Goal: Information Seeking & Learning: Learn about a topic

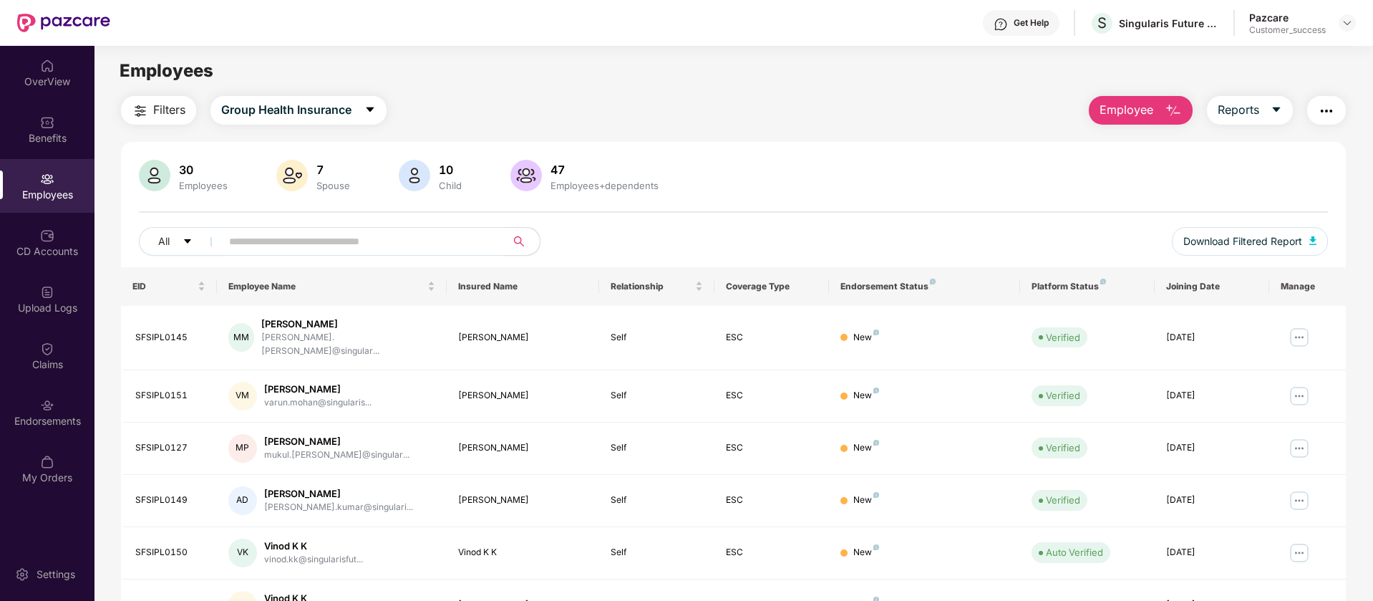
click at [1098, 108] on button "Employee" at bounding box center [1141, 110] width 104 height 29
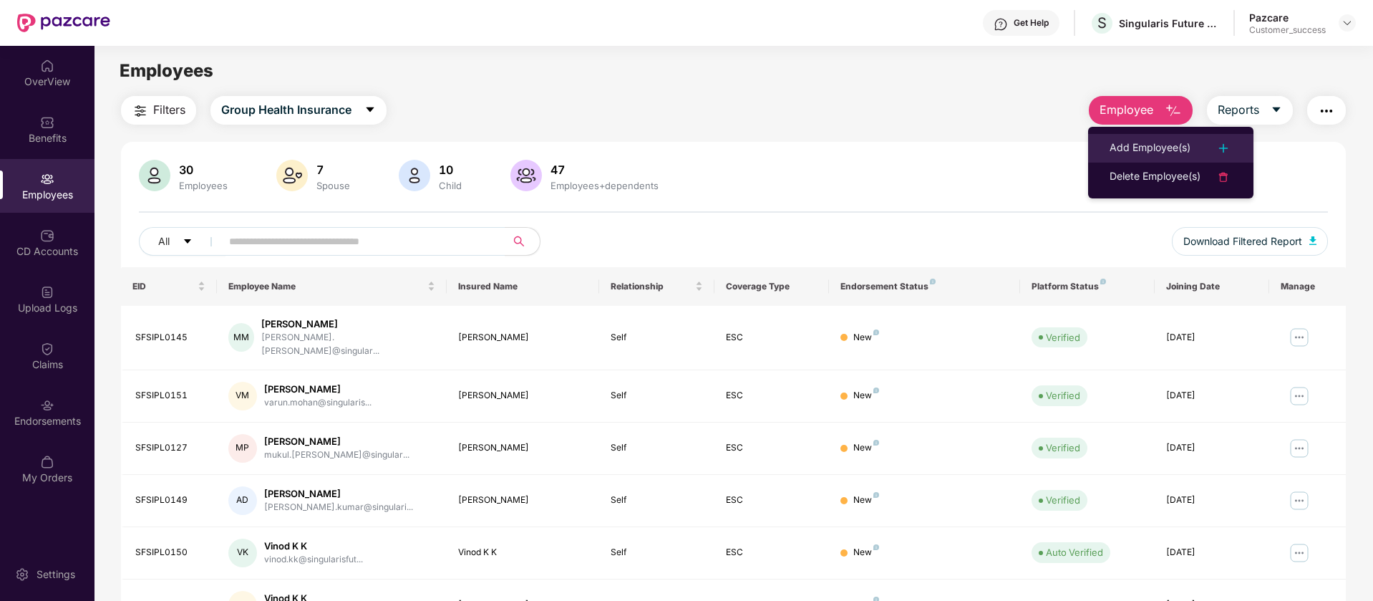
click at [1210, 153] on div at bounding box center [1217, 148] width 32 height 17
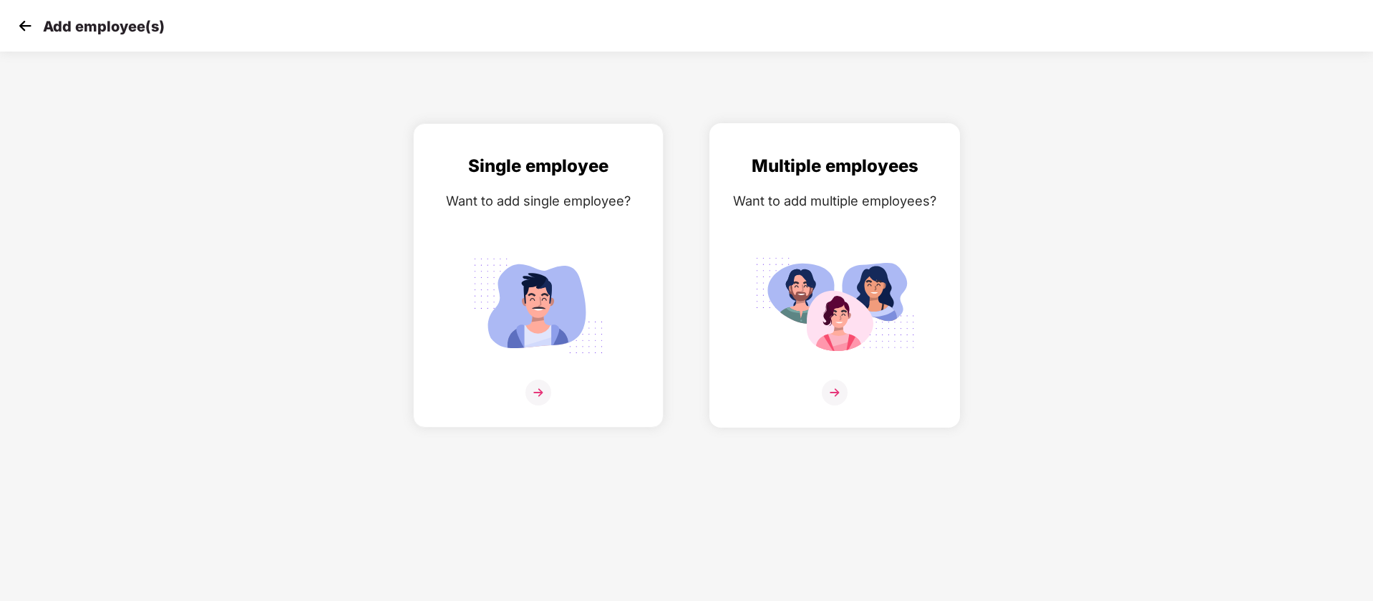
click at [849, 262] on img at bounding box center [835, 306] width 160 height 112
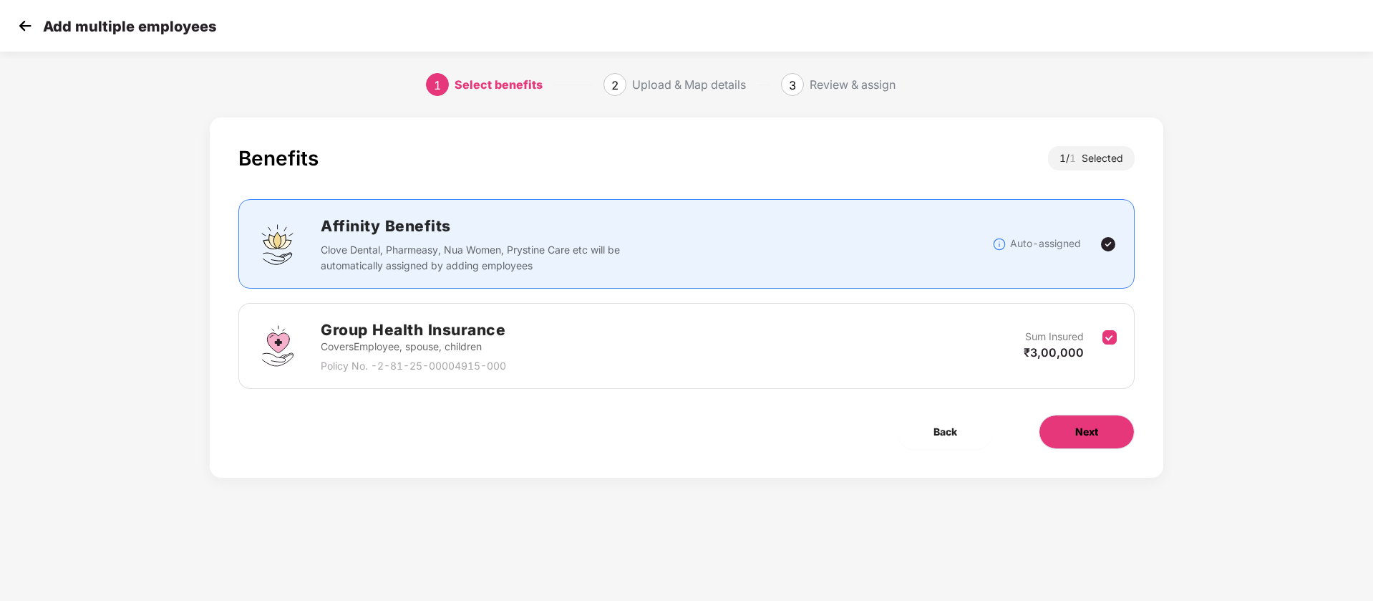
click at [1086, 440] on button "Next" at bounding box center [1087, 432] width 96 height 34
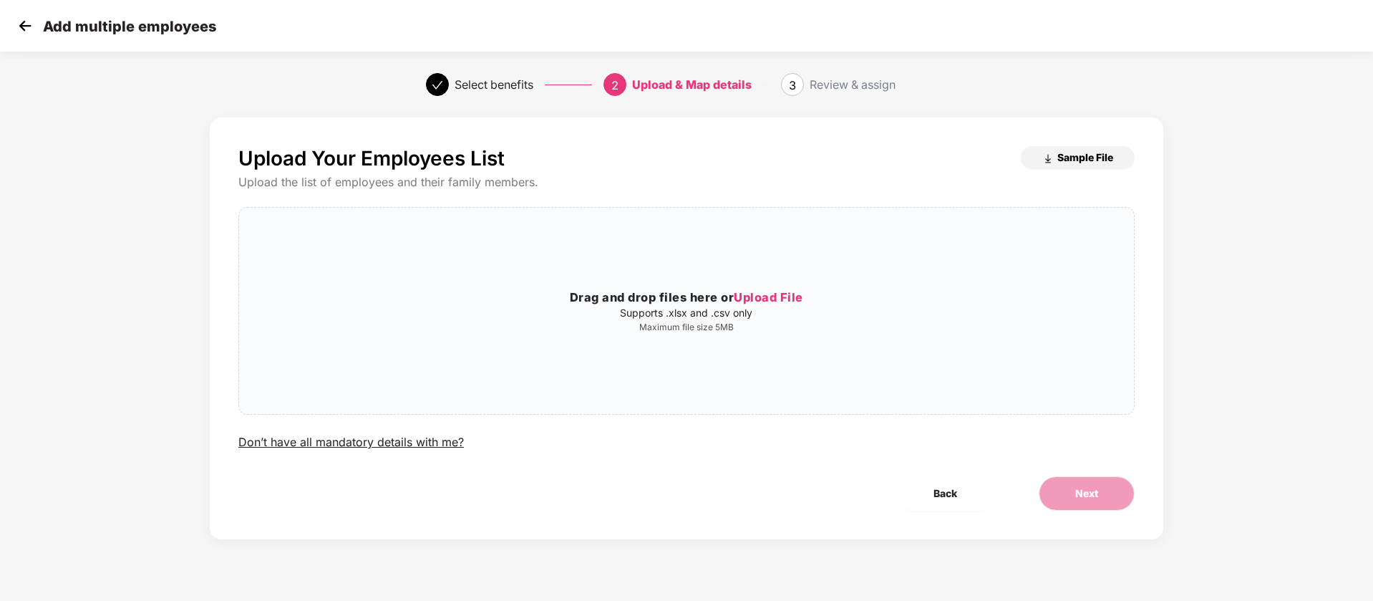
click at [1063, 163] on span "Sample File" at bounding box center [1086, 157] width 56 height 14
click at [564, 251] on div "Drag and drop files here or Upload File Supports .xlsx and .csv only Maximum fi…" at bounding box center [686, 310] width 895 height 183
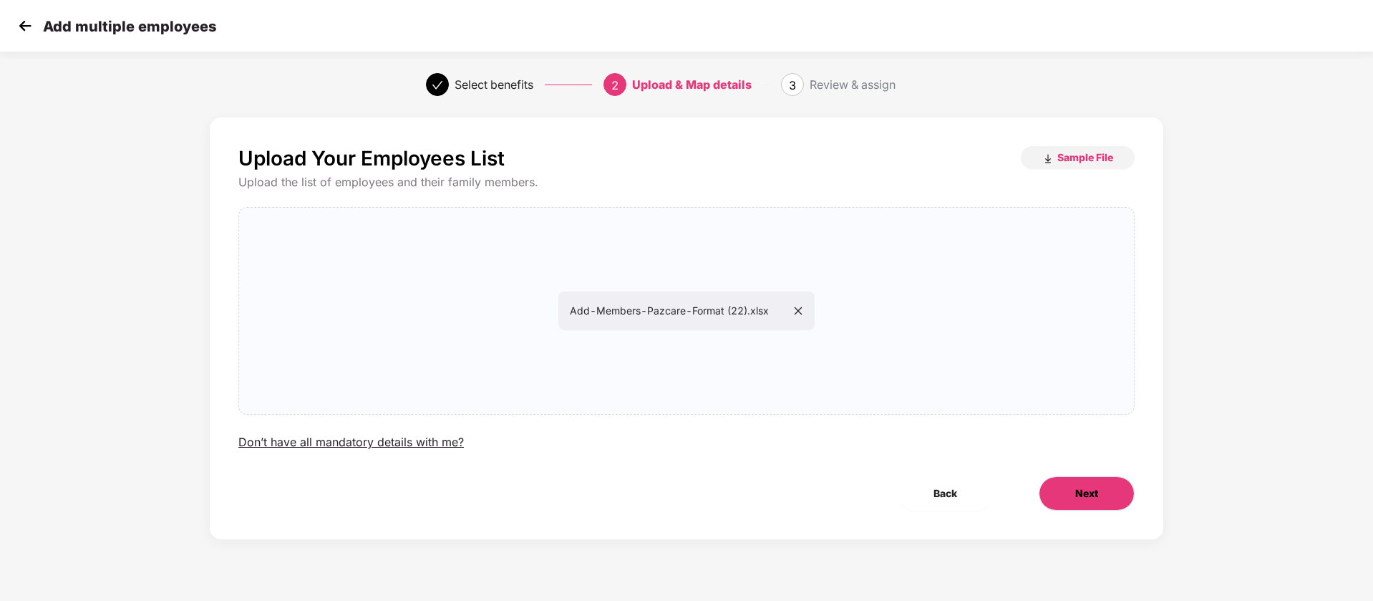
click at [1045, 496] on button "Next" at bounding box center [1087, 493] width 96 height 34
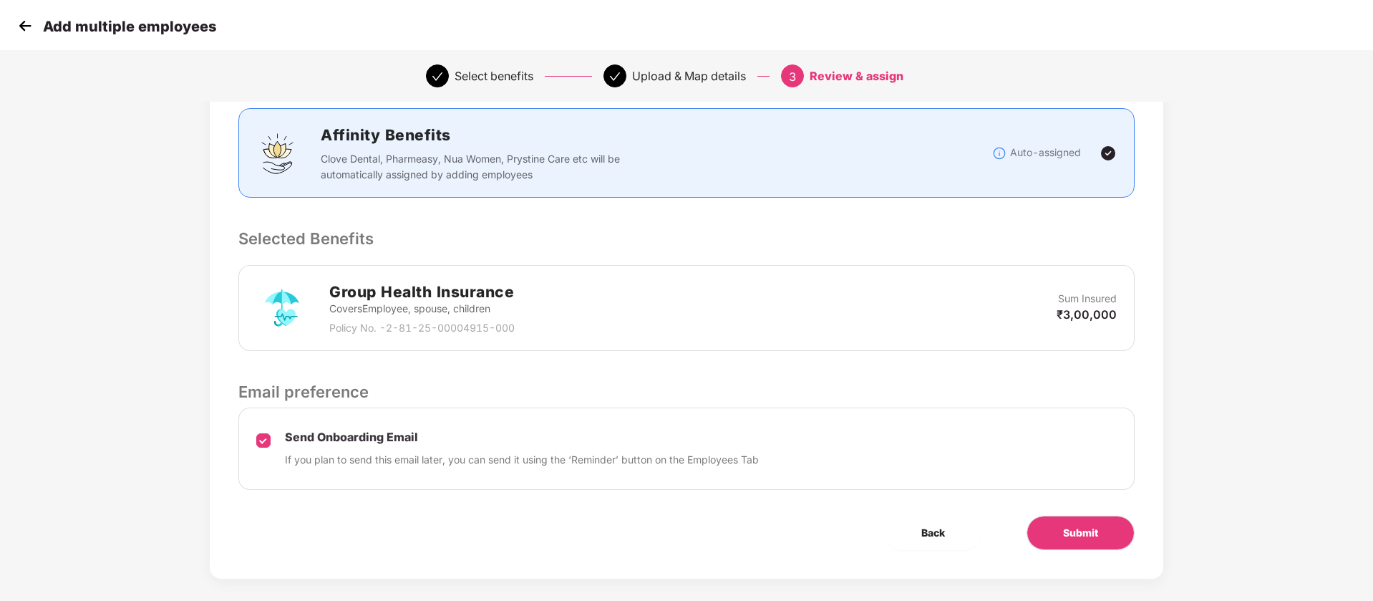
scroll to position [198, 0]
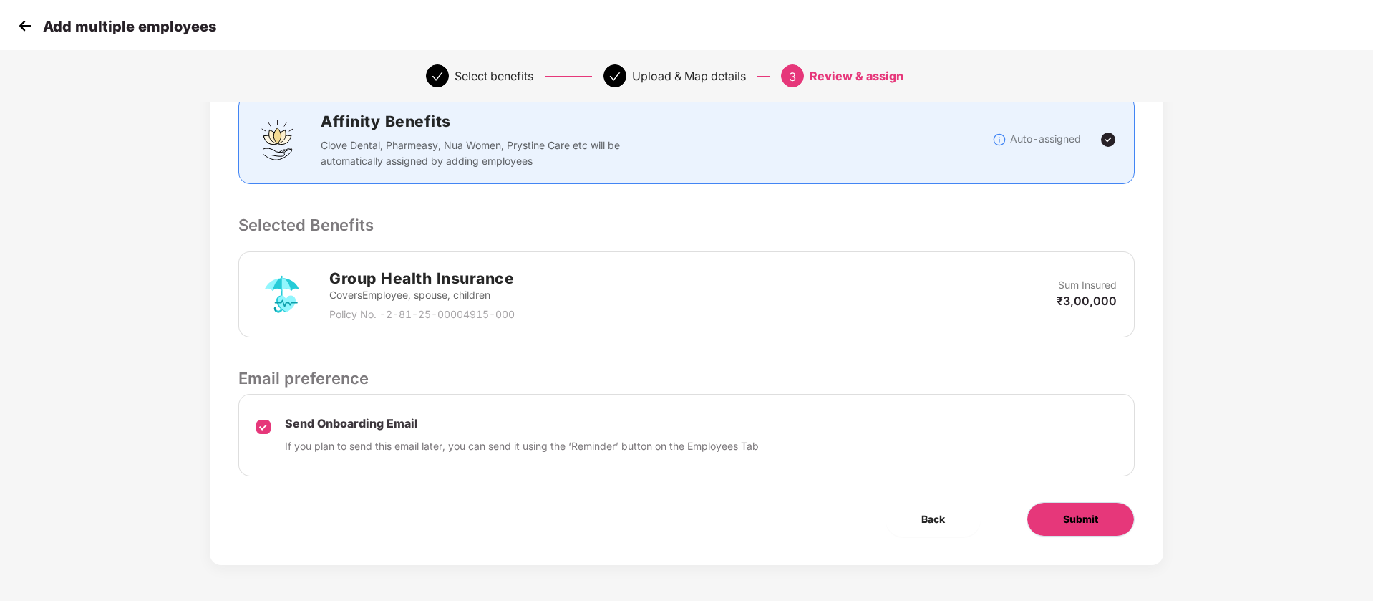
click at [1064, 514] on span "Submit" at bounding box center [1080, 519] width 35 height 16
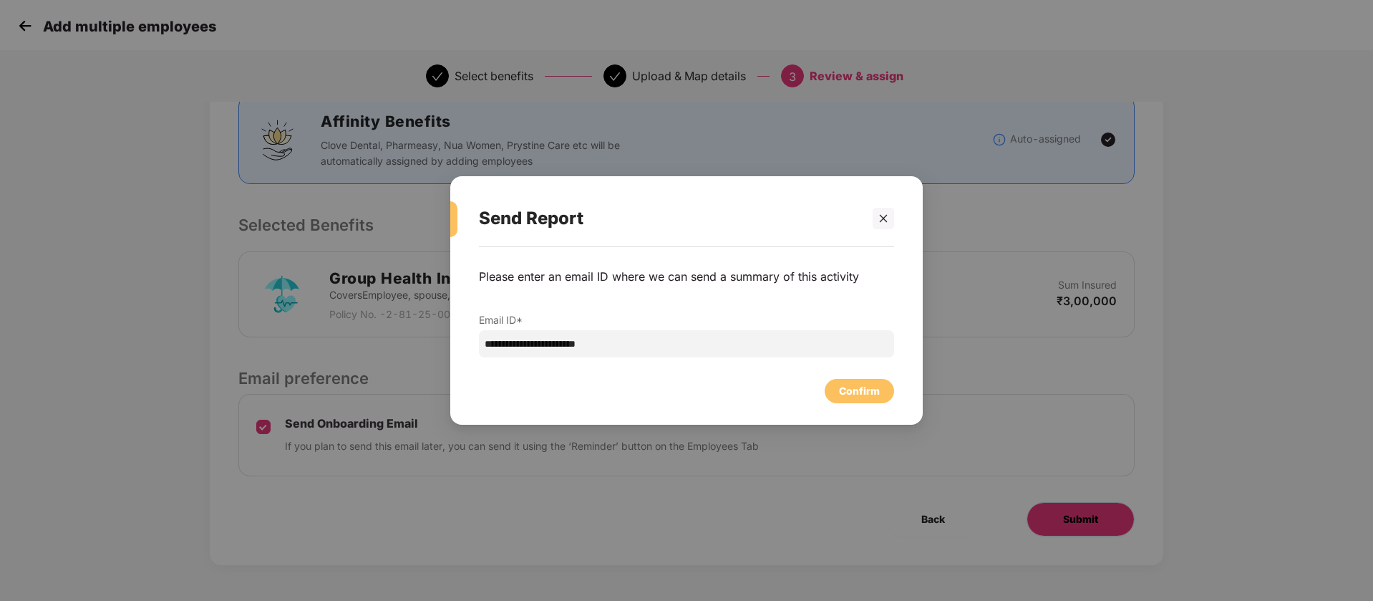
scroll to position [0, 0]
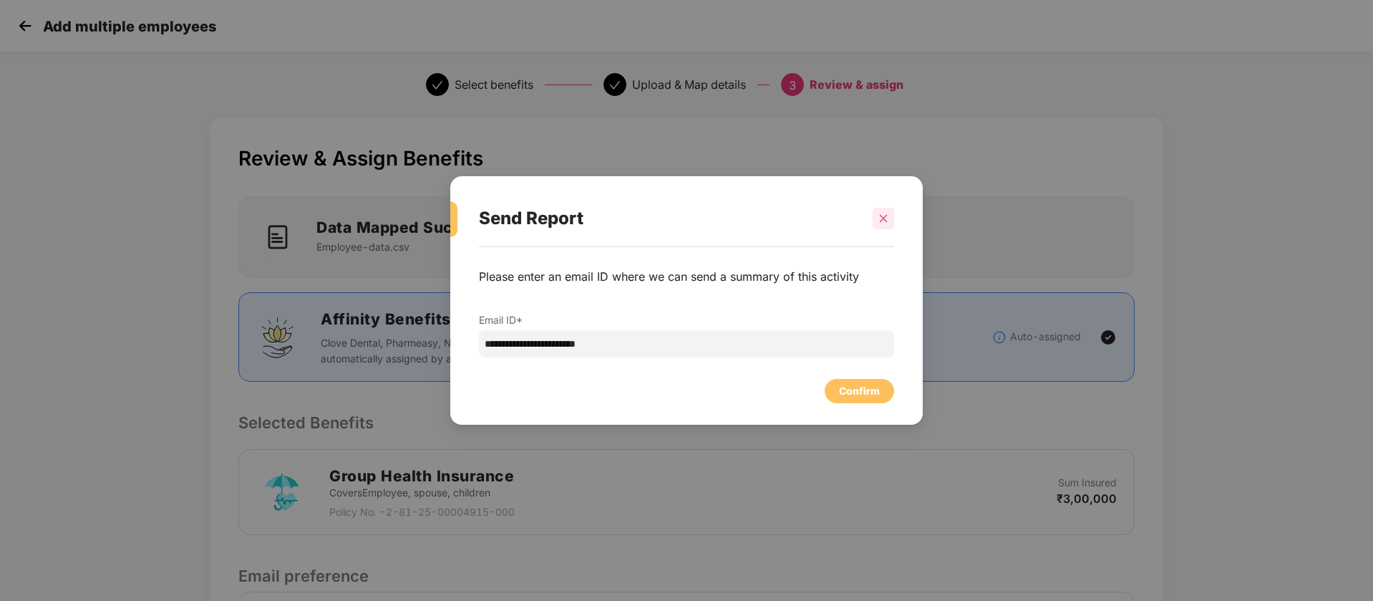
click at [883, 216] on icon "close" at bounding box center [884, 218] width 10 height 10
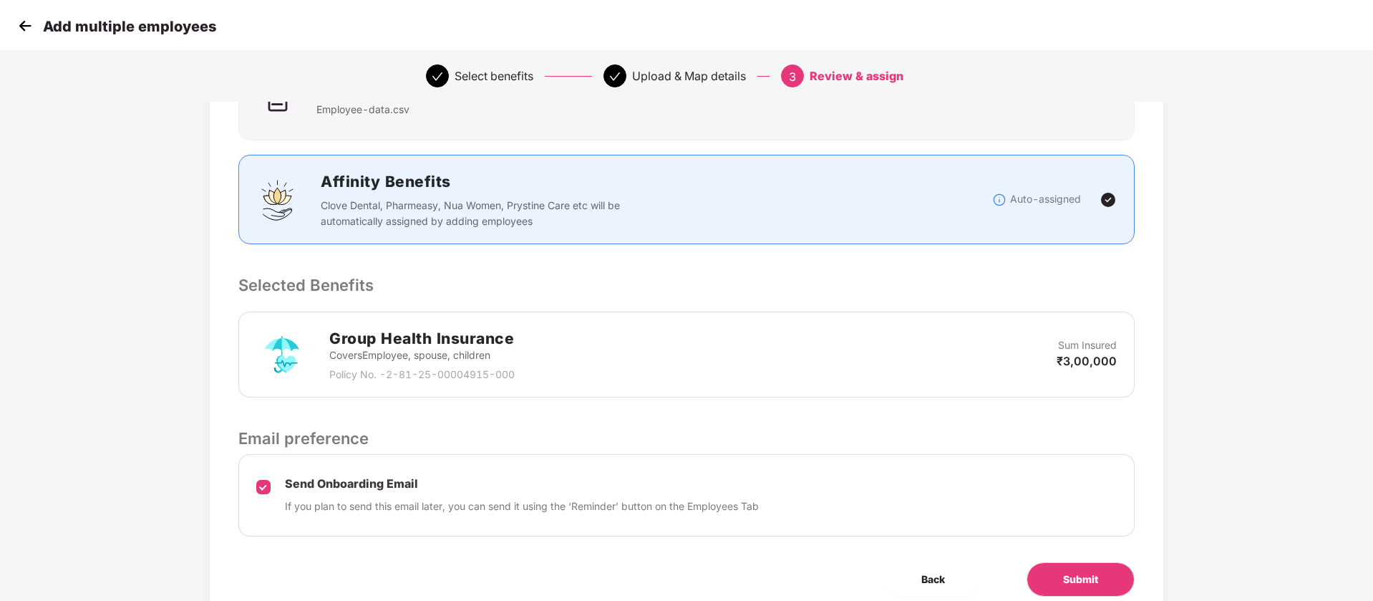
scroll to position [198, 0]
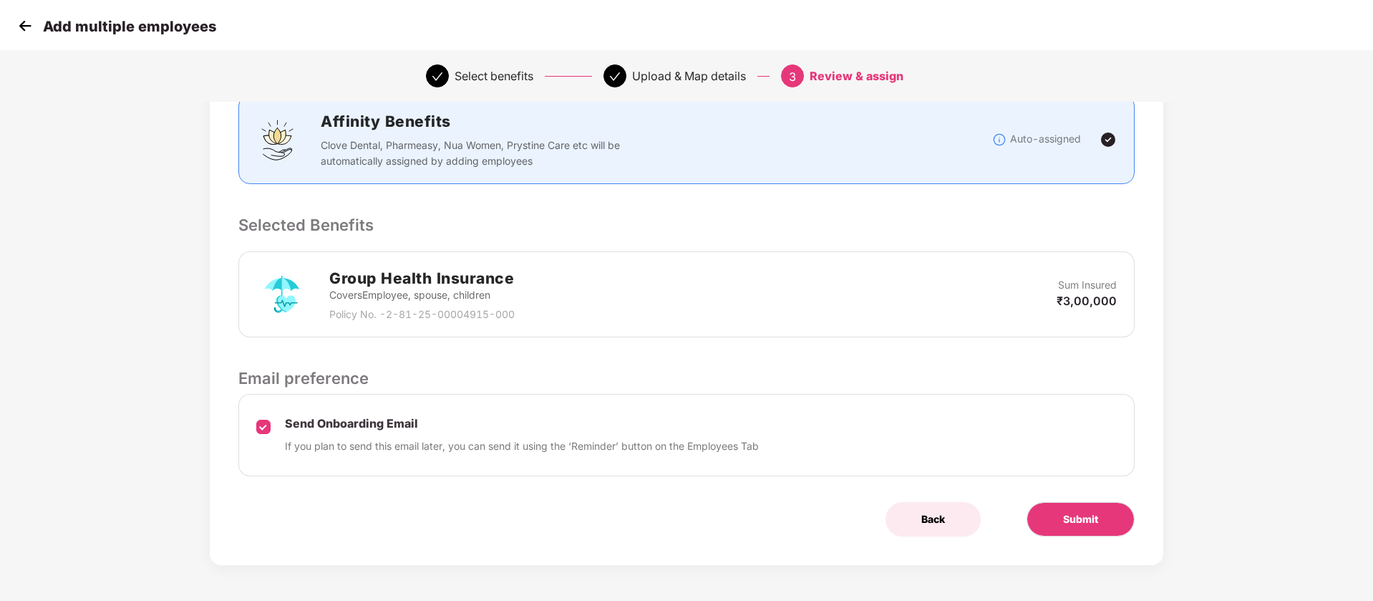
click at [931, 521] on span "Back" at bounding box center [934, 519] width 24 height 16
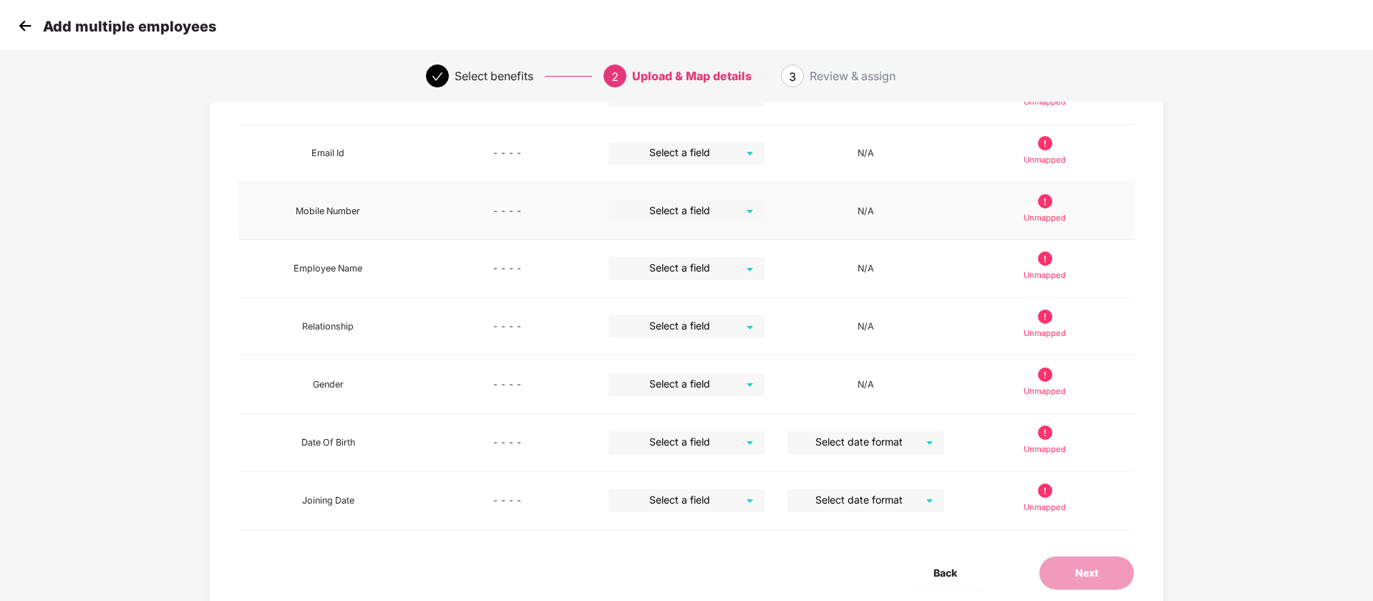
scroll to position [225, 0]
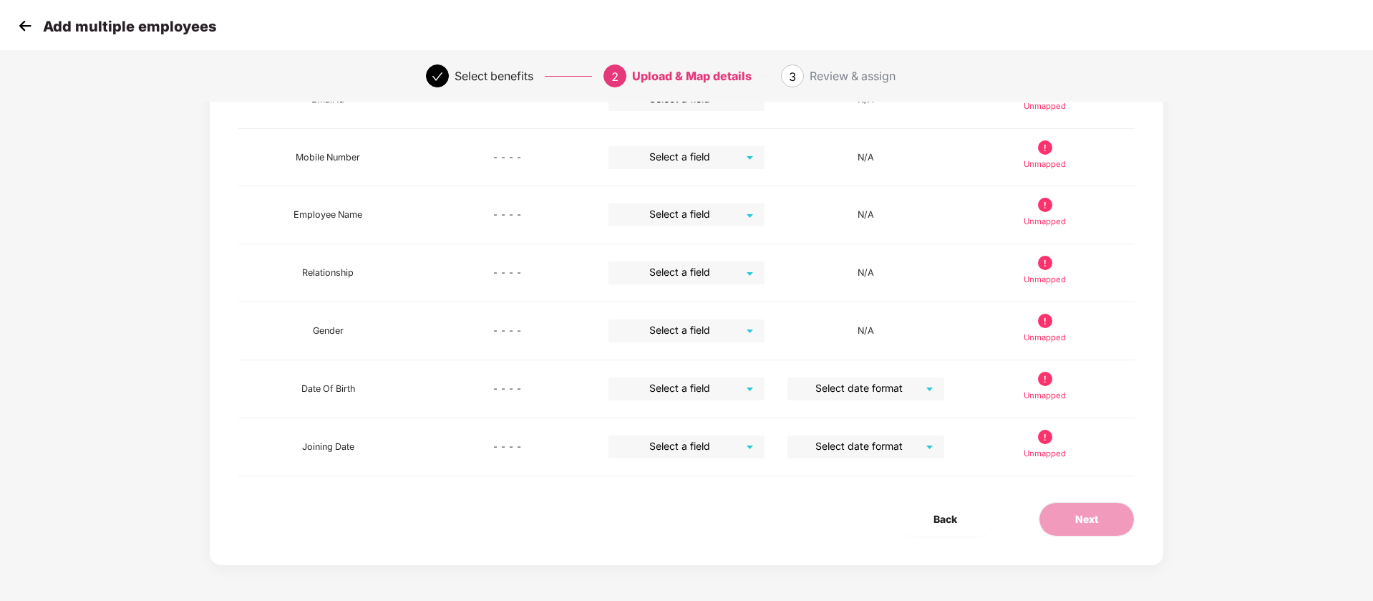
click at [22, 20] on img at bounding box center [24, 25] width 21 height 21
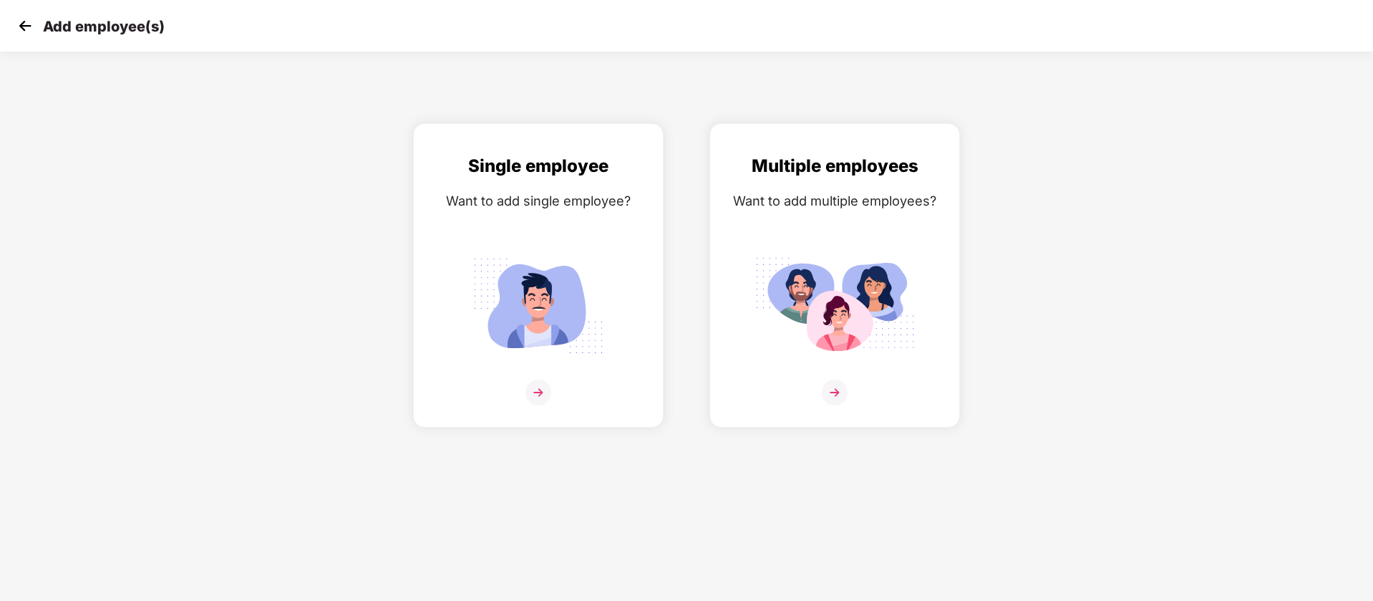
click at [29, 22] on img at bounding box center [24, 25] width 21 height 21
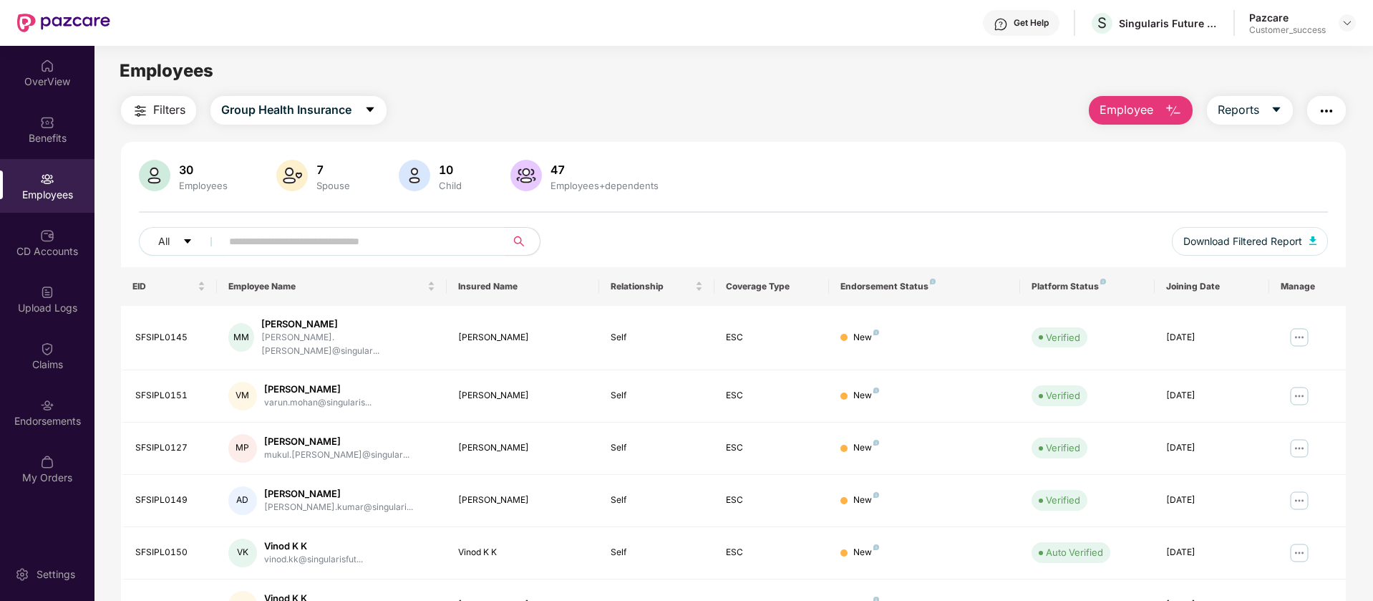
click at [1113, 116] on span "Employee" at bounding box center [1127, 110] width 54 height 18
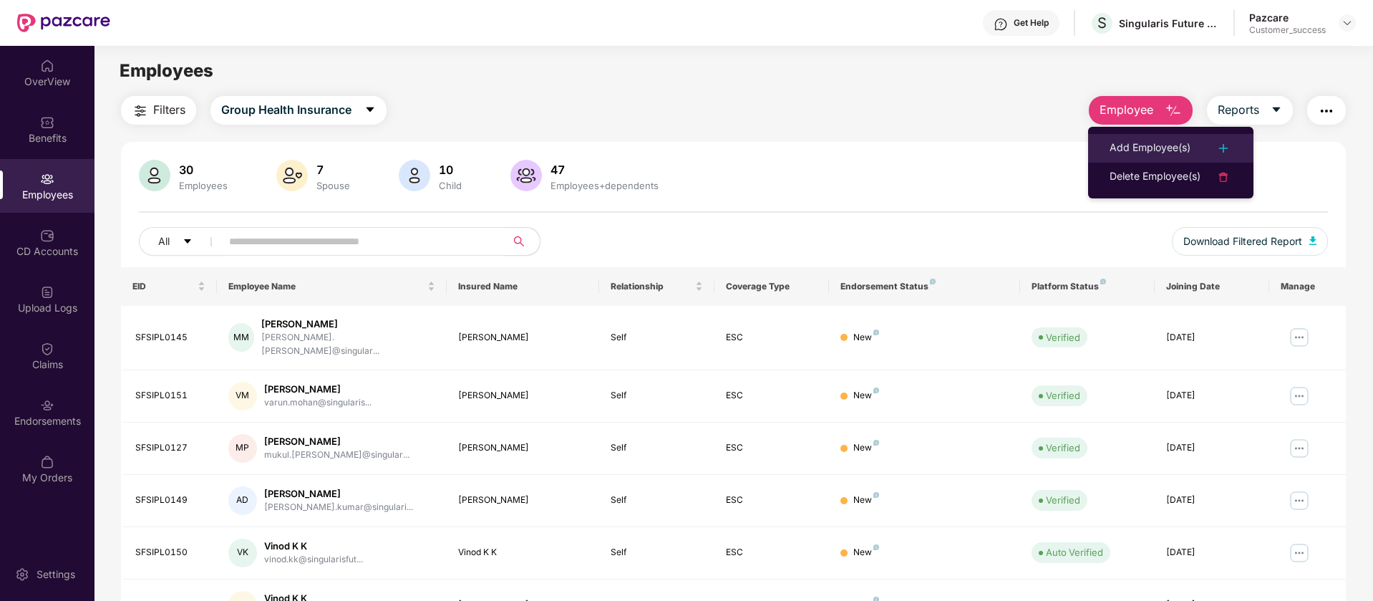
click at [1179, 154] on div "Add Employee(s)" at bounding box center [1150, 148] width 81 height 17
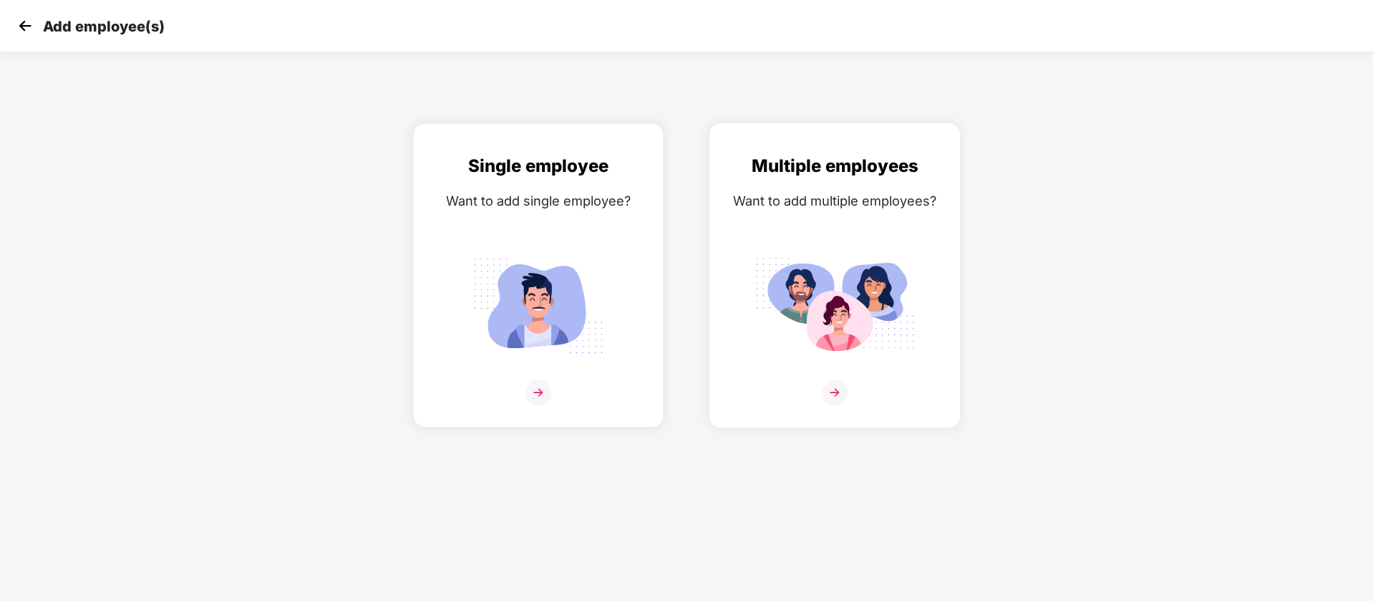
click at [817, 242] on div "Multiple employees Want to add multiple employees?" at bounding box center [835, 288] width 221 height 271
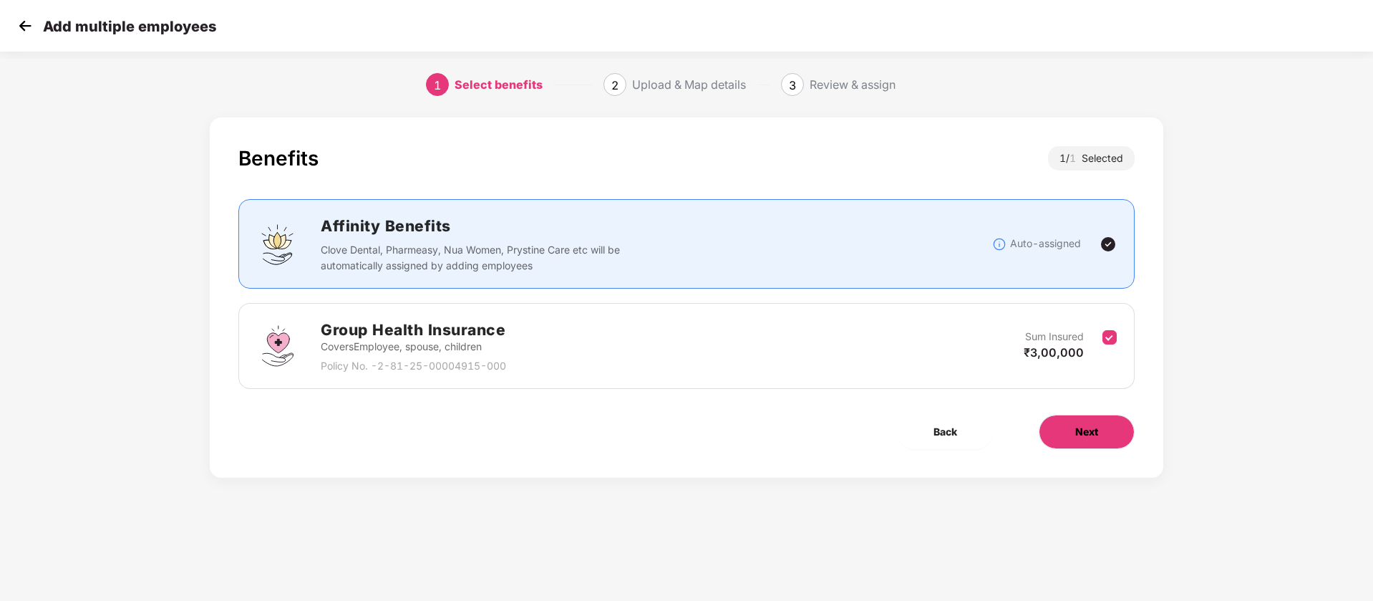
click at [1066, 432] on button "Next" at bounding box center [1087, 432] width 96 height 34
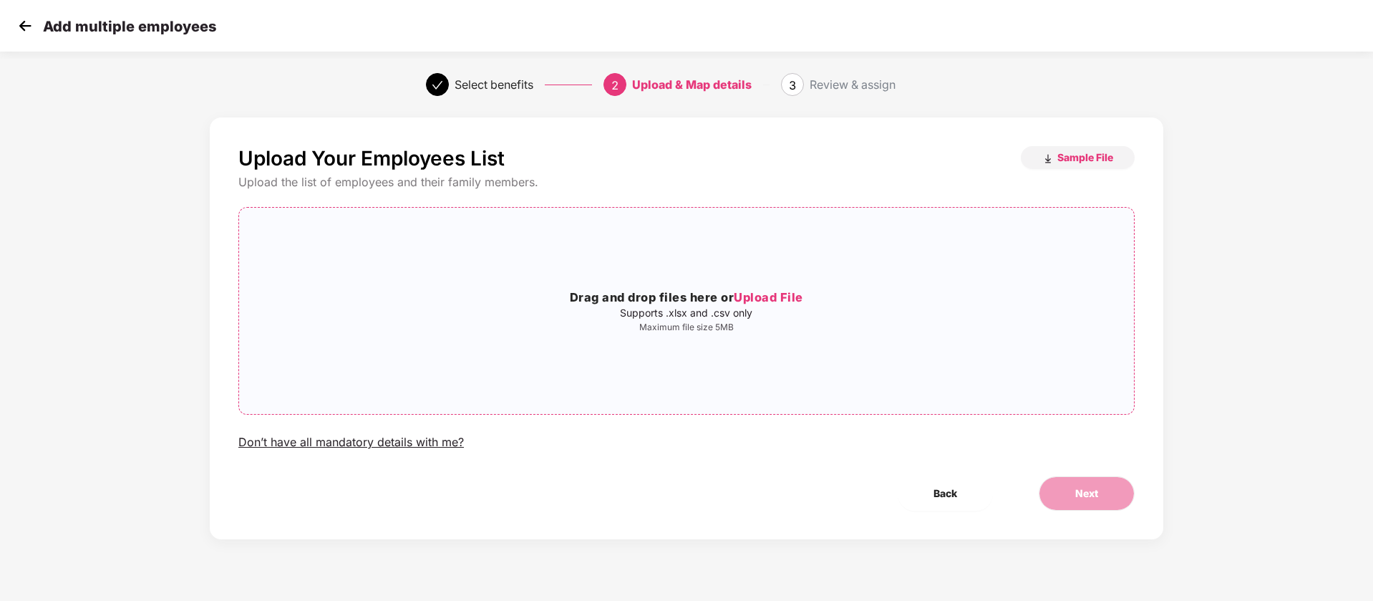
click at [645, 278] on div "Drag and drop files here or Upload File Supports .xlsx and .csv only Maximum fi…" at bounding box center [686, 310] width 895 height 183
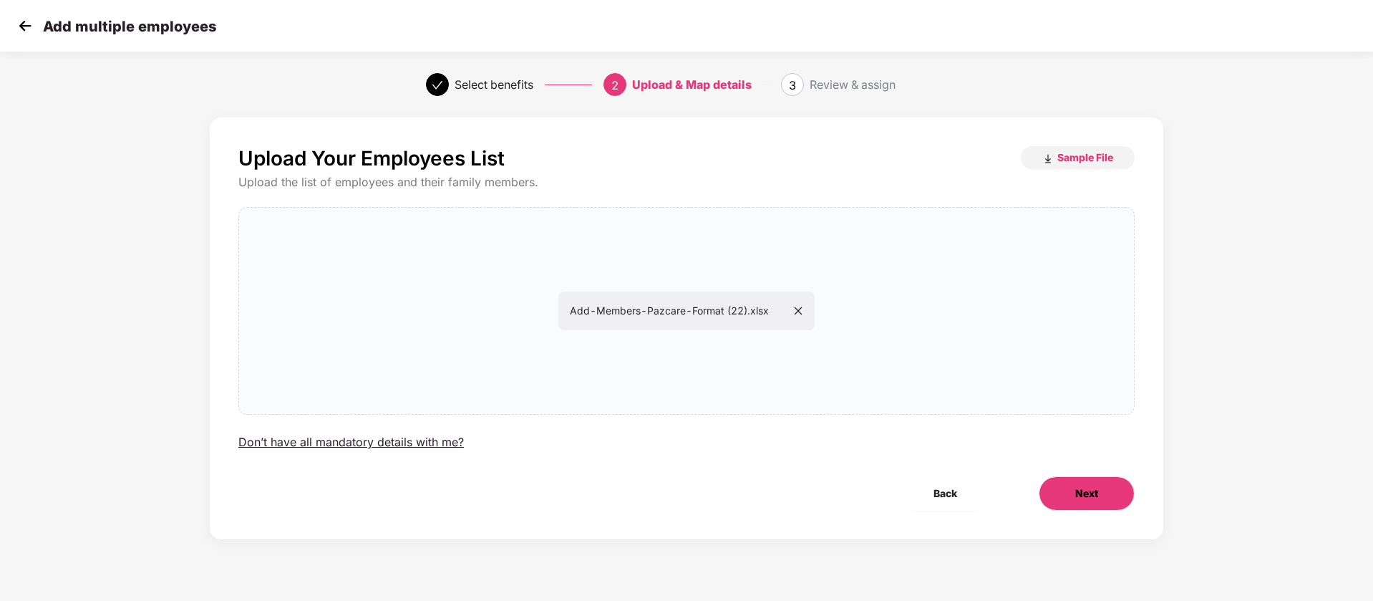
click at [1073, 483] on button "Next" at bounding box center [1087, 493] width 96 height 34
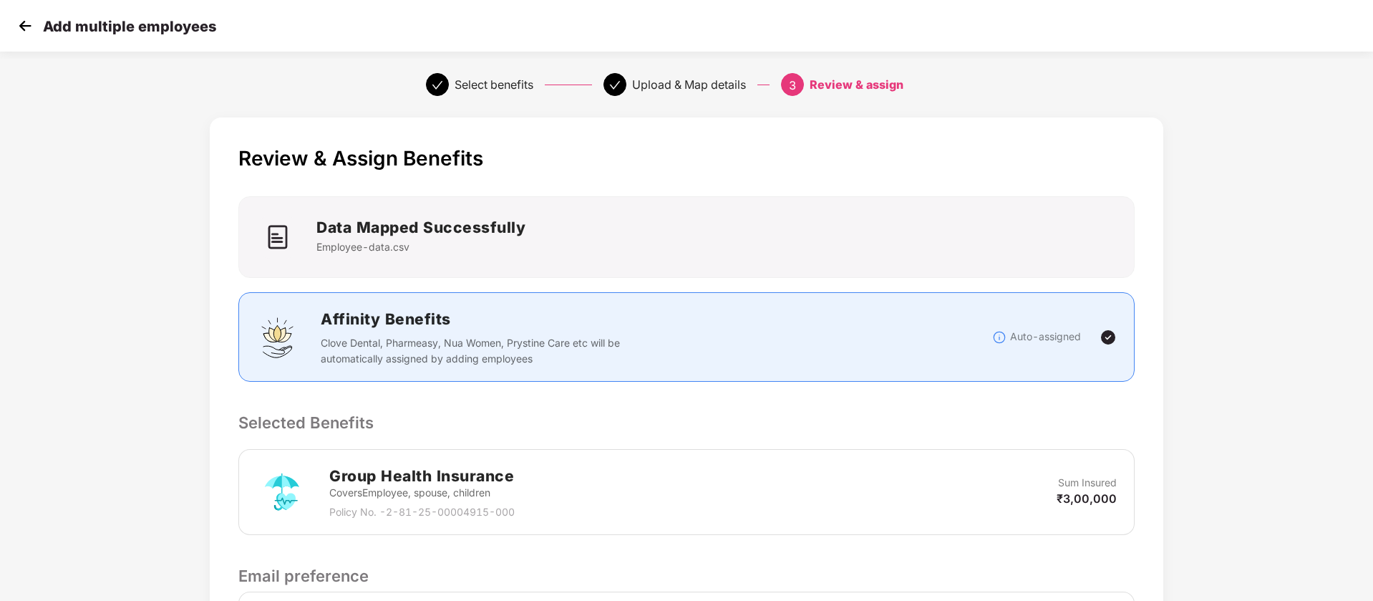
scroll to position [198, 0]
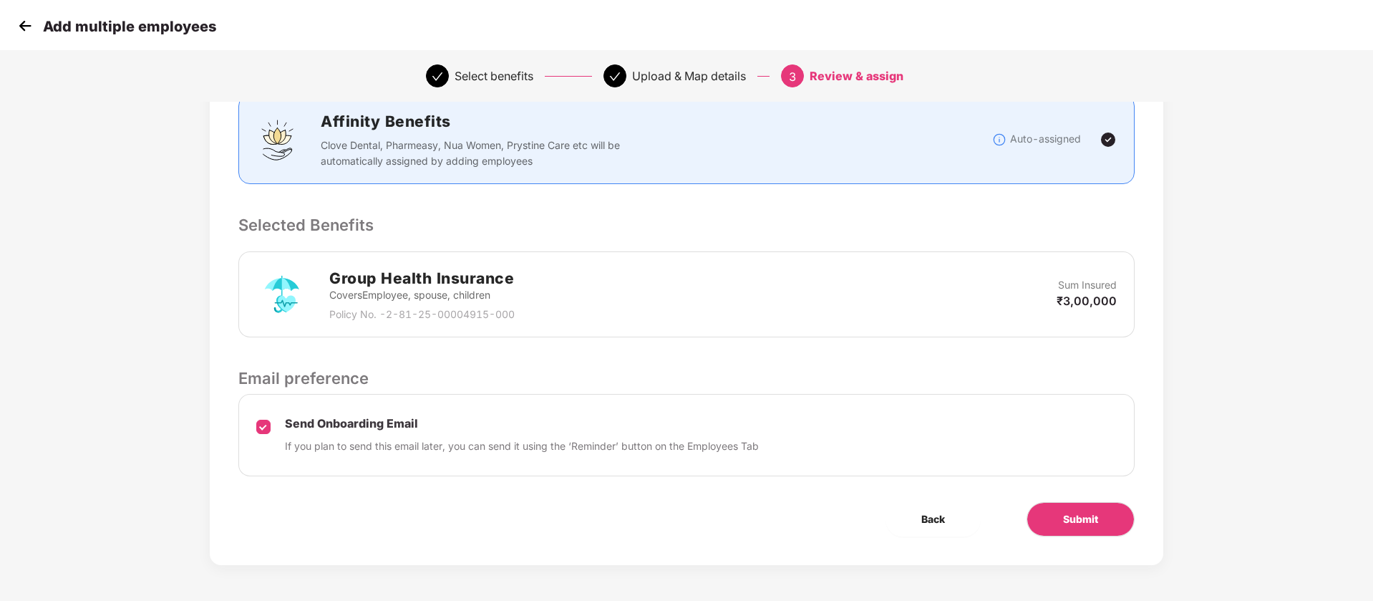
drag, startPoint x: 1068, startPoint y: 518, endPoint x: 647, endPoint y: 309, distance: 470.1
click at [647, 309] on div "Group Health Insurance Covers Employee, spouse, children Policy No. - 2-81-25-0…" at bounding box center [686, 294] width 861 height 56
click at [1061, 526] on button "Submit" at bounding box center [1081, 519] width 108 height 34
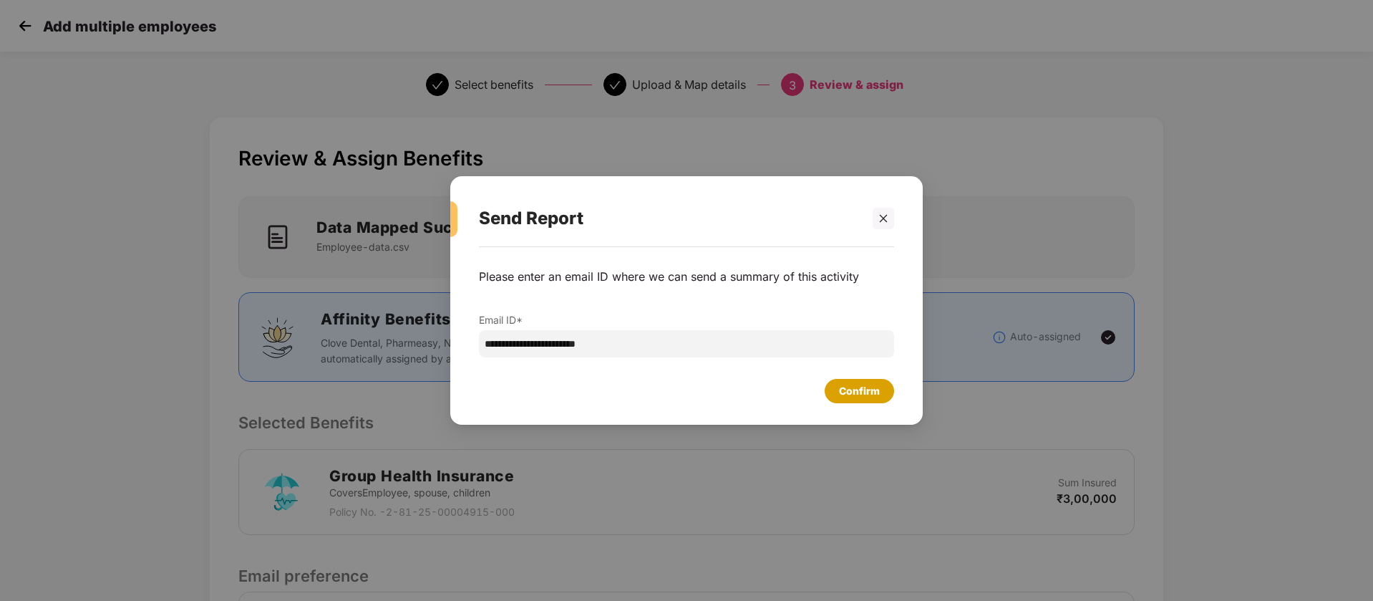
click at [838, 394] on div "Confirm" at bounding box center [859, 391] width 69 height 24
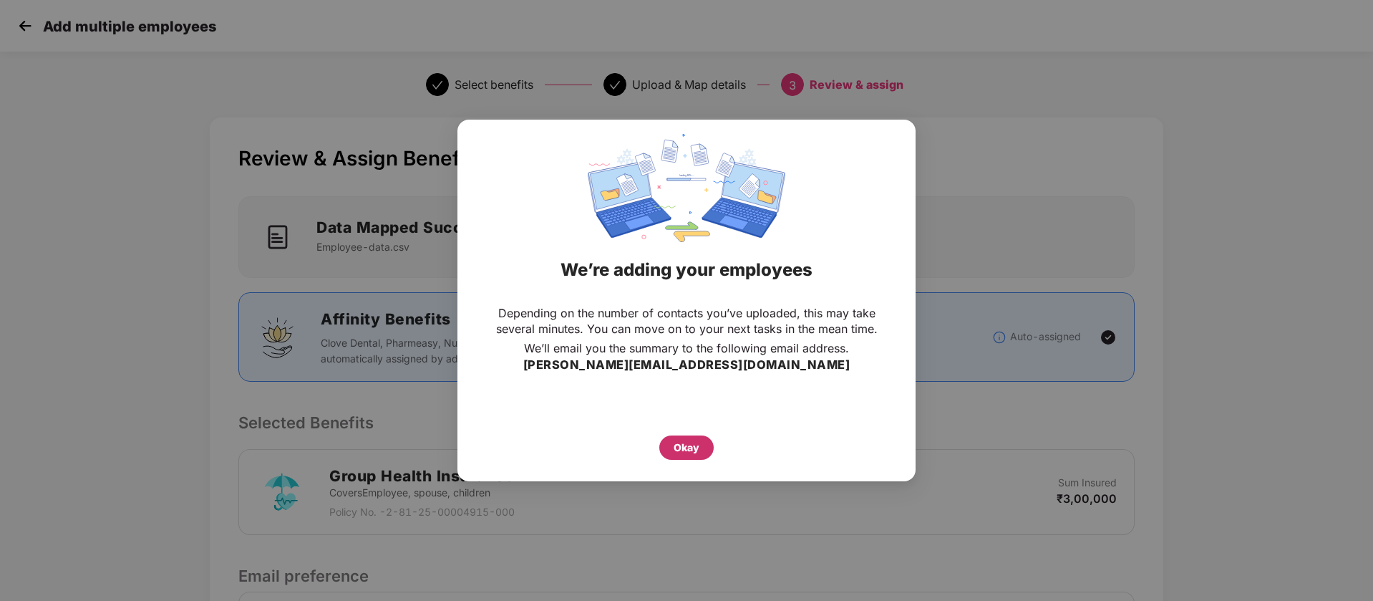
click at [686, 445] on div "Okay" at bounding box center [687, 448] width 26 height 16
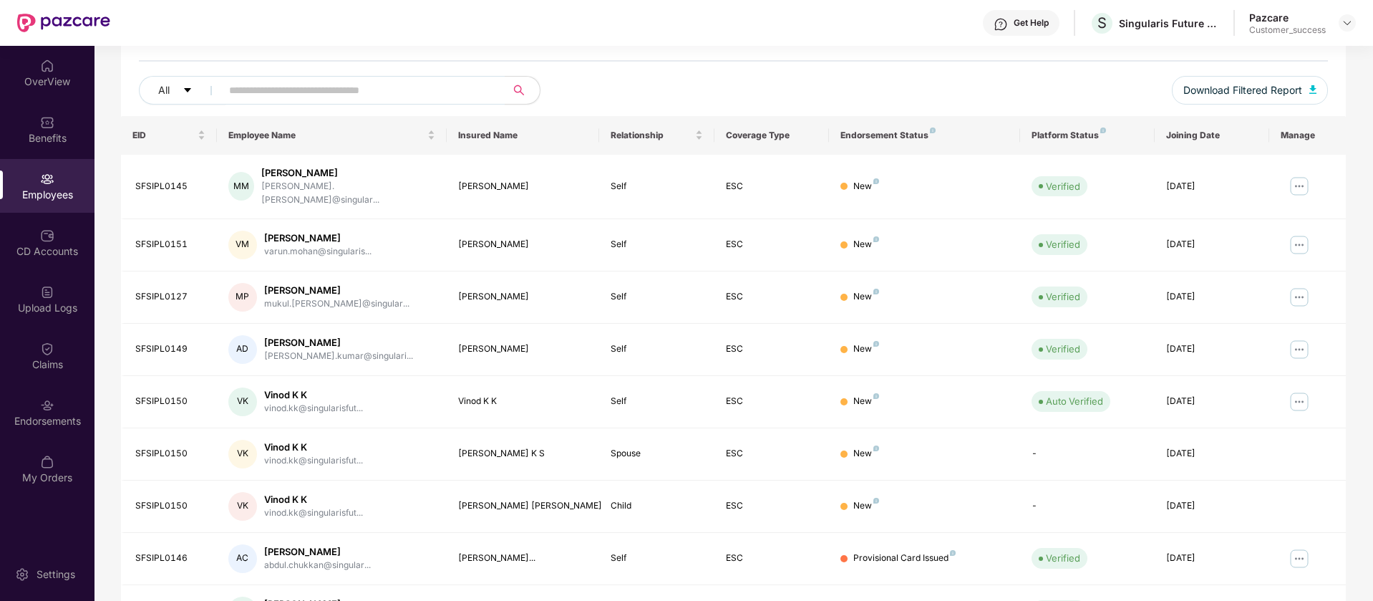
scroll to position [279, 0]
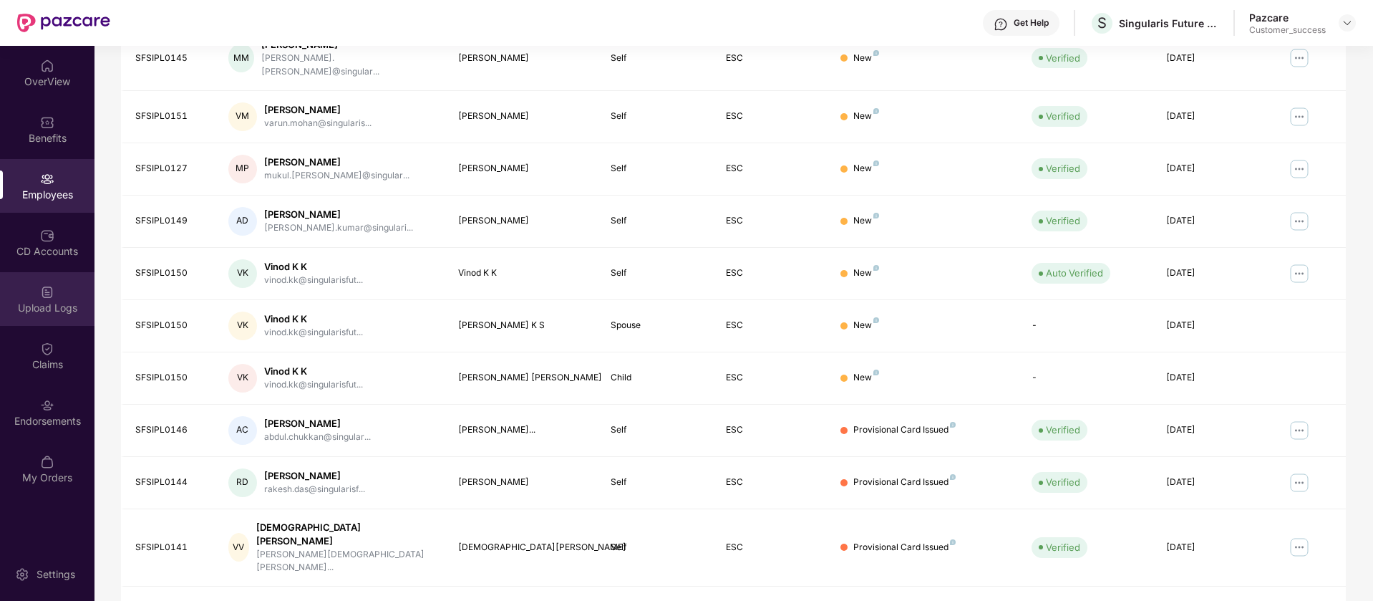
click at [52, 314] on div "Upload Logs" at bounding box center [47, 299] width 95 height 54
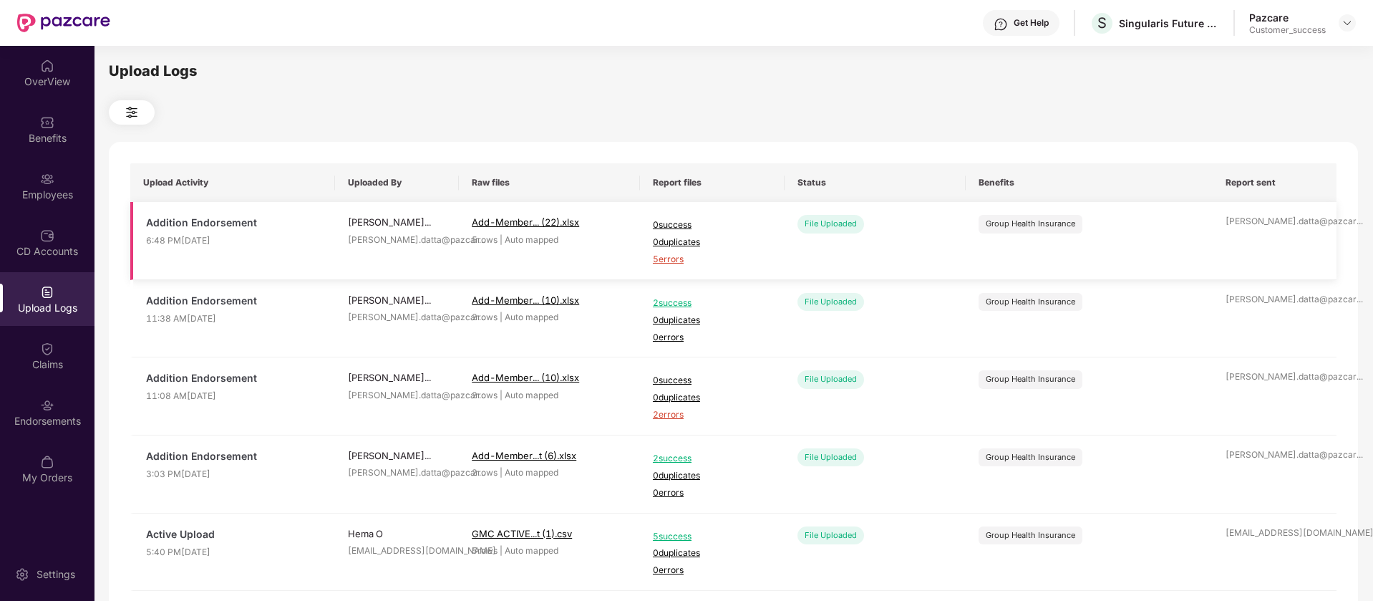
click at [673, 258] on span "5 errors" at bounding box center [712, 260] width 119 height 14
click at [62, 168] on div "Employees" at bounding box center [47, 186] width 95 height 54
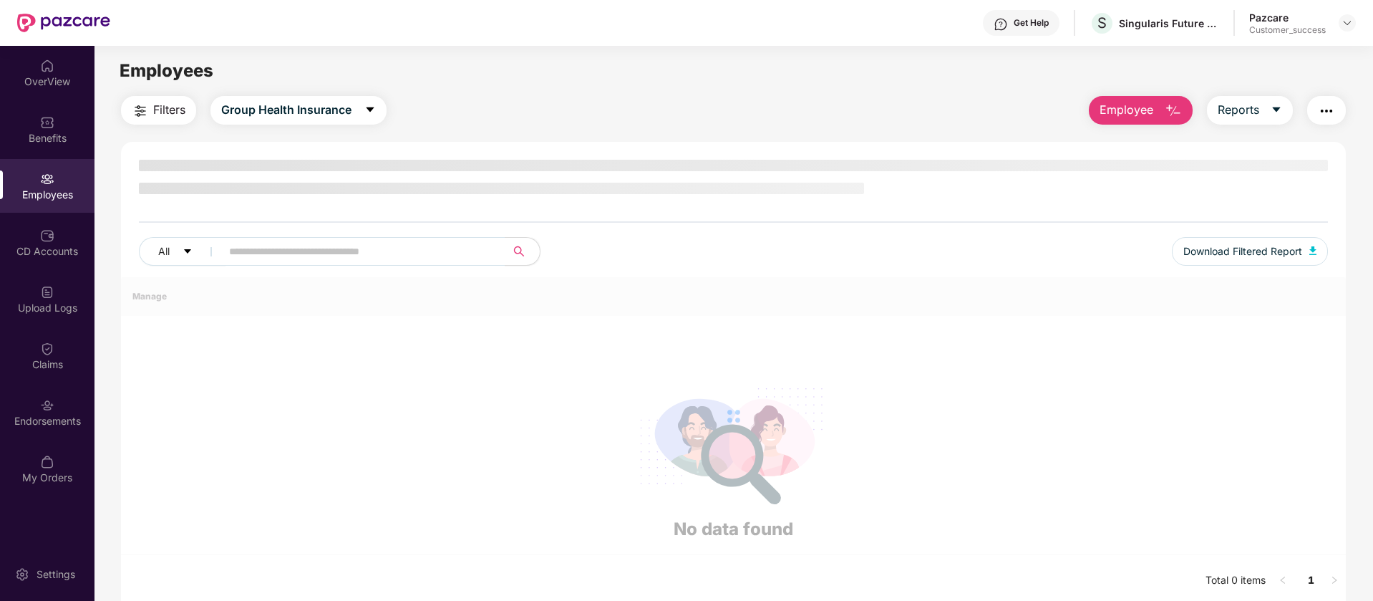
click at [1130, 110] on span "Employee" at bounding box center [1127, 110] width 54 height 18
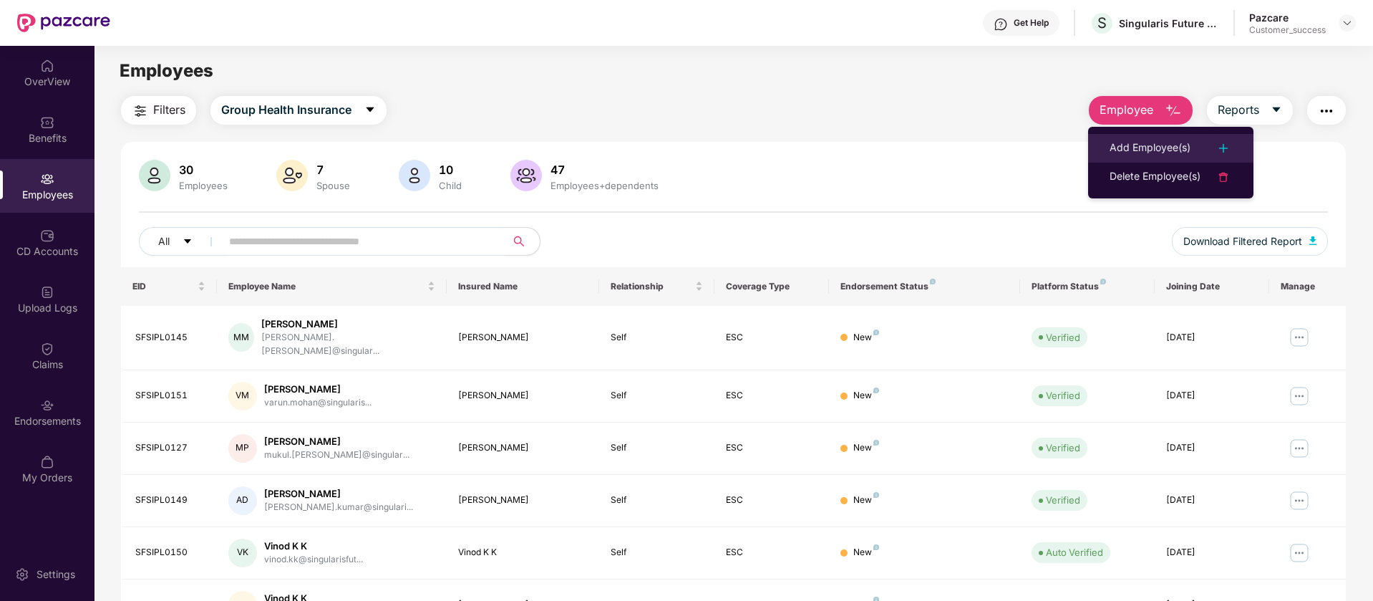
click at [1220, 147] on img at bounding box center [1223, 148] width 17 height 17
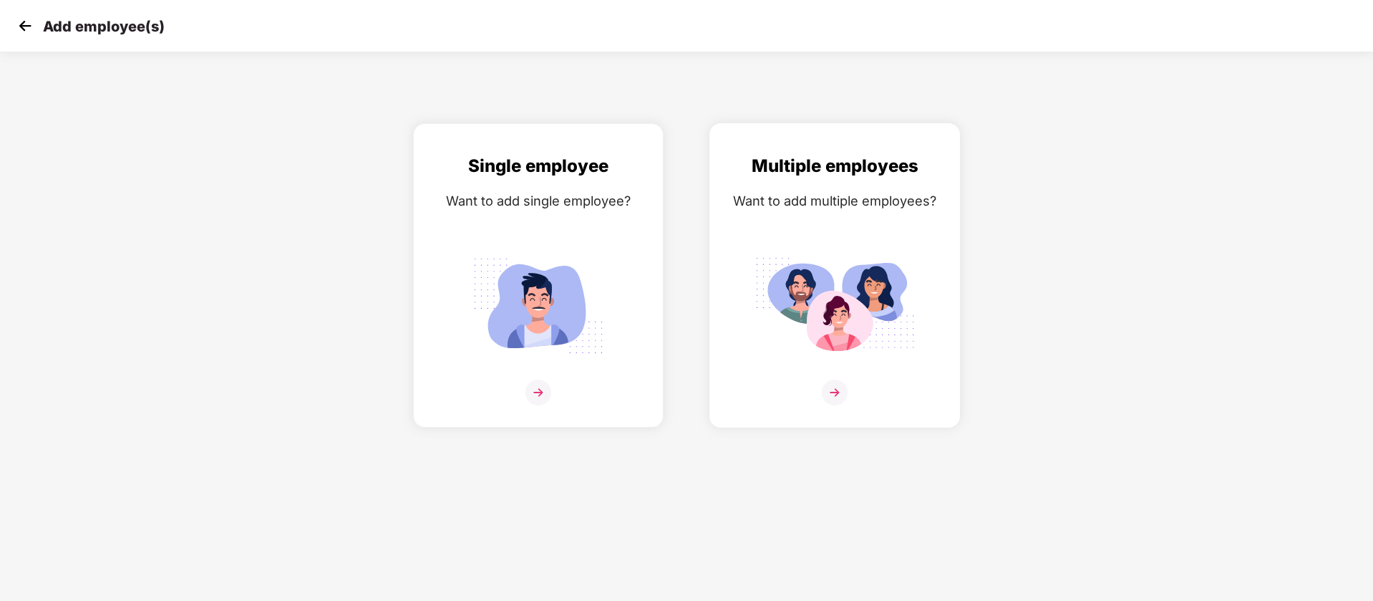
click at [869, 202] on div "Want to add multiple employees?" at bounding box center [835, 200] width 221 height 21
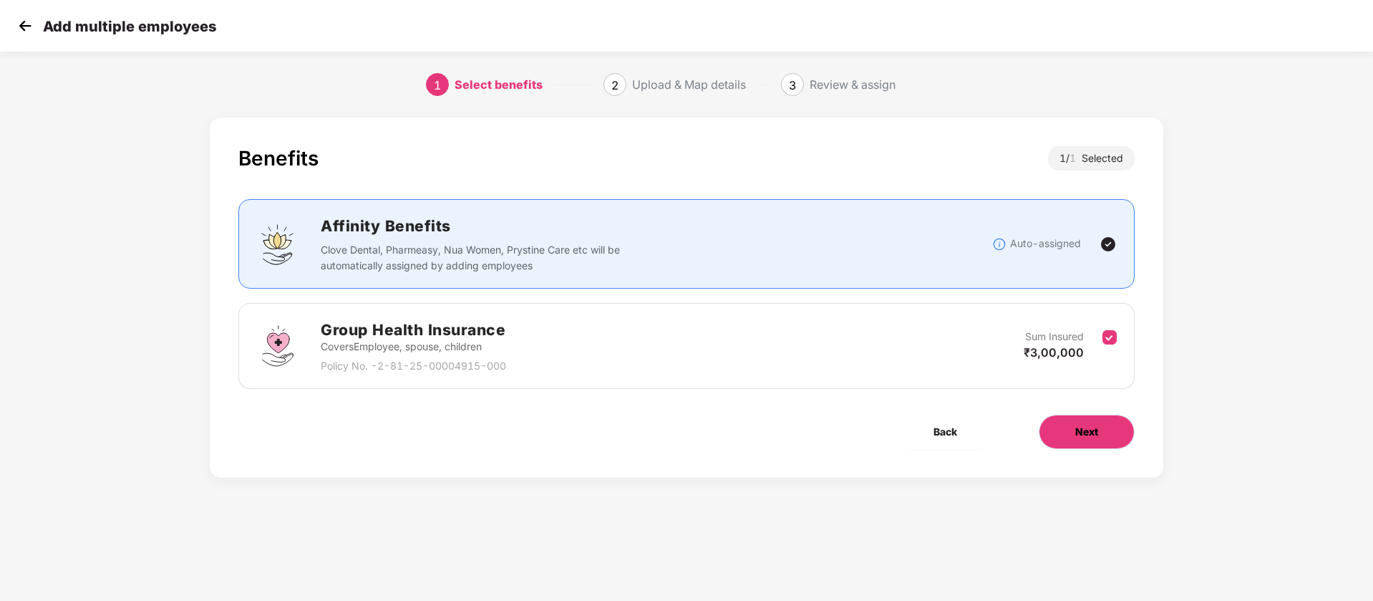
click at [1090, 434] on span "Next" at bounding box center [1087, 432] width 23 height 16
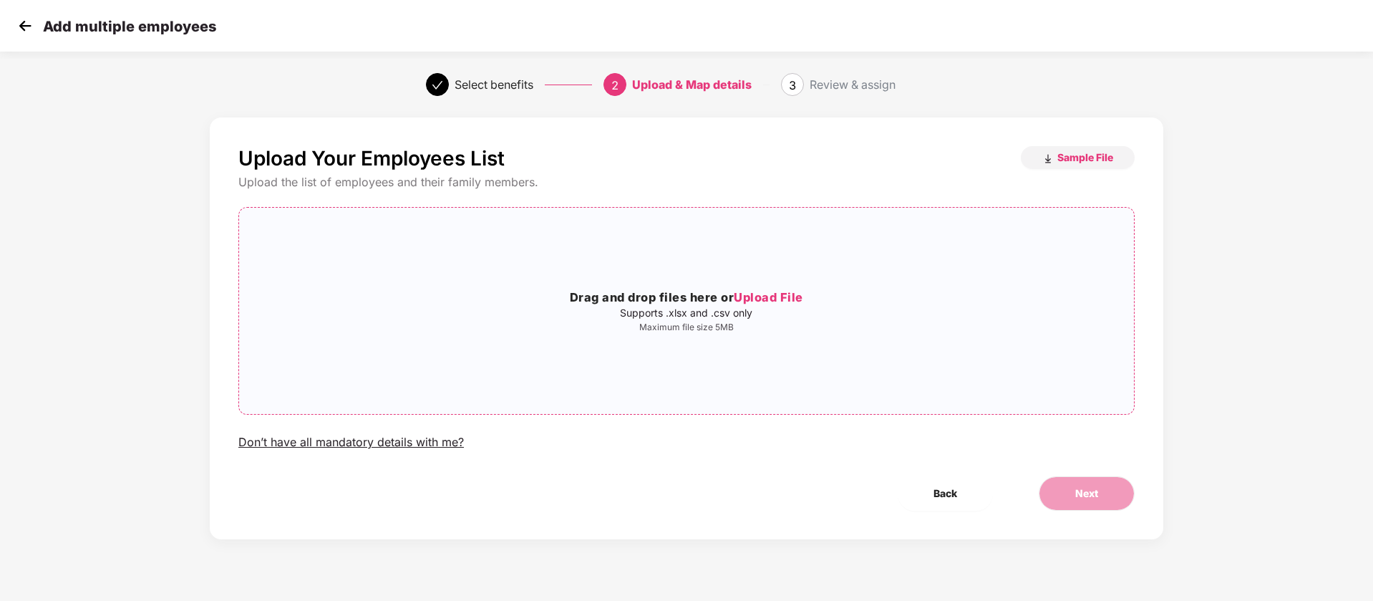
click at [689, 258] on div "Drag and drop files here or Upload File Supports .xlsx and .csv only Maximum fi…" at bounding box center [686, 310] width 895 height 183
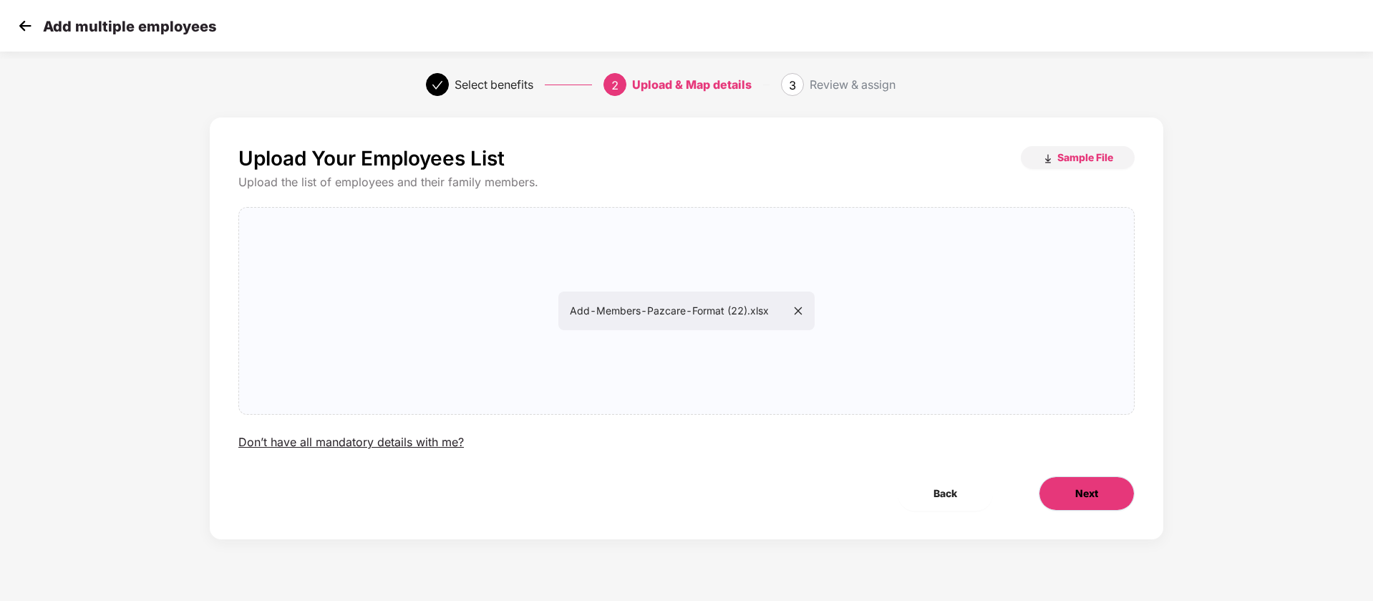
click at [1098, 496] on span "Next" at bounding box center [1087, 494] width 23 height 16
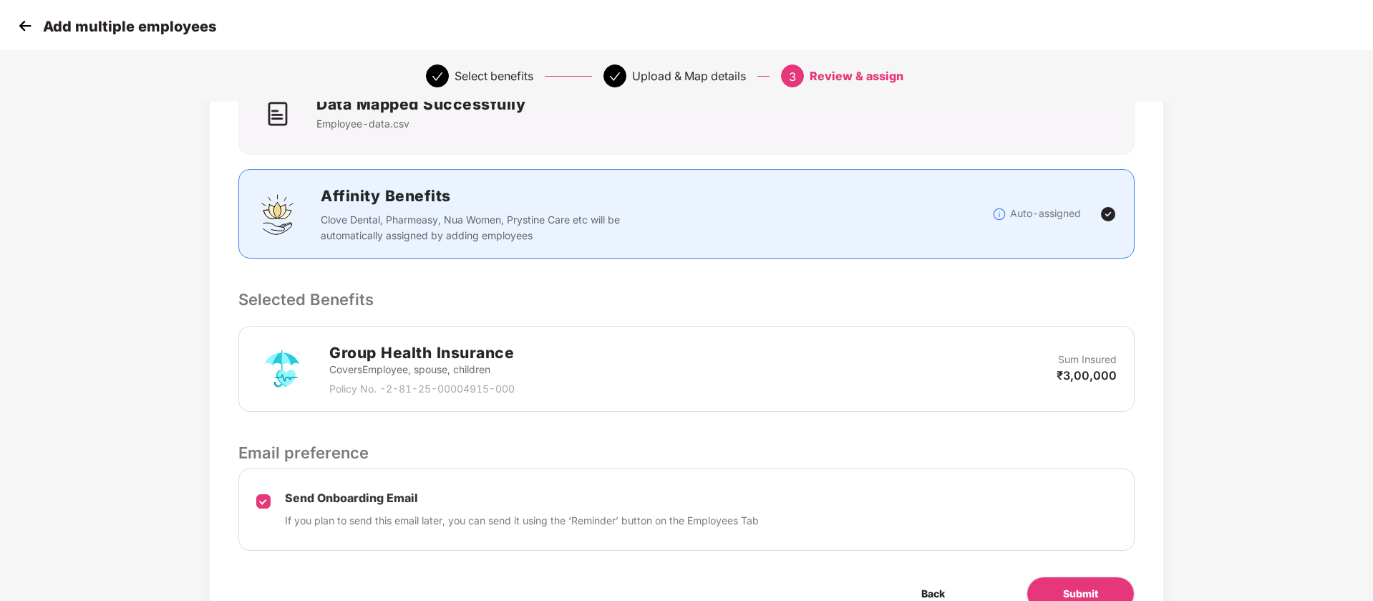
scroll to position [198, 0]
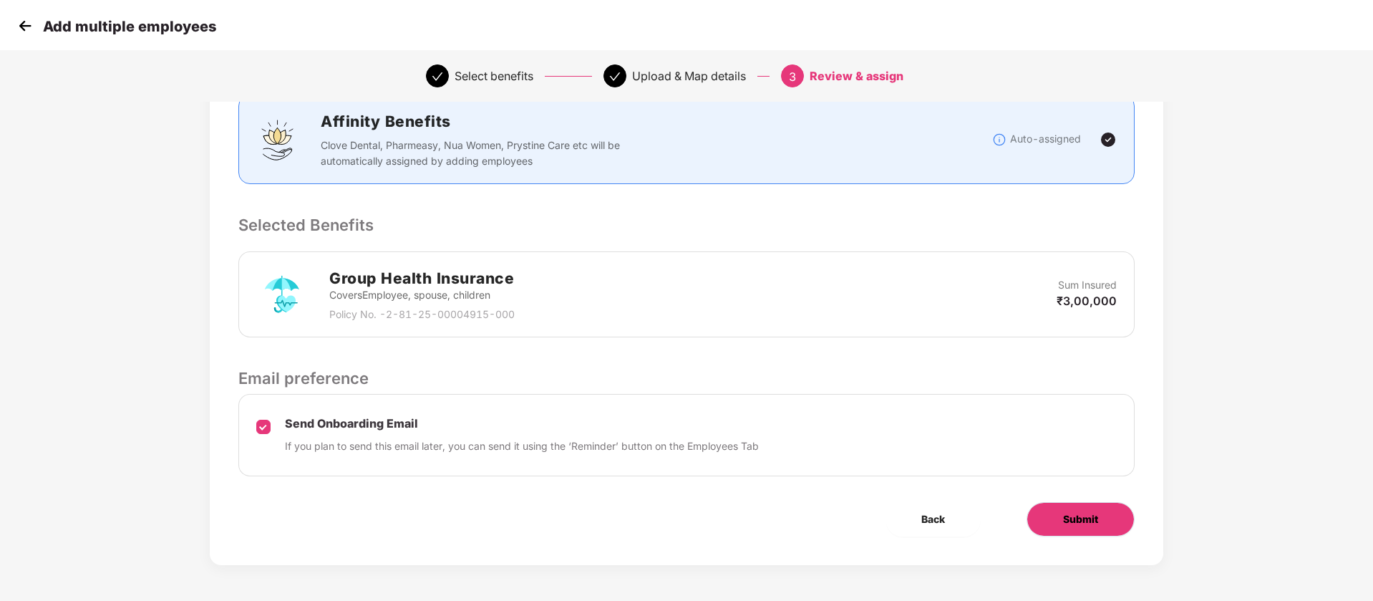
click at [1101, 528] on button "Submit" at bounding box center [1081, 519] width 108 height 34
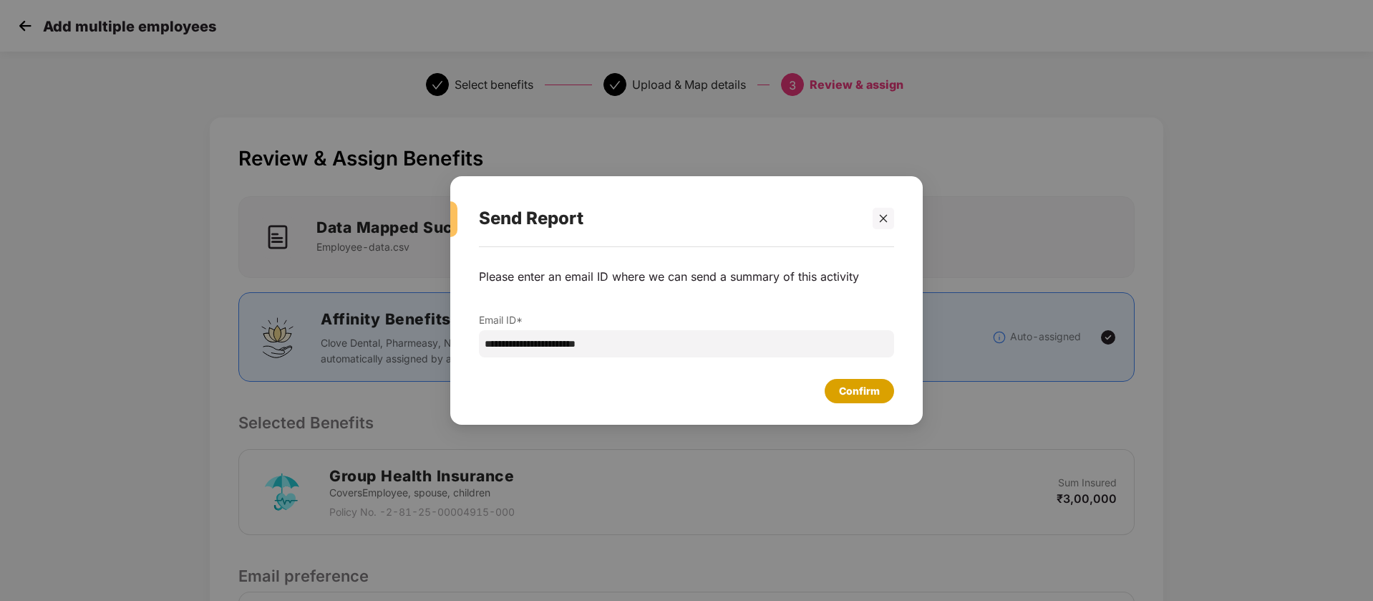
click at [845, 392] on div "Confirm" at bounding box center [859, 391] width 41 height 16
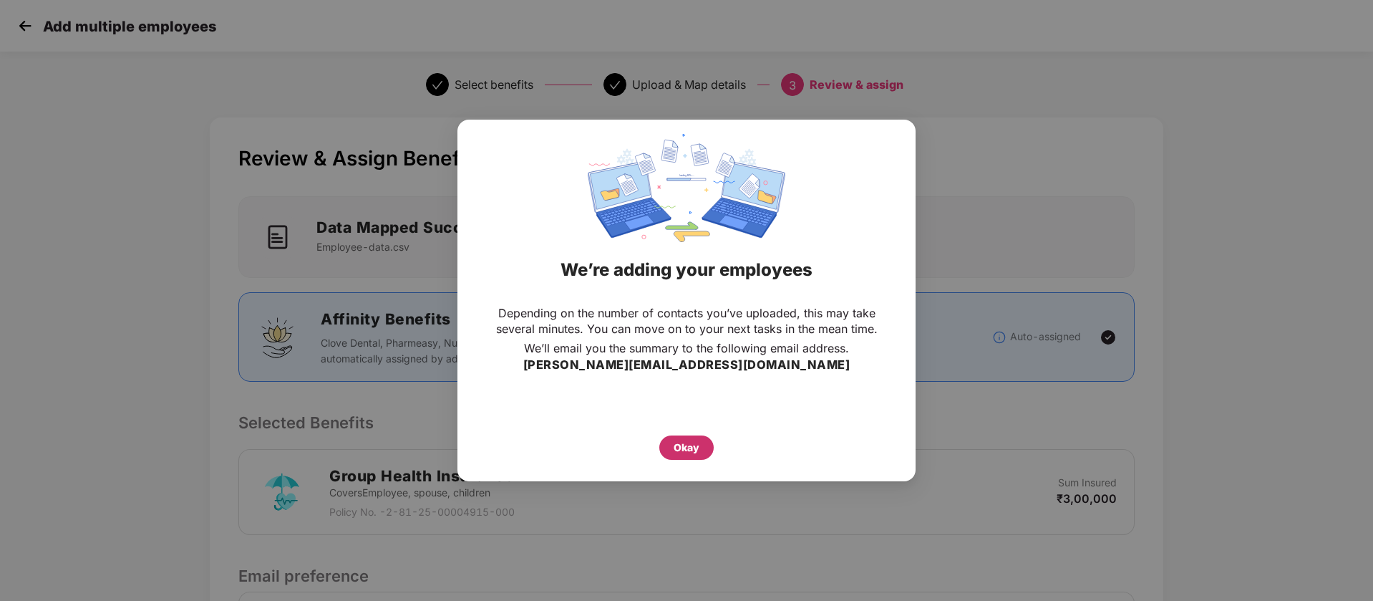
click at [677, 453] on div "Okay" at bounding box center [687, 448] width 26 height 16
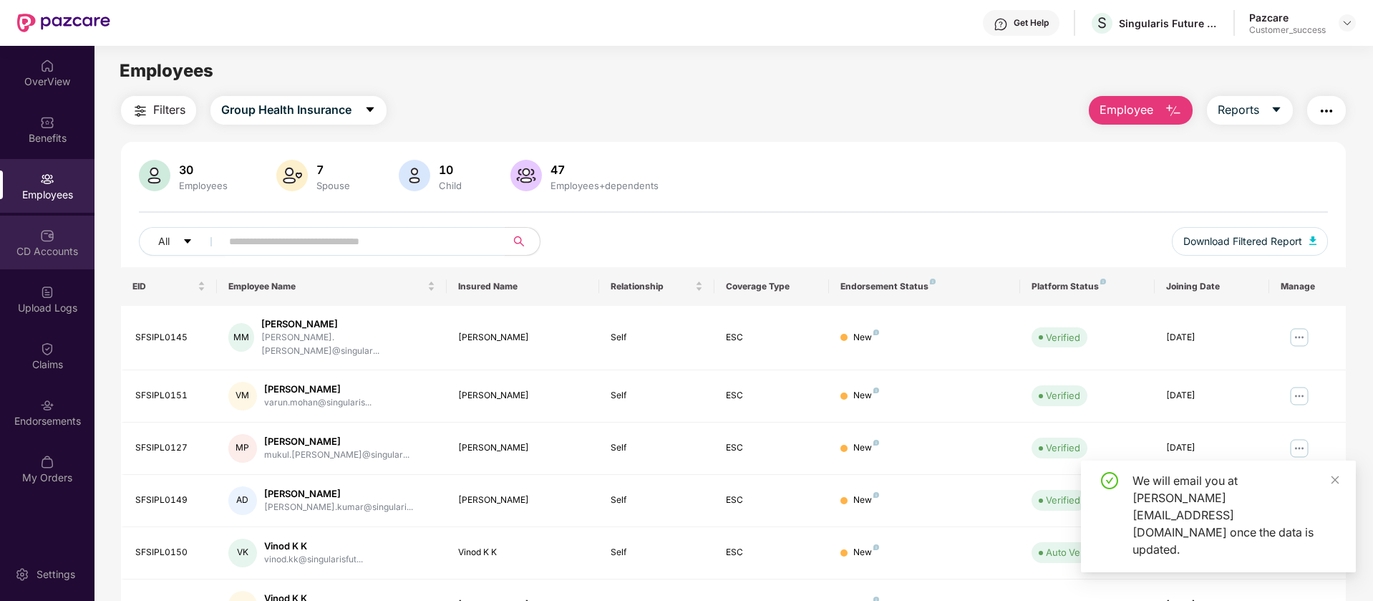
click at [52, 252] on div "CD Accounts" at bounding box center [47, 251] width 95 height 14
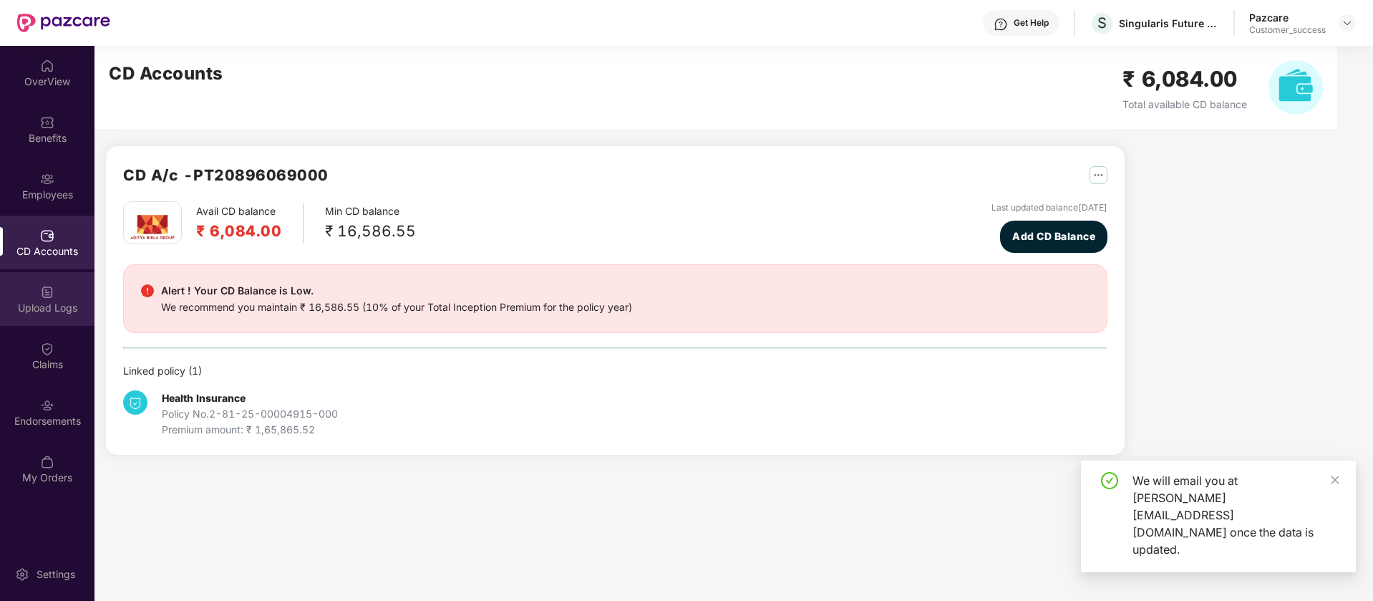
click at [69, 298] on div "Upload Logs" at bounding box center [47, 299] width 95 height 54
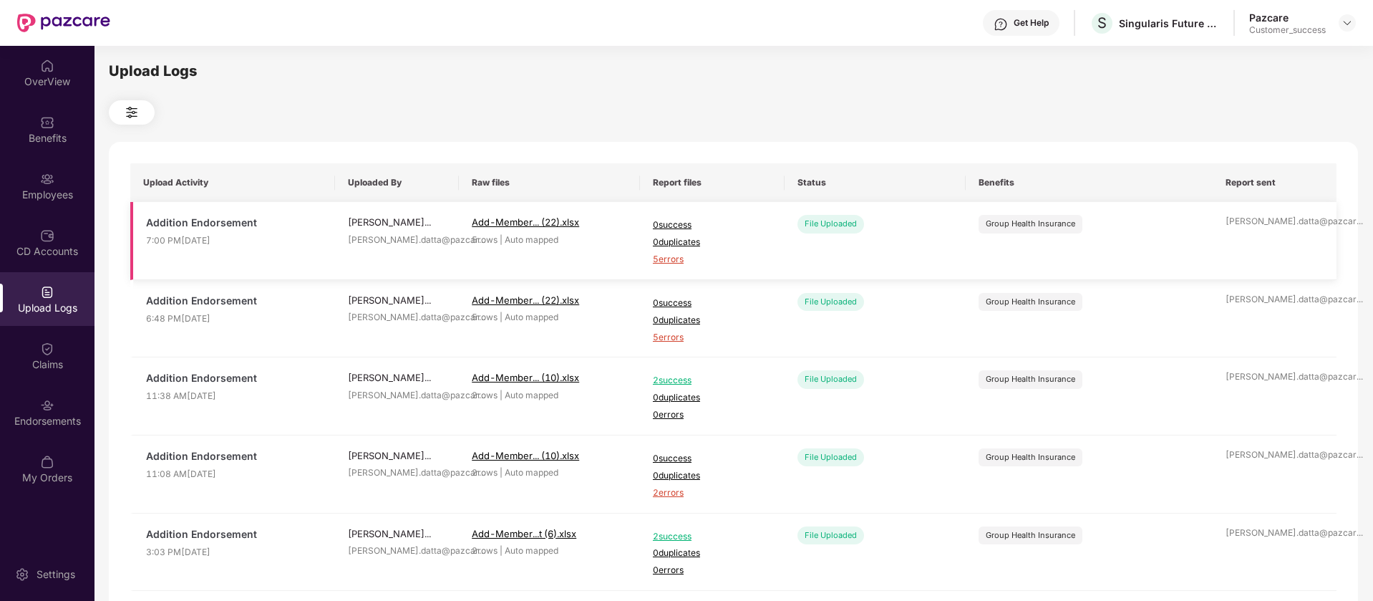
click at [673, 260] on span "5 errors" at bounding box center [712, 260] width 119 height 14
click at [52, 197] on div "Employees" at bounding box center [47, 195] width 95 height 14
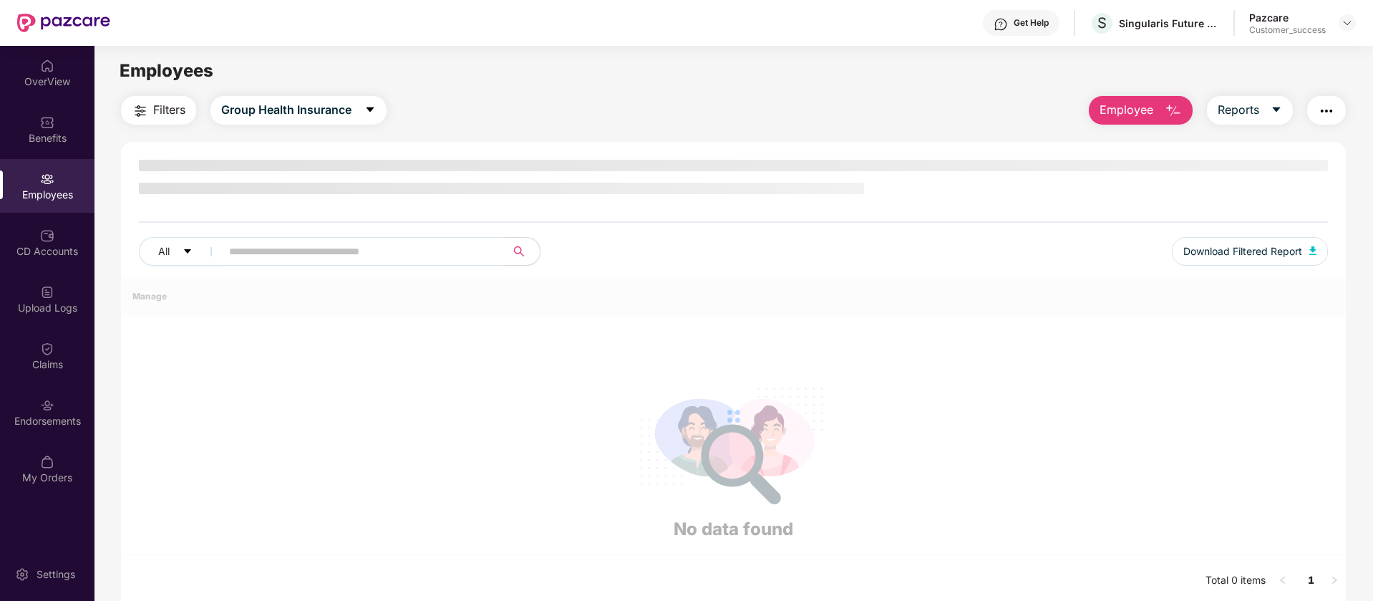
click at [1134, 133] on div "Filters Group Health Insurance Employee Reports All Download Filtered Report Ma…" at bounding box center [733, 351] width 1225 height 511
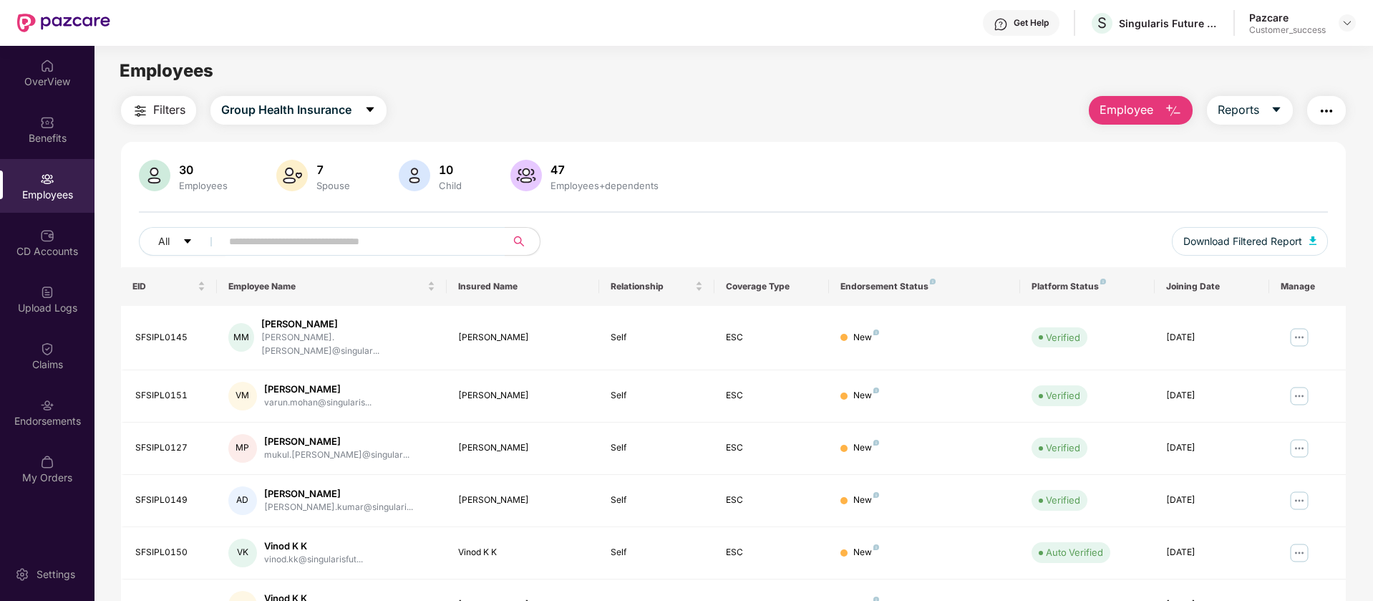
click at [1145, 115] on span "Employee" at bounding box center [1127, 110] width 54 height 18
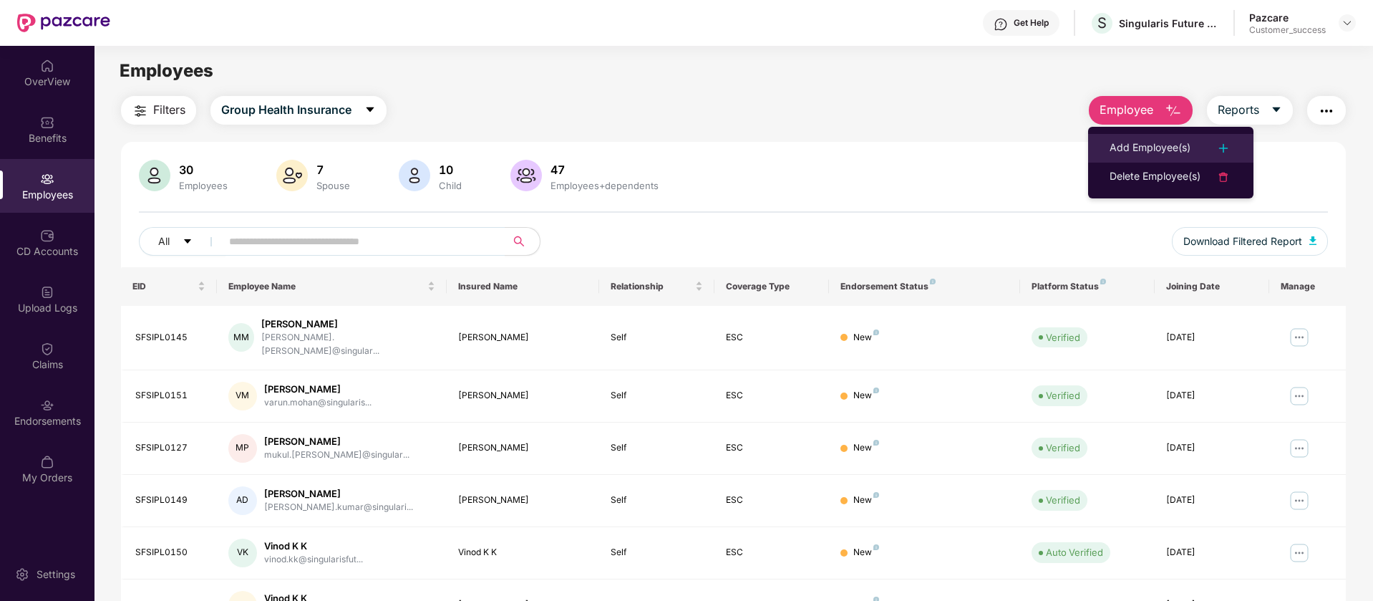
click at [1170, 147] on div "Add Employee(s)" at bounding box center [1150, 148] width 81 height 17
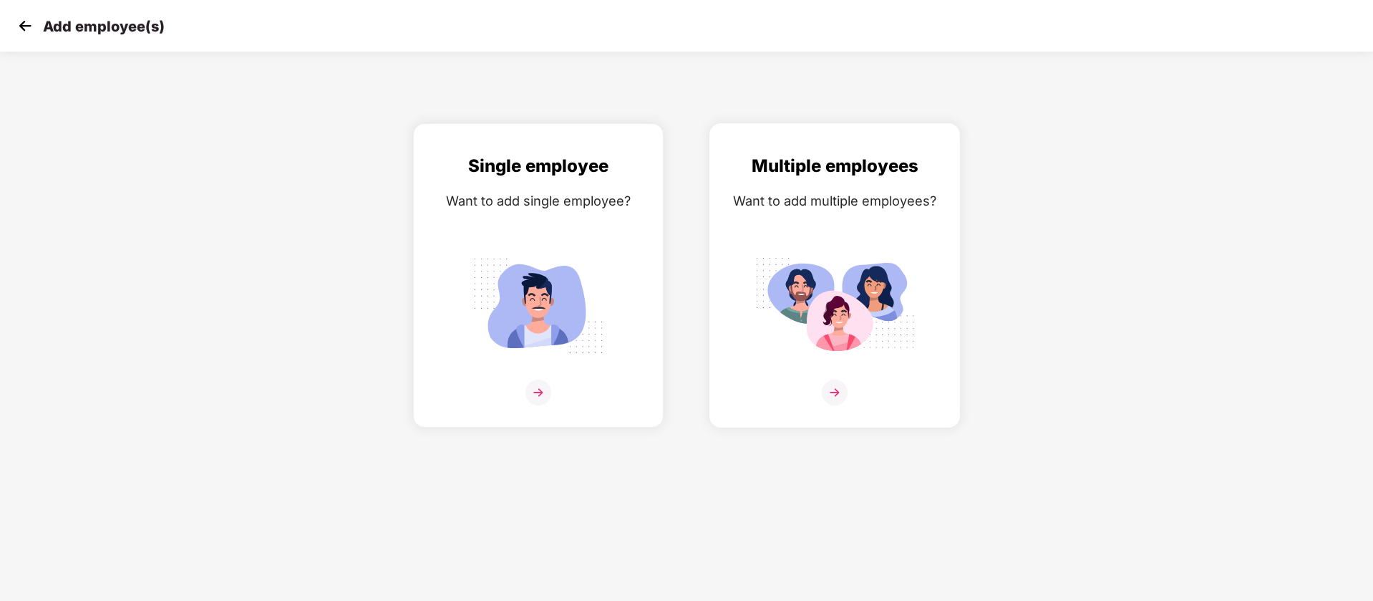
click at [866, 179] on div "Multiple employees" at bounding box center [835, 166] width 221 height 27
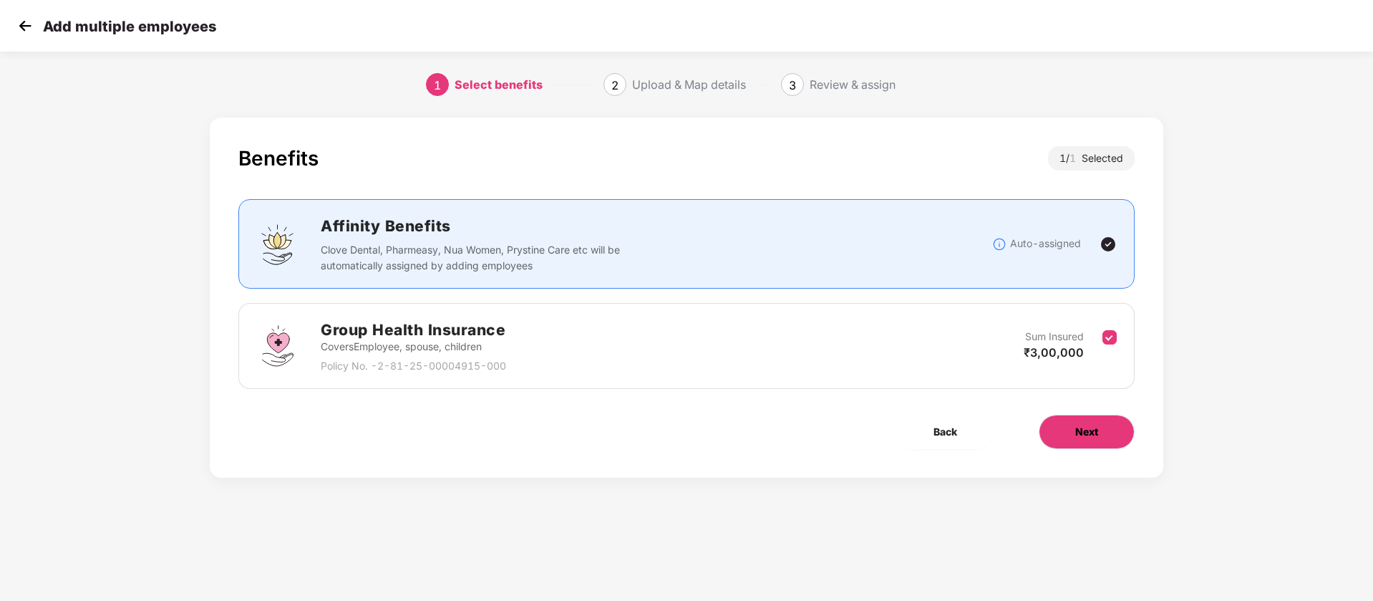
click at [1103, 435] on button "Next" at bounding box center [1087, 432] width 96 height 34
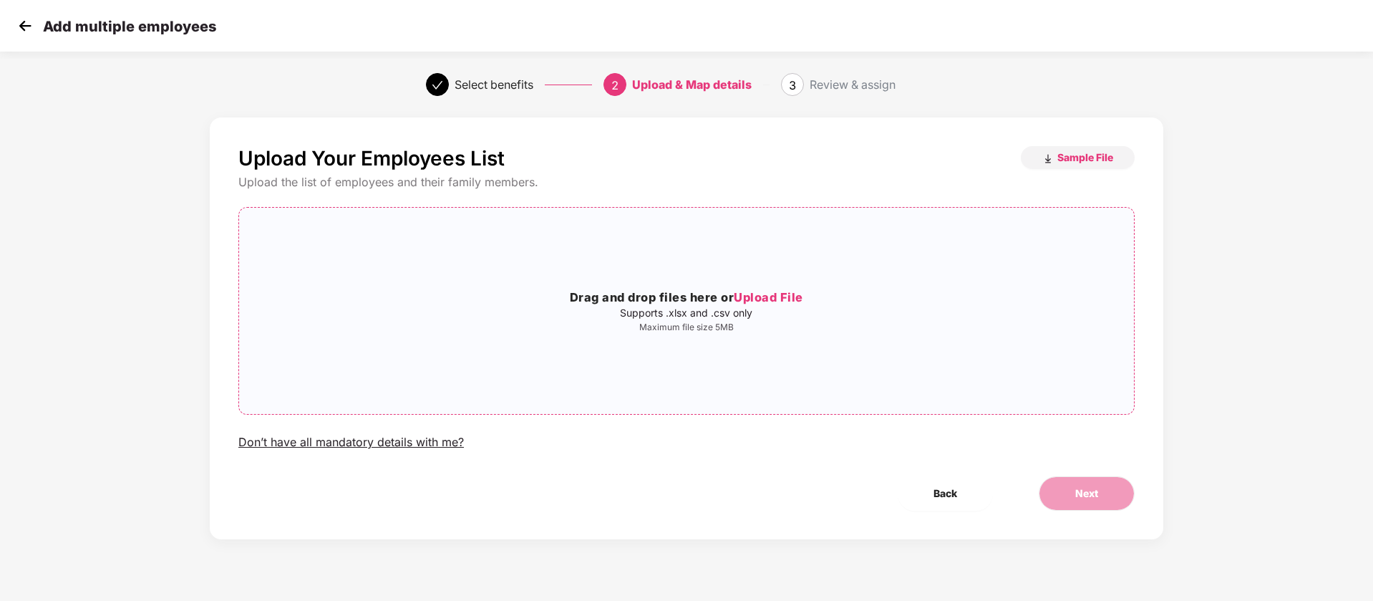
click at [747, 309] on p "Supports .xlsx and .csv only" at bounding box center [686, 312] width 895 height 11
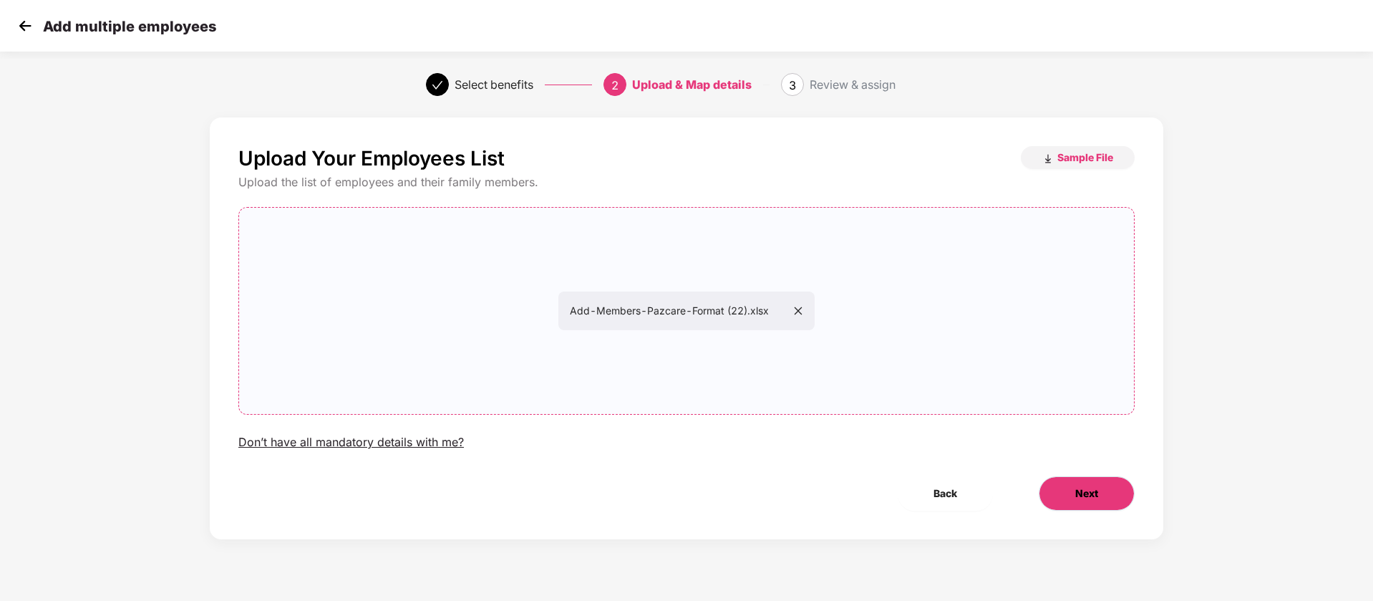
click at [1097, 488] on span "Next" at bounding box center [1087, 494] width 23 height 16
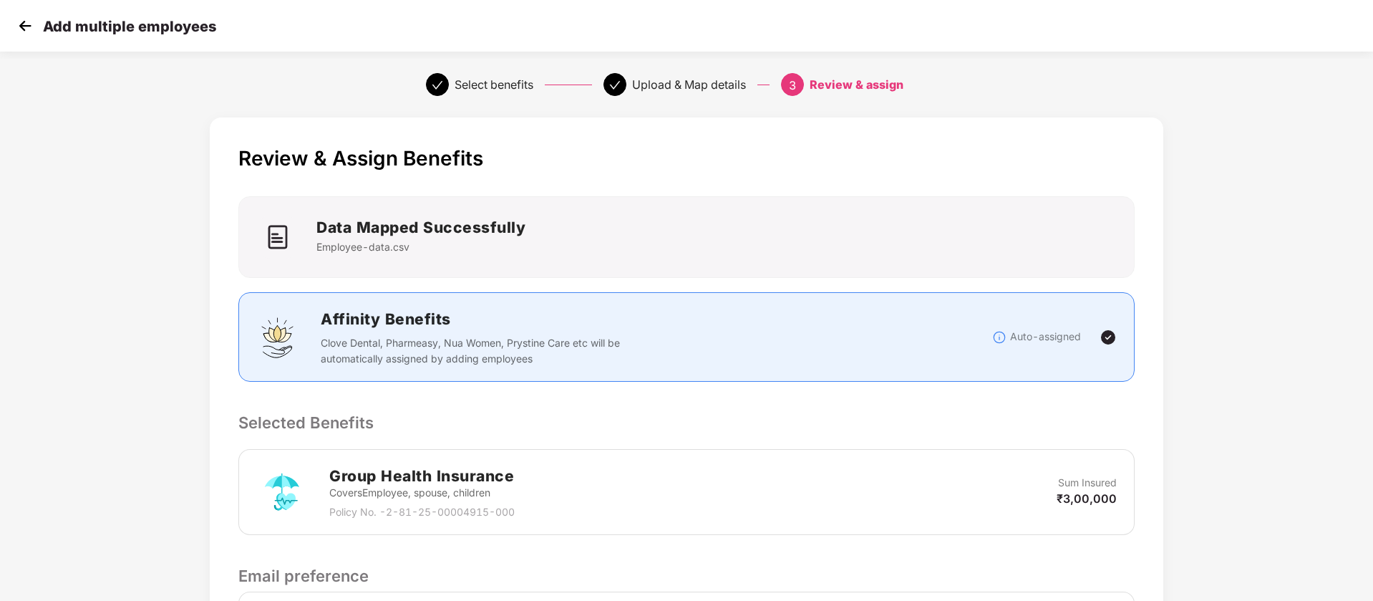
scroll to position [198, 0]
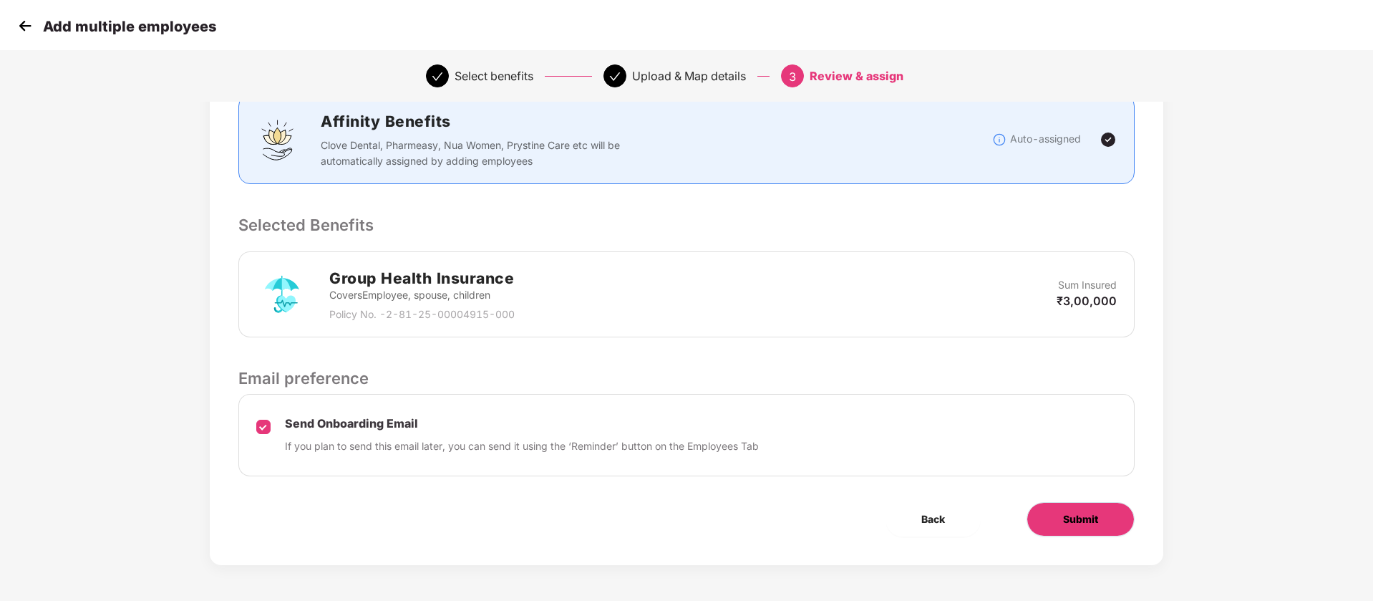
click at [1086, 514] on span "Submit" at bounding box center [1080, 519] width 35 height 16
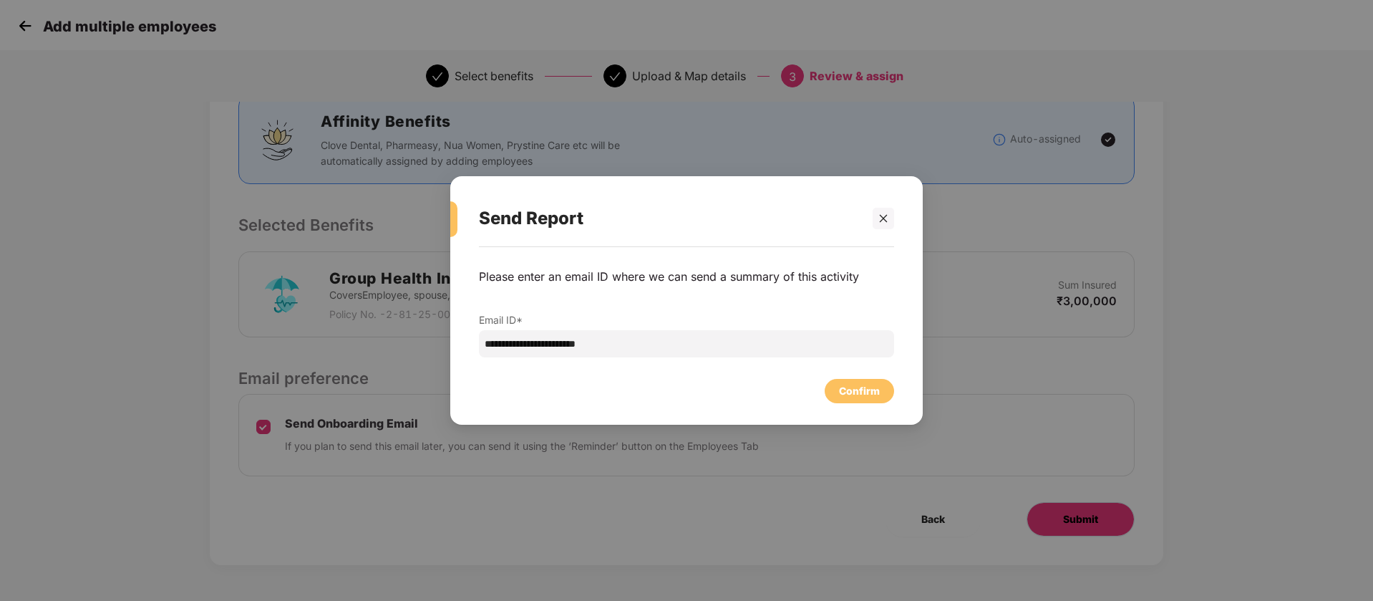
scroll to position [0, 0]
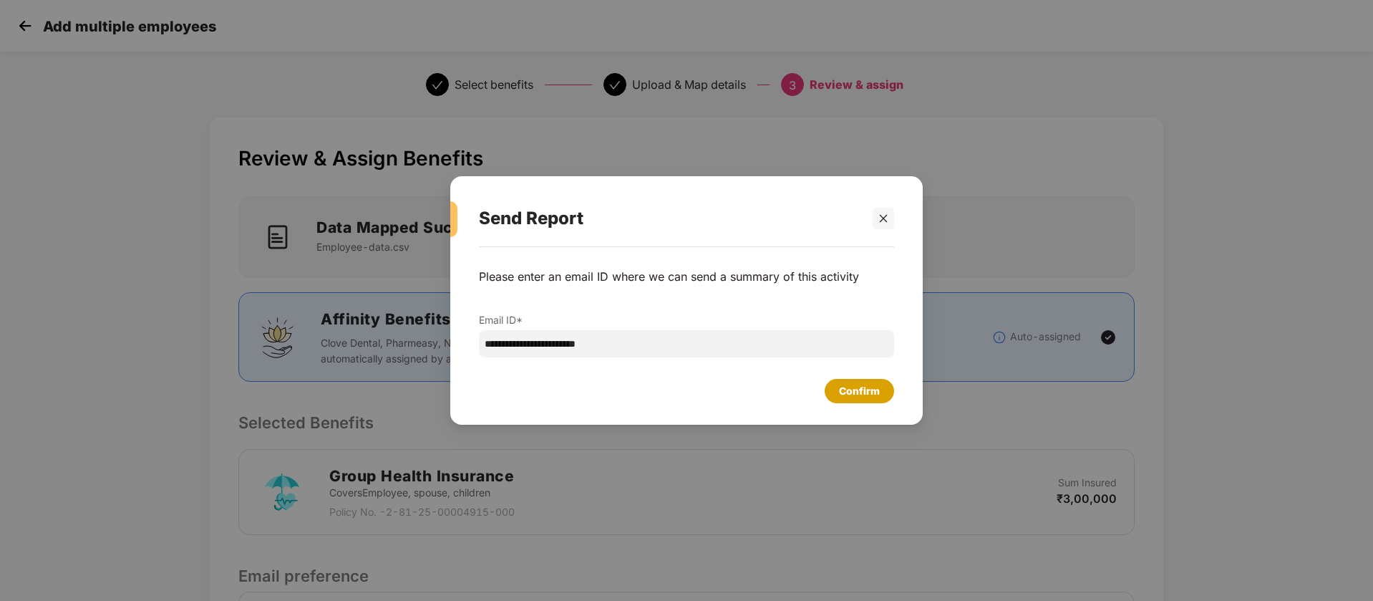
click at [851, 392] on div "Confirm" at bounding box center [859, 391] width 41 height 16
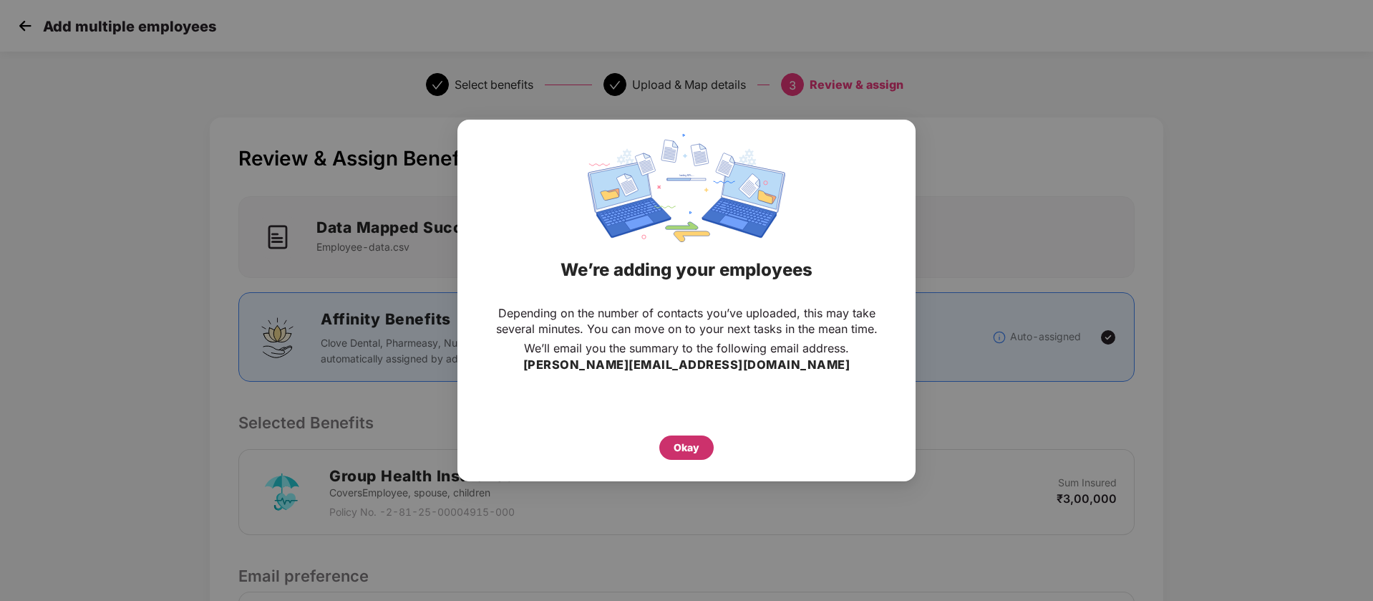
click at [685, 441] on div "Okay" at bounding box center [687, 448] width 26 height 16
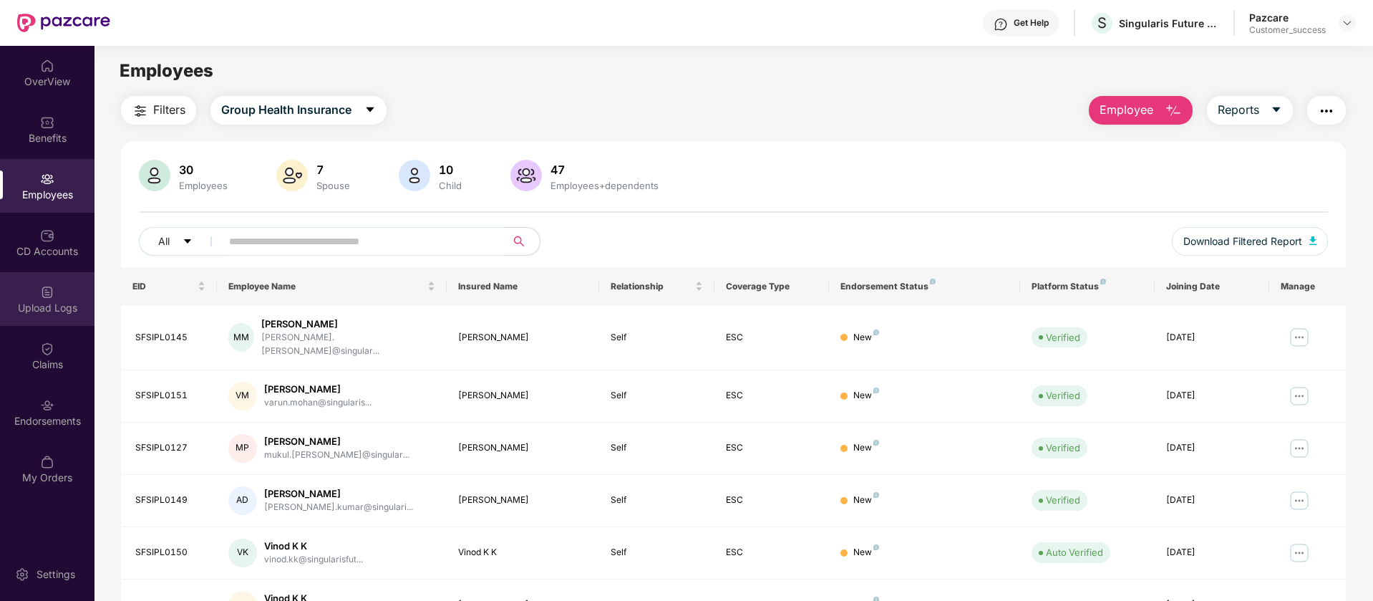
click at [59, 299] on div "Upload Logs" at bounding box center [47, 299] width 95 height 54
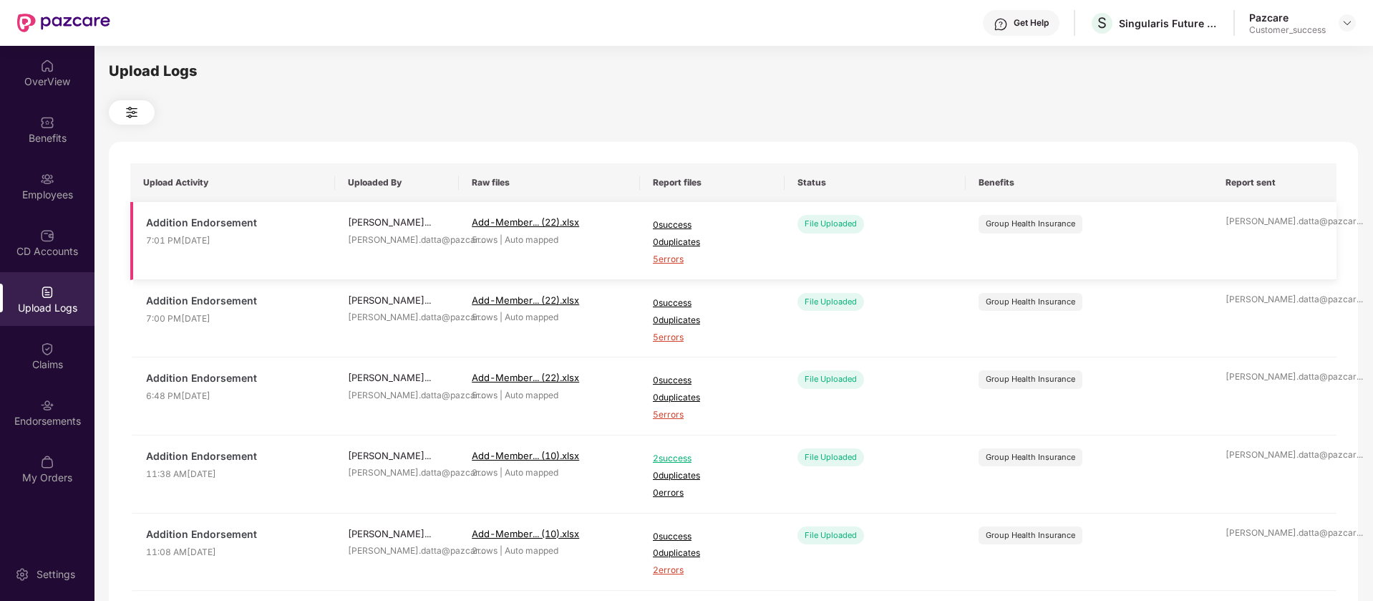
click at [673, 259] on span "5 errors" at bounding box center [712, 260] width 119 height 14
click at [60, 216] on div "CD Accounts" at bounding box center [47, 243] width 95 height 54
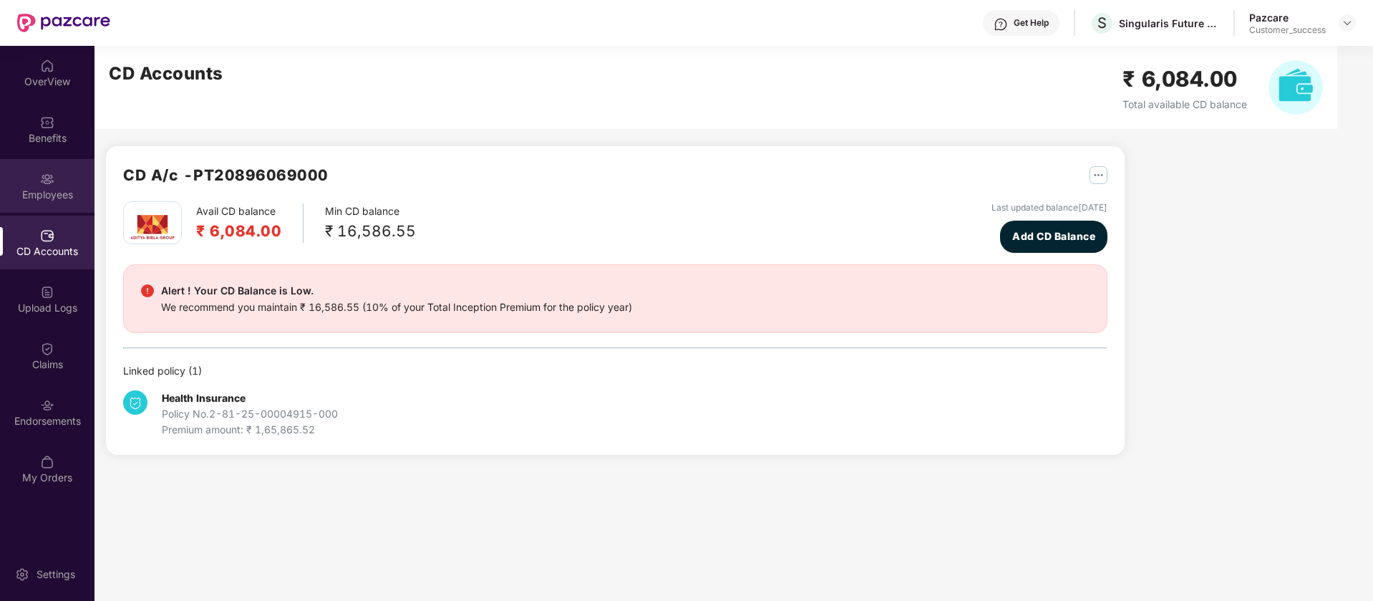
click at [67, 193] on div "Employees" at bounding box center [47, 195] width 95 height 14
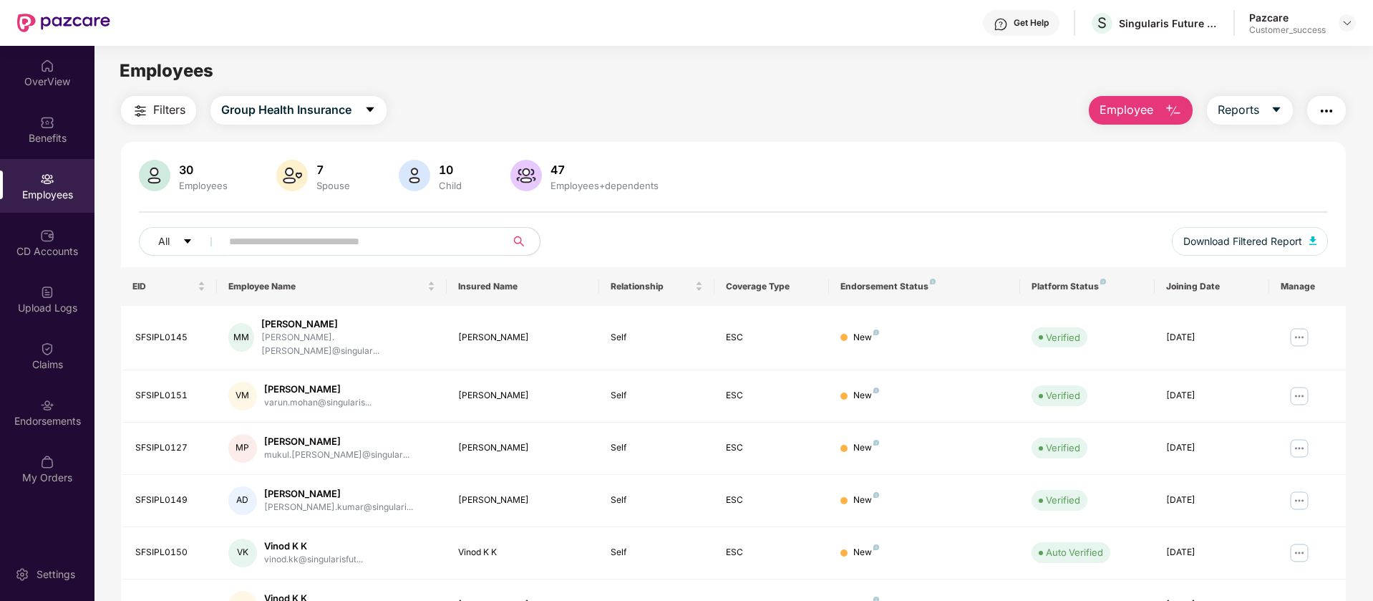
click at [1129, 112] on span "Employee" at bounding box center [1127, 110] width 54 height 18
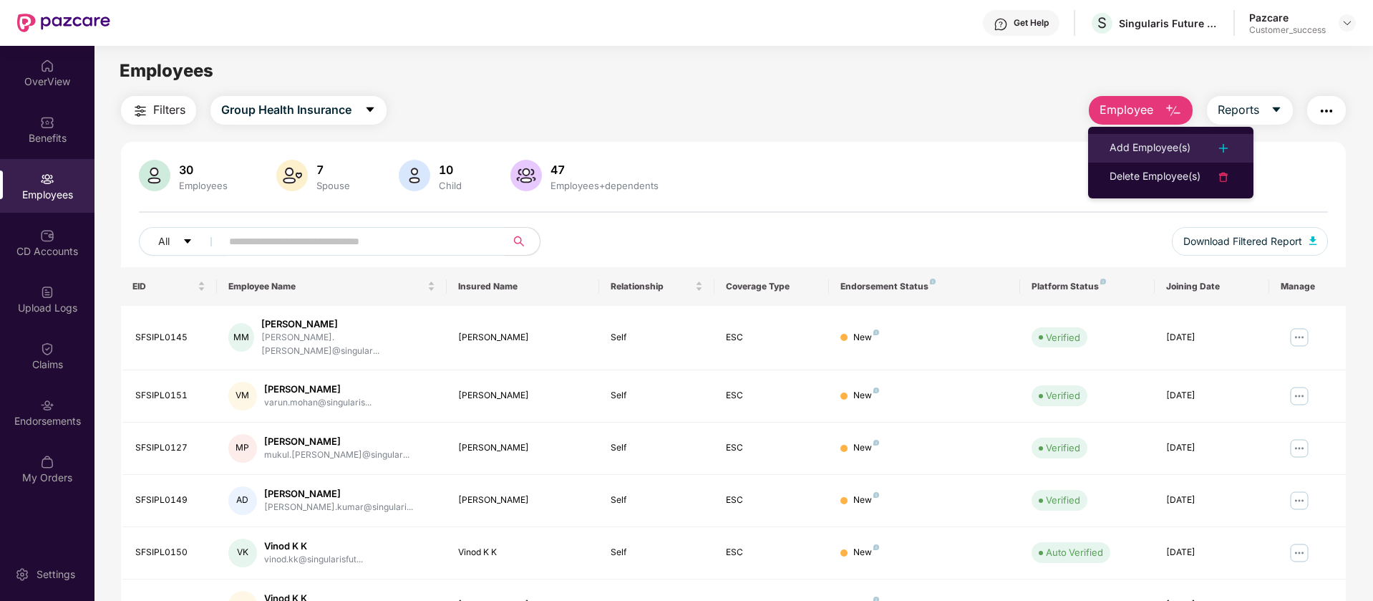
click at [1182, 148] on div "Add Employee(s)" at bounding box center [1150, 148] width 81 height 17
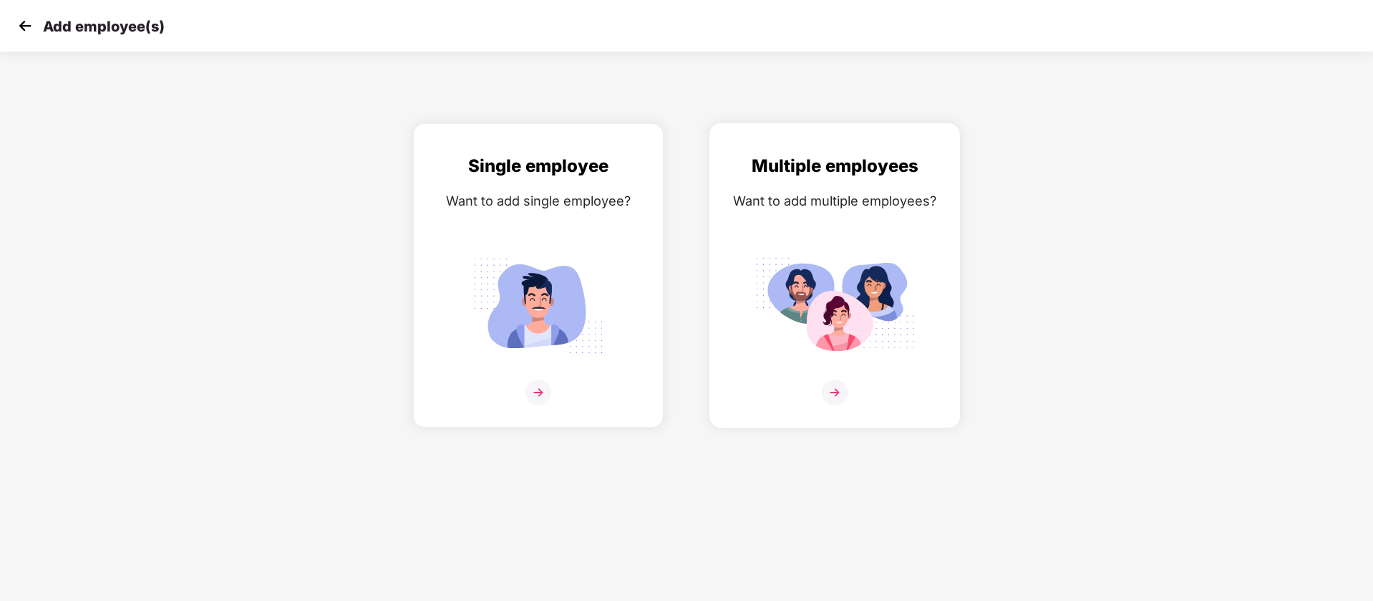
click at [818, 247] on div "Multiple employees Want to add multiple employees?" at bounding box center [835, 288] width 221 height 271
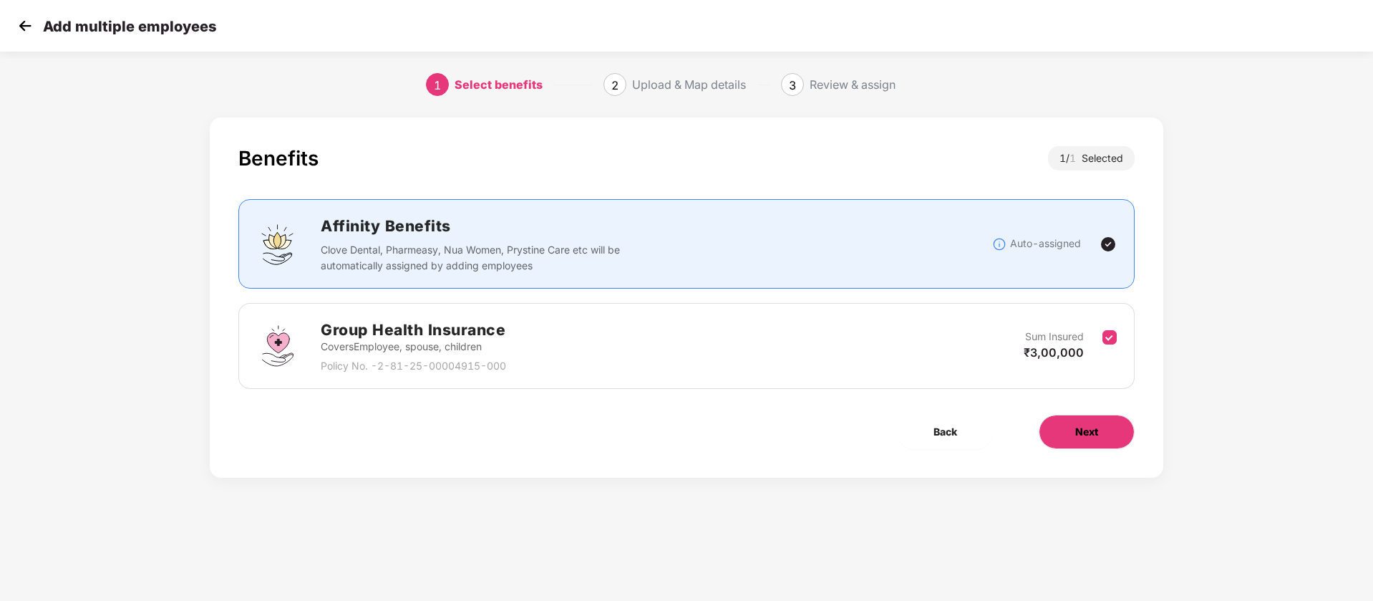
click at [1114, 438] on button "Next" at bounding box center [1087, 432] width 96 height 34
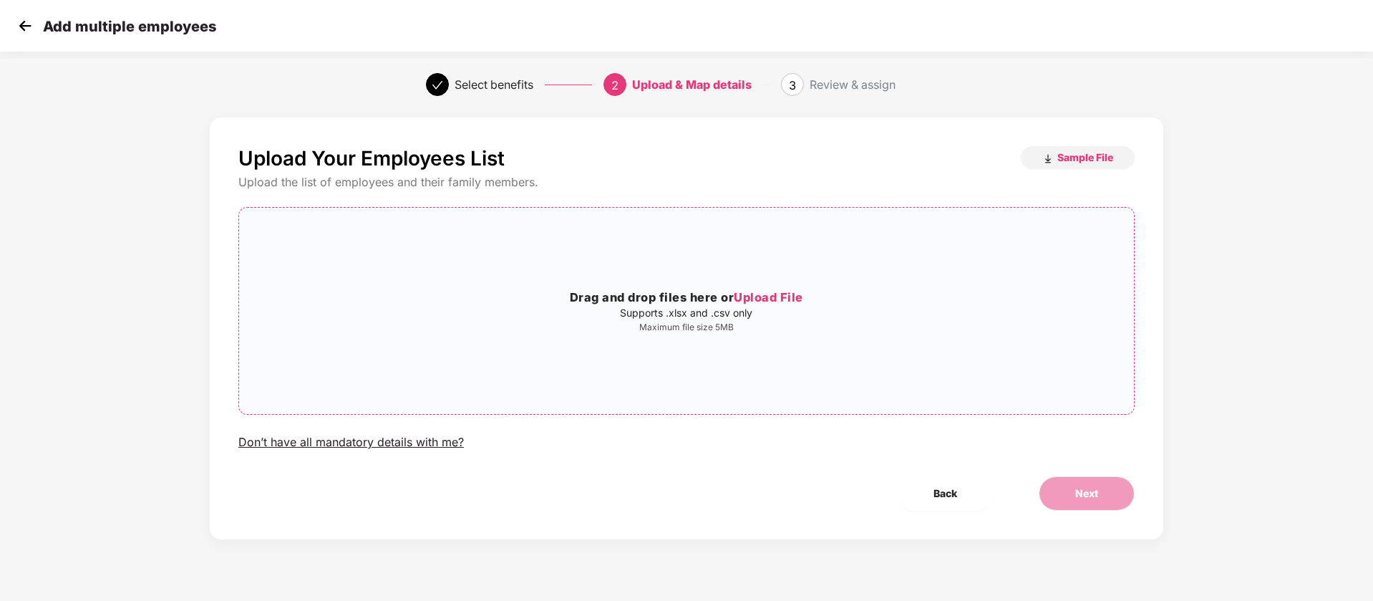
click at [651, 266] on div "Drag and drop files here or Upload File Supports .xlsx and .csv only Maximum fi…" at bounding box center [686, 310] width 895 height 183
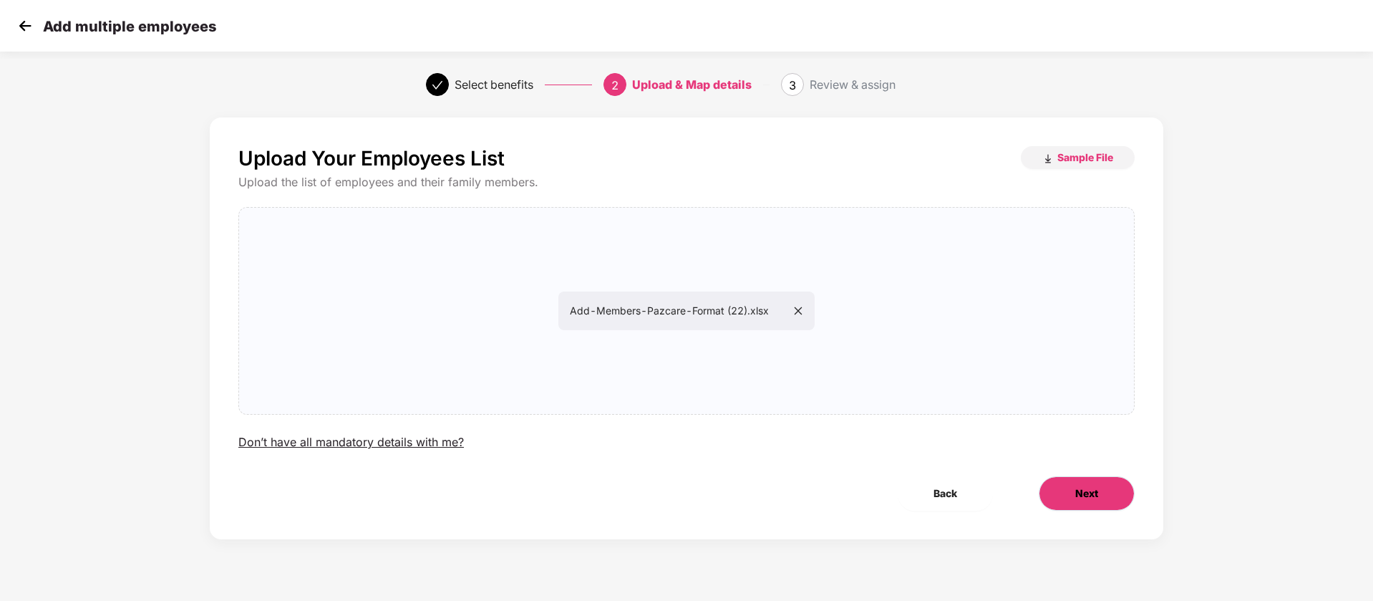
click at [1117, 483] on button "Next" at bounding box center [1087, 493] width 96 height 34
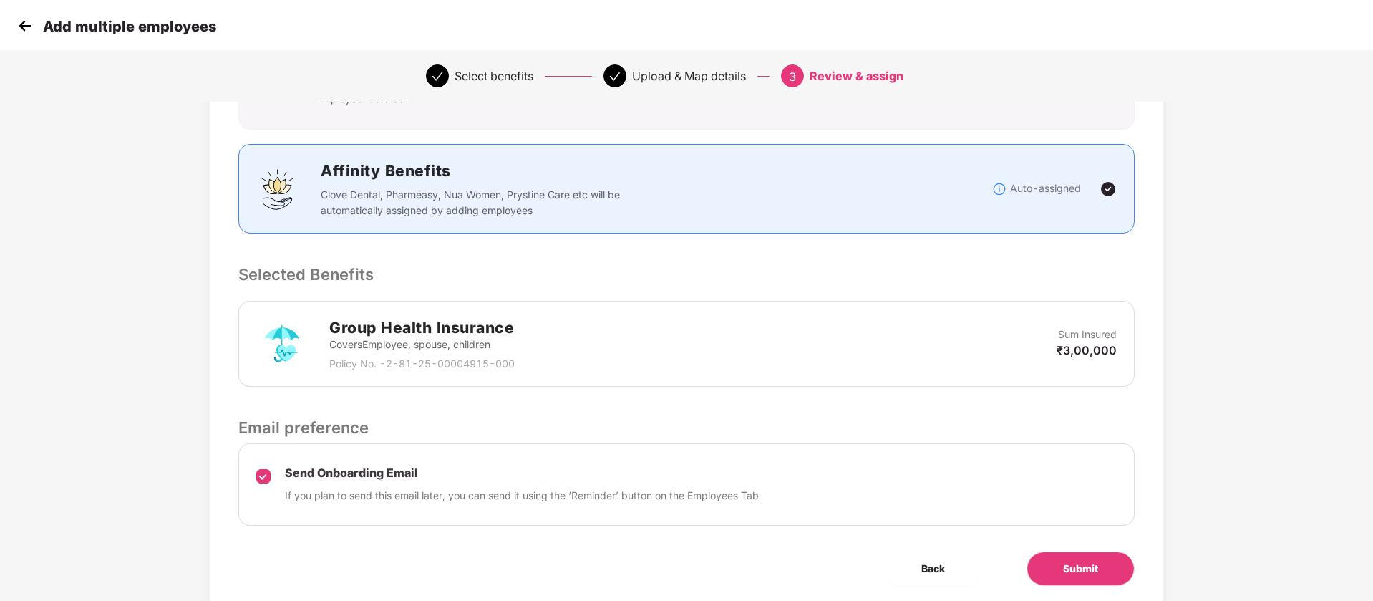
scroll to position [198, 0]
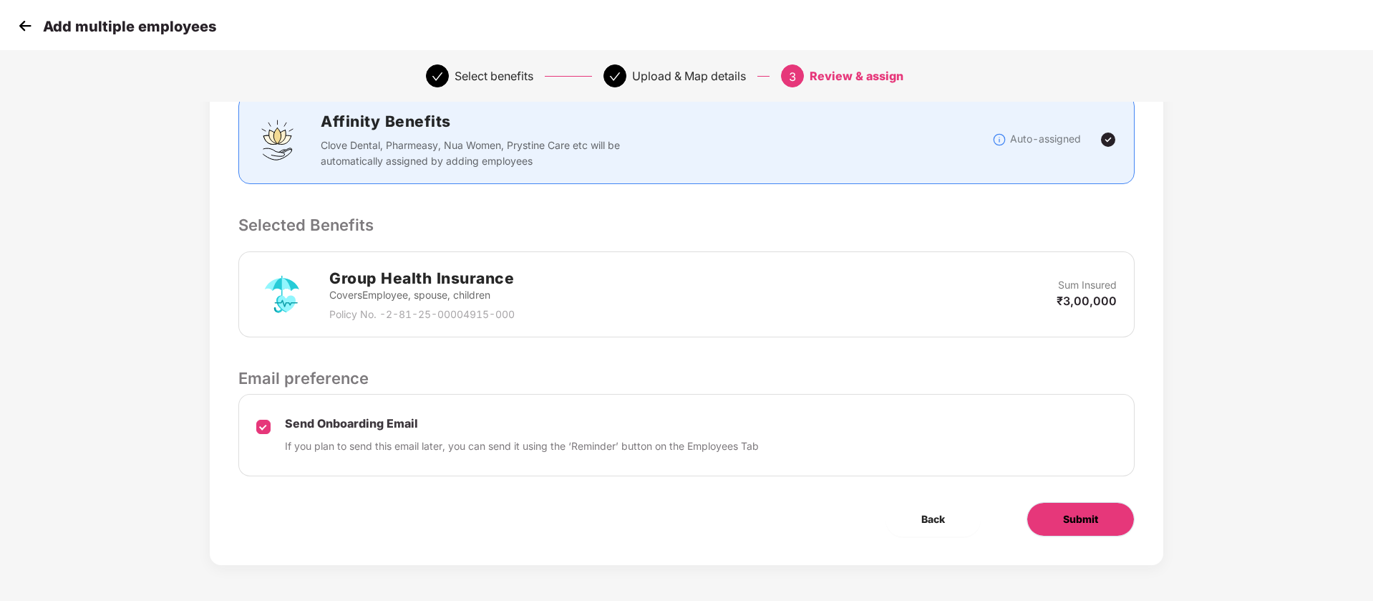
click at [1106, 526] on button "Submit" at bounding box center [1081, 519] width 108 height 34
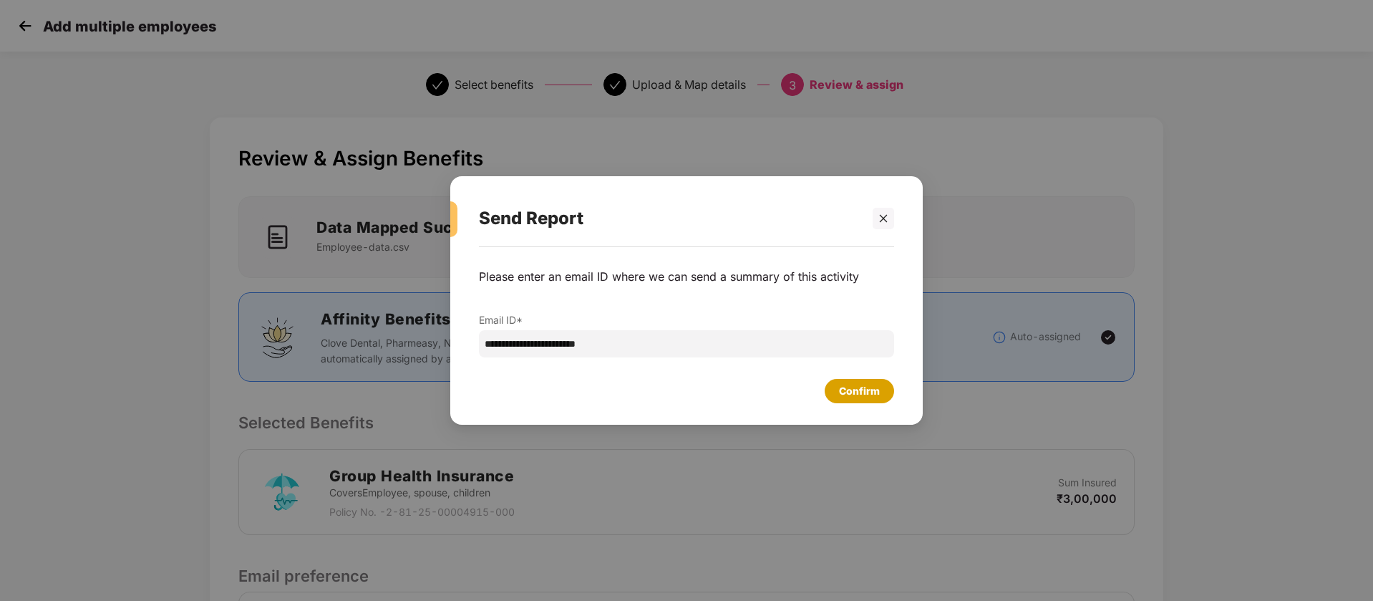
click at [867, 390] on div "Confirm" at bounding box center [859, 391] width 41 height 16
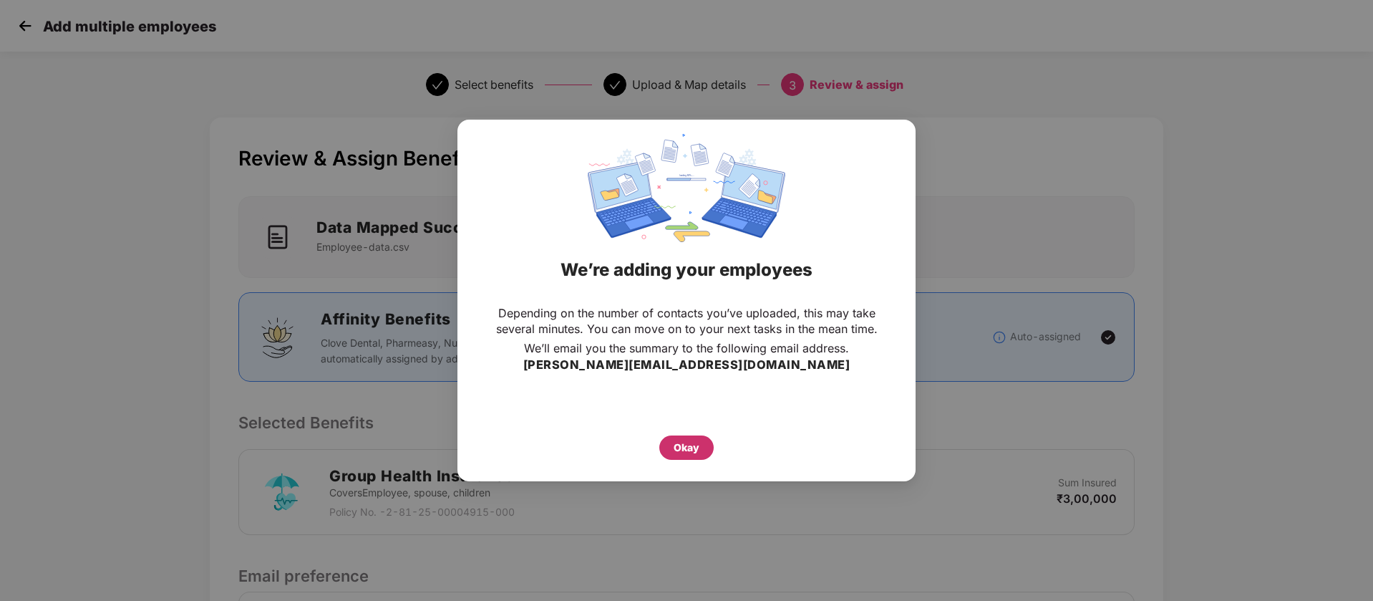
click at [700, 443] on div "Okay" at bounding box center [687, 447] width 54 height 24
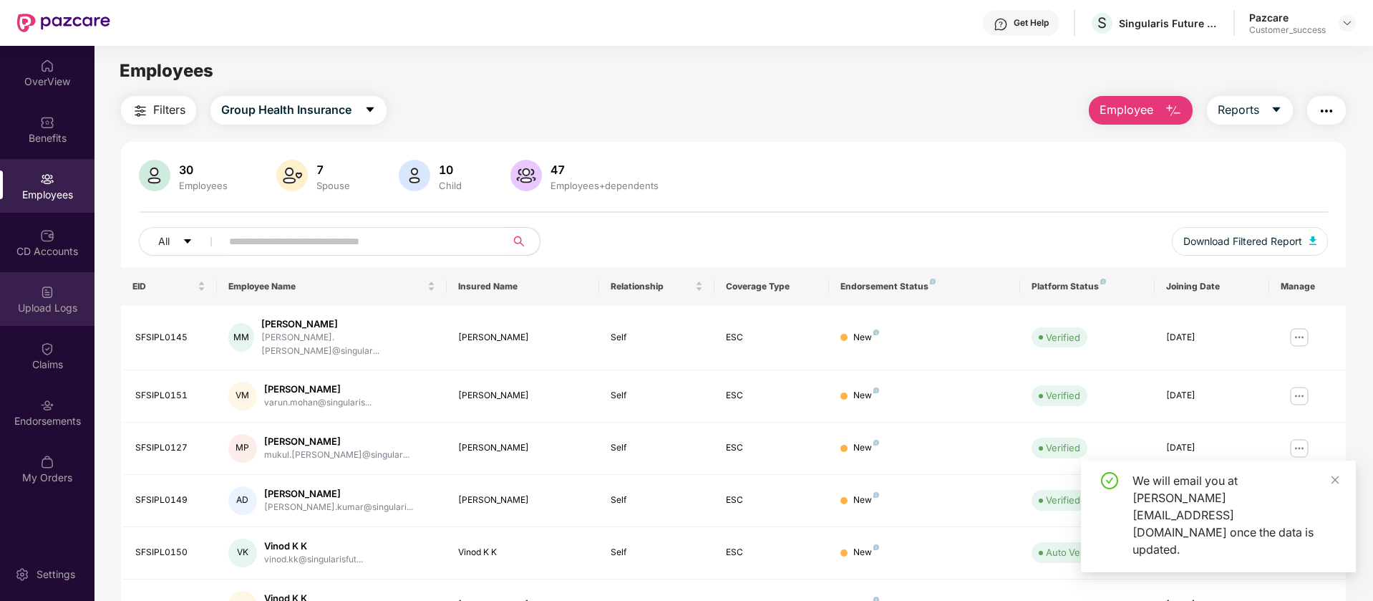
click at [51, 302] on div "Upload Logs" at bounding box center [47, 308] width 95 height 14
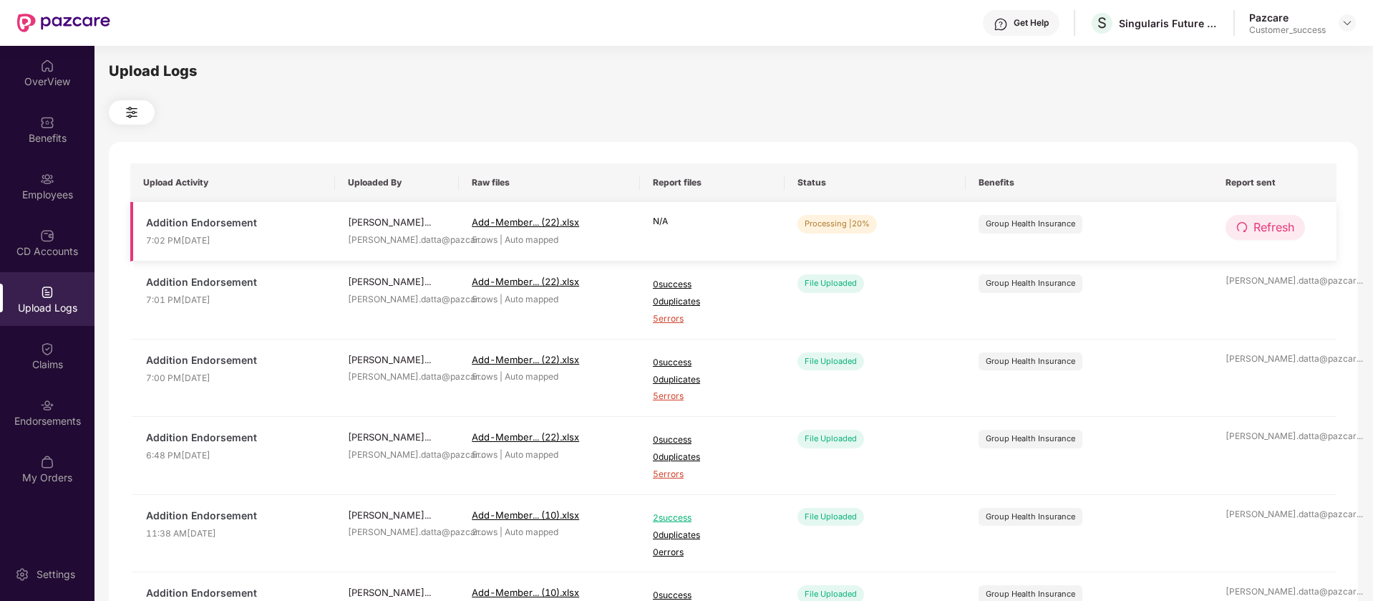
click at [1269, 231] on span "Refresh" at bounding box center [1274, 227] width 41 height 18
click at [1269, 231] on span "Refresh" at bounding box center [1275, 227] width 41 height 18
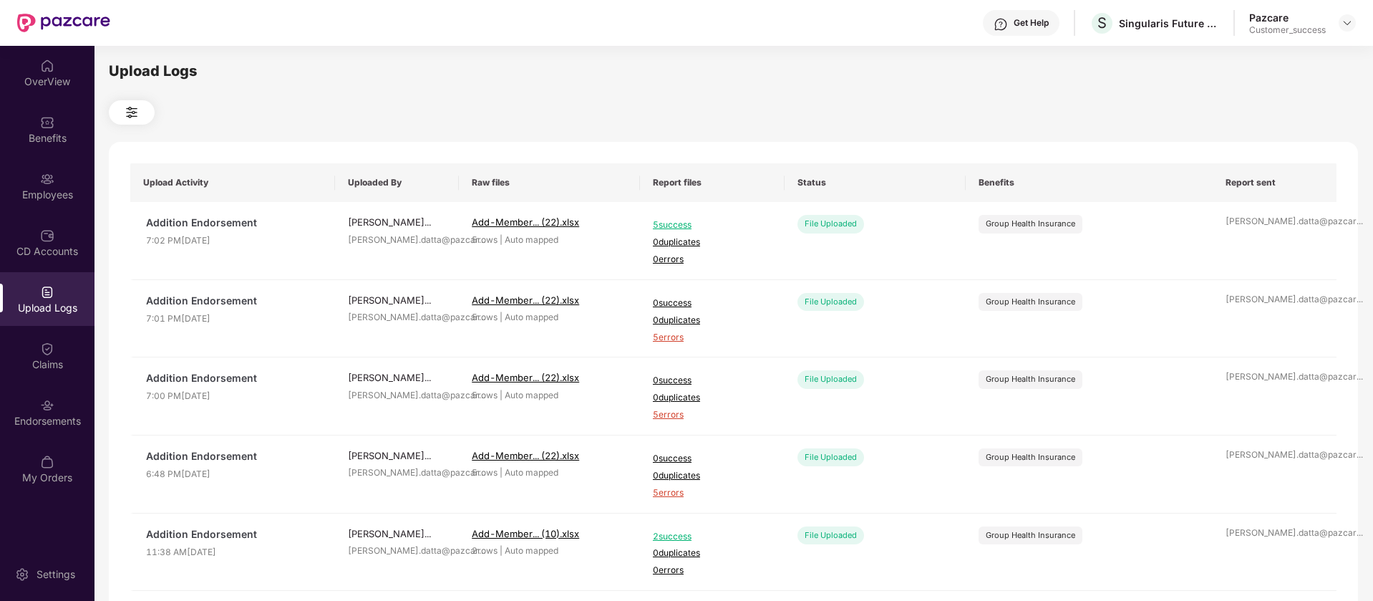
click at [1269, 231] on td "shreyas.datta@pazcar ..." at bounding box center [1275, 241] width 124 height 78
click at [49, 213] on div "OverView Benefits Employees CD Accounts Upload Logs Claims Endorsements My Orde…" at bounding box center [47, 272] width 95 height 453
click at [58, 185] on div "Employees" at bounding box center [47, 186] width 95 height 54
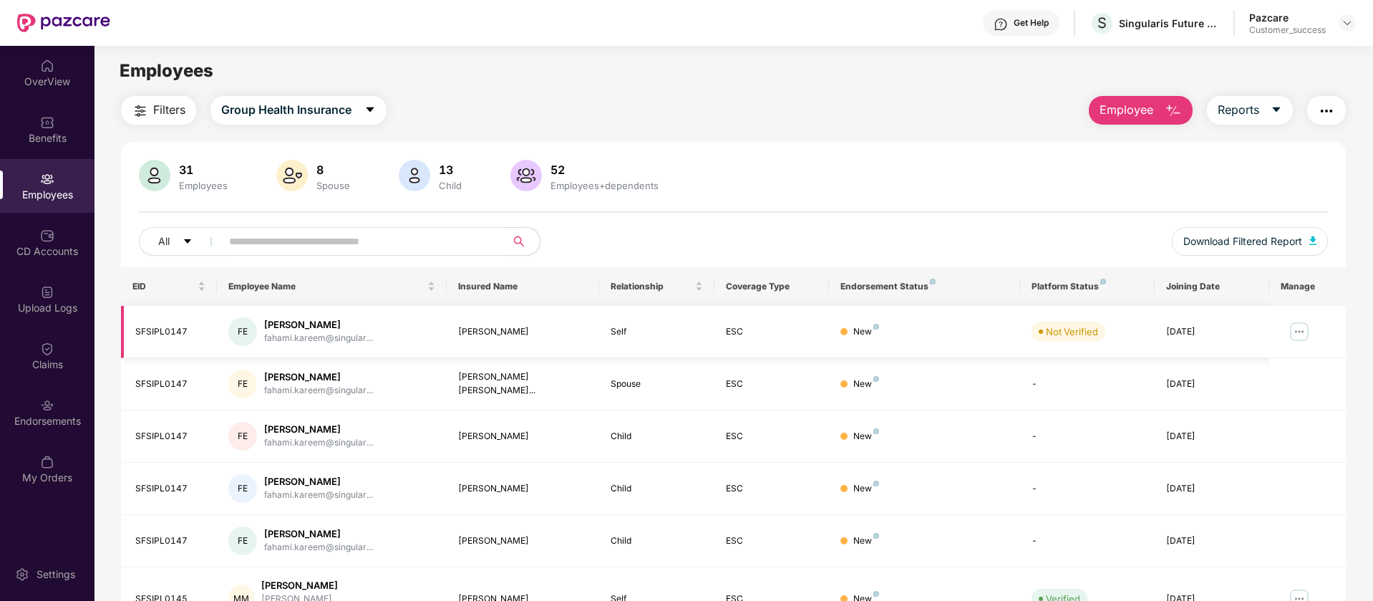
click at [1298, 332] on img at bounding box center [1299, 331] width 23 height 23
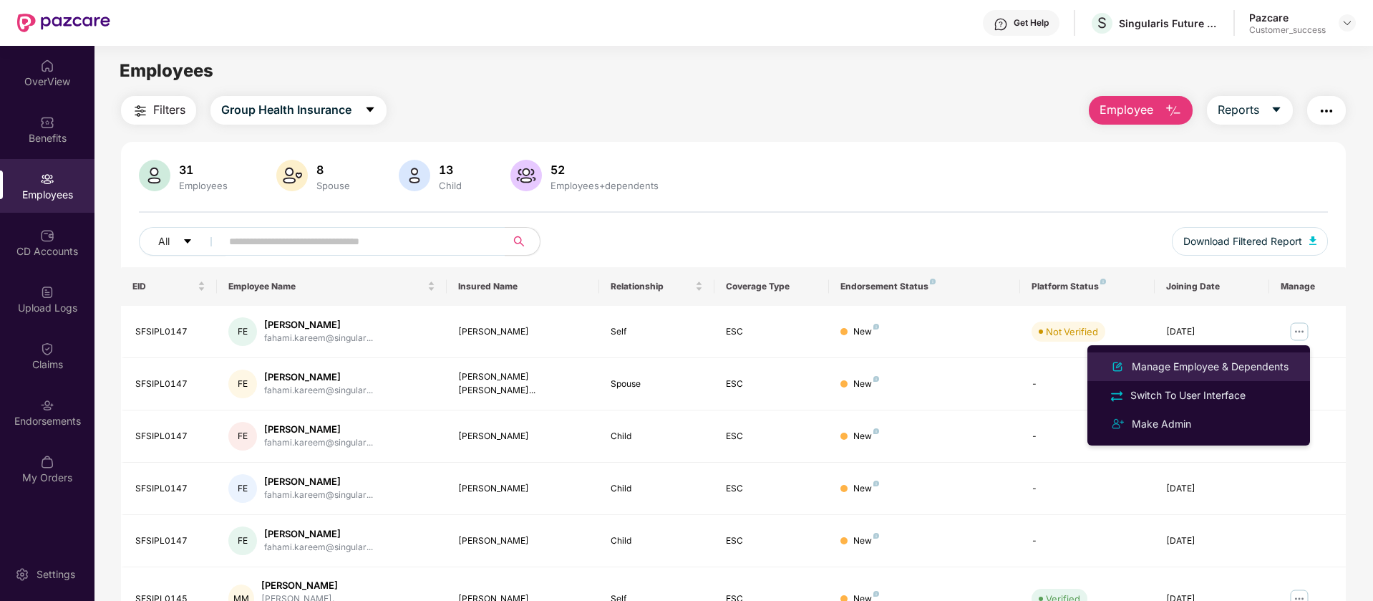
click at [1208, 370] on div "Manage Employee & Dependents" at bounding box center [1210, 367] width 163 height 16
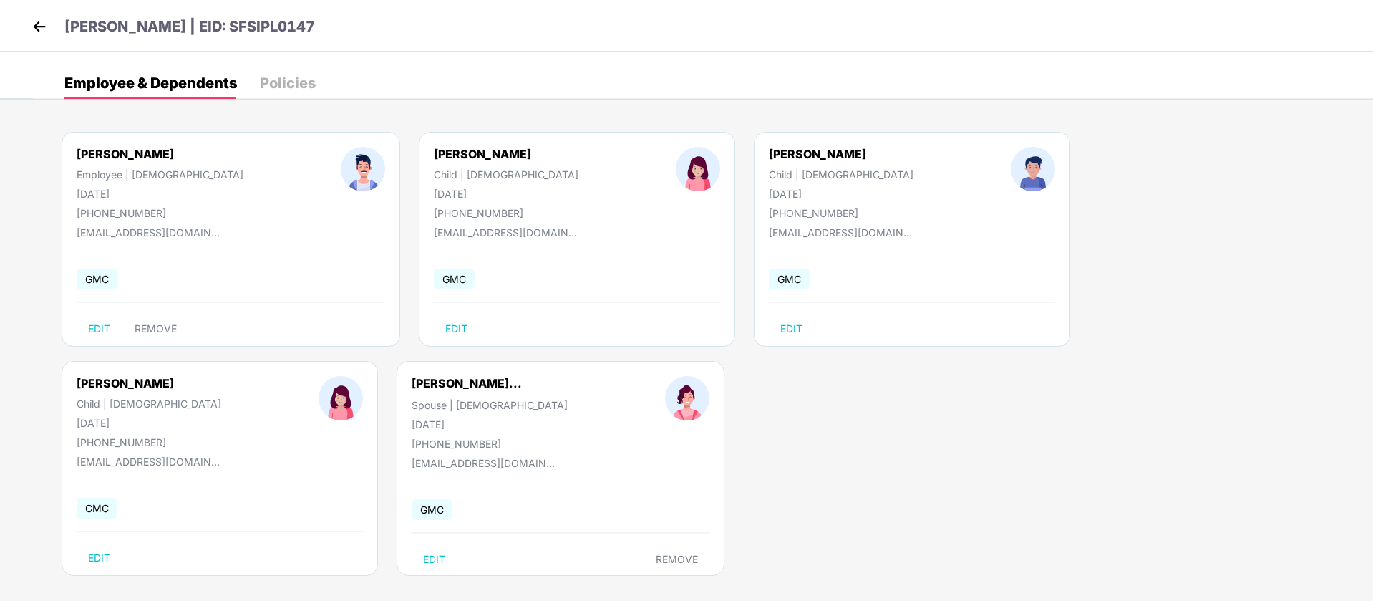
click at [33, 21] on img at bounding box center [39, 26] width 21 height 21
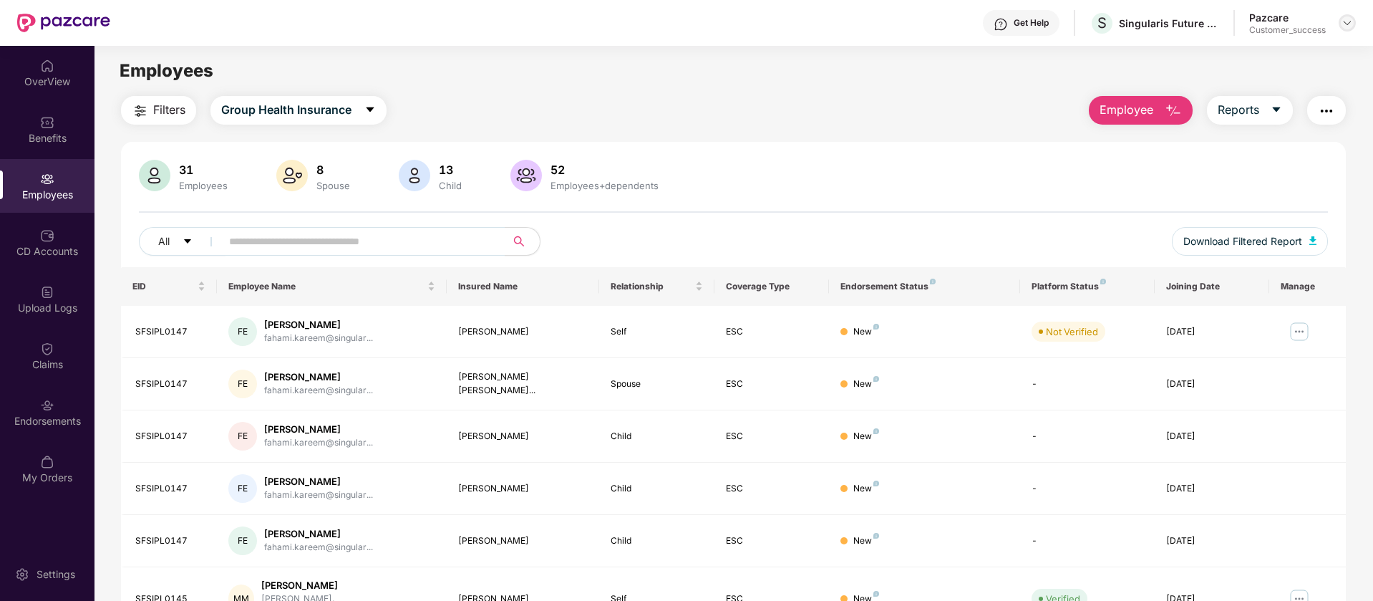
click at [1348, 27] on img at bounding box center [1347, 22] width 11 height 11
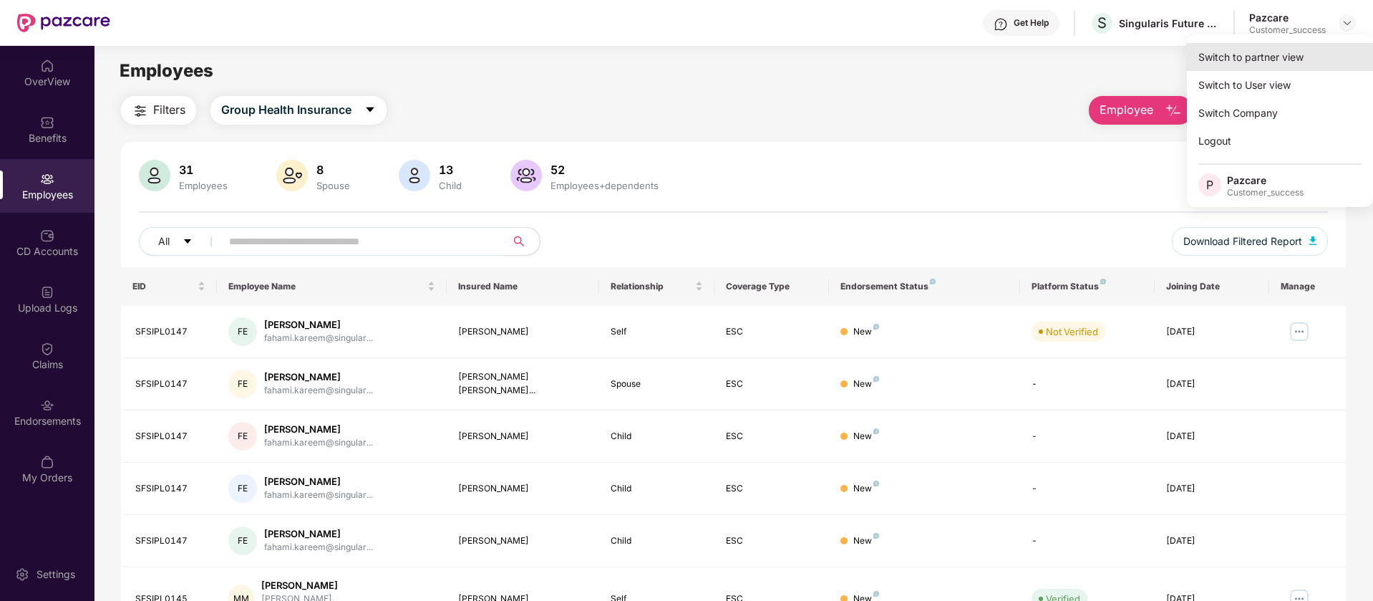
click at [1306, 58] on div "Switch to partner view" at bounding box center [1280, 57] width 186 height 28
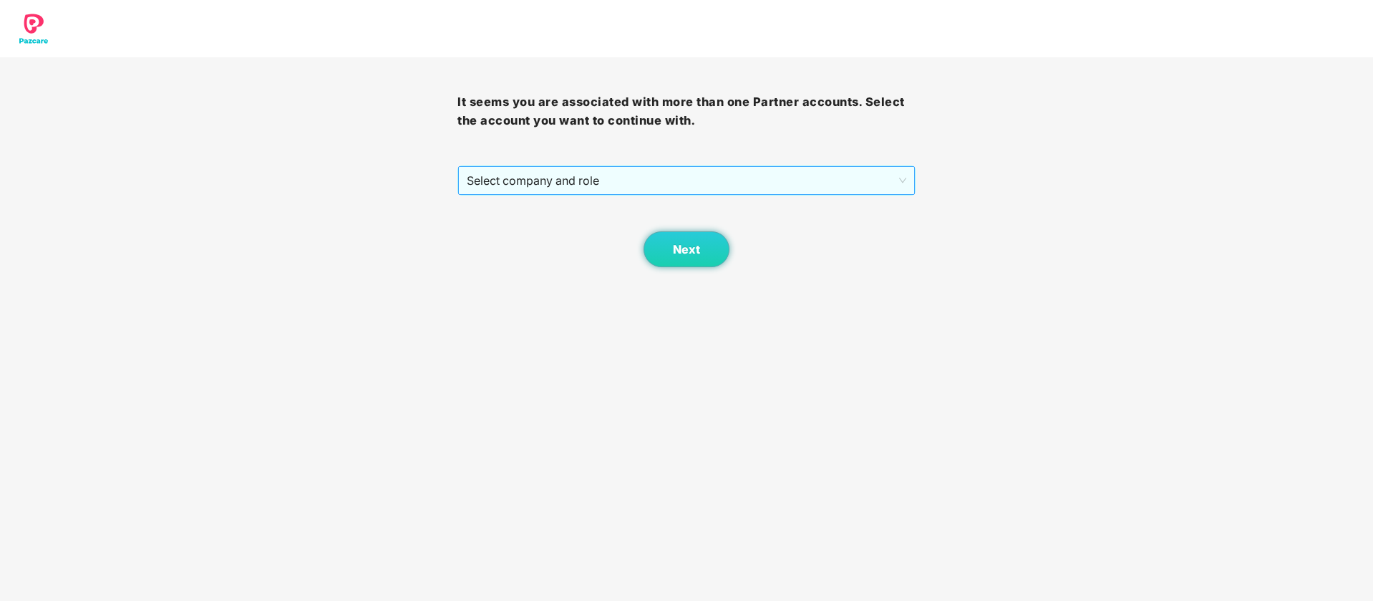
click at [568, 175] on span "Select company and role" at bounding box center [686, 180] width 439 height 27
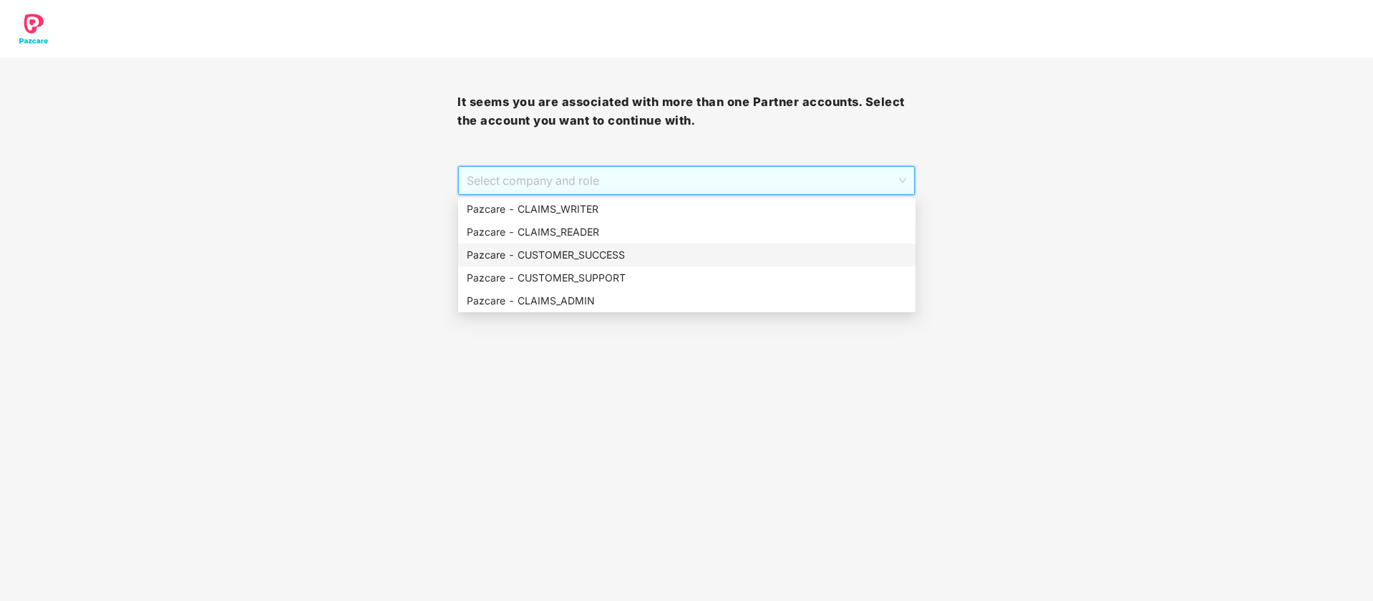
click at [649, 256] on div "Pazcare - CUSTOMER_SUCCESS" at bounding box center [687, 255] width 440 height 16
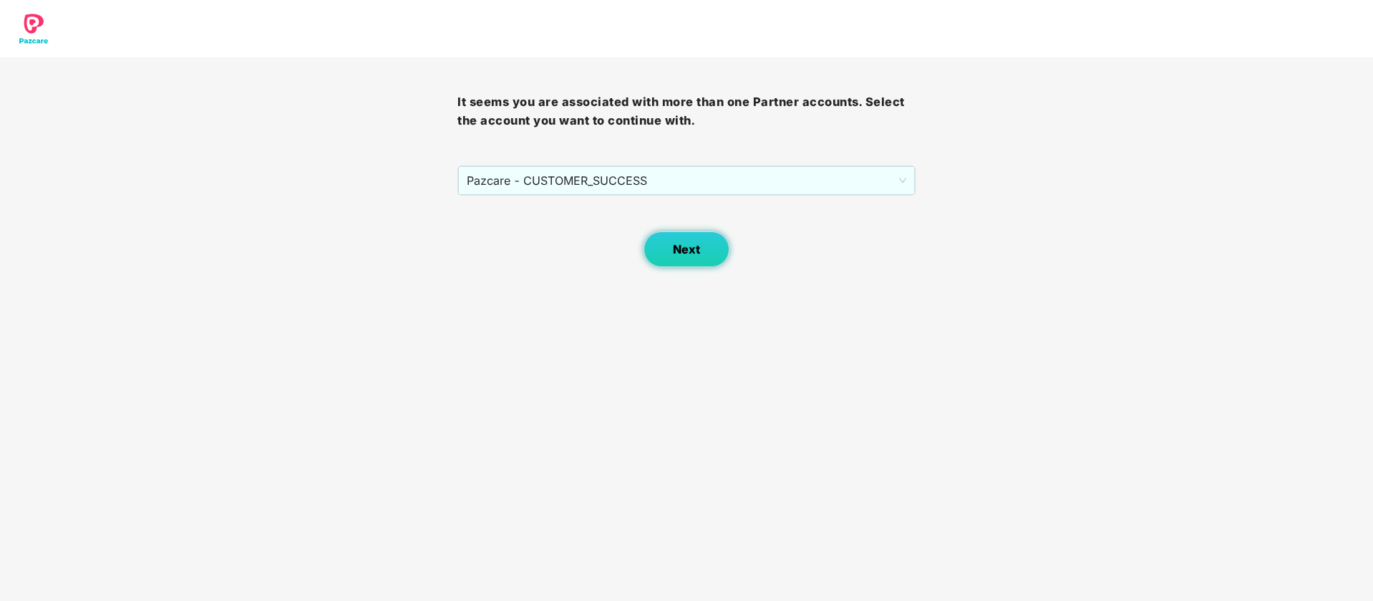
click at [694, 248] on span "Next" at bounding box center [686, 250] width 27 height 14
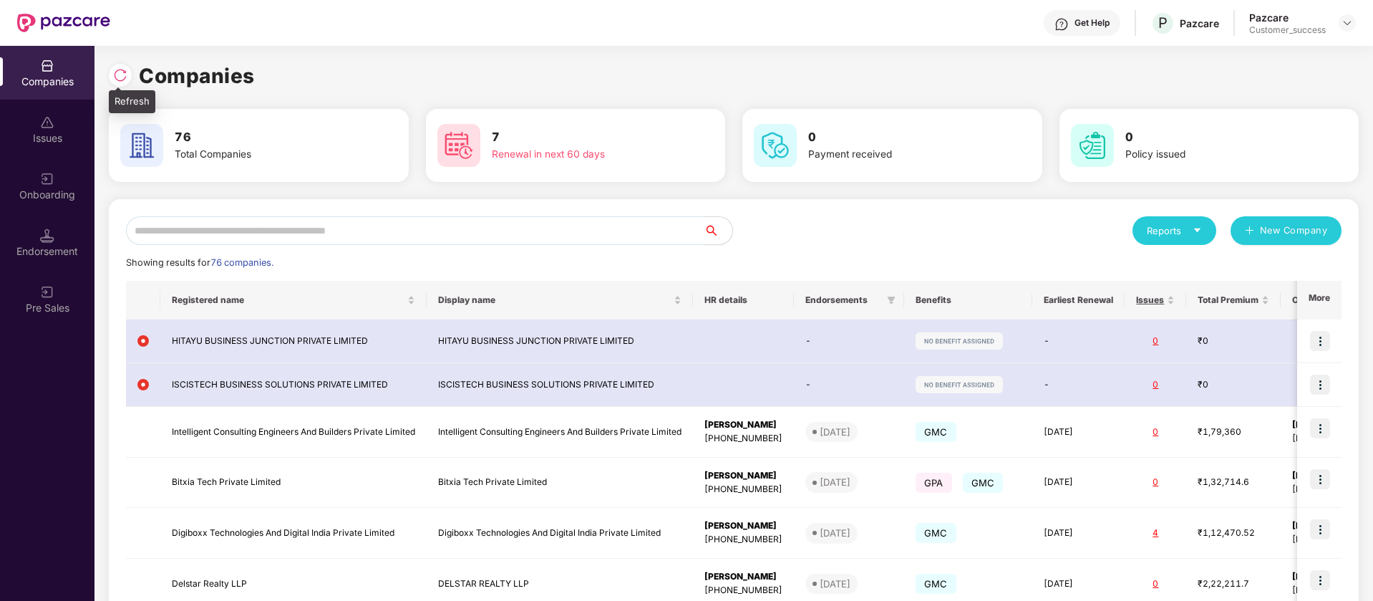
click at [124, 78] on img at bounding box center [120, 75] width 14 height 14
click at [359, 246] on div "Reports New Company Showing results for 76 companies. Registered name Display n…" at bounding box center [734, 539] width 1216 height 647
click at [364, 233] on input "text" at bounding box center [415, 230] width 578 height 29
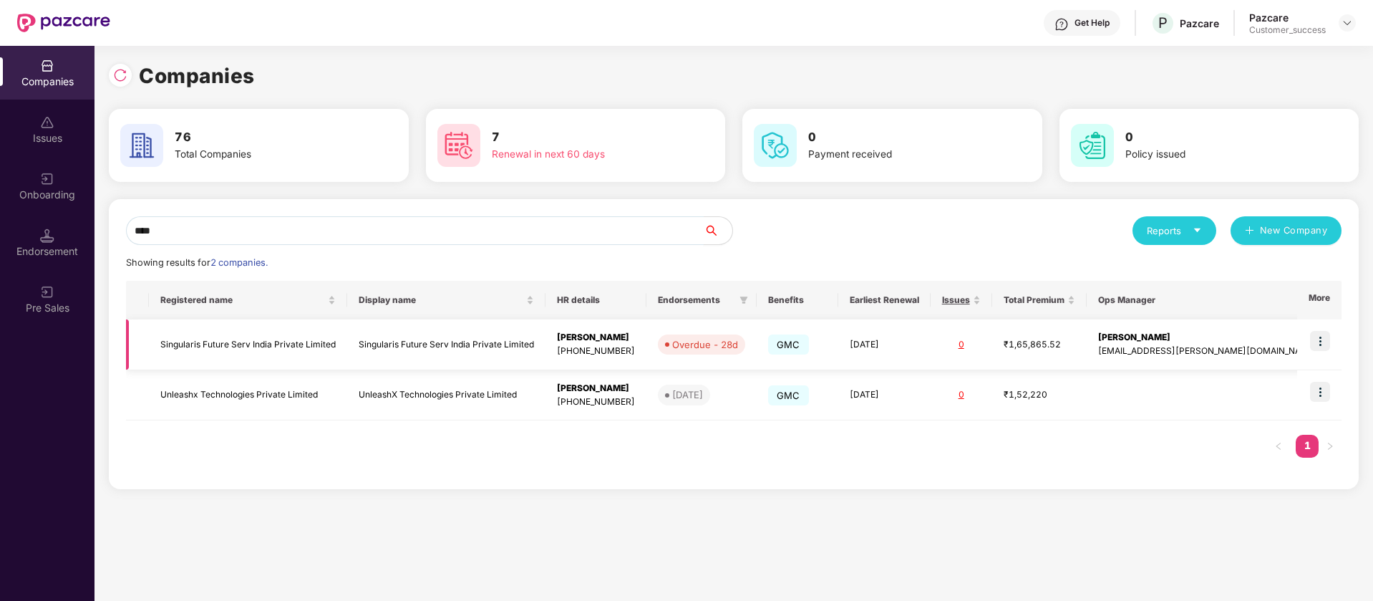
type input "****"
click at [1323, 342] on img at bounding box center [1320, 341] width 20 height 20
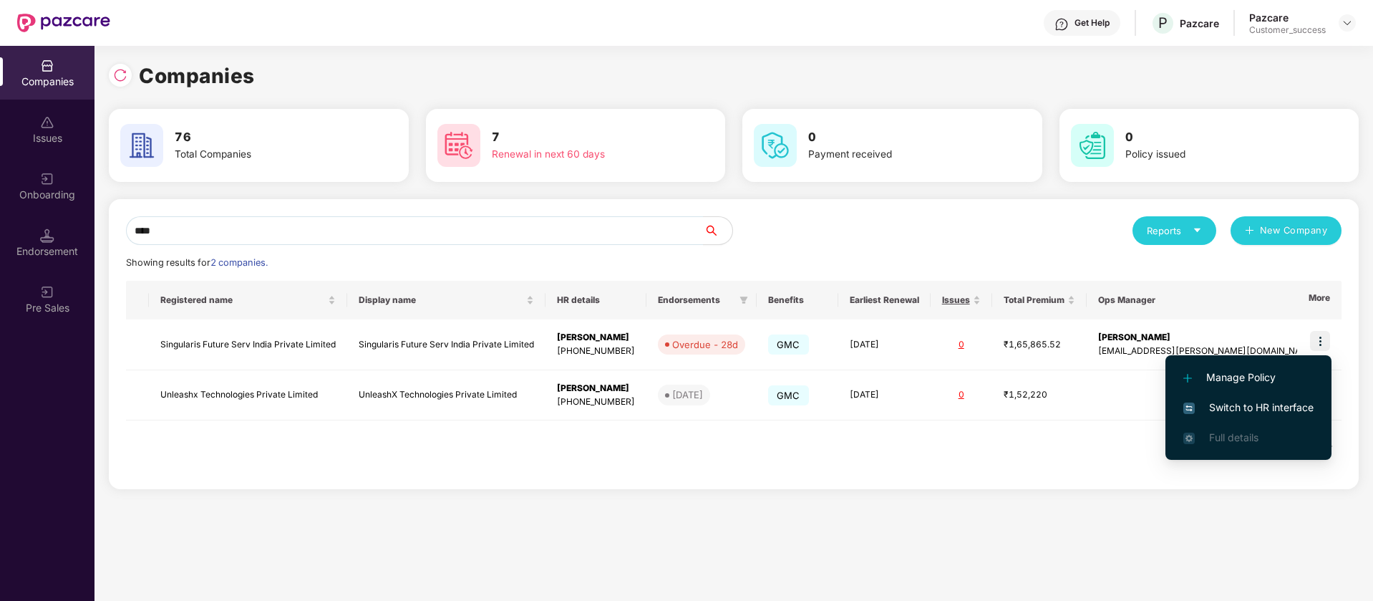
click at [1267, 412] on span "Switch to HR interface" at bounding box center [1249, 408] width 130 height 16
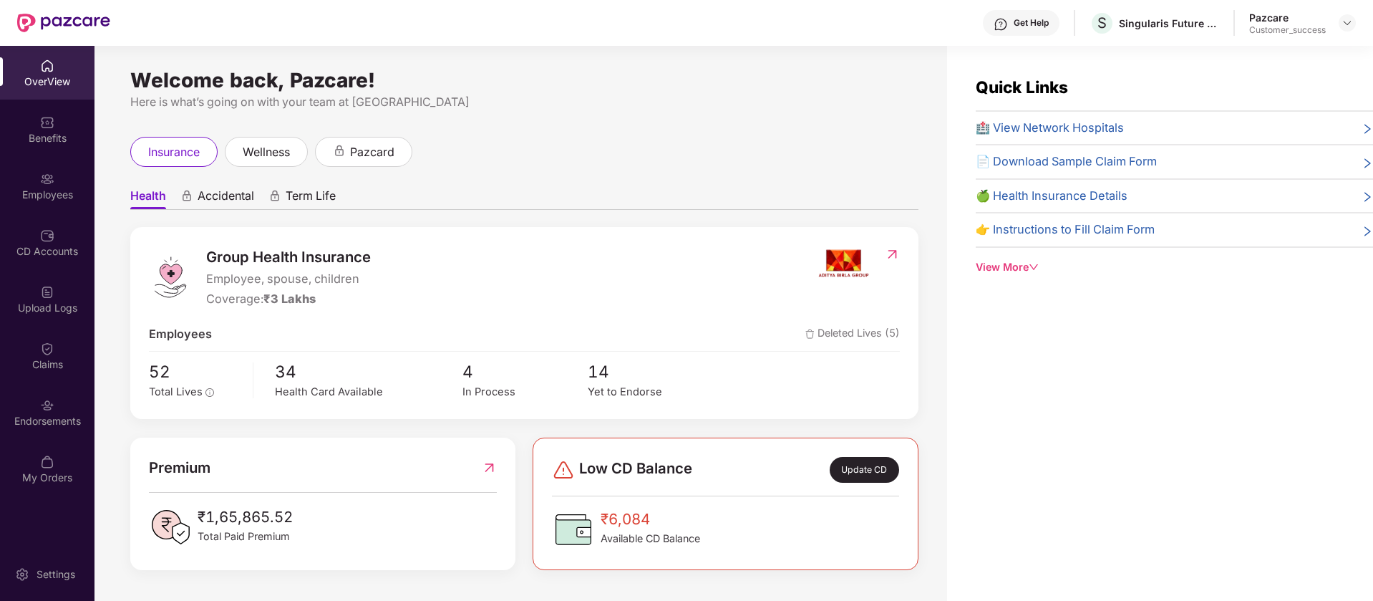
click at [72, 201] on div "Employees" at bounding box center [47, 186] width 95 height 54
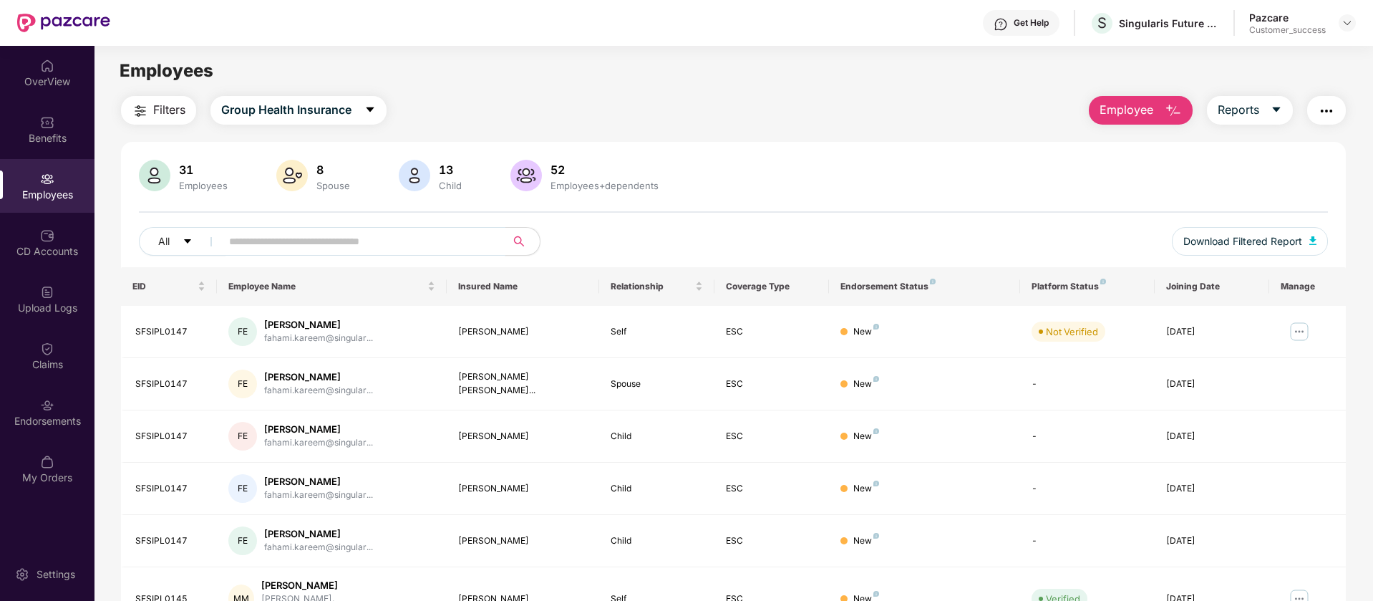
click at [415, 247] on input "text" at bounding box center [357, 241] width 257 height 21
click at [1295, 332] on img at bounding box center [1299, 331] width 23 height 23
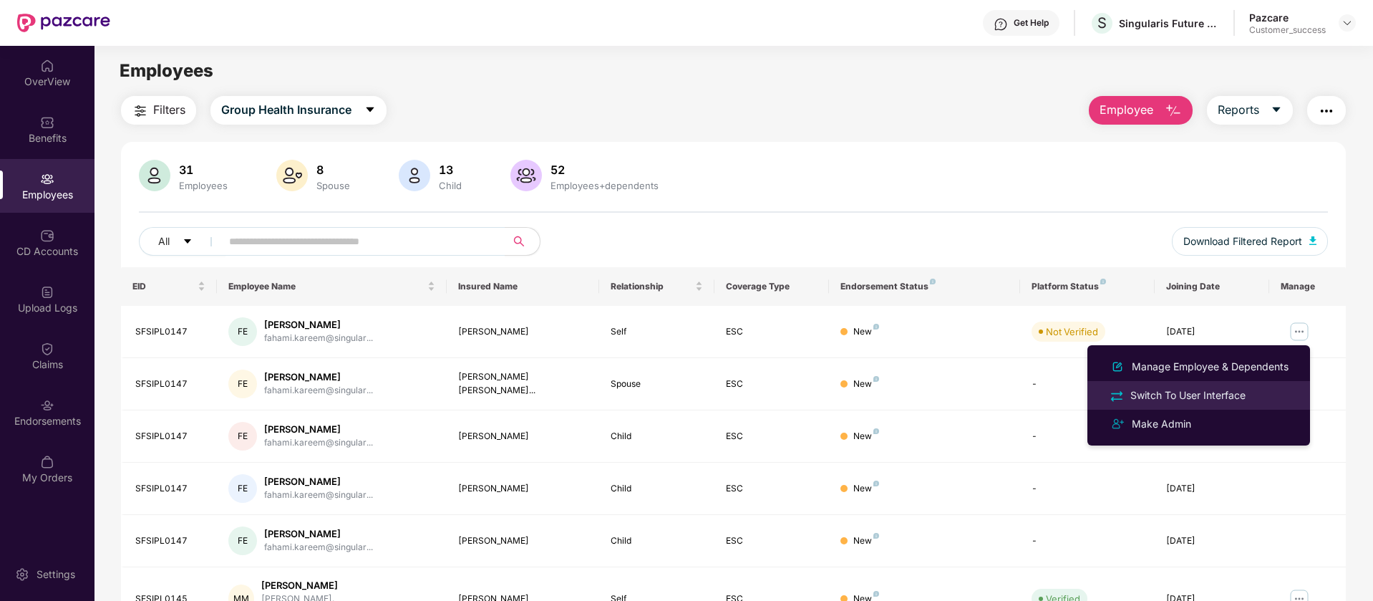
click at [1209, 397] on div "Switch To User Interface" at bounding box center [1188, 395] width 121 height 16
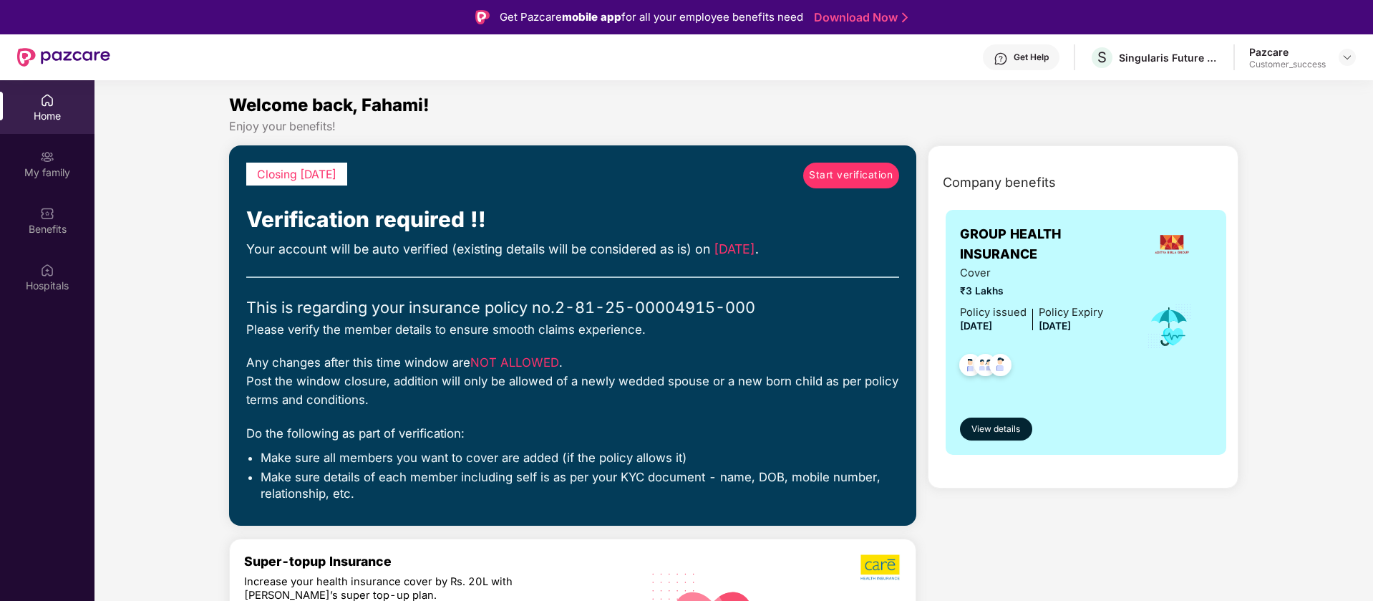
click at [826, 170] on span "Start verification" at bounding box center [851, 176] width 84 height 16
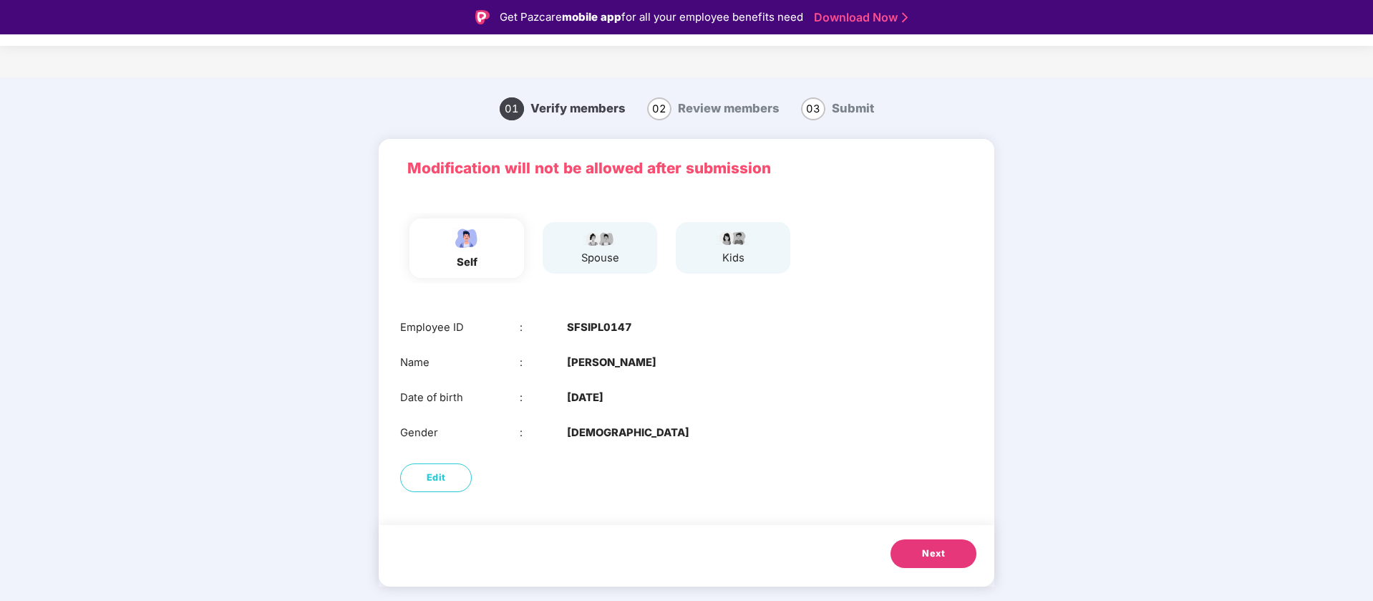
click at [945, 545] on button "Next" at bounding box center [934, 553] width 86 height 29
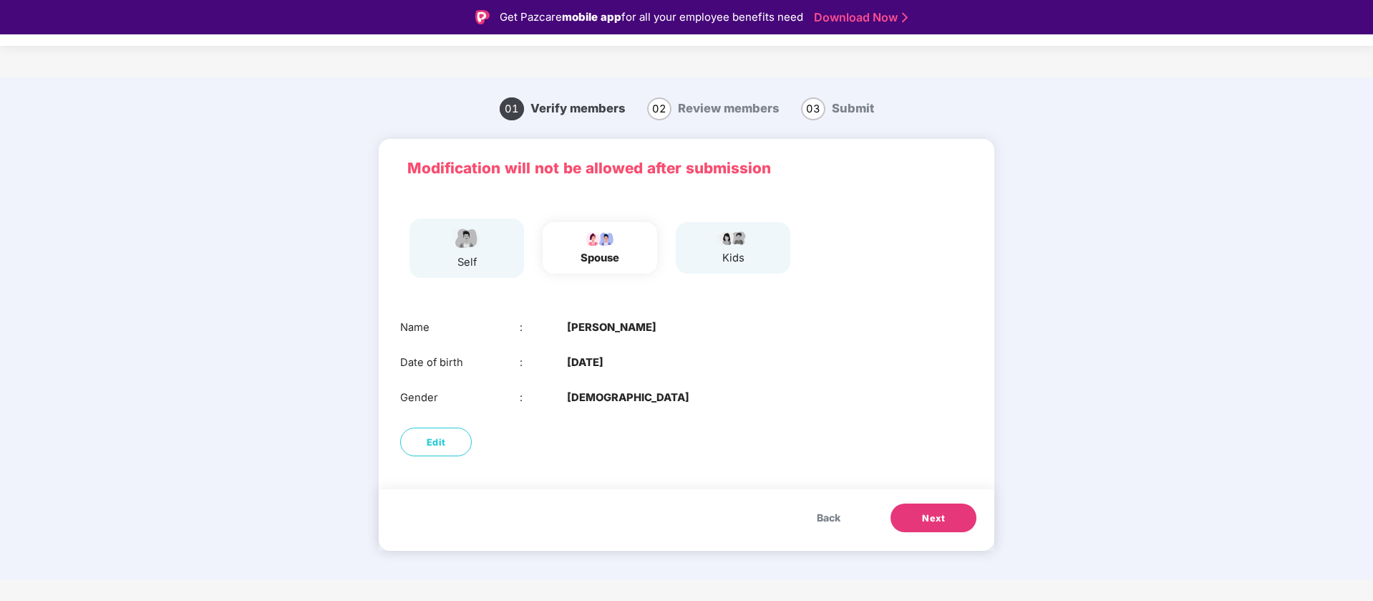
scroll to position [34, 0]
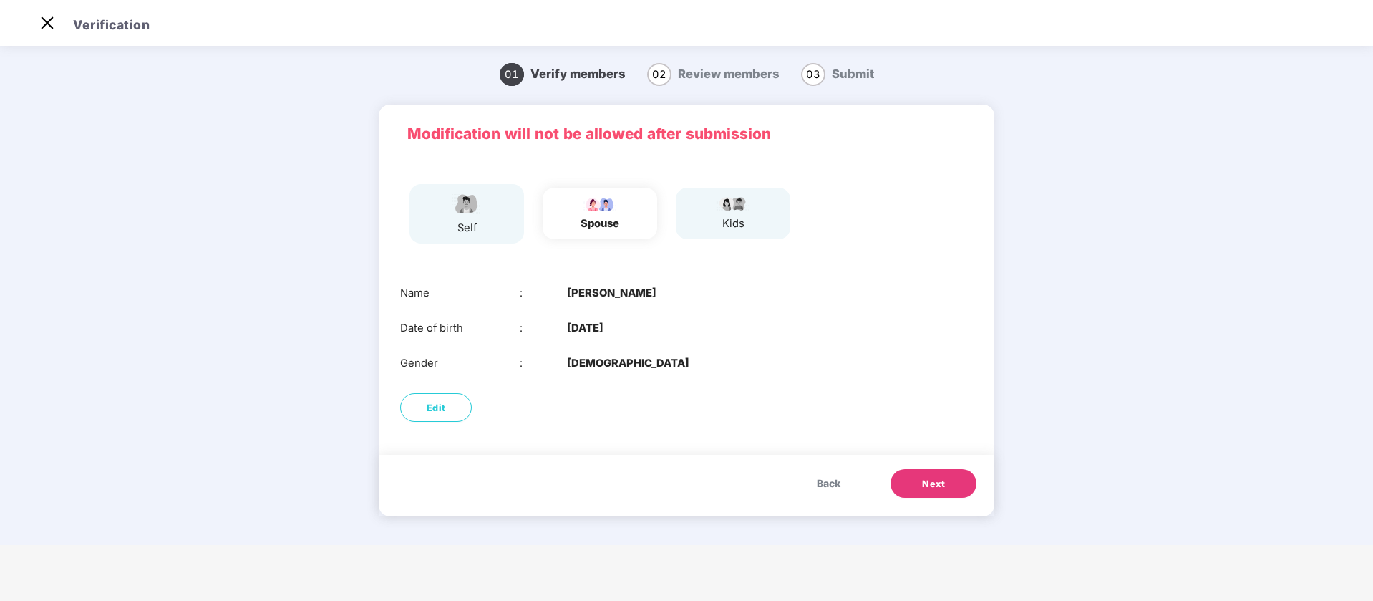
click at [950, 473] on button "Next" at bounding box center [934, 483] width 86 height 29
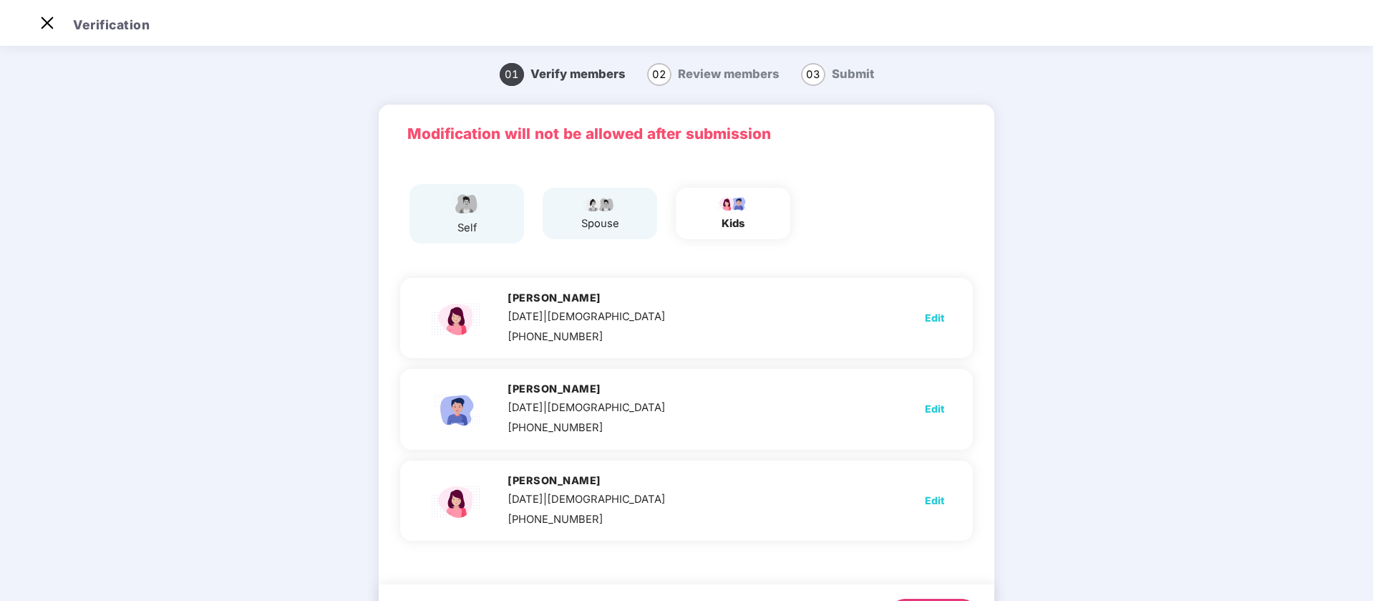
scroll to position [74, 0]
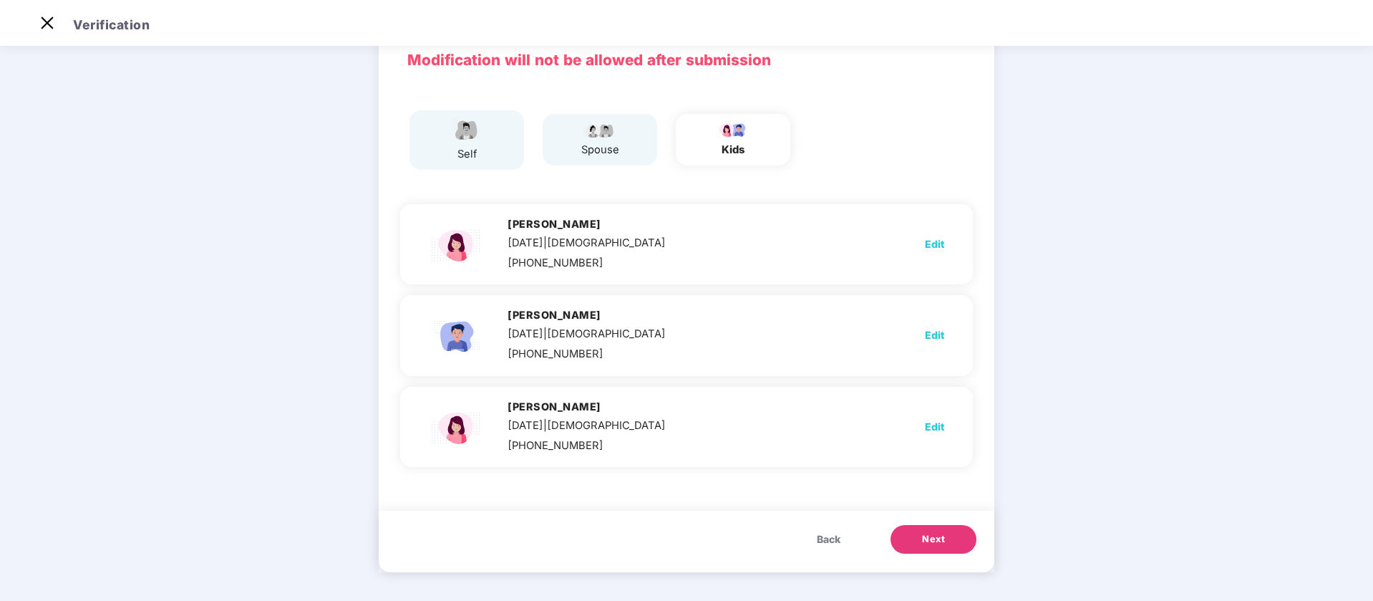
click at [924, 534] on span "Next" at bounding box center [933, 539] width 23 height 14
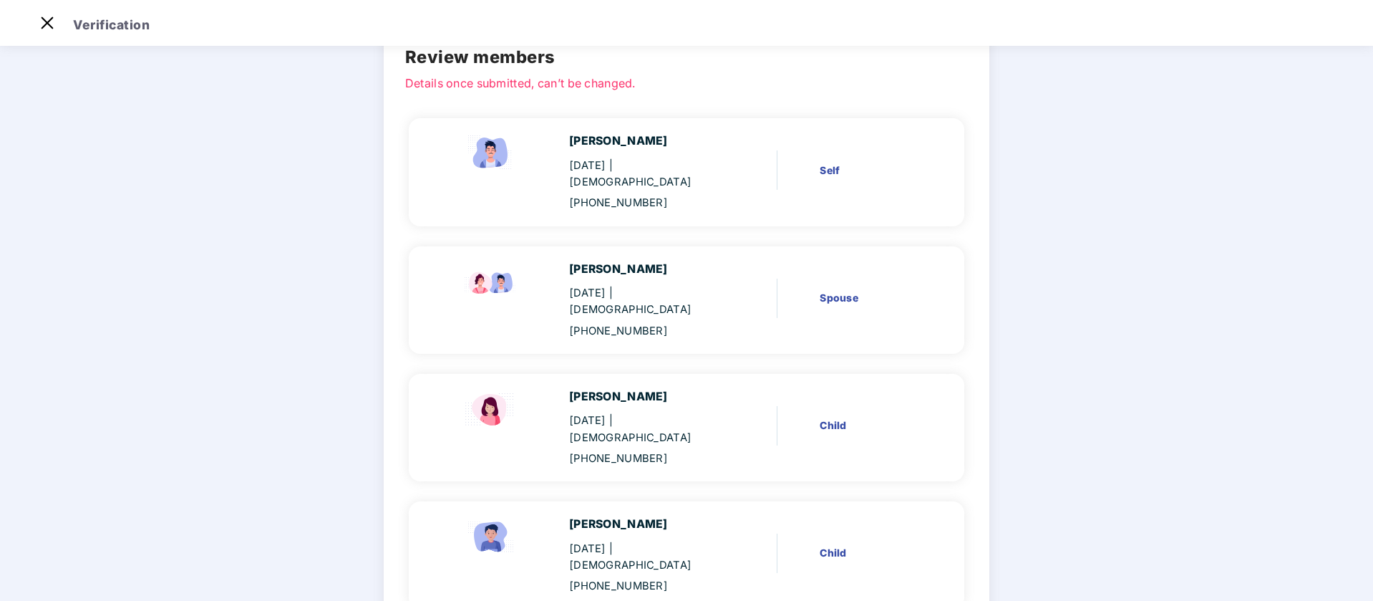
scroll to position [248, 0]
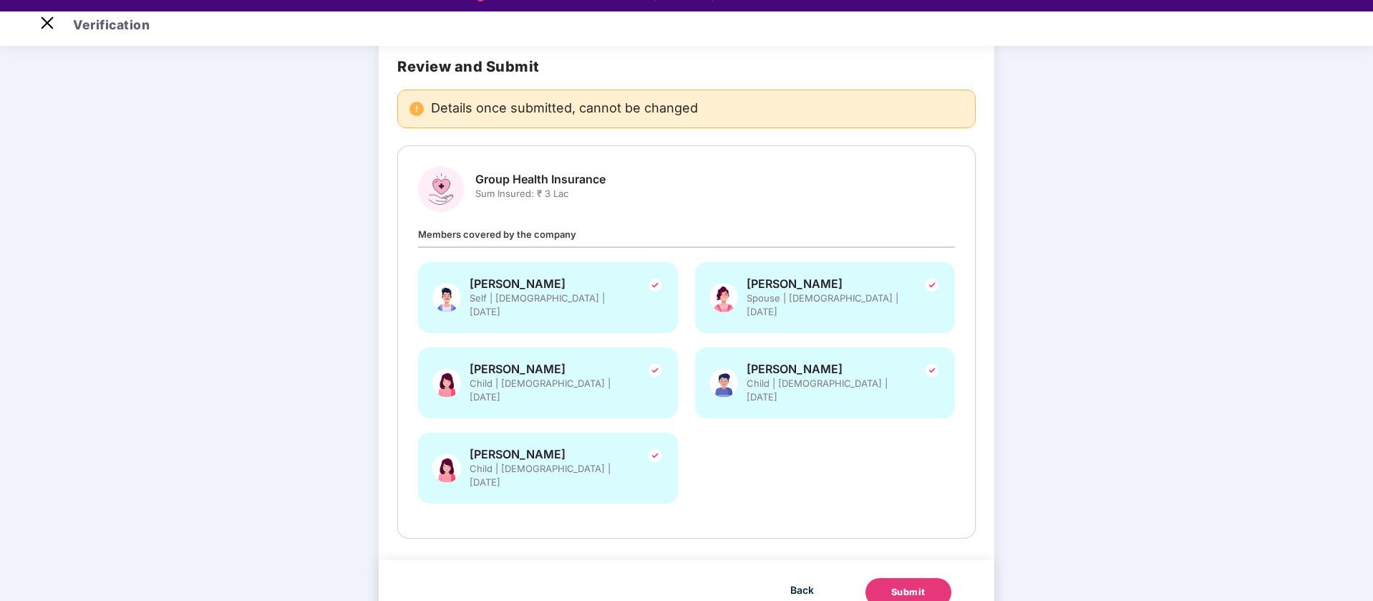
scroll to position [34, 0]
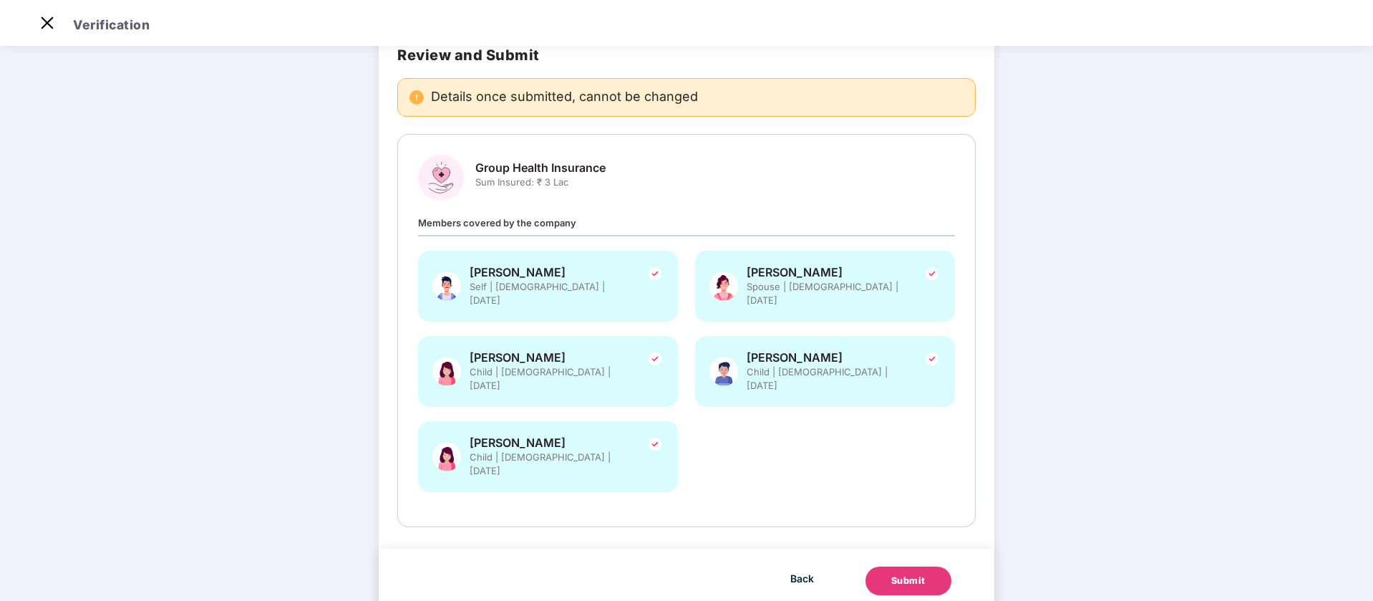
click at [930, 566] on button "Submit" at bounding box center [909, 580] width 86 height 29
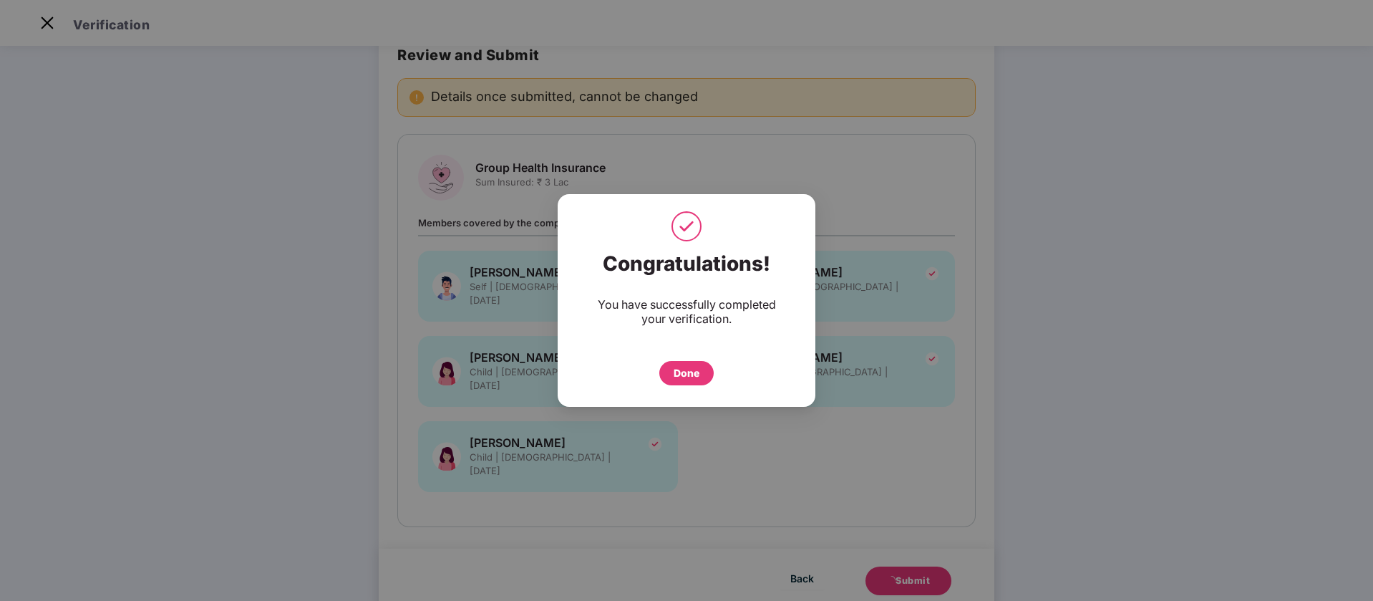
click at [698, 377] on div "Done" at bounding box center [687, 373] width 26 height 16
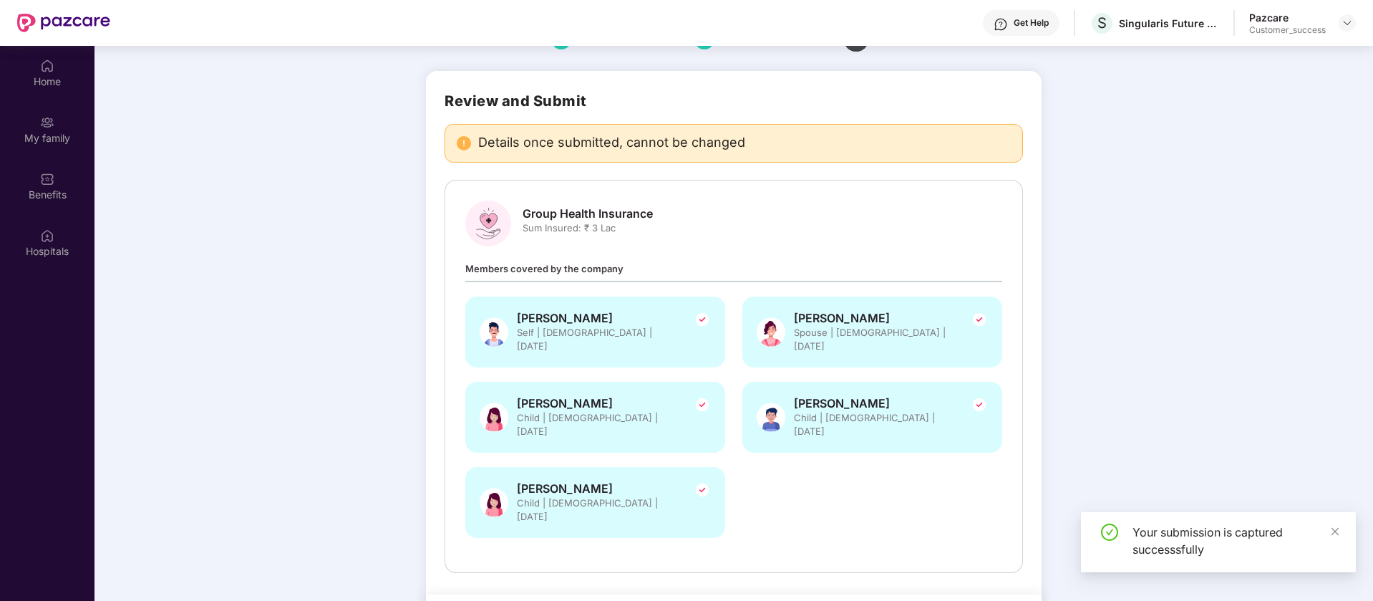
scroll to position [80, 0]
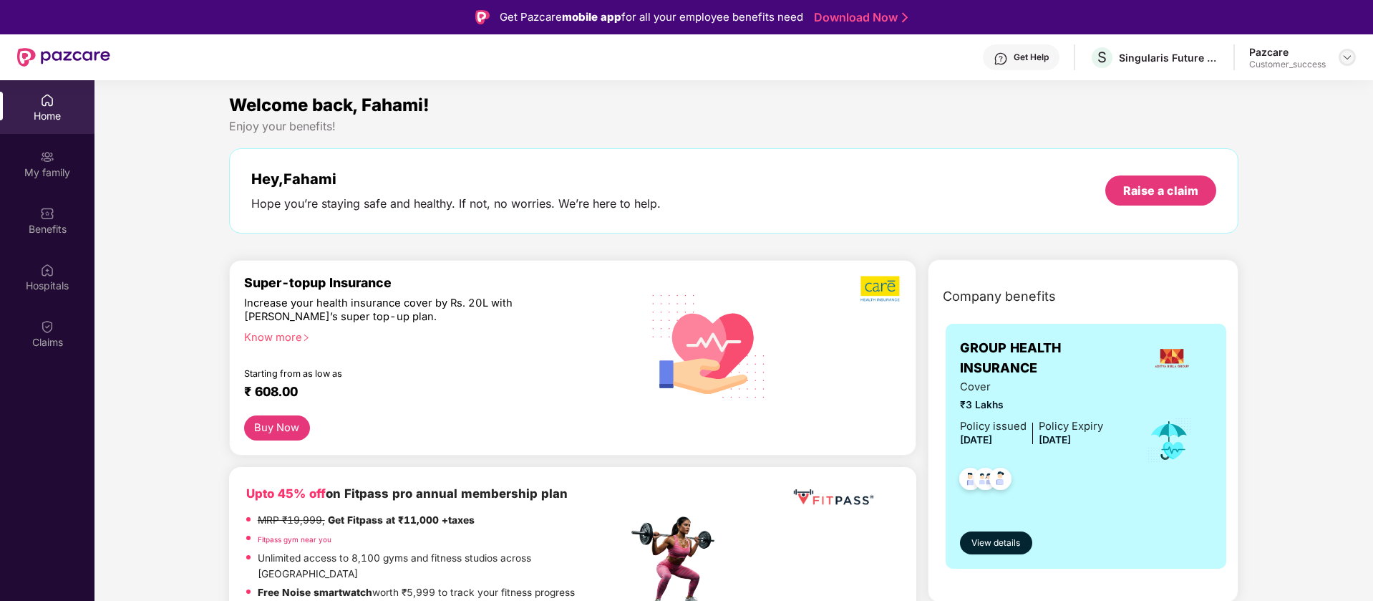
click at [1343, 59] on img at bounding box center [1347, 57] width 11 height 11
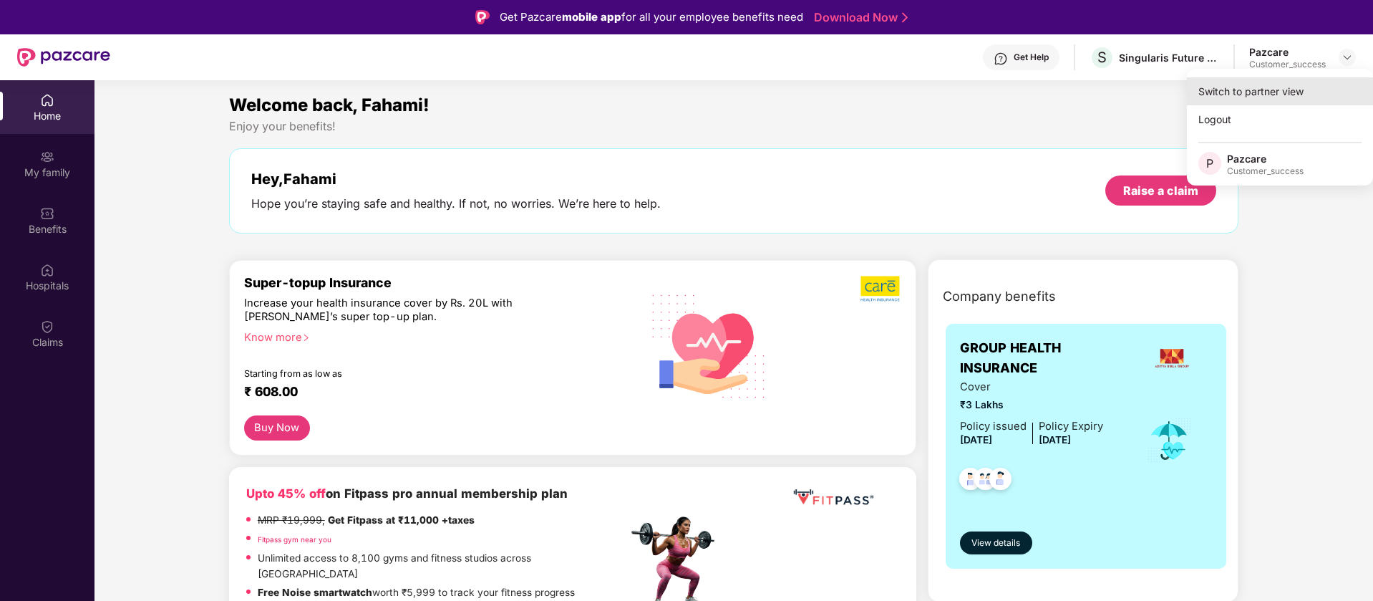
click at [1289, 88] on div "Switch to partner view" at bounding box center [1280, 91] width 186 height 28
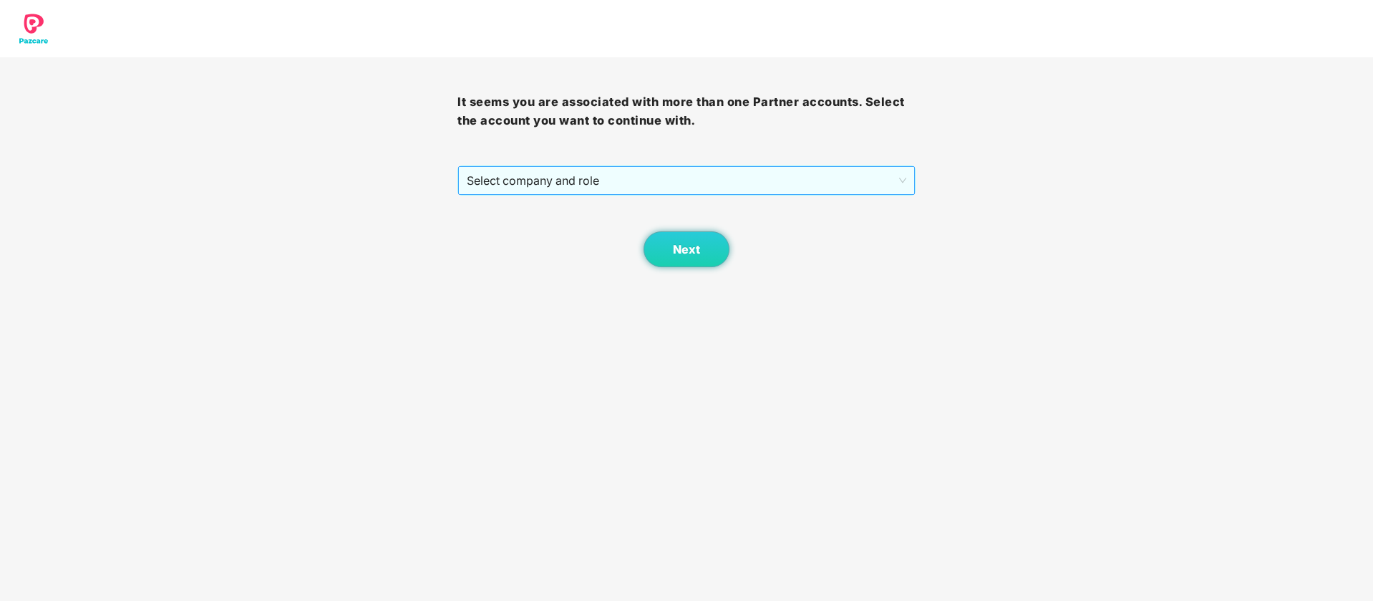
click at [775, 187] on span "Select company and role" at bounding box center [686, 180] width 439 height 27
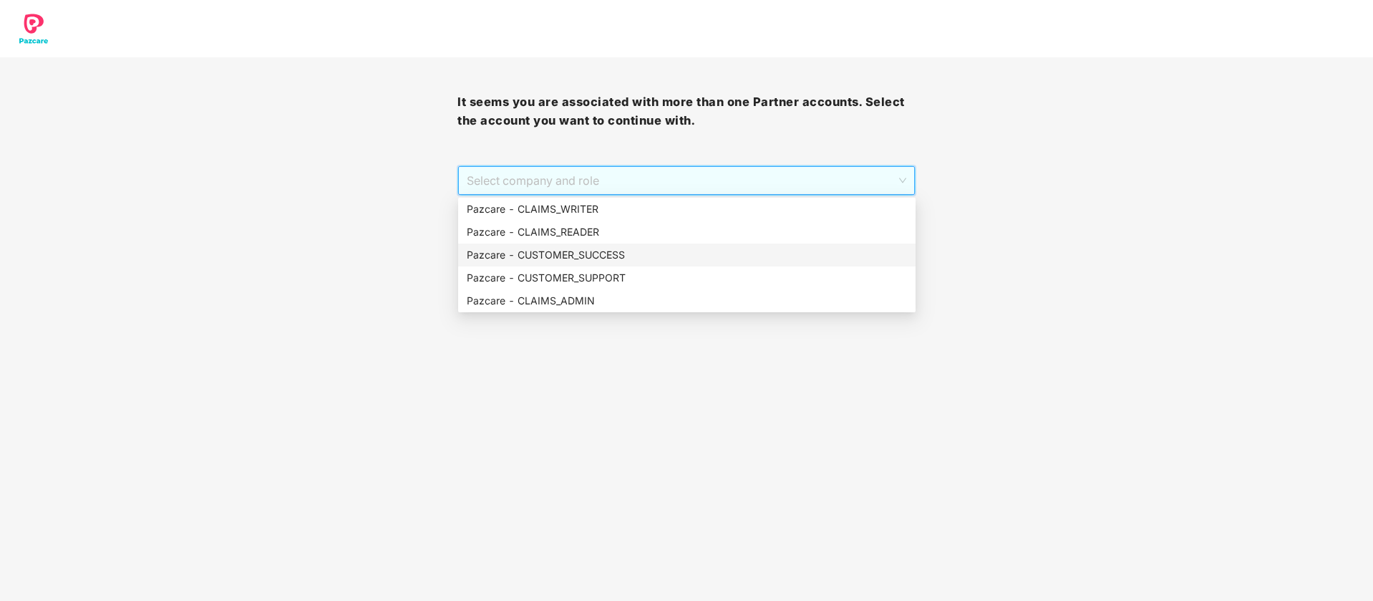
click at [648, 257] on div "Pazcare - CUSTOMER_SUCCESS" at bounding box center [687, 255] width 440 height 16
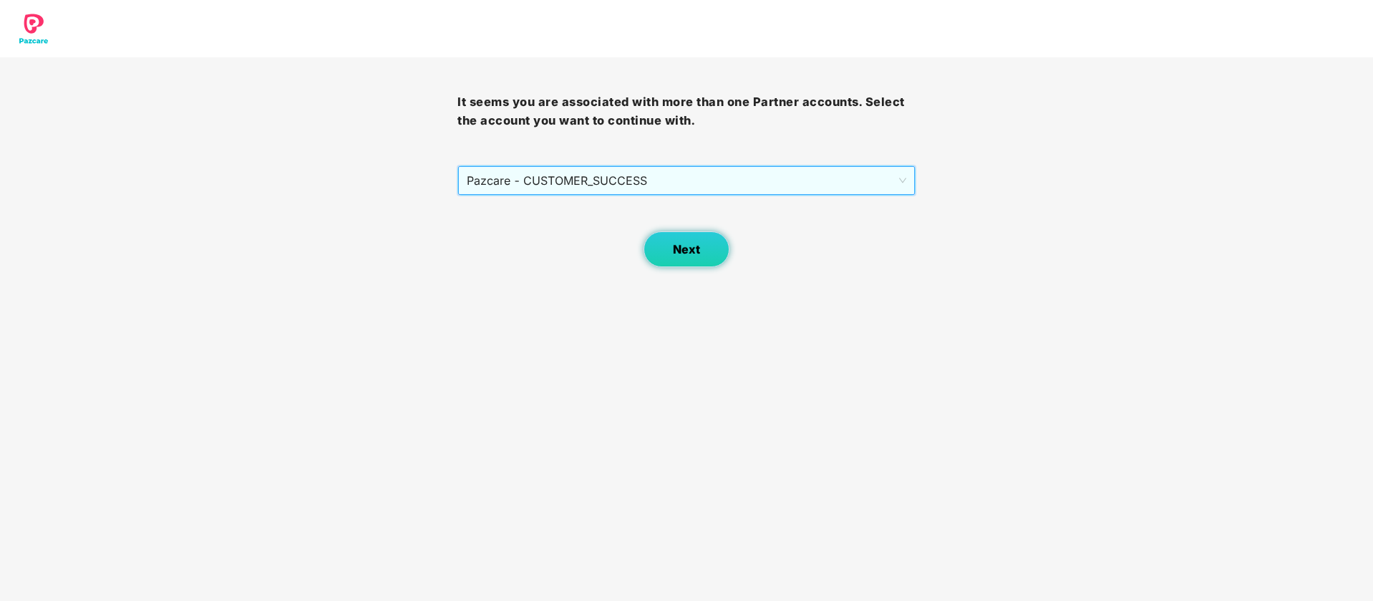
click at [695, 261] on button "Next" at bounding box center [687, 249] width 86 height 36
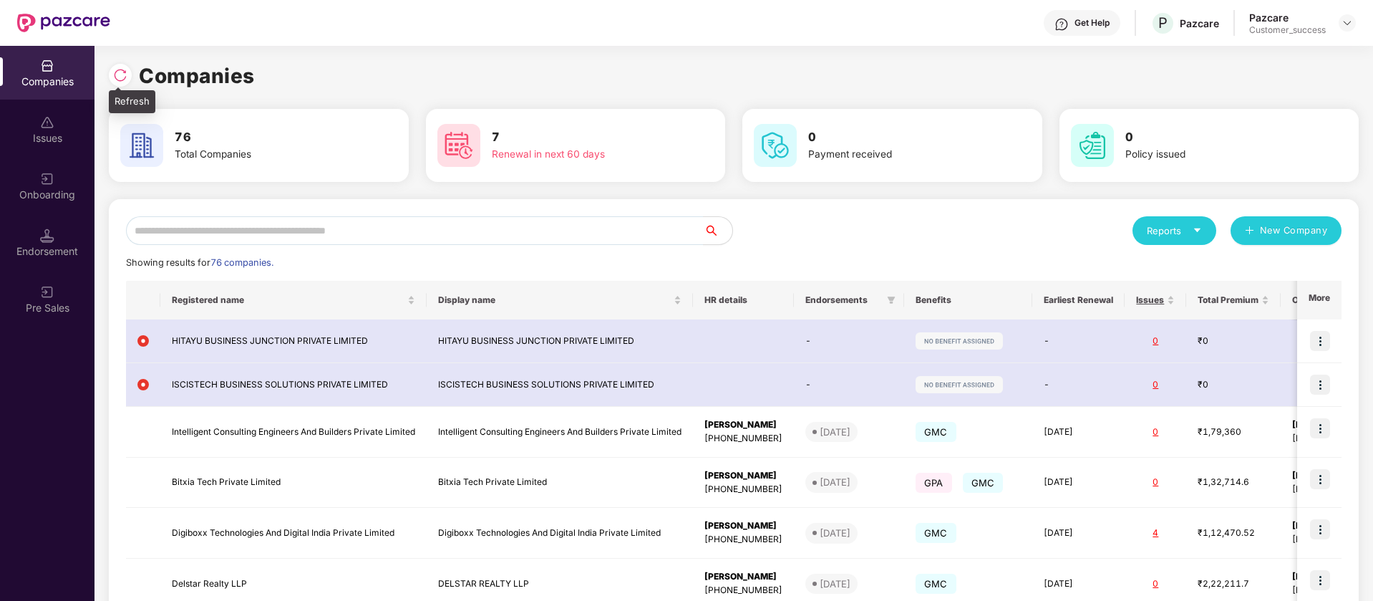
click at [113, 79] on img at bounding box center [120, 75] width 14 height 14
click at [563, 223] on input "text" at bounding box center [415, 230] width 578 height 29
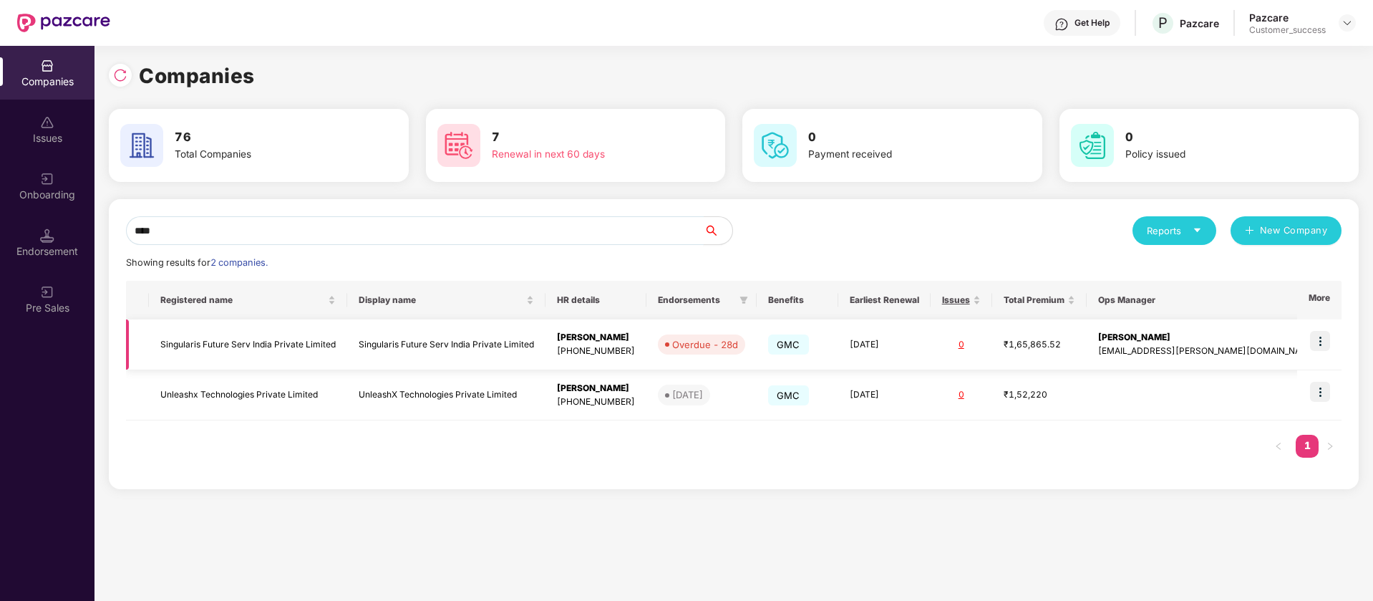
type input "****"
click at [1323, 336] on img at bounding box center [1320, 341] width 20 height 20
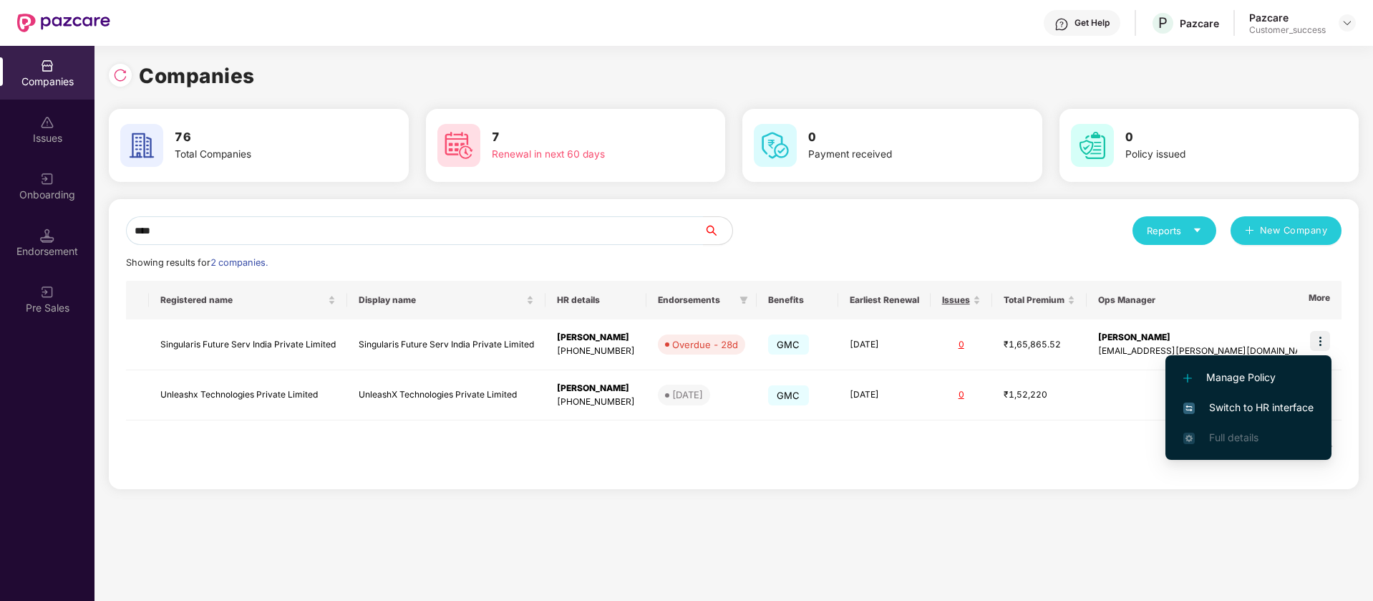
click at [1275, 406] on span "Switch to HR interface" at bounding box center [1249, 408] width 130 height 16
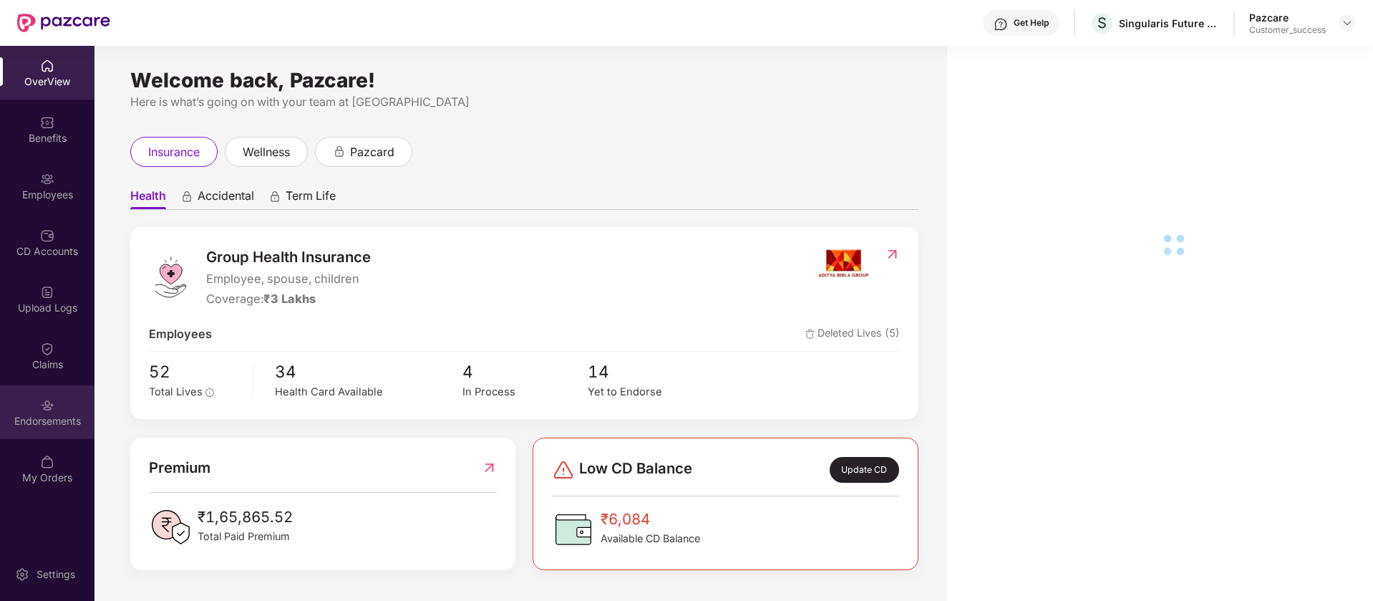
click at [55, 412] on div "Endorsements" at bounding box center [47, 412] width 95 height 54
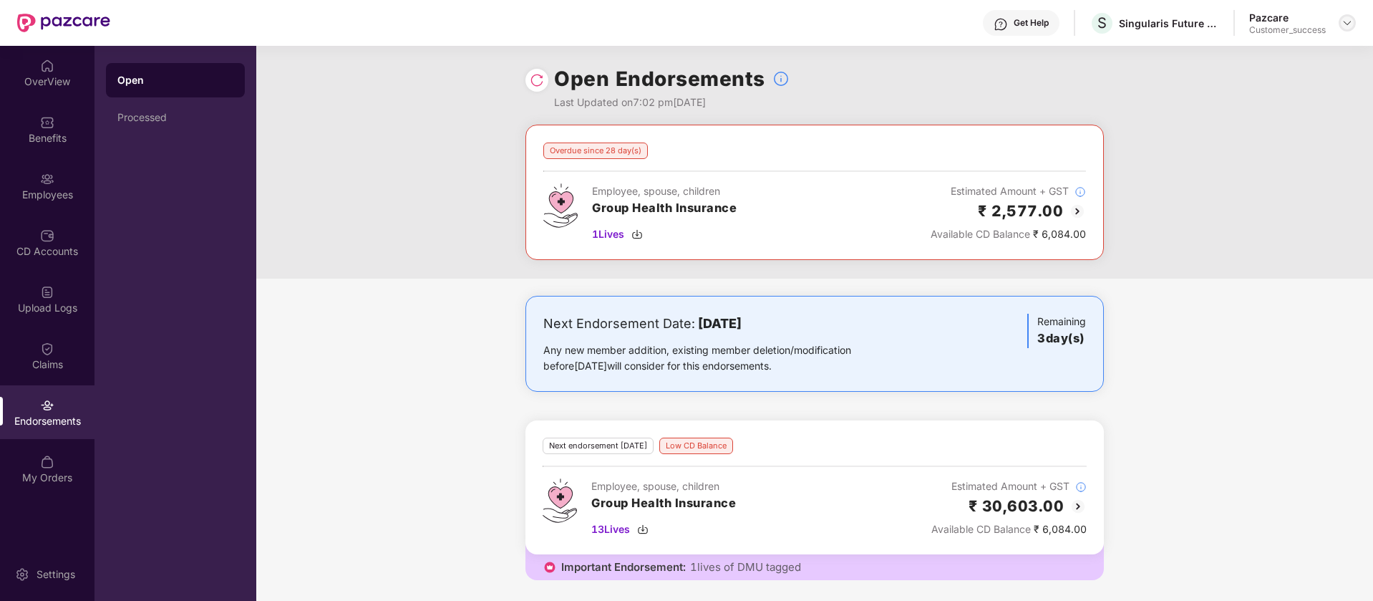
click at [1345, 22] on img at bounding box center [1347, 22] width 11 height 11
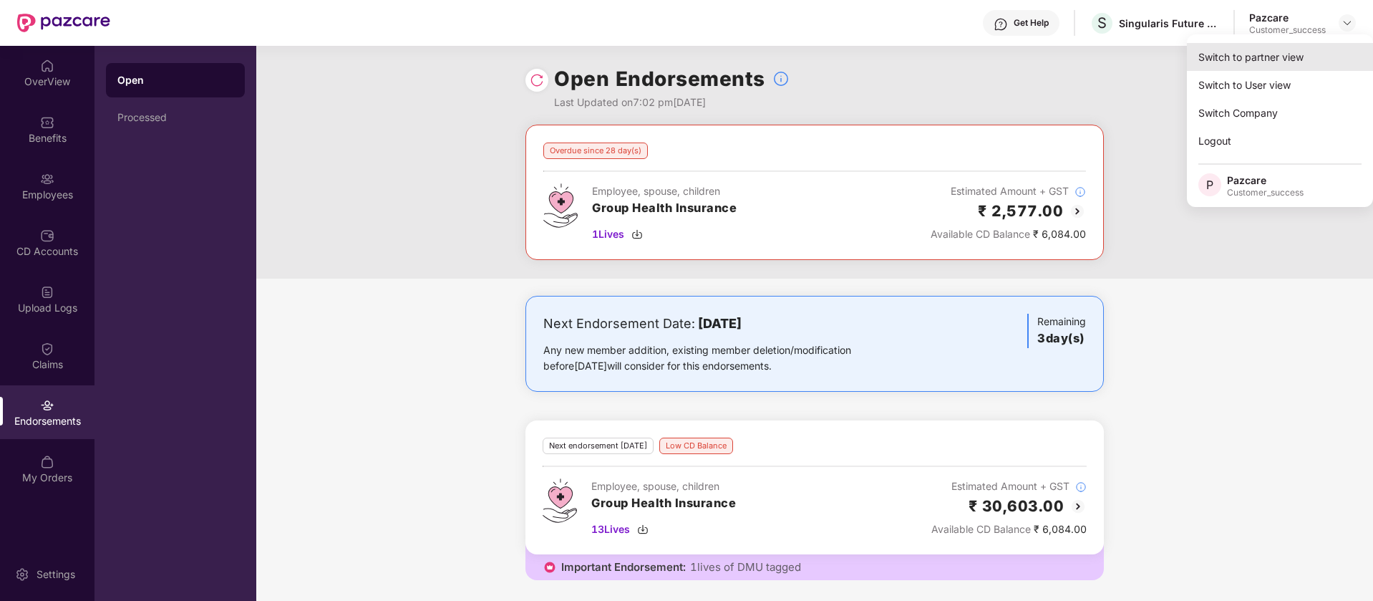
click at [1288, 59] on div "Switch to partner view" at bounding box center [1280, 57] width 186 height 28
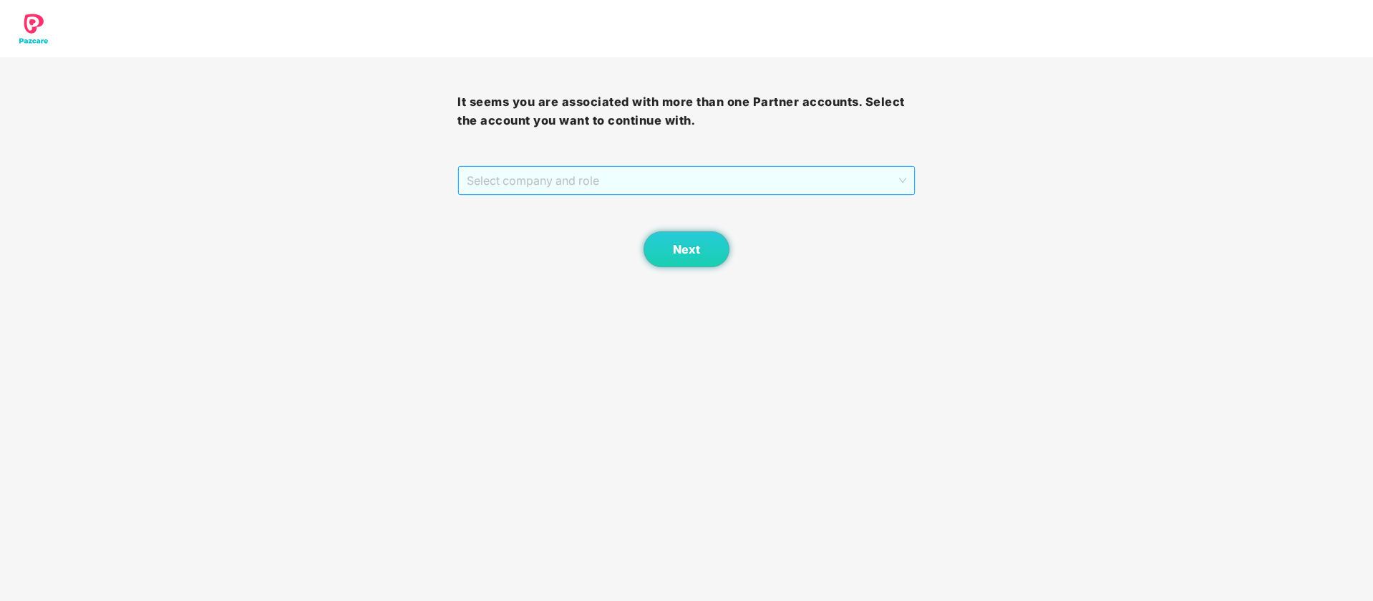
click at [677, 178] on span "Select company and role" at bounding box center [686, 180] width 439 height 27
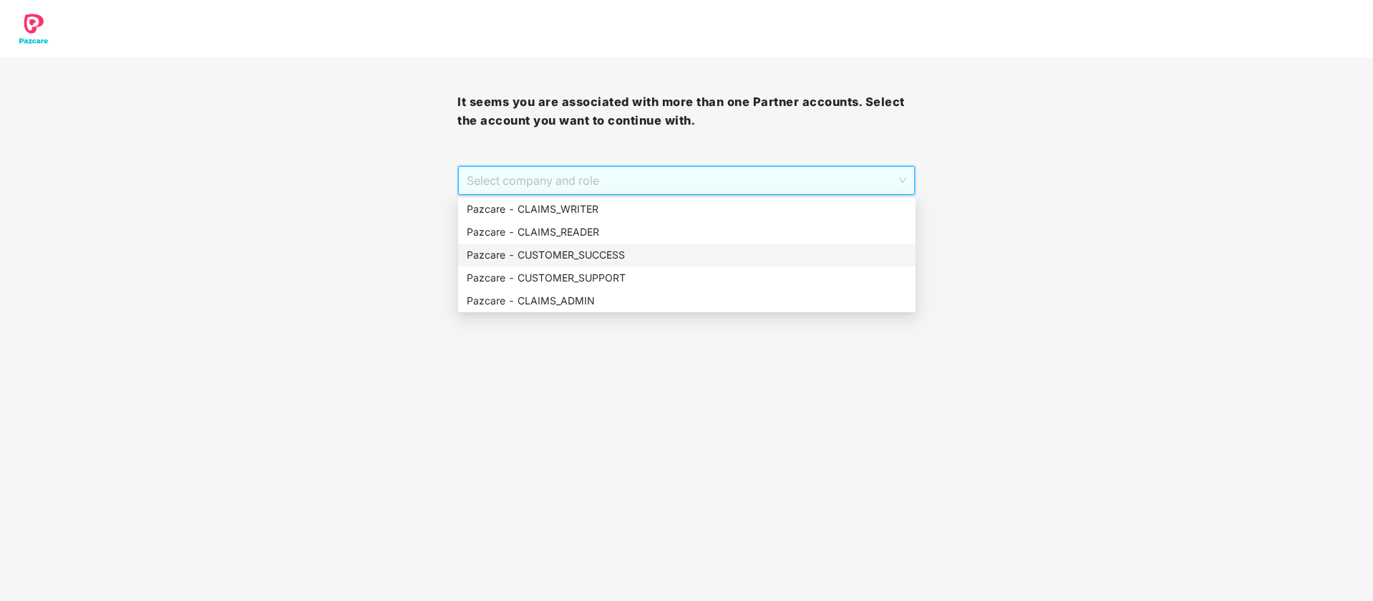
click at [574, 258] on div "Pazcare - CUSTOMER_SUCCESS" at bounding box center [687, 255] width 440 height 16
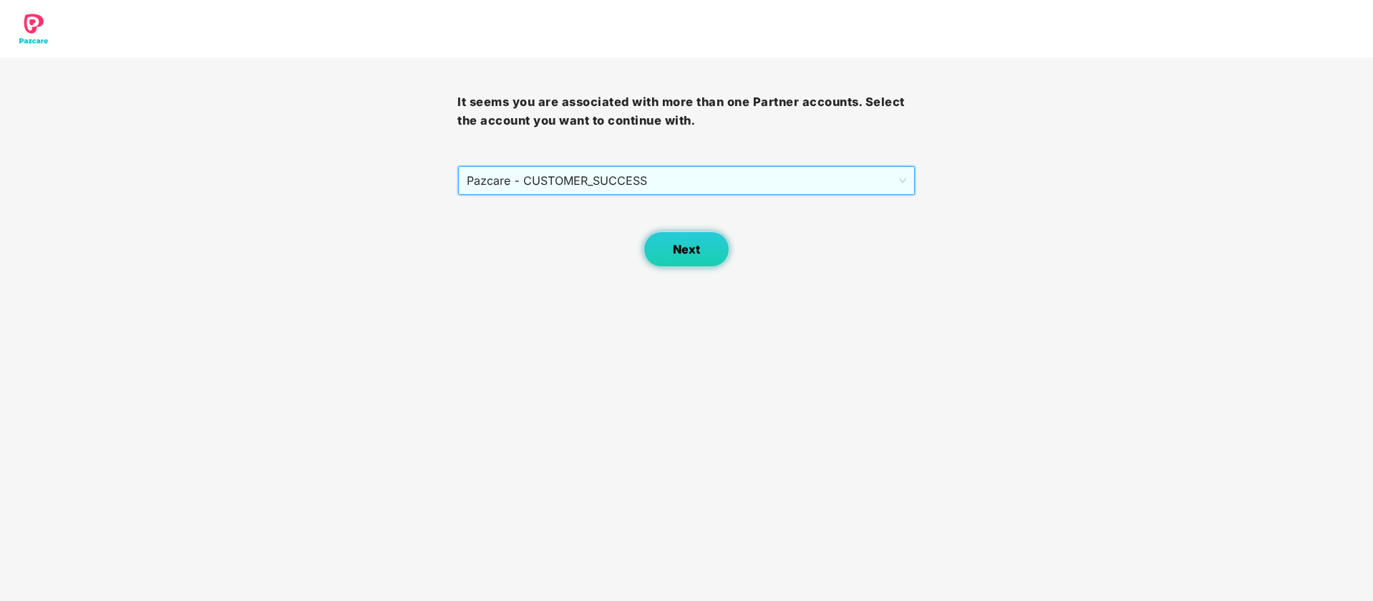
click at [694, 259] on button "Next" at bounding box center [687, 249] width 86 height 36
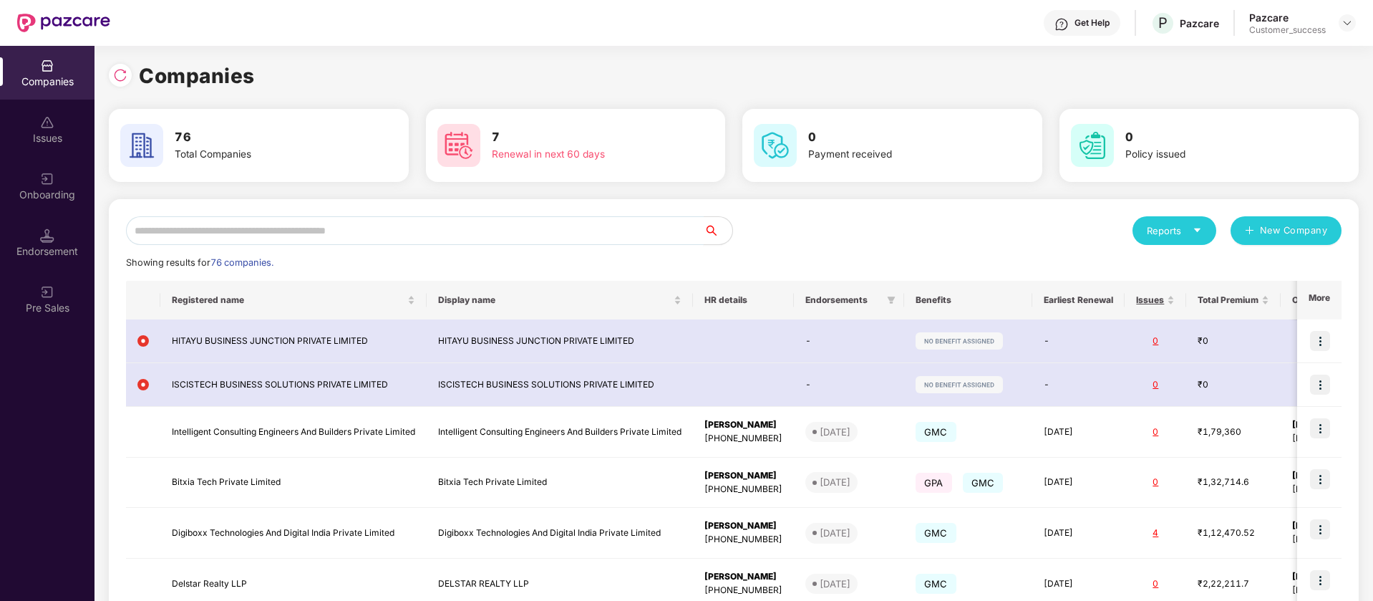
click at [193, 227] on input "text" at bounding box center [415, 230] width 578 height 29
type input "*"
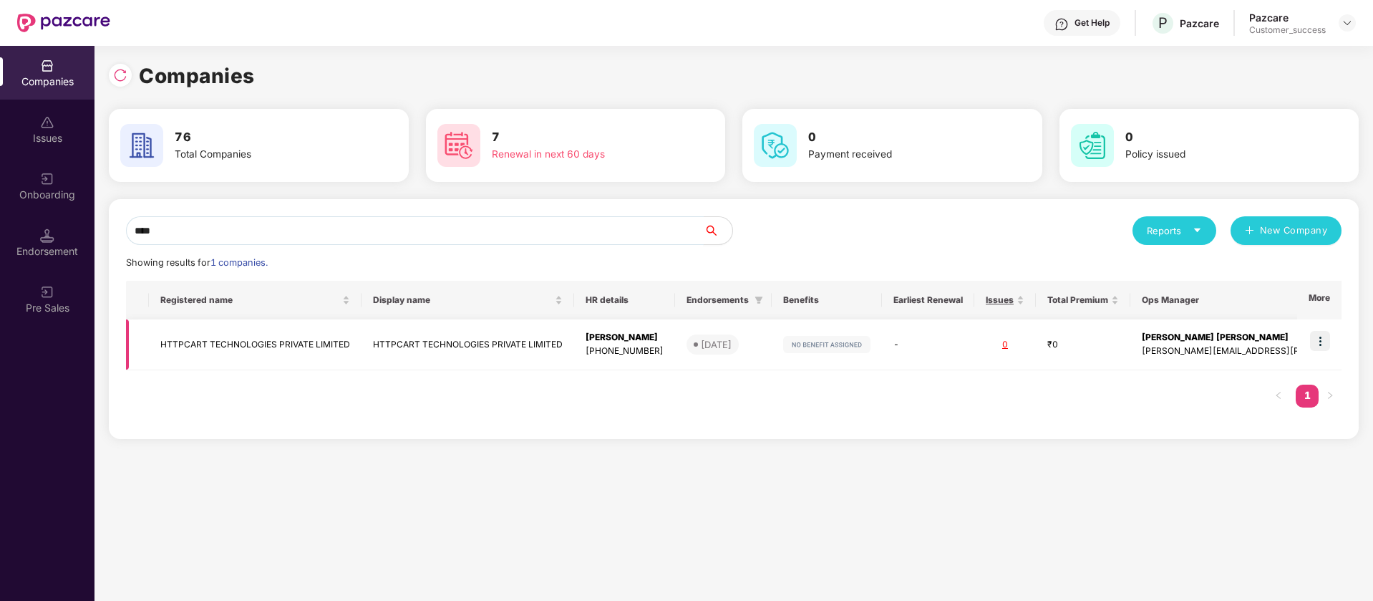
type input "****"
click at [1319, 343] on img at bounding box center [1320, 341] width 20 height 20
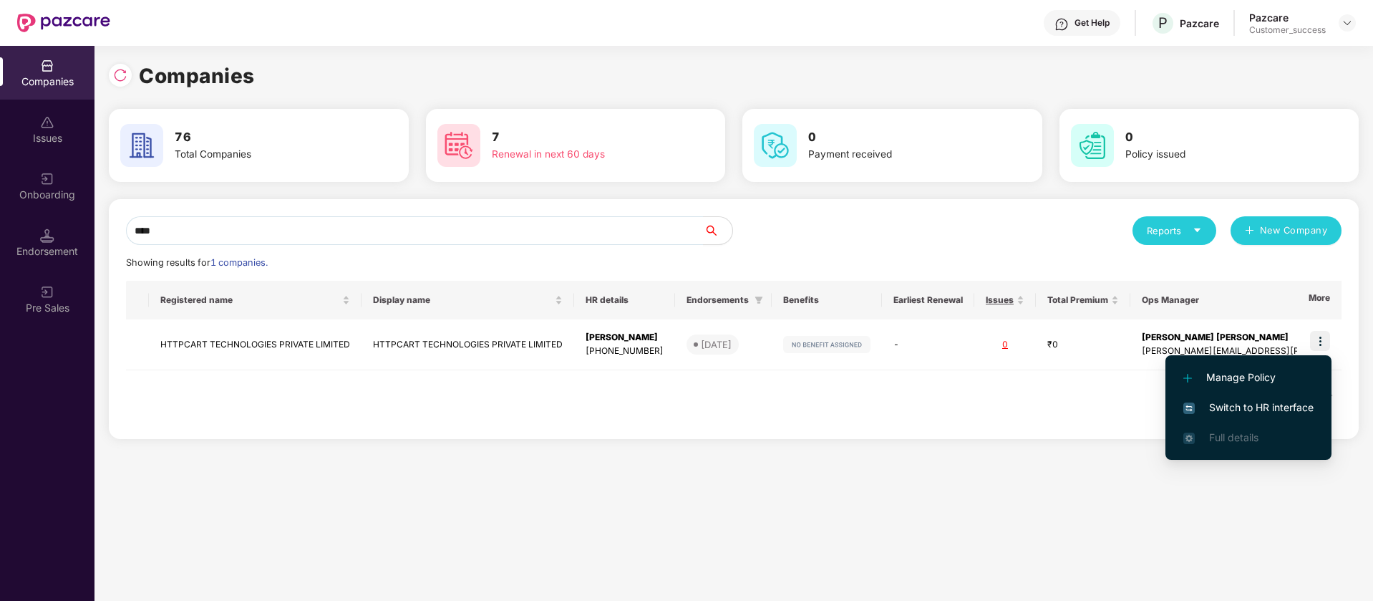
click at [1265, 405] on span "Switch to HR interface" at bounding box center [1249, 408] width 130 height 16
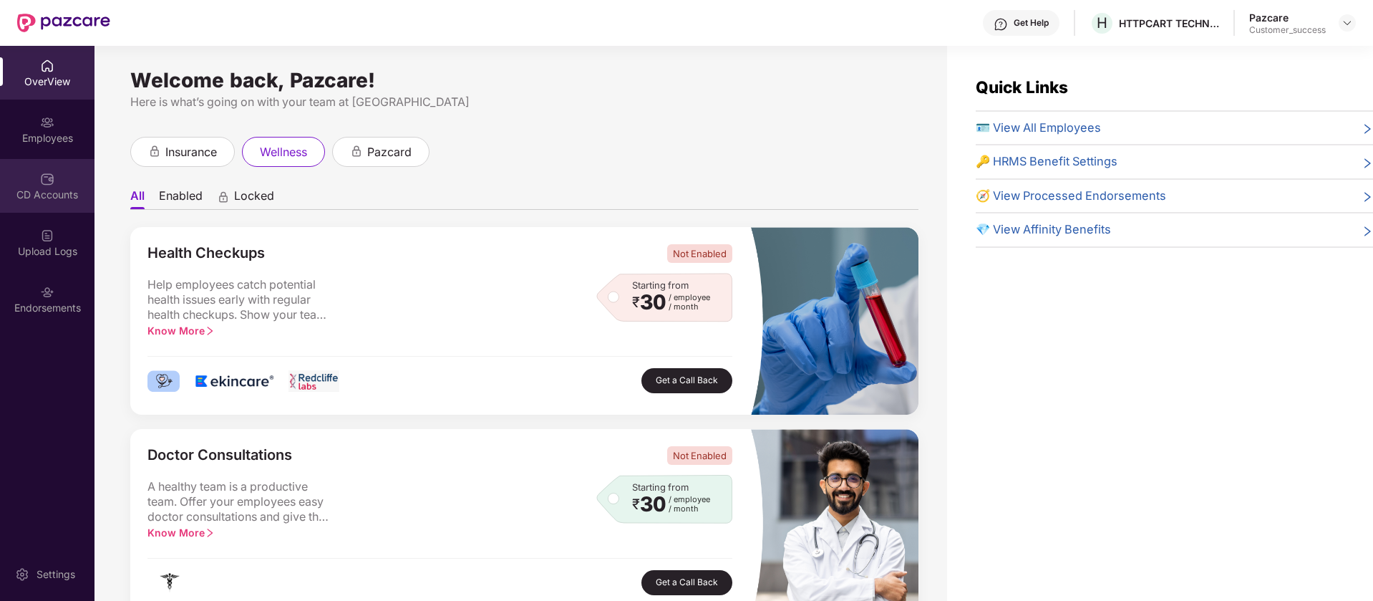
click at [54, 175] on img at bounding box center [47, 179] width 14 height 14
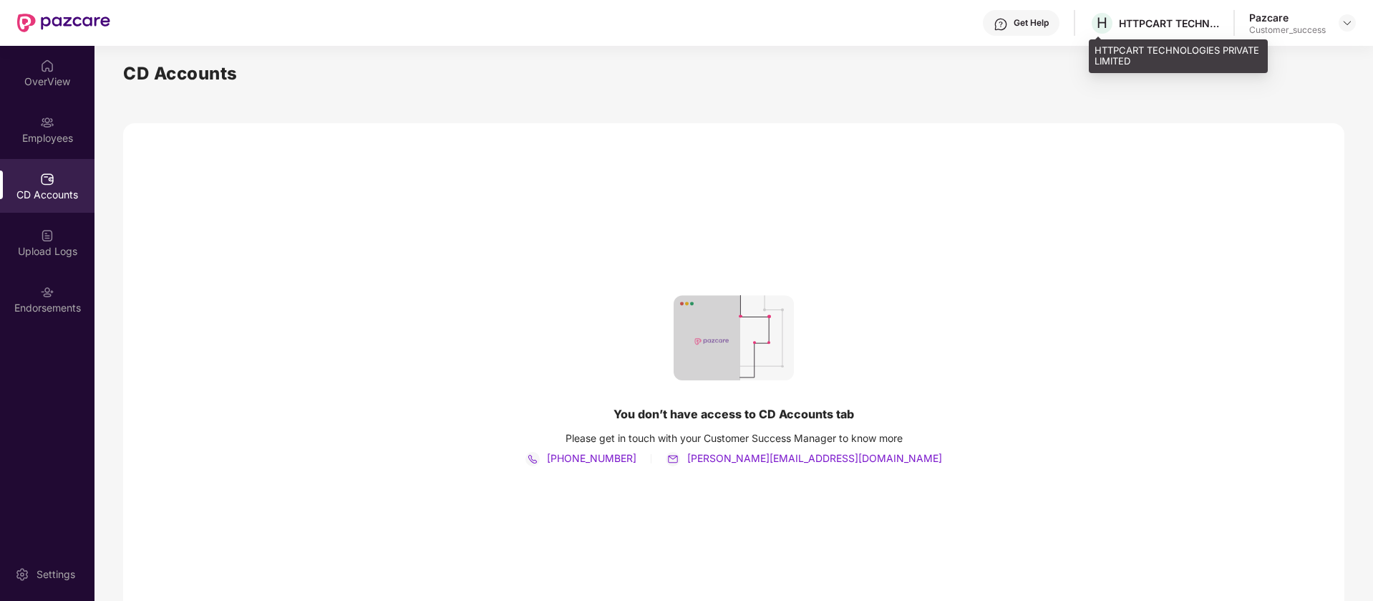
click at [1128, 31] on div "H HTTPCART TECHNOLOGIES PRIVATE LIMITED" at bounding box center [1155, 23] width 130 height 25
copy div "HTTPCART"
click at [1352, 19] on img at bounding box center [1347, 22] width 11 height 11
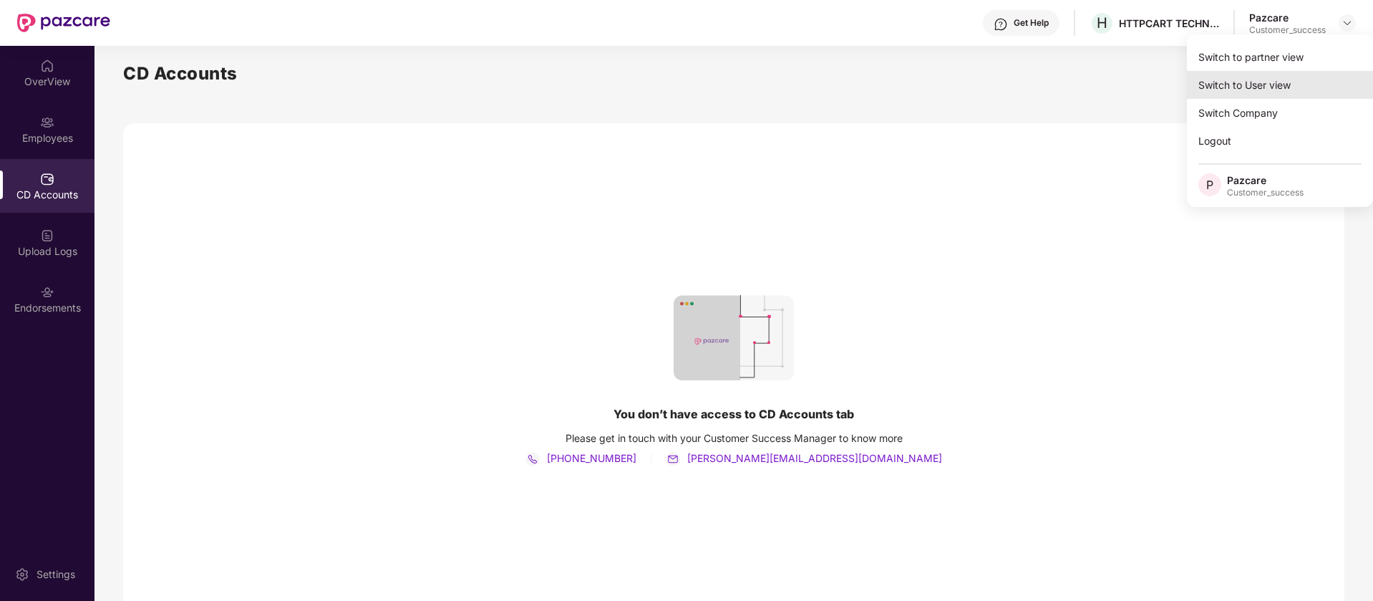
click at [1214, 79] on div "Switch to User view" at bounding box center [1280, 85] width 186 height 28
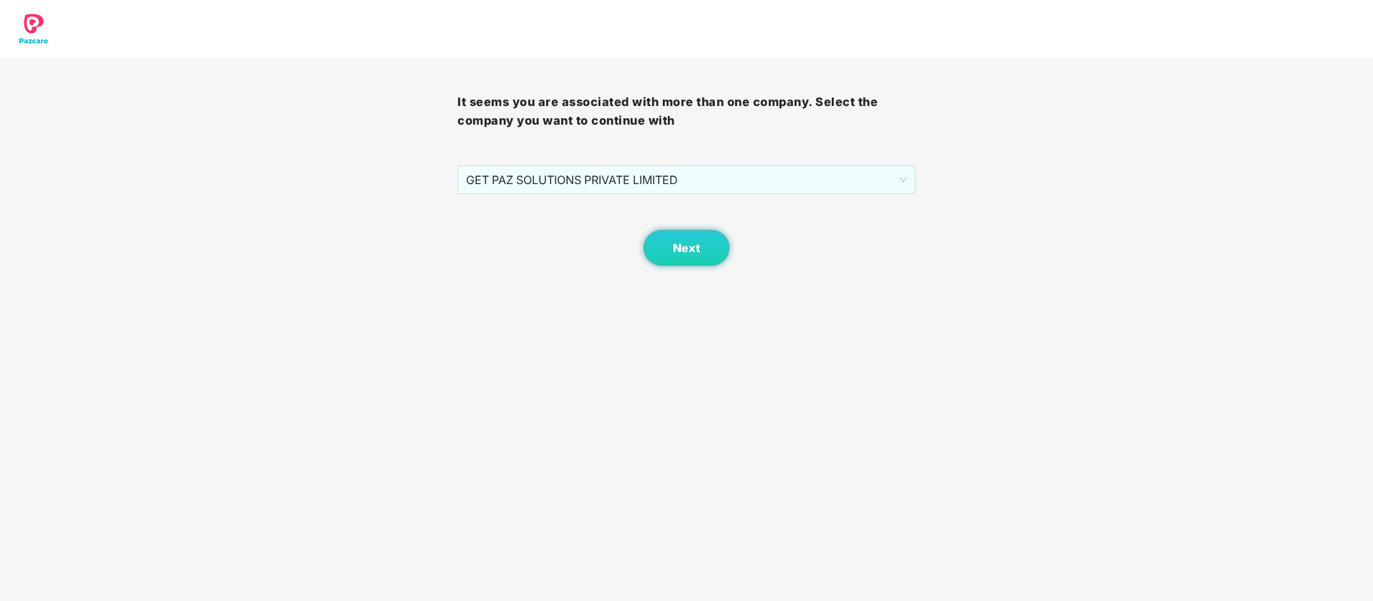
click at [1214, 79] on div "It seems you are associated with more than one company. Select the company you …" at bounding box center [686, 133] width 1373 height 266
click at [700, 257] on button "Next" at bounding box center [687, 248] width 86 height 36
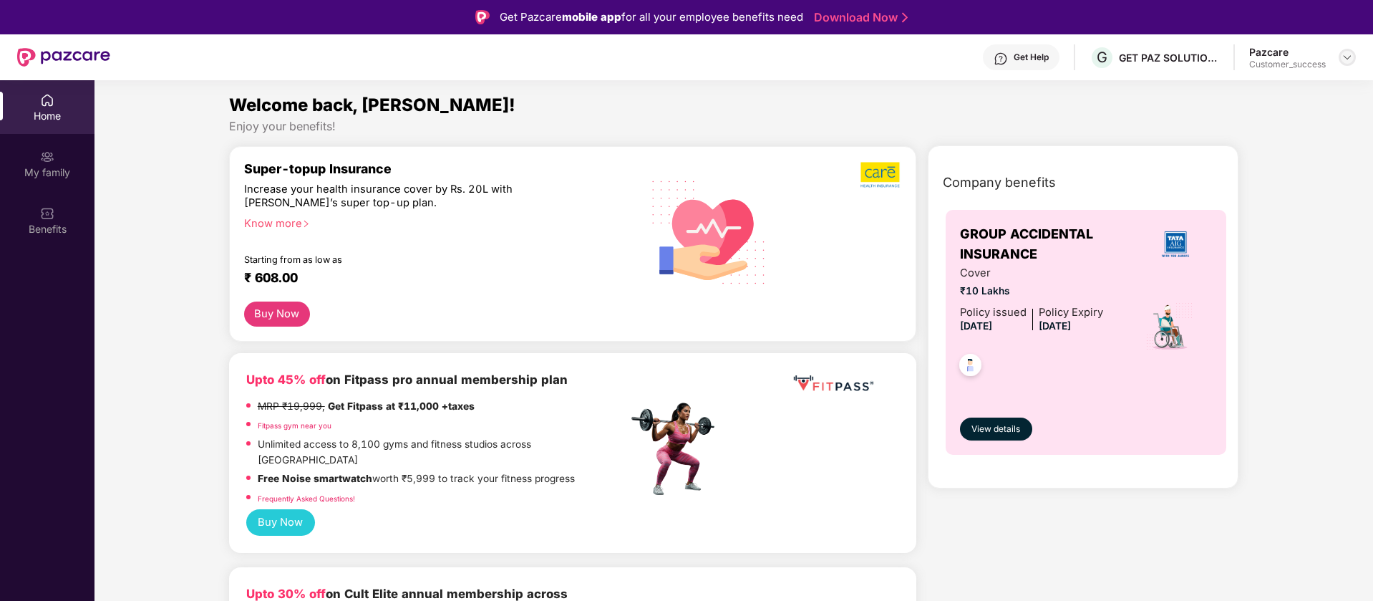
click at [1343, 55] on img at bounding box center [1347, 57] width 11 height 11
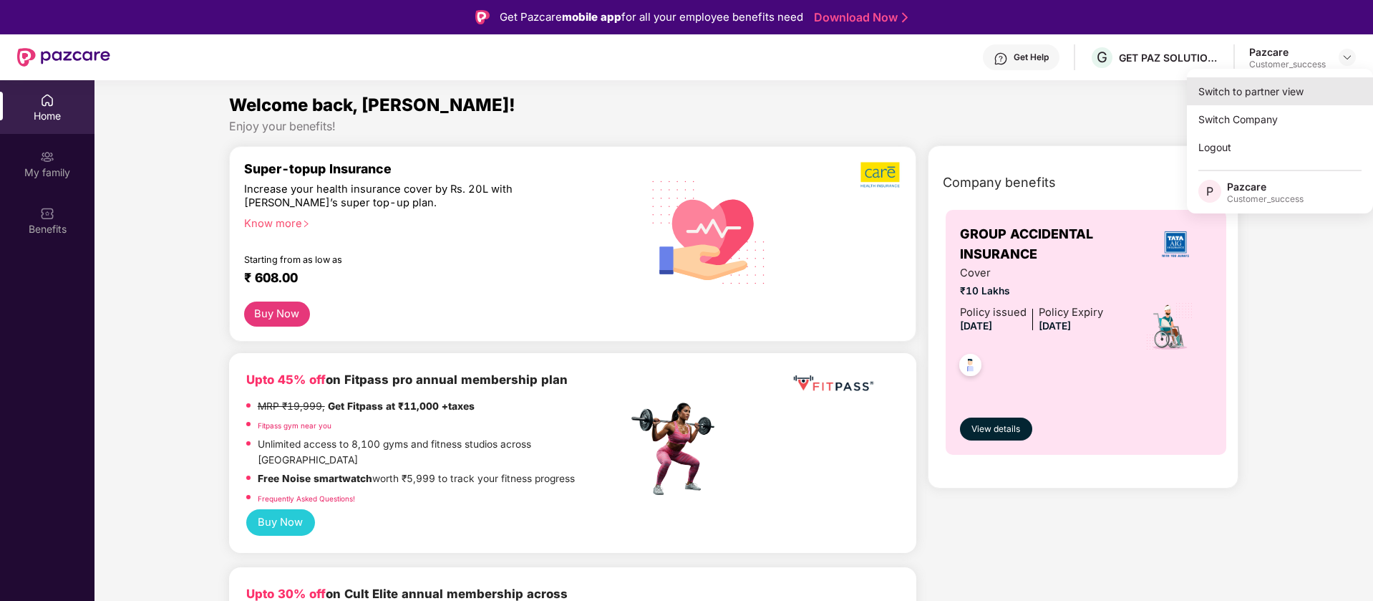
click at [1266, 84] on div "Switch to partner view" at bounding box center [1280, 91] width 186 height 28
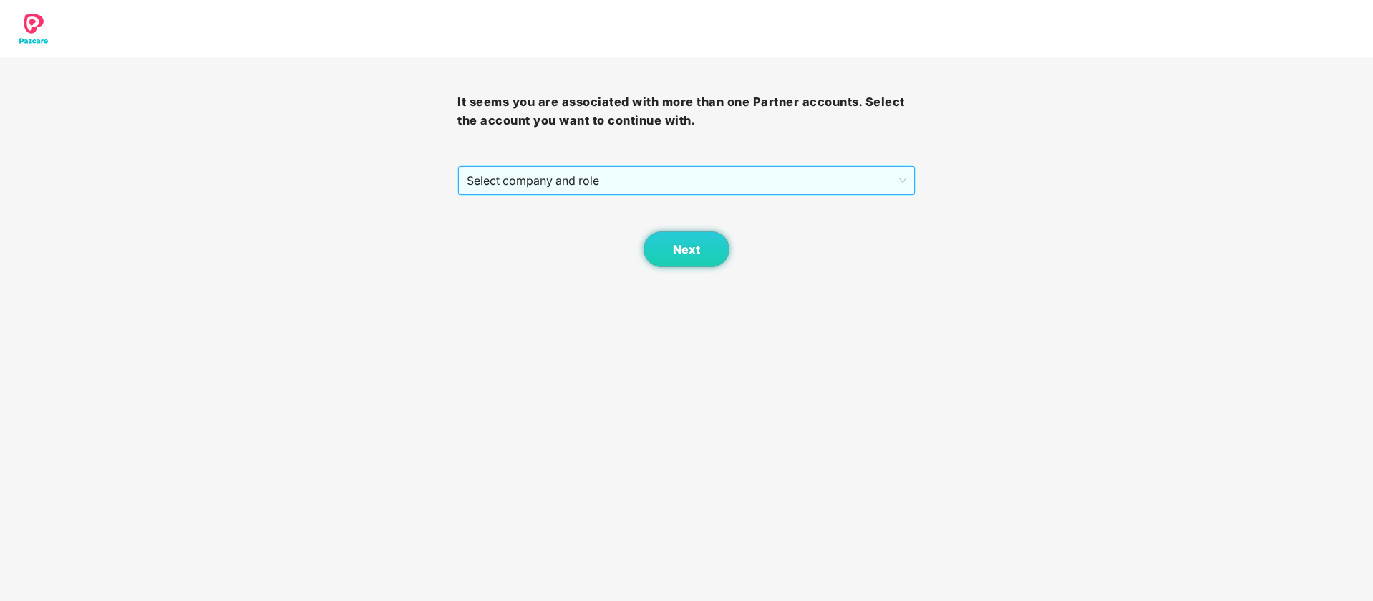
click at [628, 180] on span "Select company and role" at bounding box center [686, 180] width 439 height 27
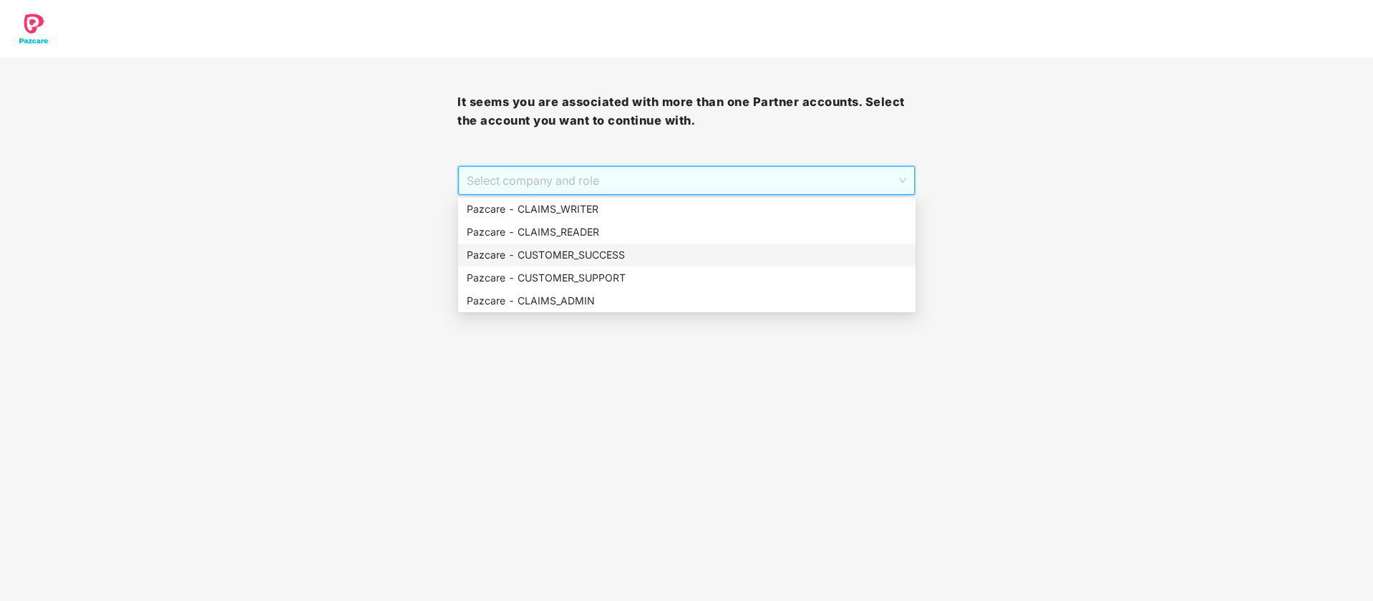
click at [633, 259] on div "Pazcare - CUSTOMER_SUCCESS" at bounding box center [687, 255] width 440 height 16
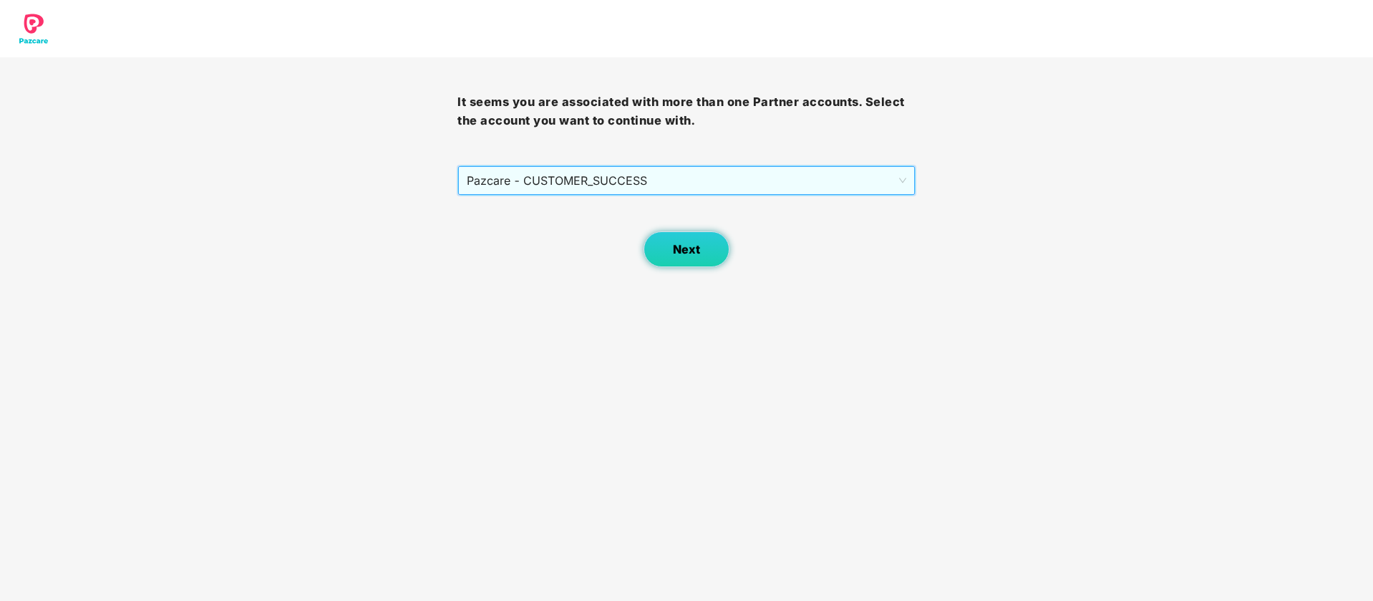
click at [705, 259] on button "Next" at bounding box center [687, 249] width 86 height 36
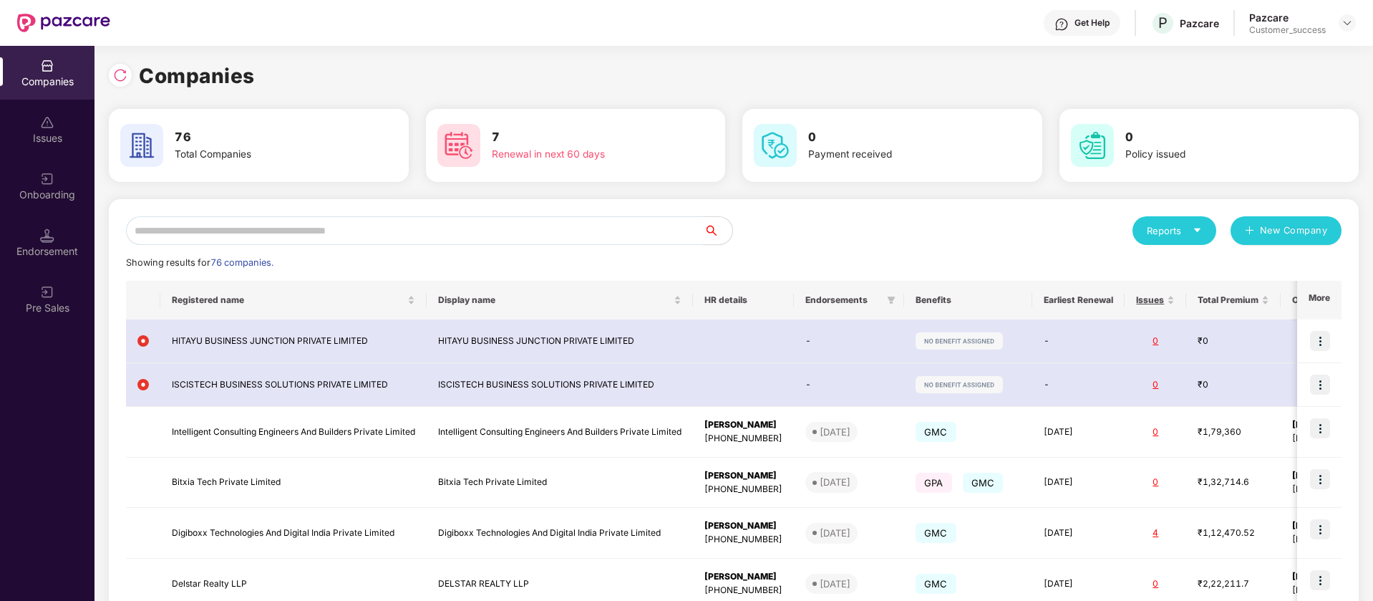
click at [387, 213] on div "Reports New Company Showing results for 76 companies. Registered name Display n…" at bounding box center [734, 540] width 1250 height 682
click at [387, 231] on input "text" at bounding box center [415, 230] width 578 height 29
paste input "********"
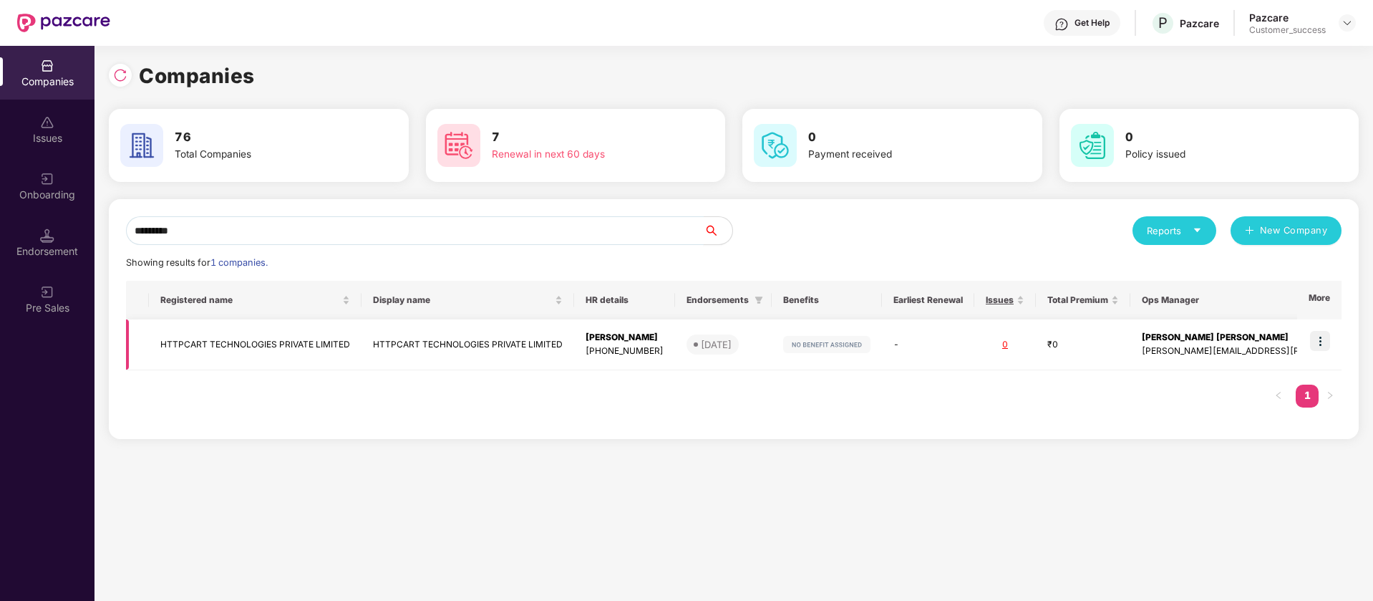
type input "********"
click at [644, 344] on div "[PHONE_NUMBER]" at bounding box center [625, 351] width 78 height 14
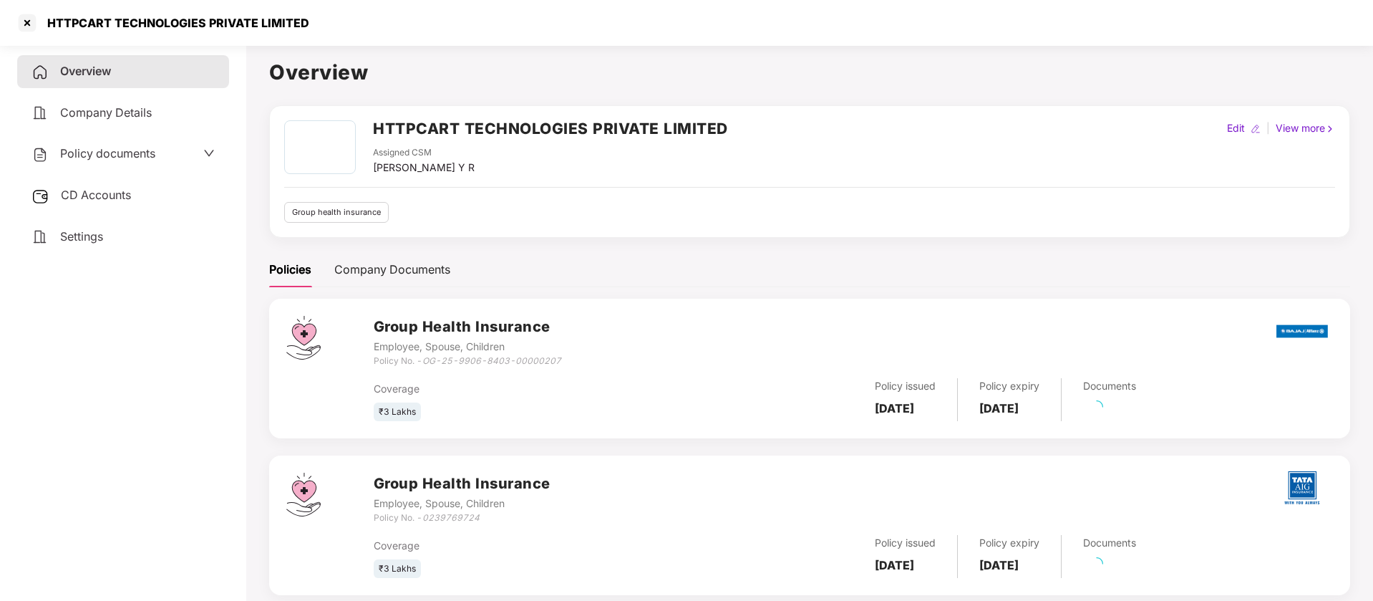
click at [120, 165] on div "Policy documents" at bounding box center [123, 153] width 212 height 33
click at [125, 158] on span "Policy documents" at bounding box center [107, 153] width 95 height 14
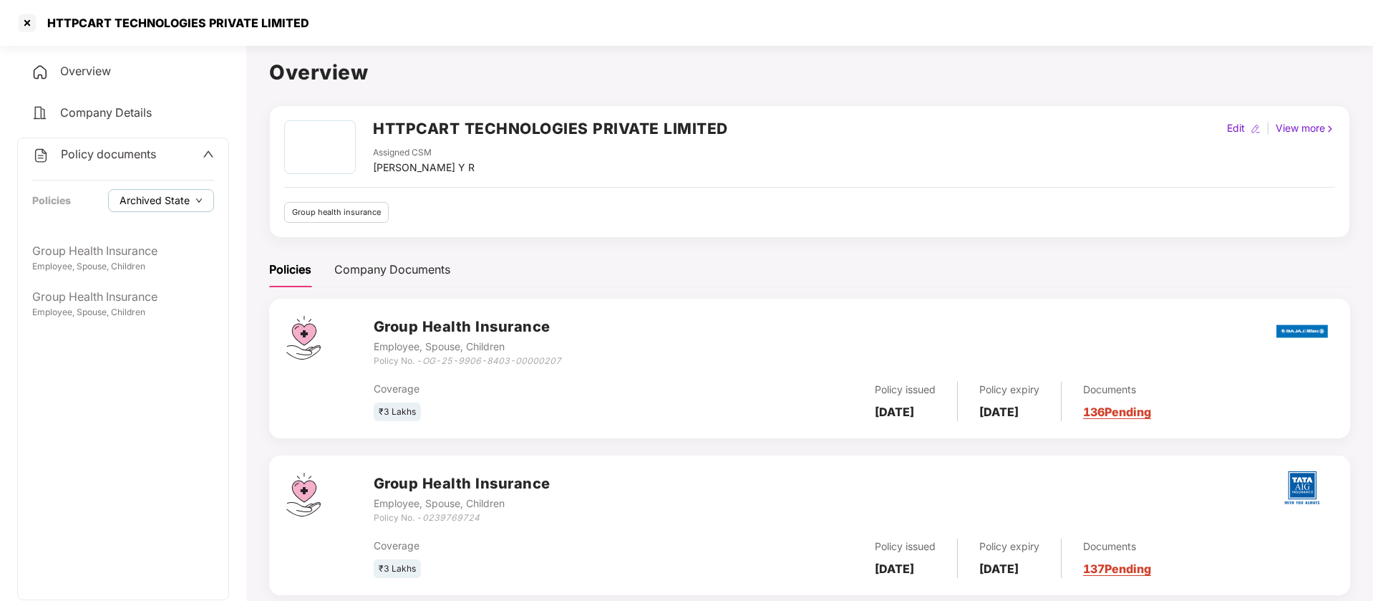
click at [145, 205] on span "Archived State" at bounding box center [155, 201] width 70 height 16
click at [144, 233] on div "Policy documents Policies Archived State" at bounding box center [123, 186] width 211 height 97
click at [147, 201] on span "Archived State" at bounding box center [155, 201] width 70 height 16
click at [144, 231] on span "Archived State" at bounding box center [166, 229] width 82 height 16
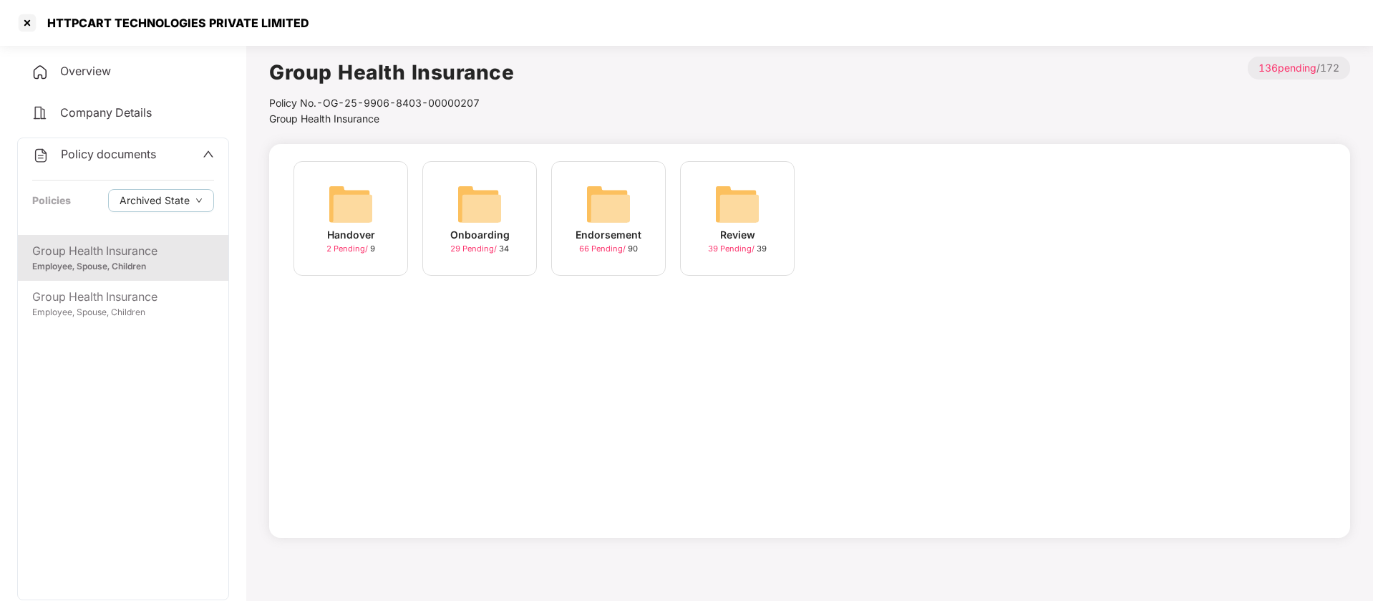
click at [500, 203] on img at bounding box center [480, 204] width 46 height 46
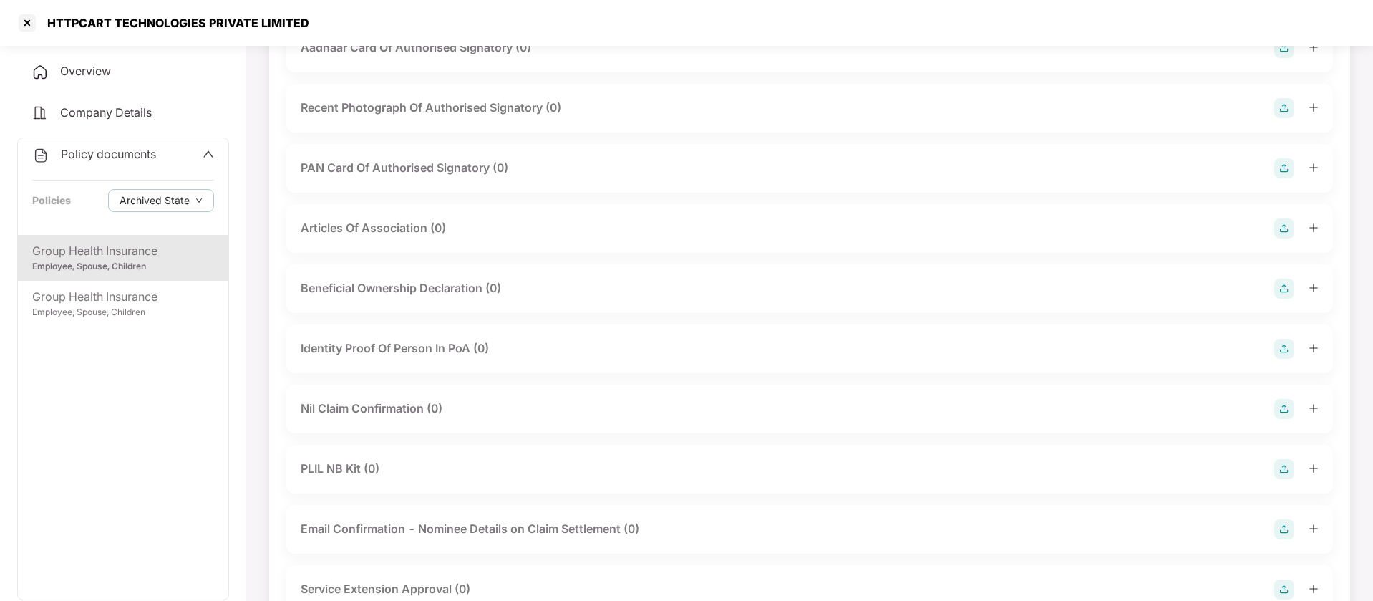
scroll to position [1640, 0]
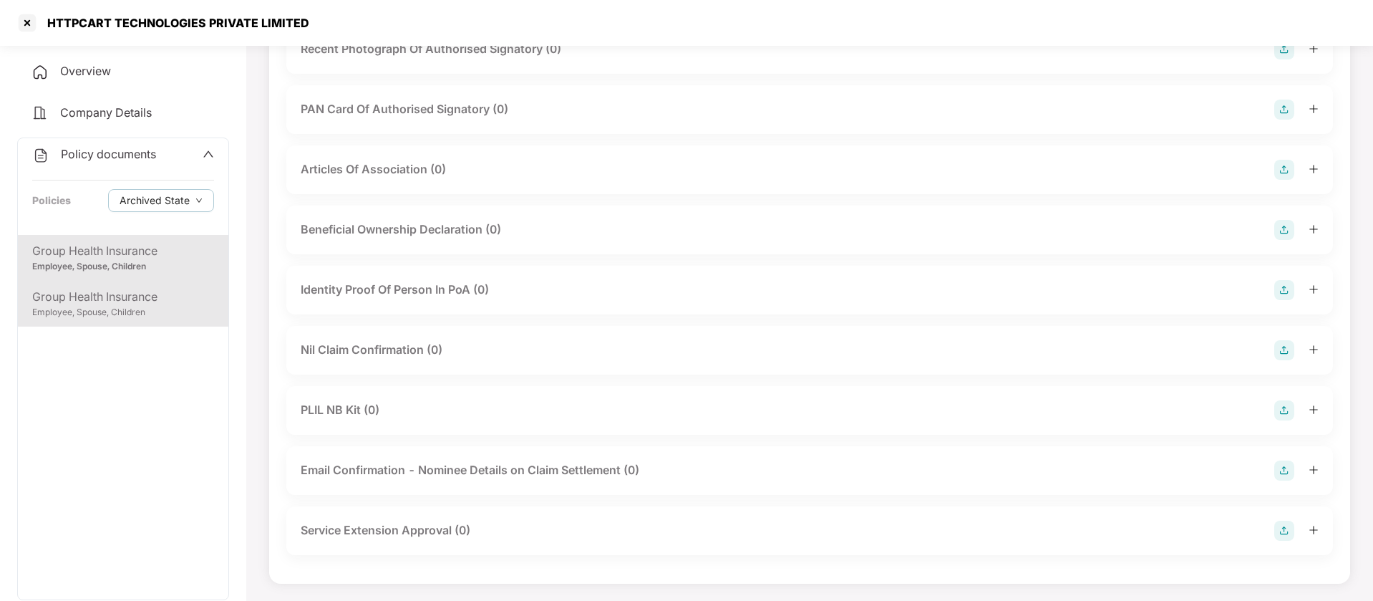
click at [137, 311] on div "Employee, Spouse, Children" at bounding box center [123, 313] width 182 height 14
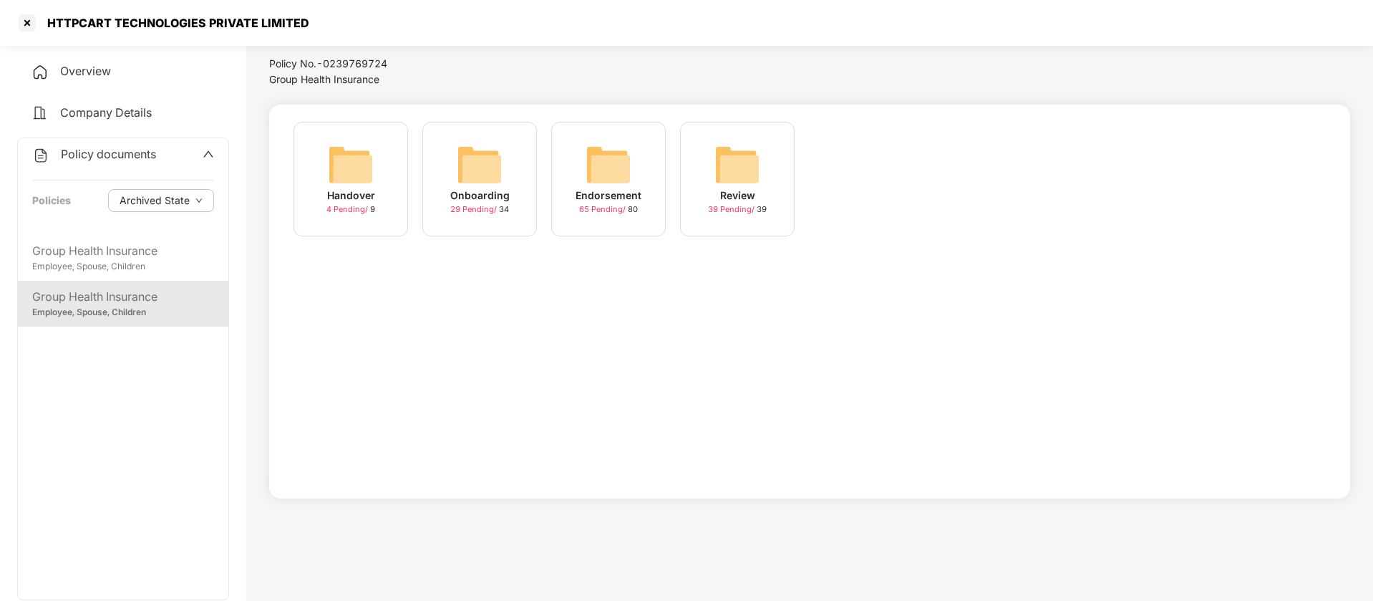
click at [500, 153] on img at bounding box center [480, 165] width 46 height 46
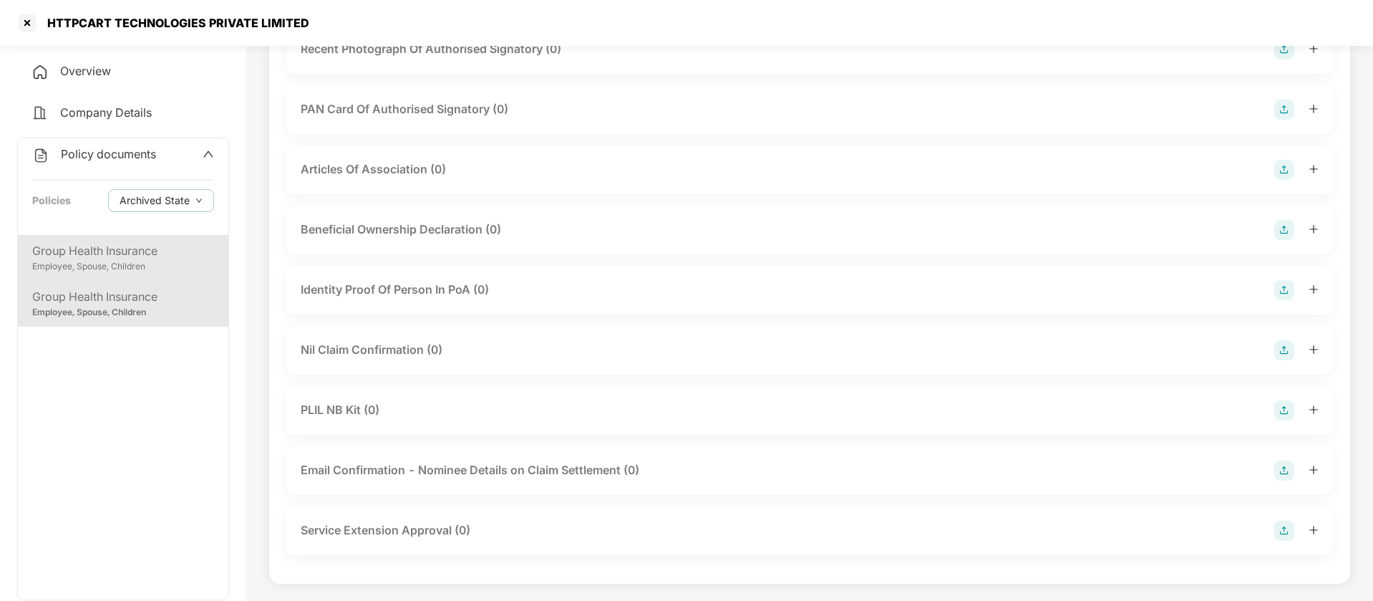
click at [160, 264] on div "Employee, Spouse, Children" at bounding box center [123, 267] width 182 height 14
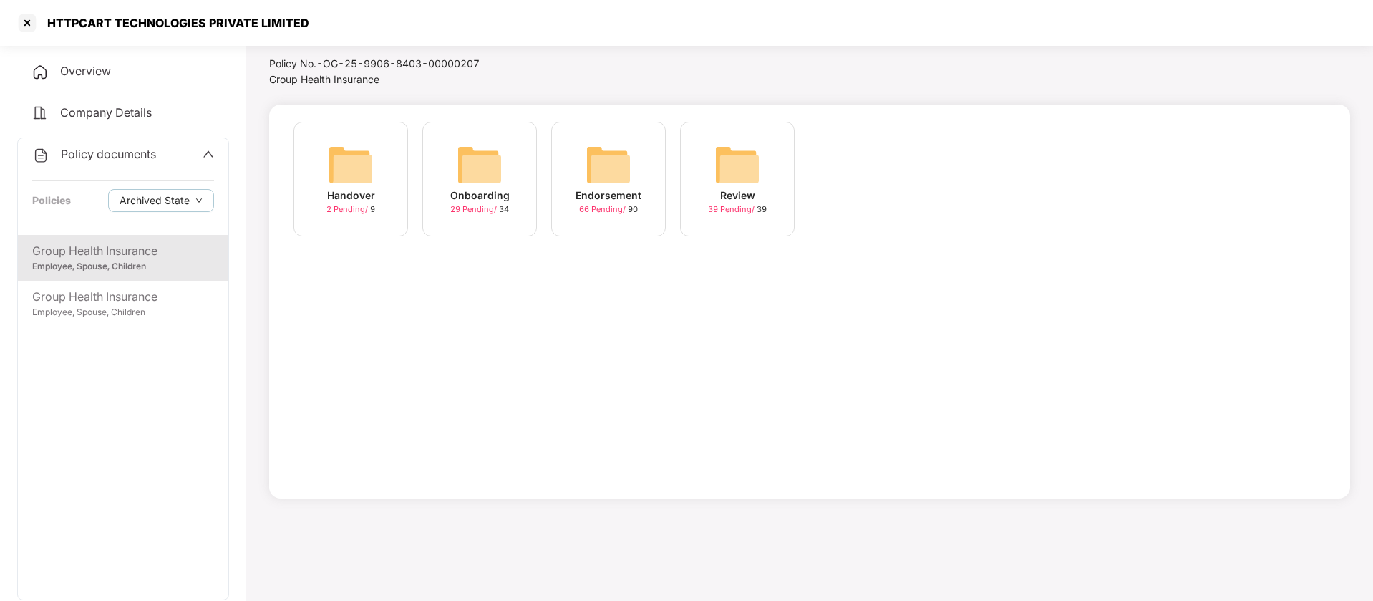
click at [614, 161] on img at bounding box center [609, 165] width 46 height 46
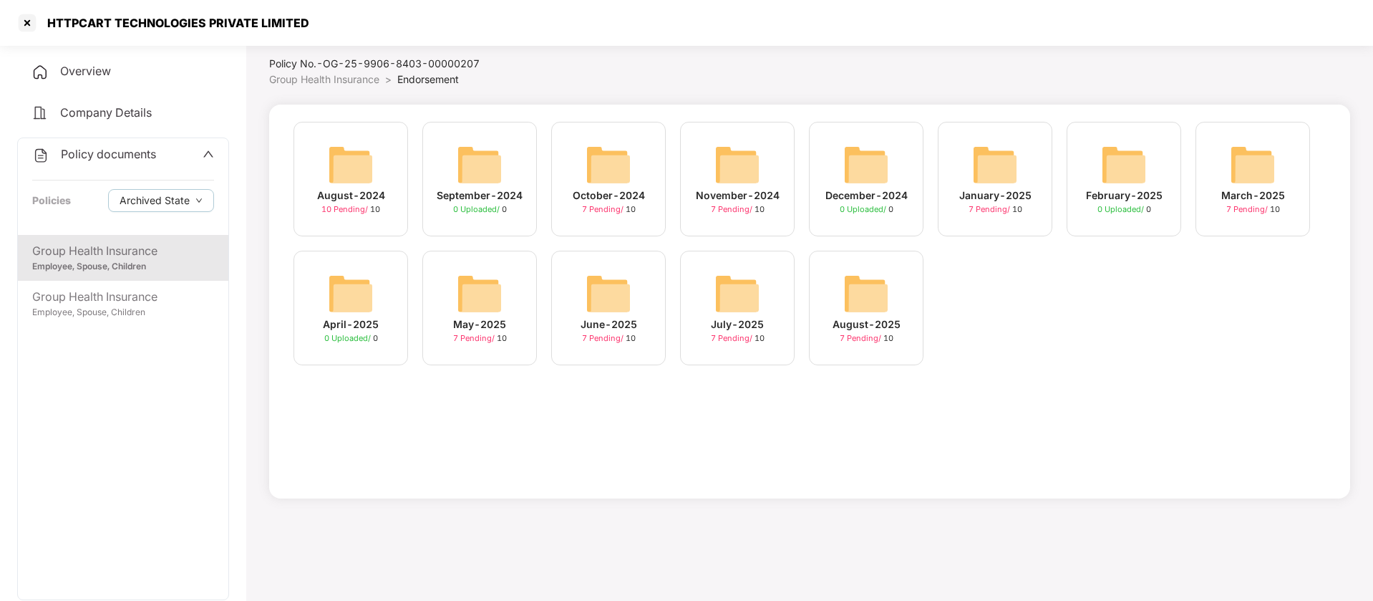
click at [345, 167] on img at bounding box center [351, 165] width 46 height 46
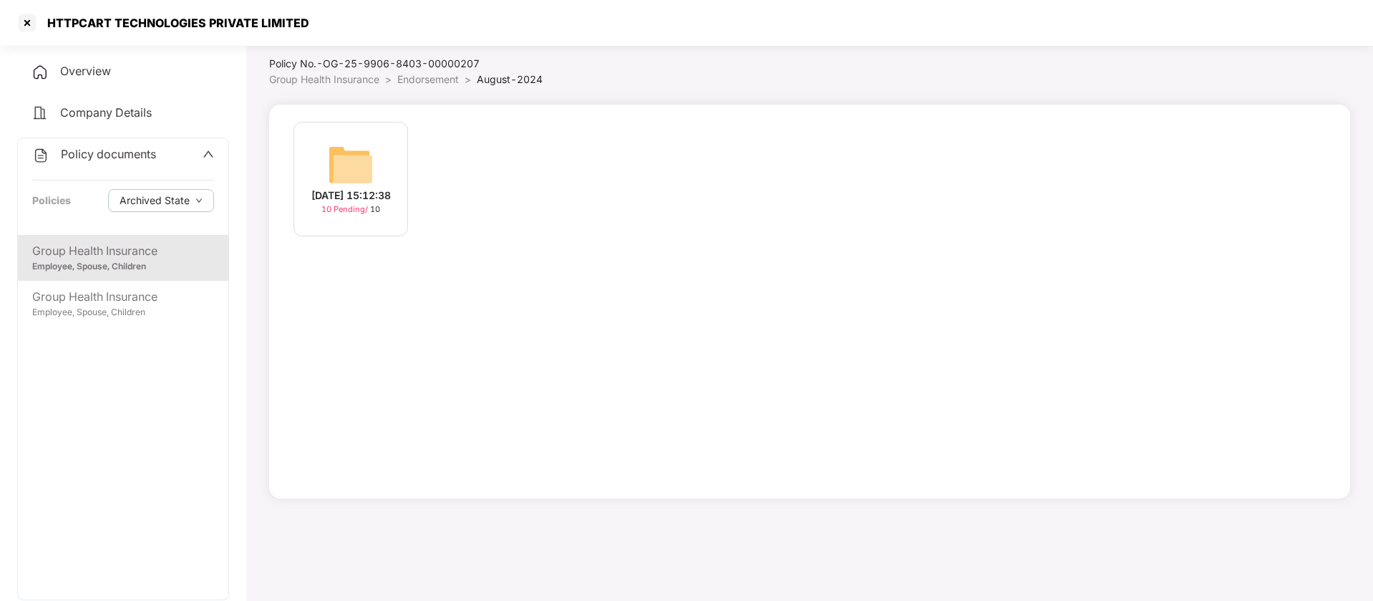
click at [360, 162] on img at bounding box center [351, 165] width 46 height 46
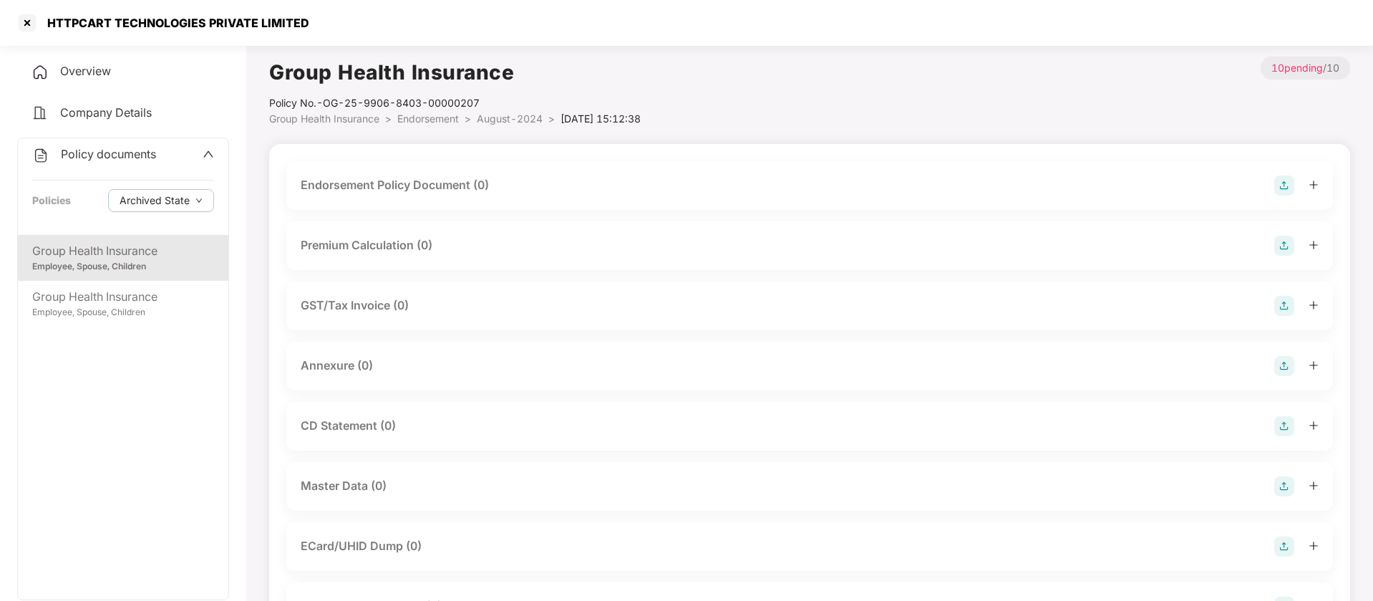
scroll to position [196, 0]
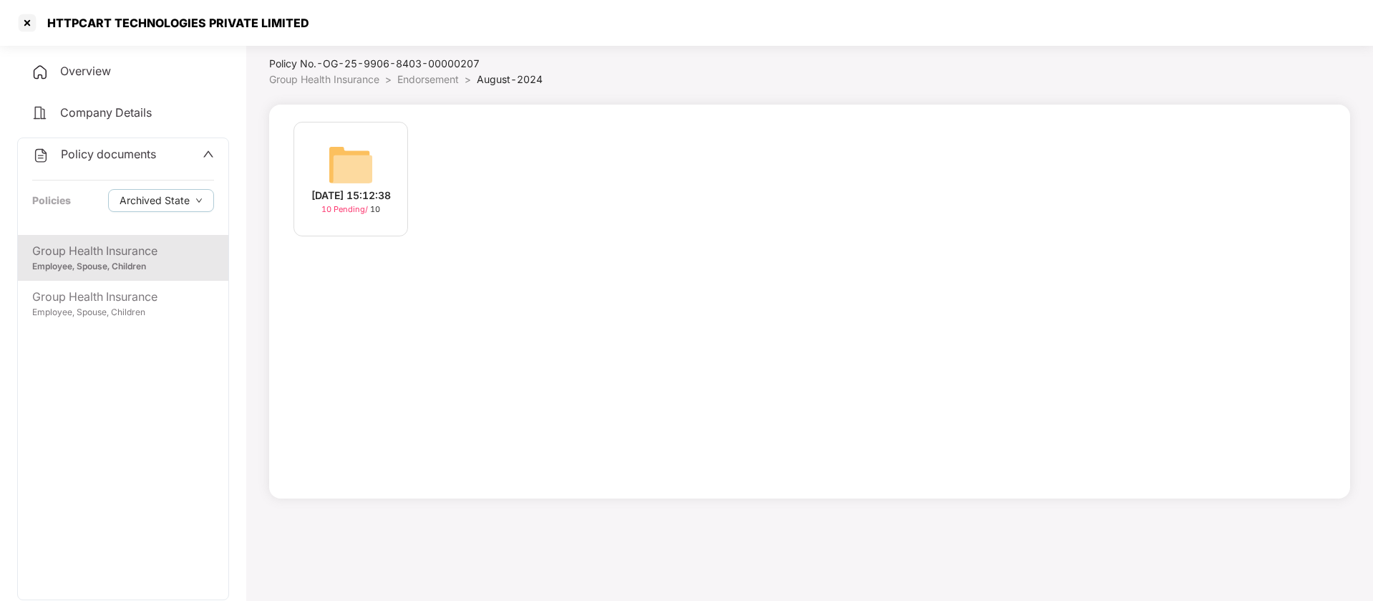
scroll to position [39, 0]
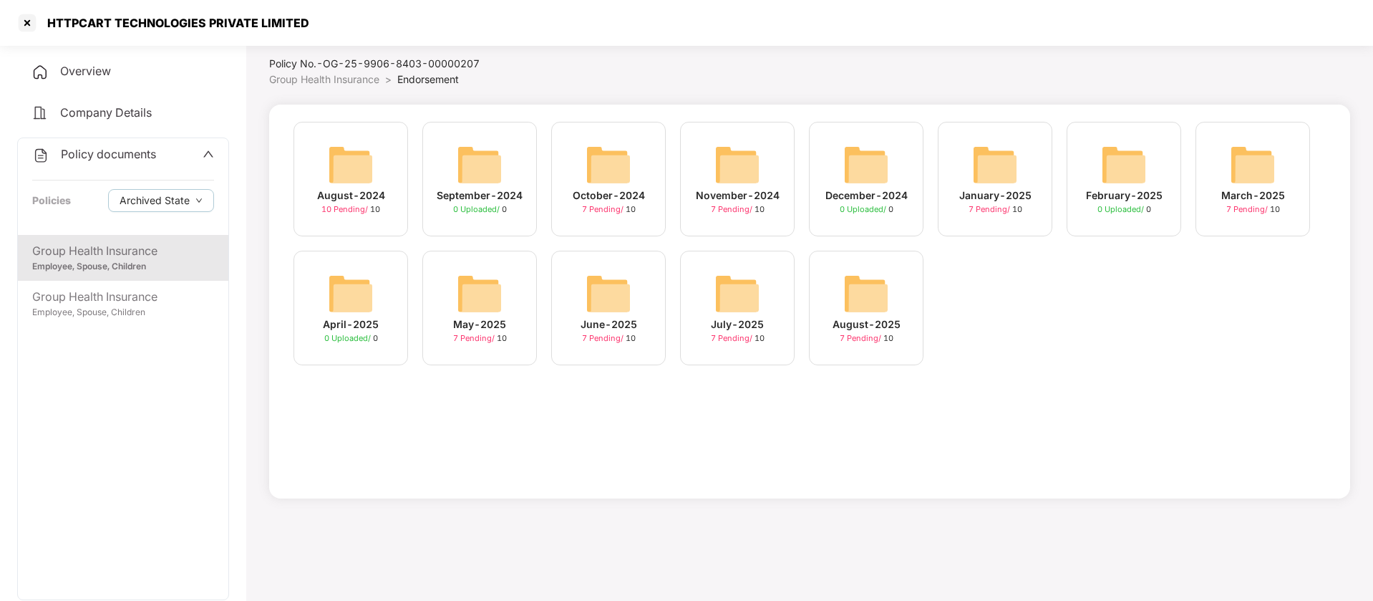
click at [507, 144] on div "September-2024 0 Uploaded / 0" at bounding box center [479, 179] width 115 height 115
click at [634, 176] on div "October-2024 7 Pending / 10" at bounding box center [608, 179] width 115 height 115
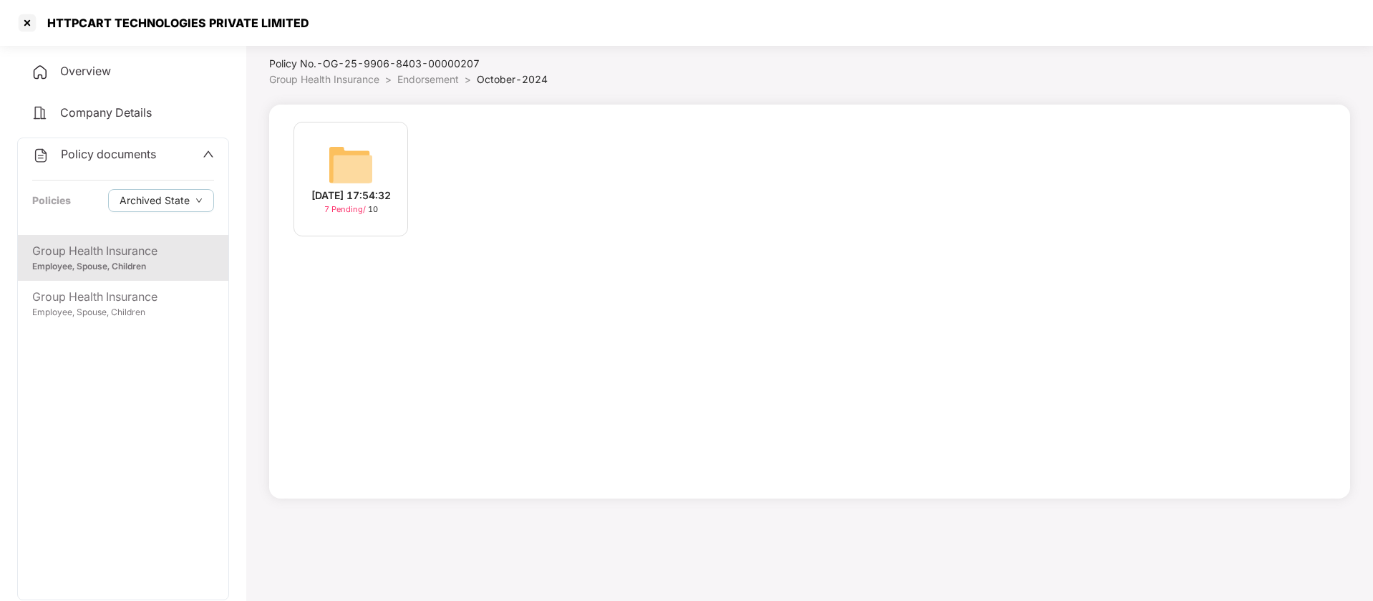
click at [368, 151] on img at bounding box center [351, 165] width 46 height 46
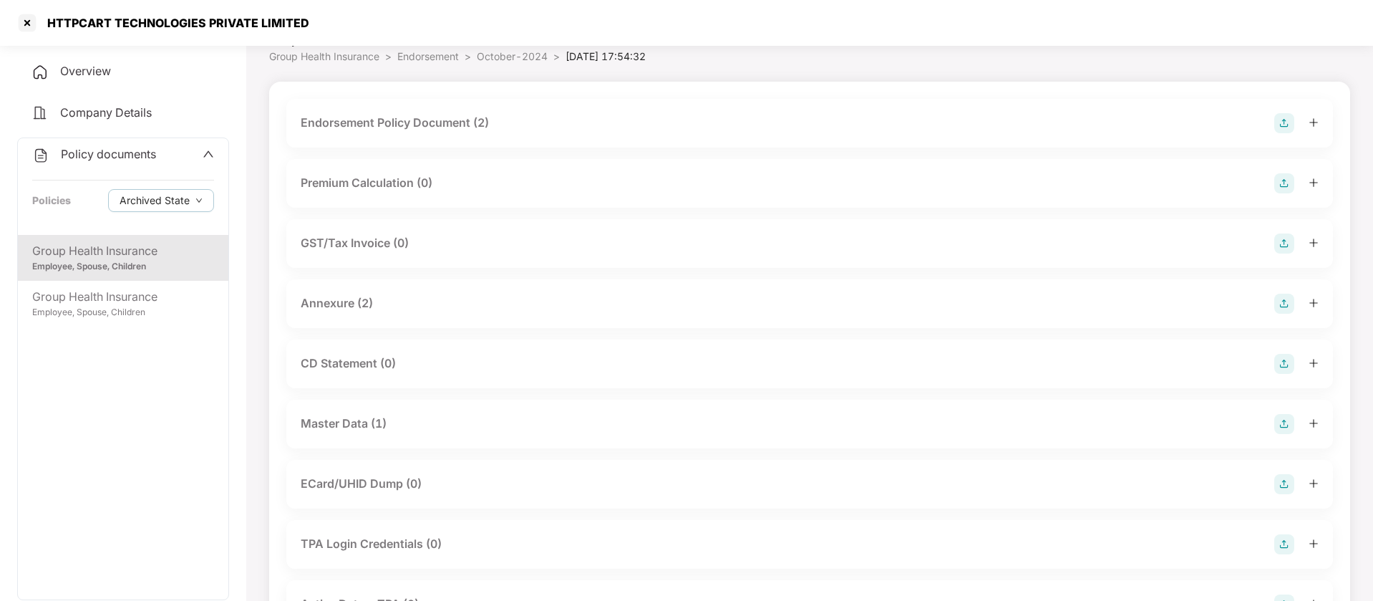
scroll to position [17, 0]
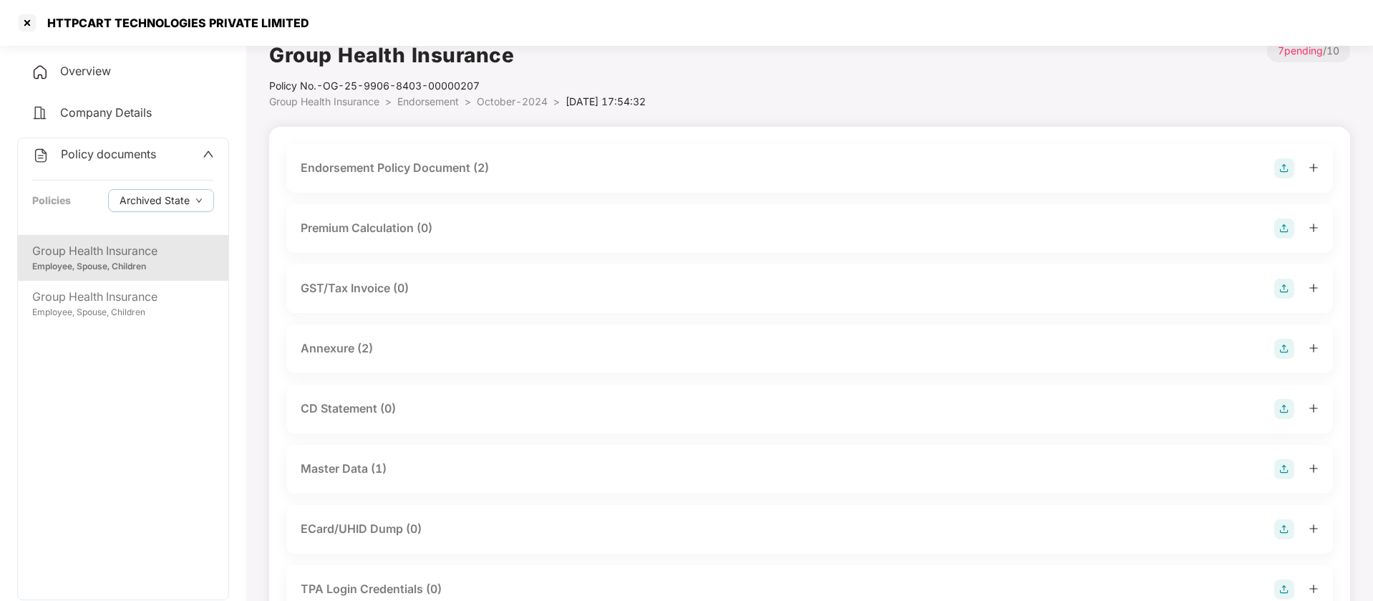
click at [428, 173] on div "Endorsement Policy Document (2)" at bounding box center [395, 168] width 188 height 18
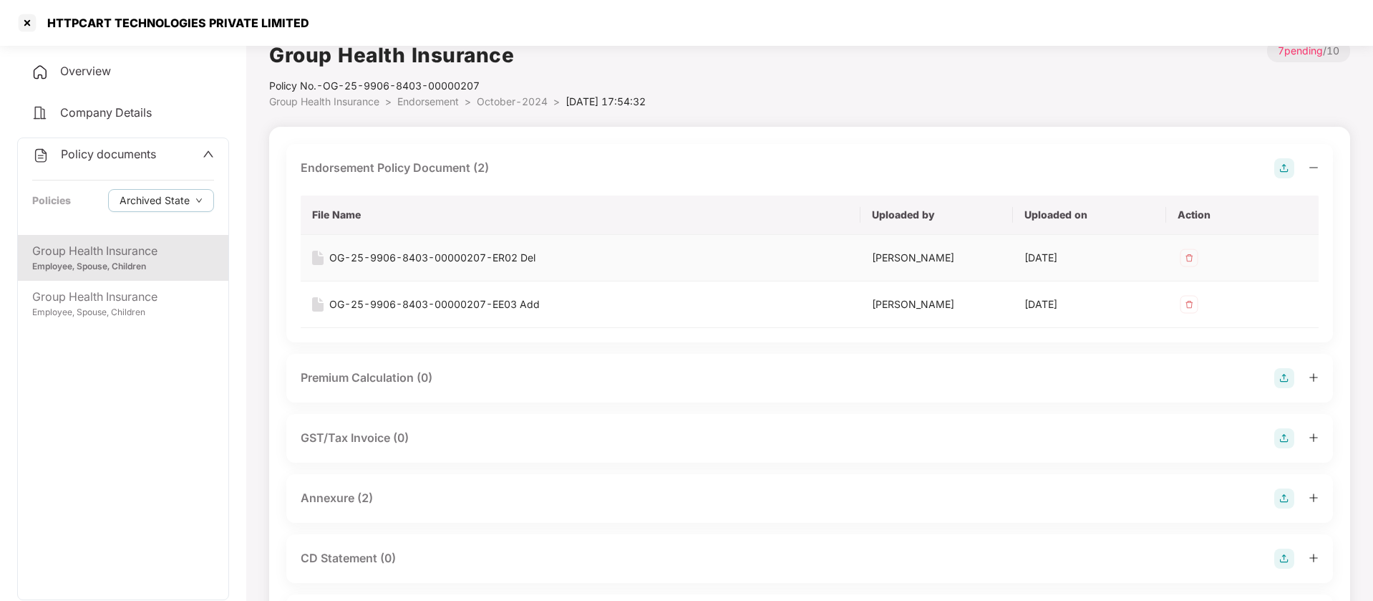
click at [461, 260] on div "OG-25-9906-8403-00000207-ER02 Del" at bounding box center [432, 258] width 206 height 16
click at [116, 310] on div "Employee, Spouse, Children" at bounding box center [123, 313] width 182 height 14
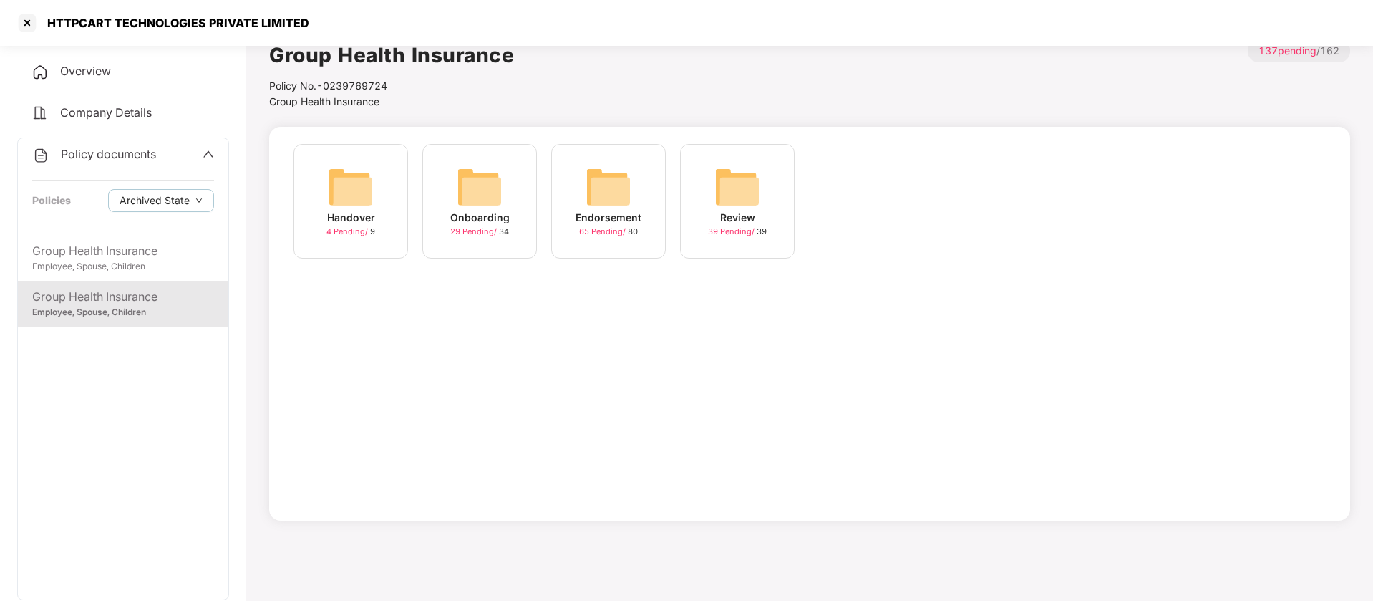
click at [485, 181] on img at bounding box center [480, 187] width 46 height 46
click at [625, 189] on img at bounding box center [609, 187] width 46 height 46
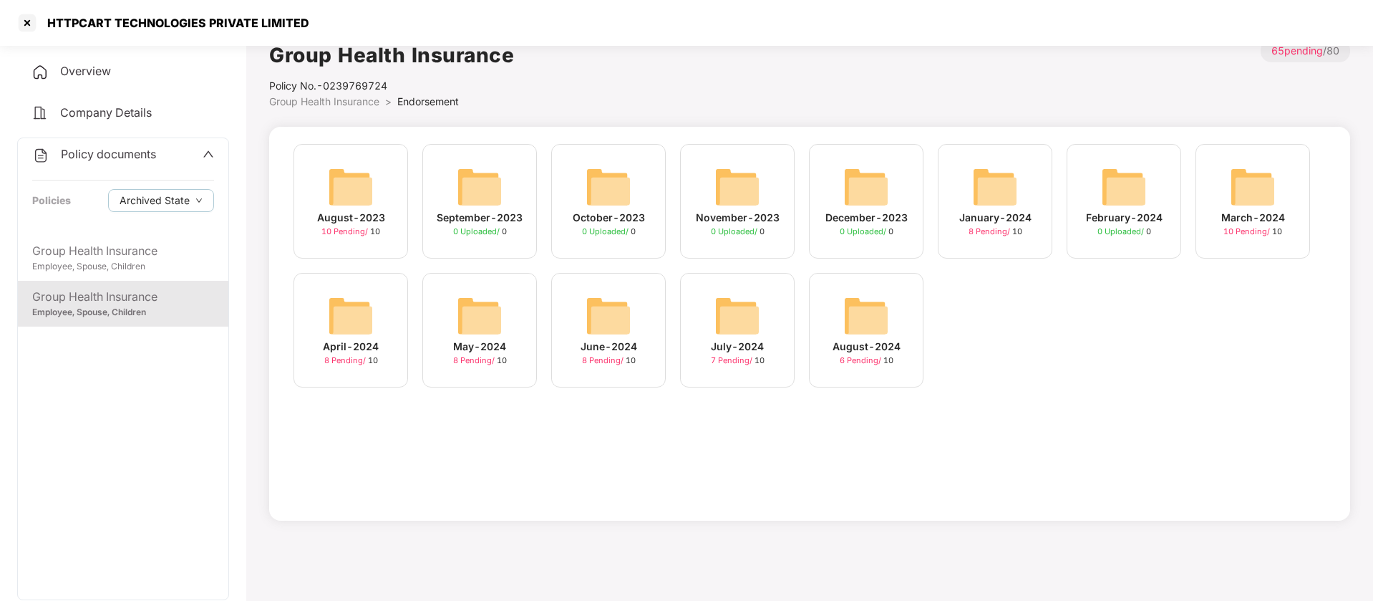
click at [344, 174] on img at bounding box center [351, 187] width 46 height 46
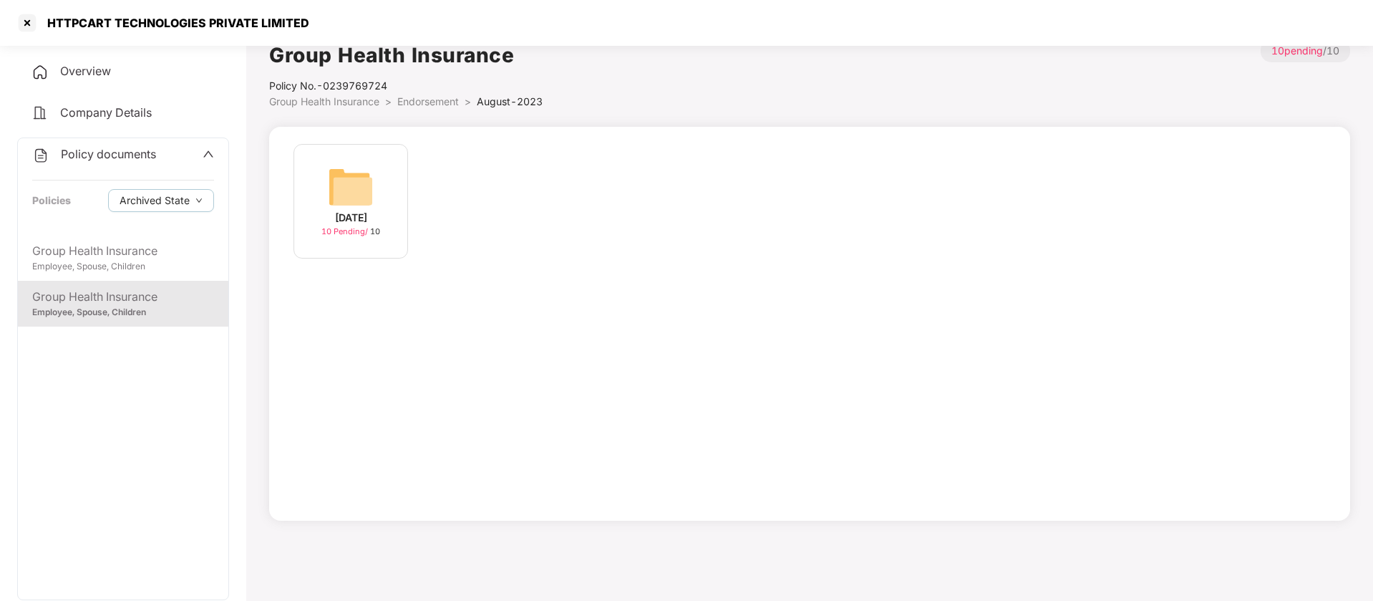
click at [367, 190] on img at bounding box center [351, 187] width 46 height 46
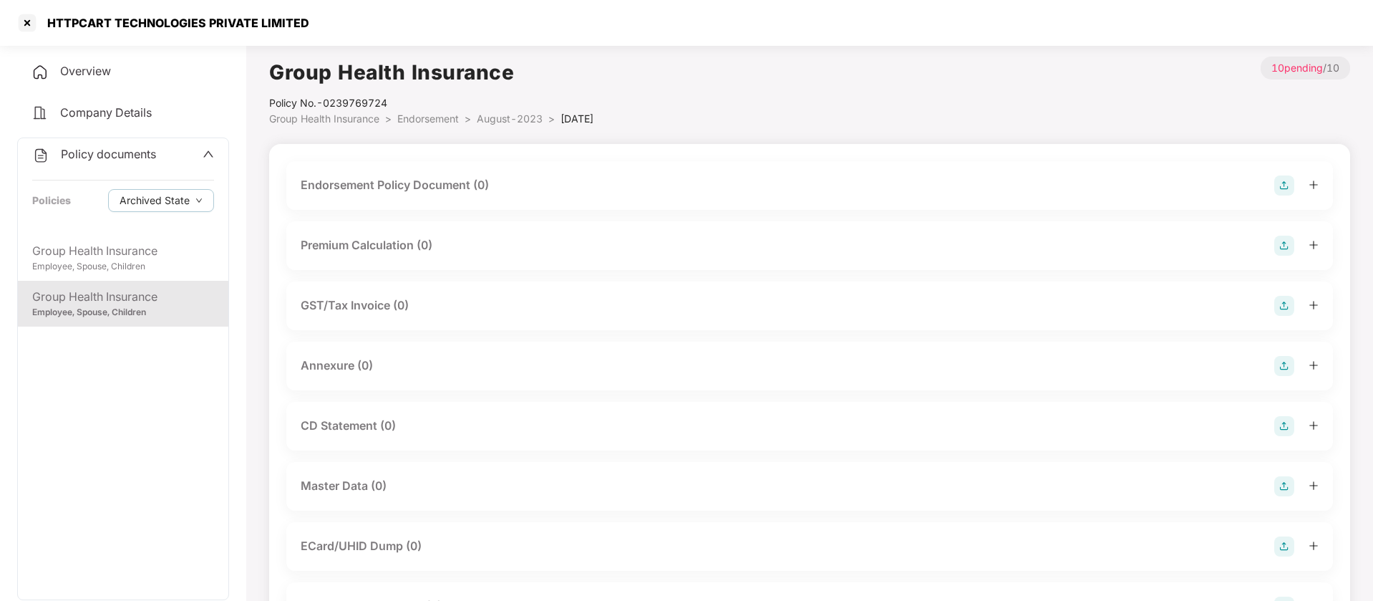
scroll to position [17, 0]
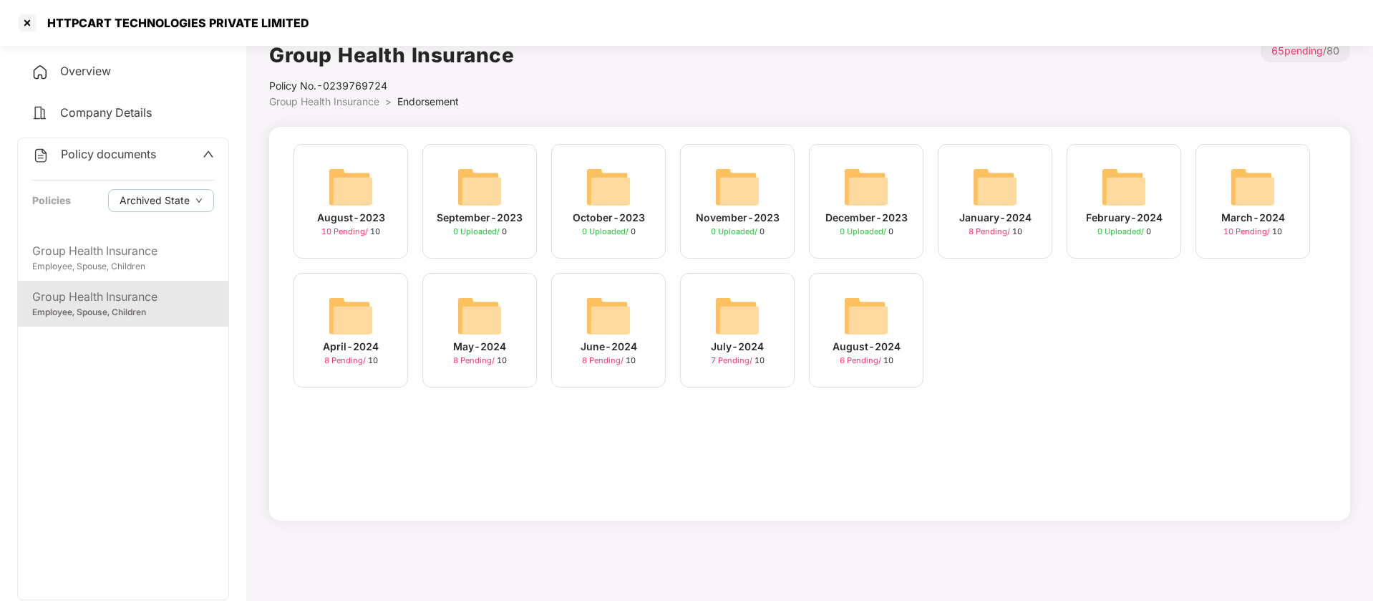
click at [985, 195] on img at bounding box center [995, 187] width 46 height 46
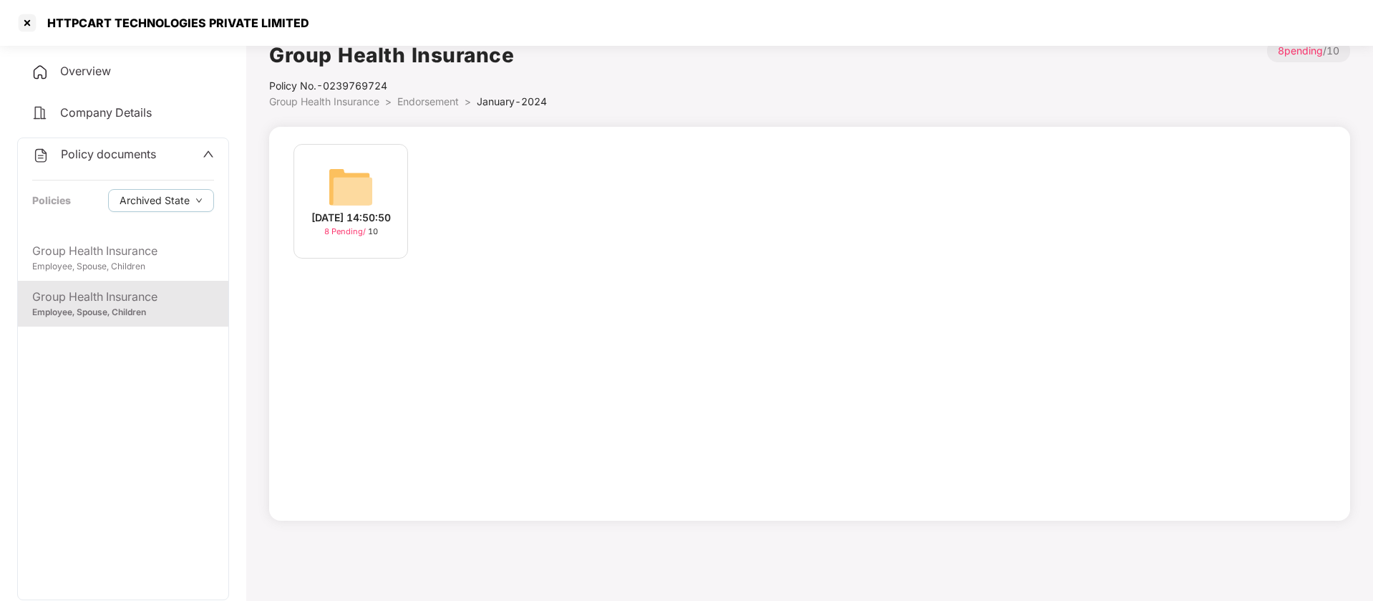
click at [342, 186] on img at bounding box center [351, 187] width 46 height 46
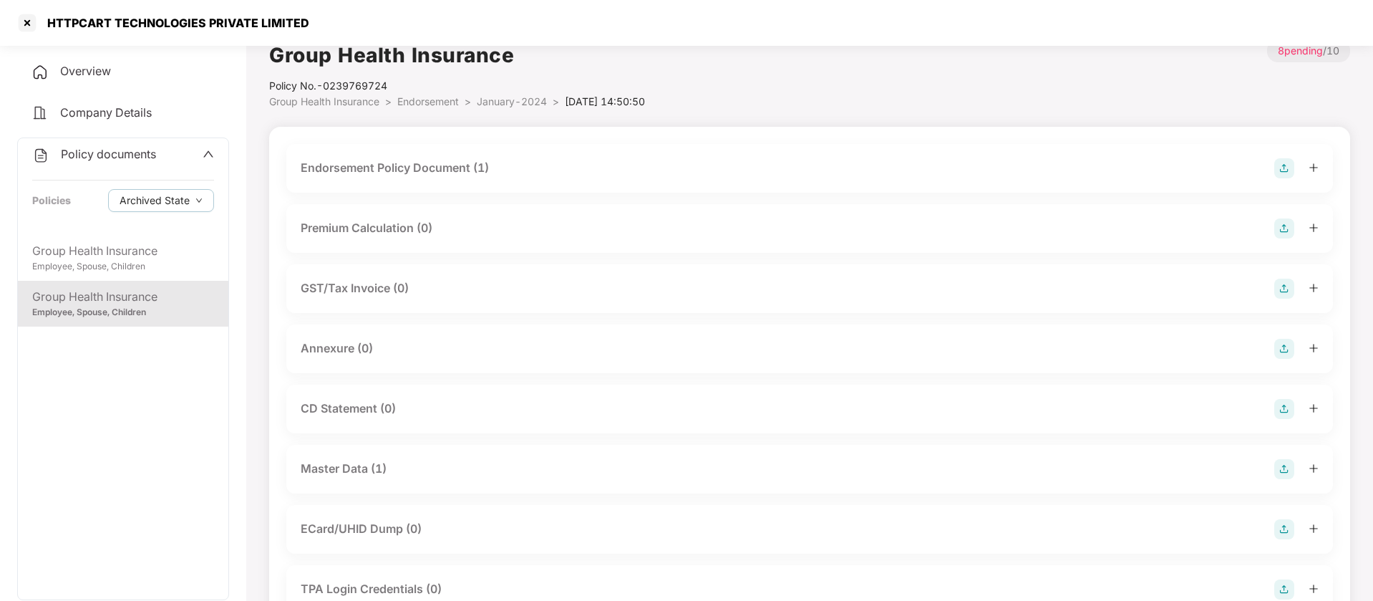
click at [382, 166] on div "Endorsement Policy Document (1)" at bounding box center [395, 168] width 188 height 18
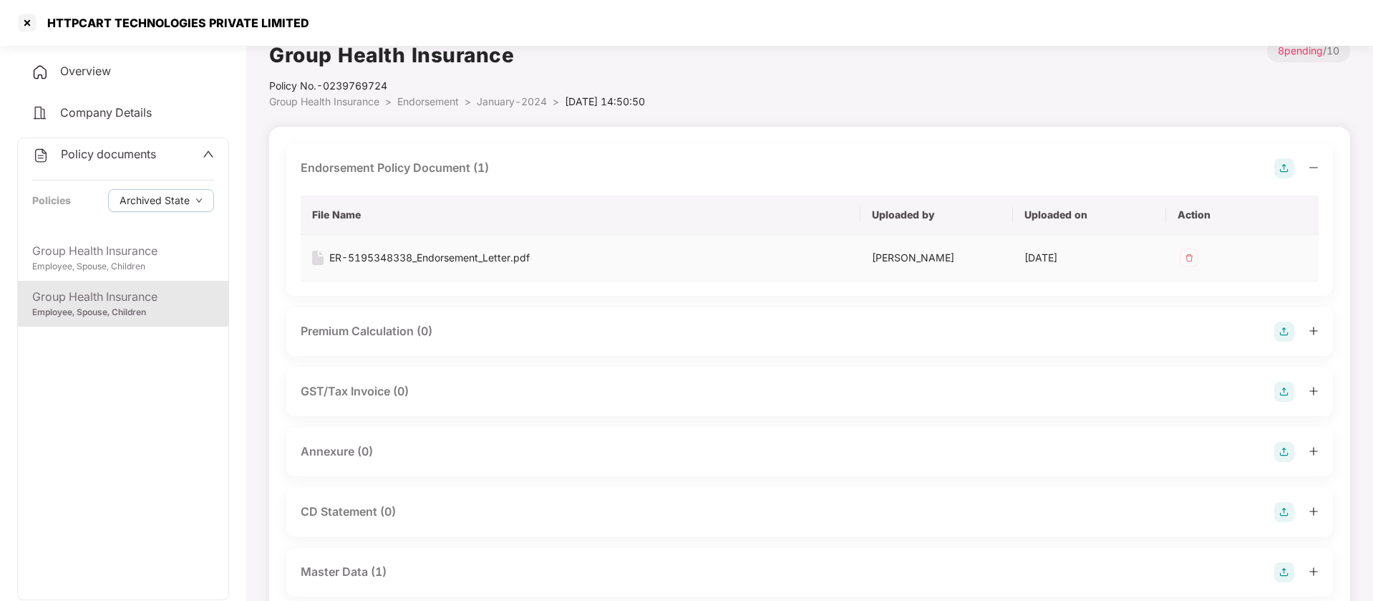
click at [462, 260] on div "ER-5195348338_Endorsement_Letter.pdf" at bounding box center [429, 258] width 201 height 16
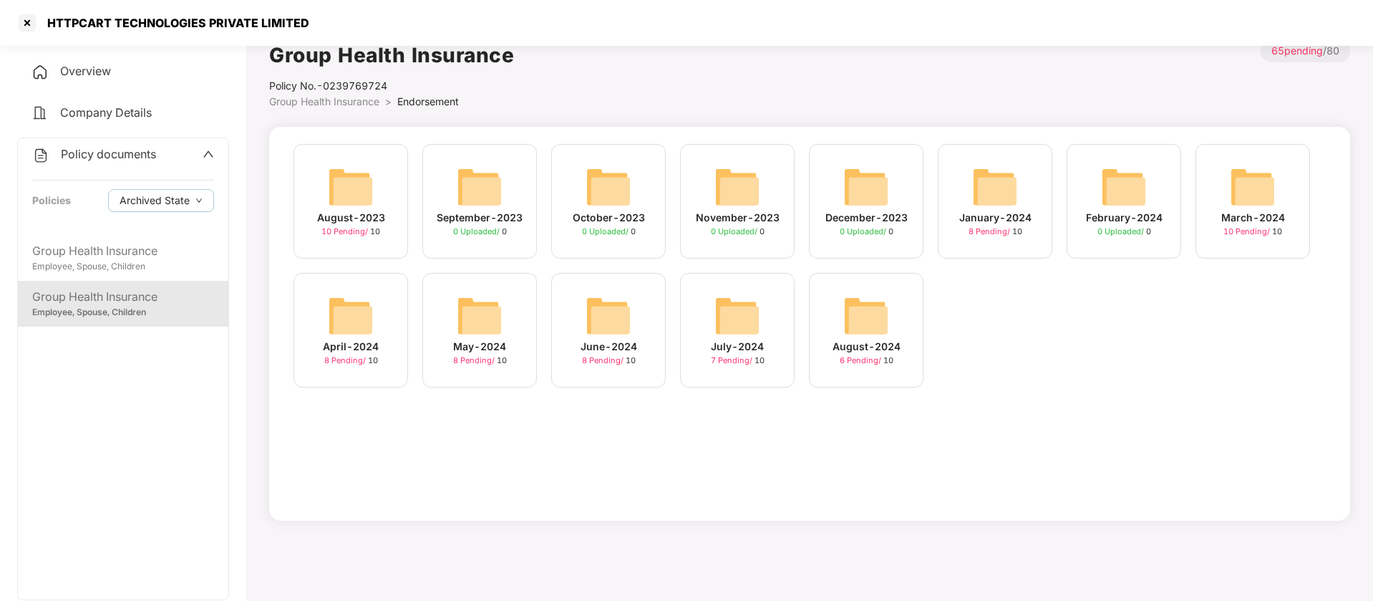
click at [1249, 198] on img at bounding box center [1253, 187] width 46 height 46
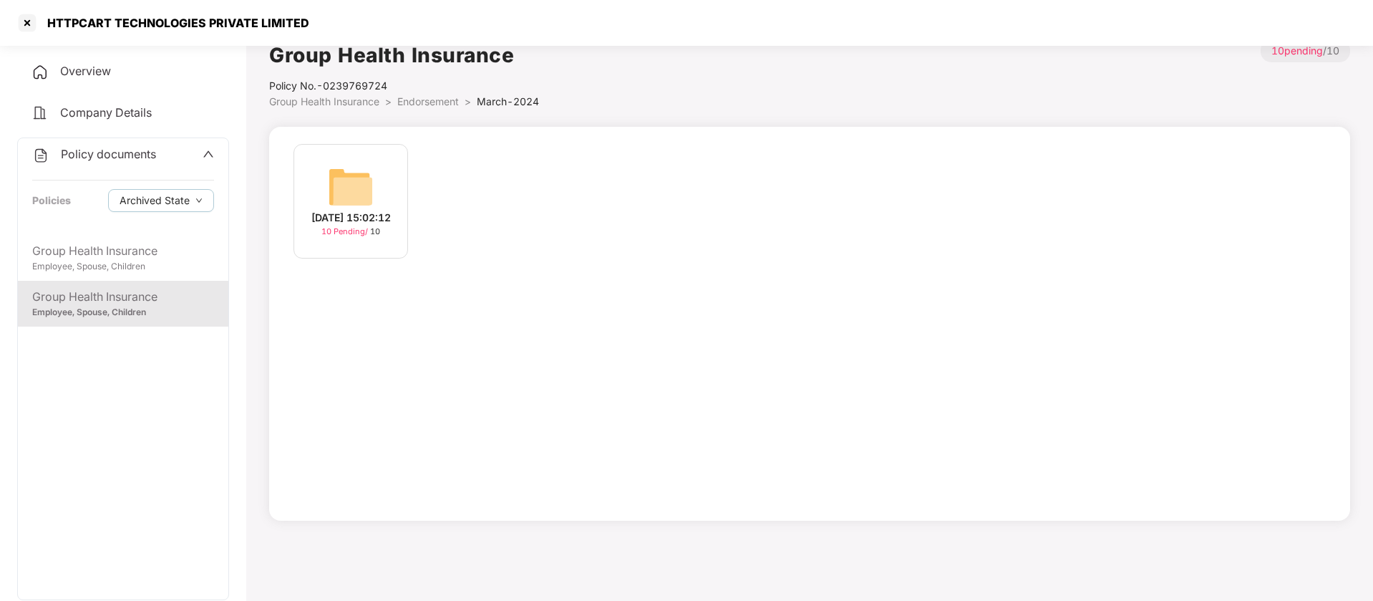
click at [361, 168] on img at bounding box center [351, 187] width 46 height 46
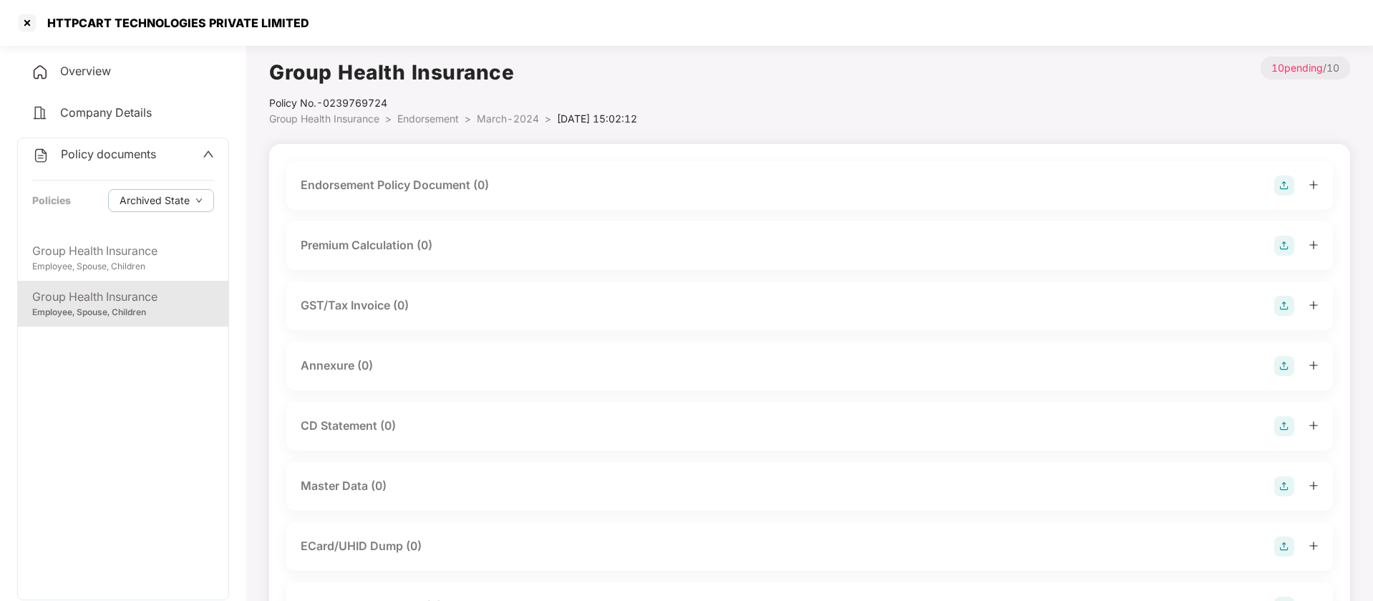
scroll to position [17, 0]
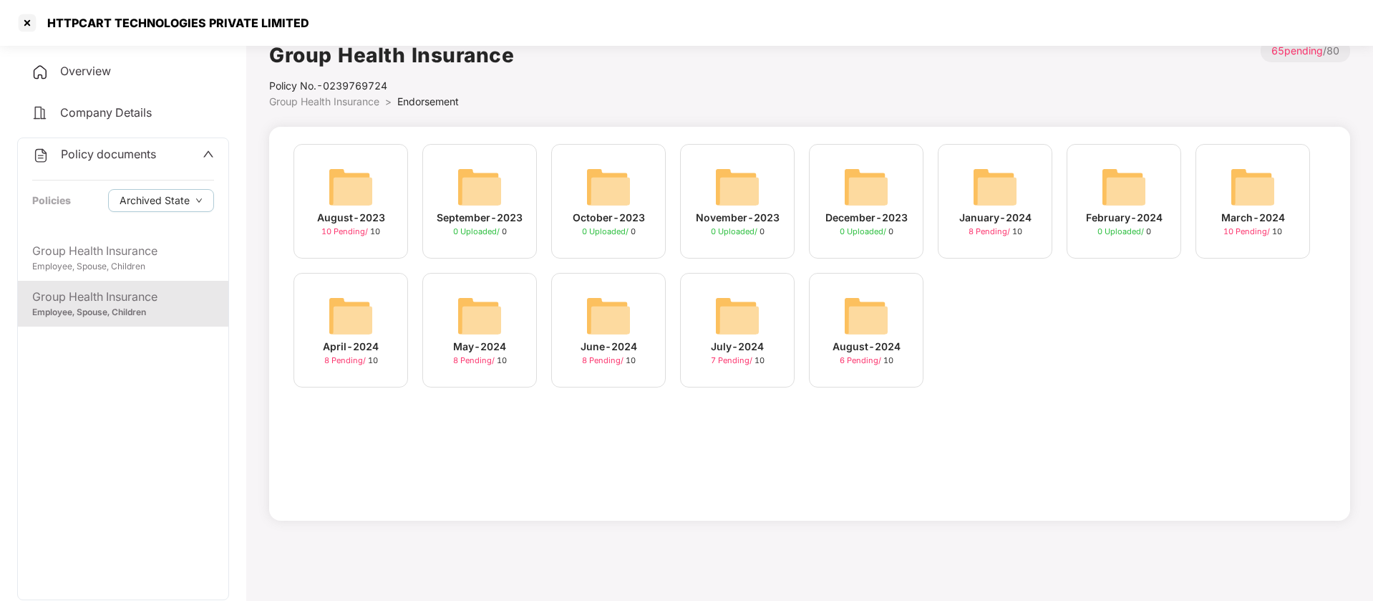
click at [374, 324] on div "April-2024 8 Pending / 10" at bounding box center [351, 330] width 115 height 115
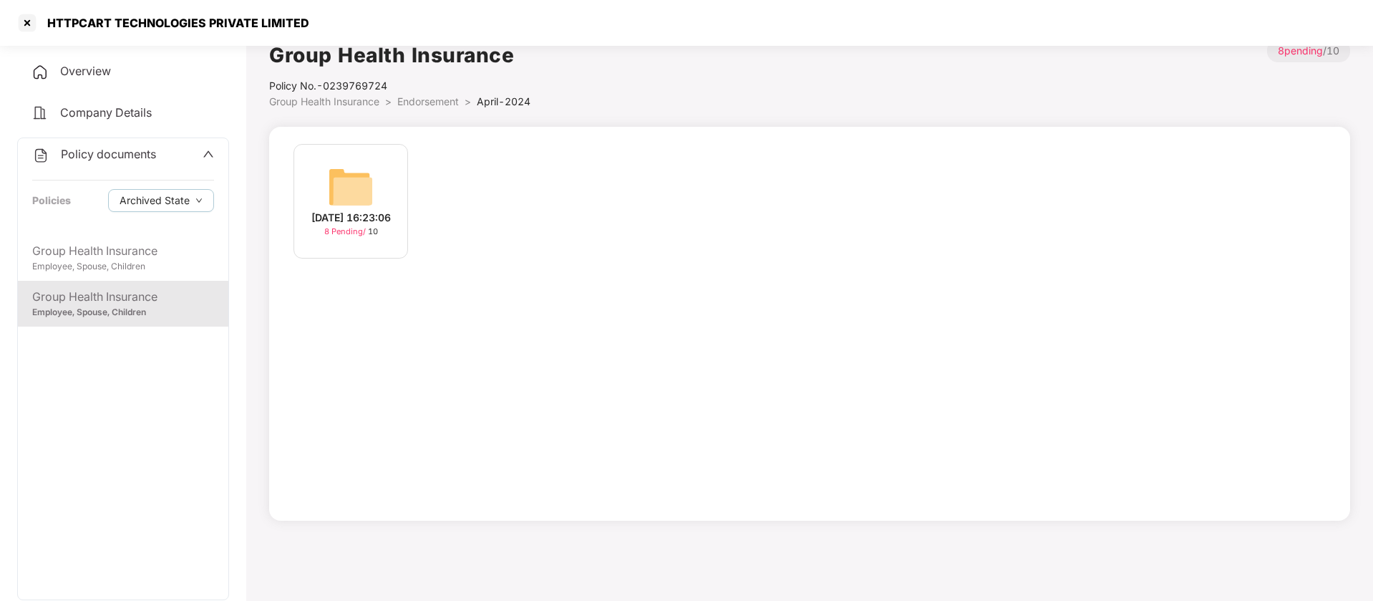
click at [359, 173] on img at bounding box center [351, 187] width 46 height 46
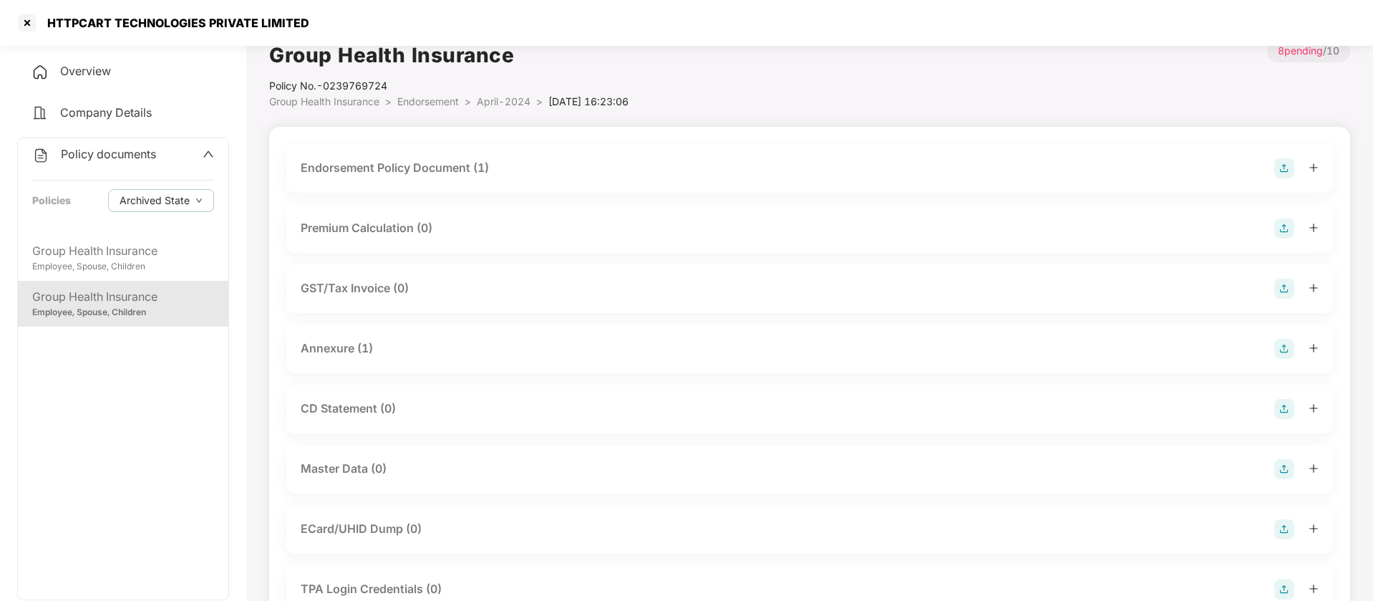
click at [445, 168] on div "Endorsement Policy Document (1)" at bounding box center [395, 168] width 188 height 18
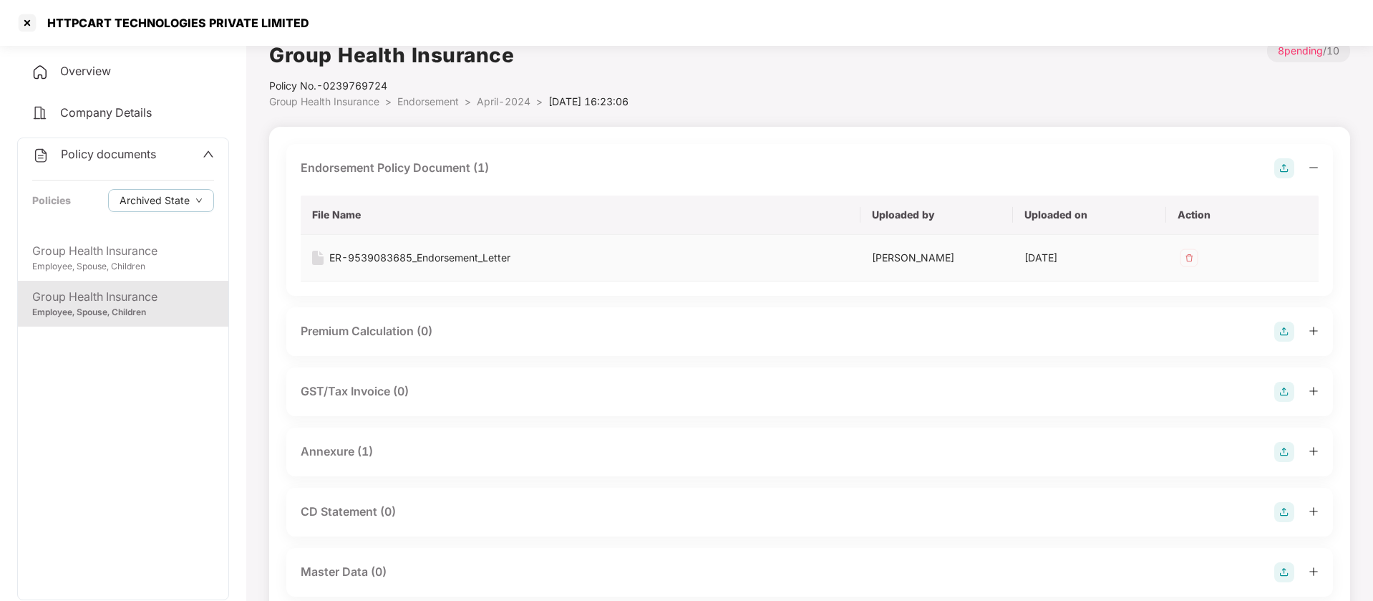
click at [455, 259] on div "ER-9539083685_Endorsement_Letter" at bounding box center [419, 258] width 181 height 16
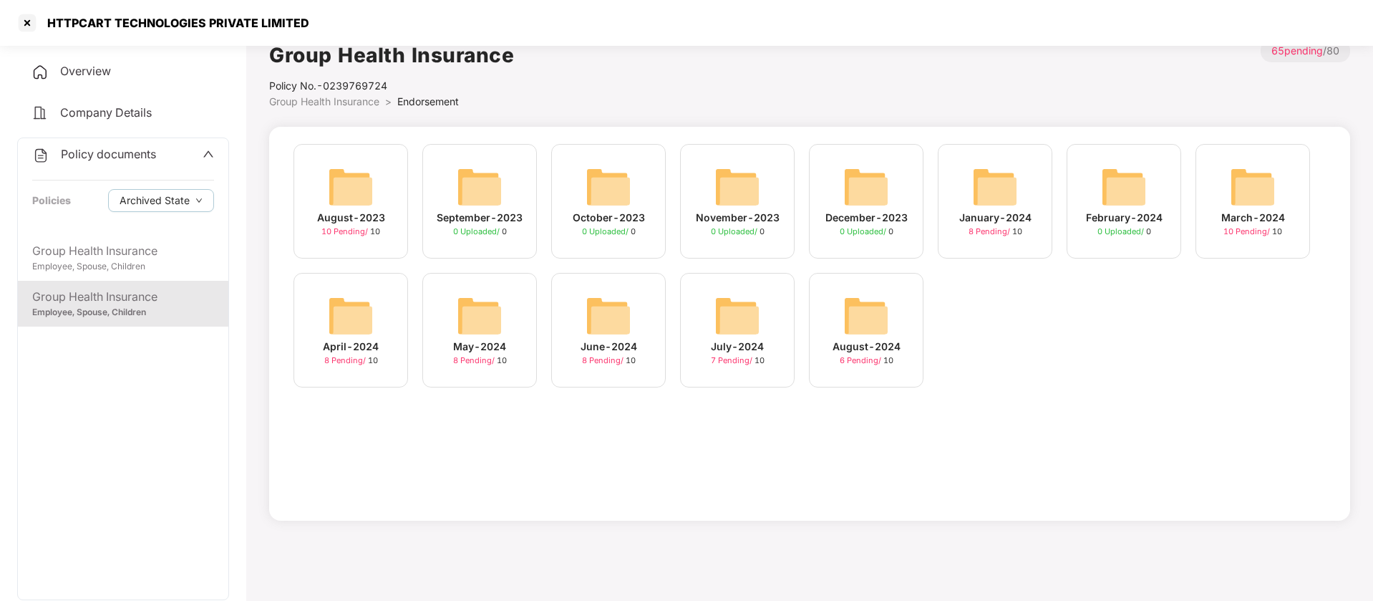
click at [489, 306] on img at bounding box center [480, 316] width 46 height 46
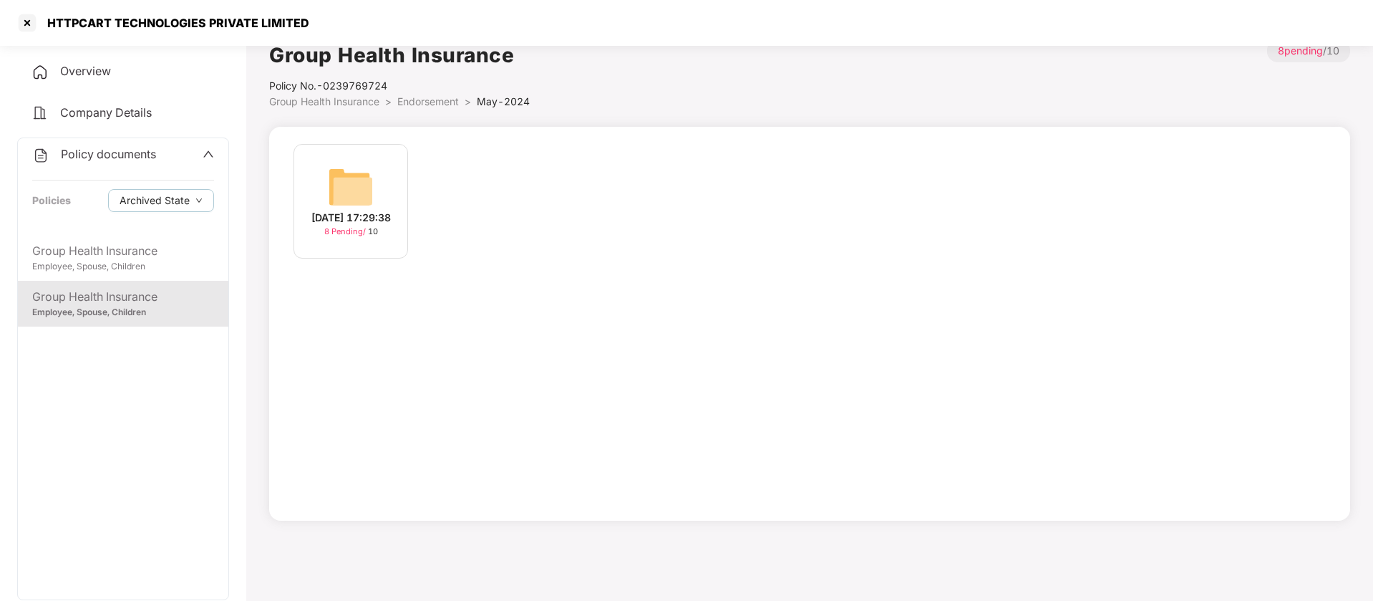
click at [347, 169] on img at bounding box center [351, 187] width 46 height 46
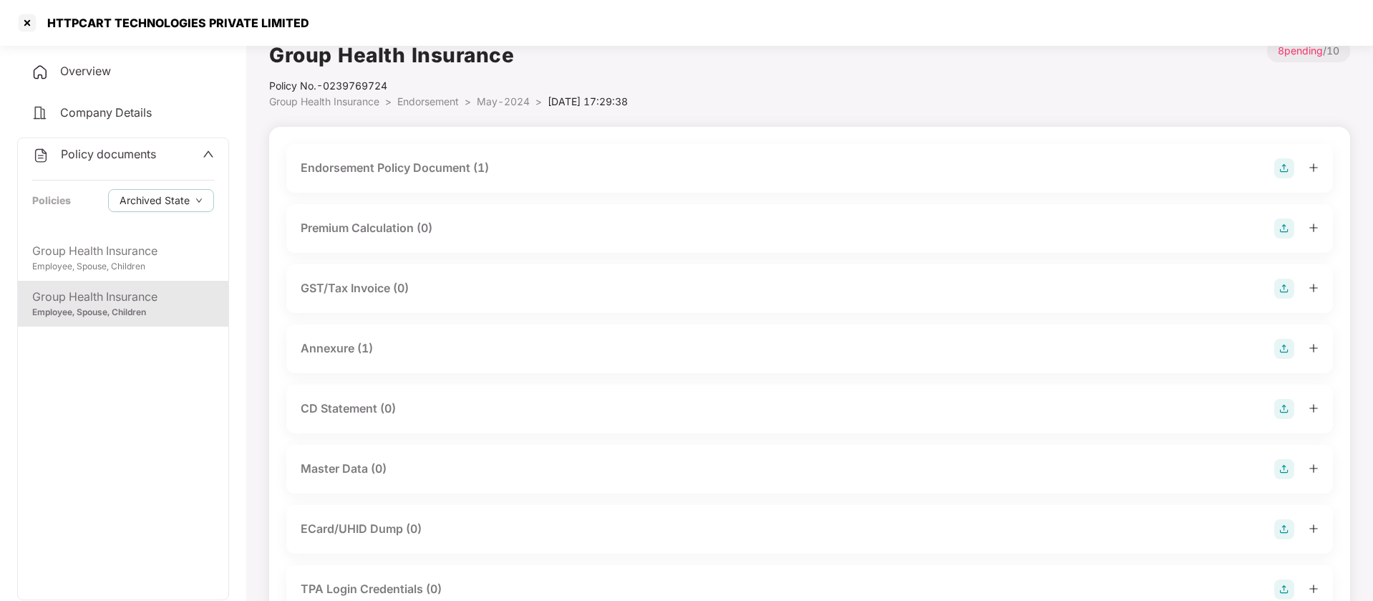
click at [451, 164] on div "Endorsement Policy Document (1)" at bounding box center [395, 168] width 188 height 18
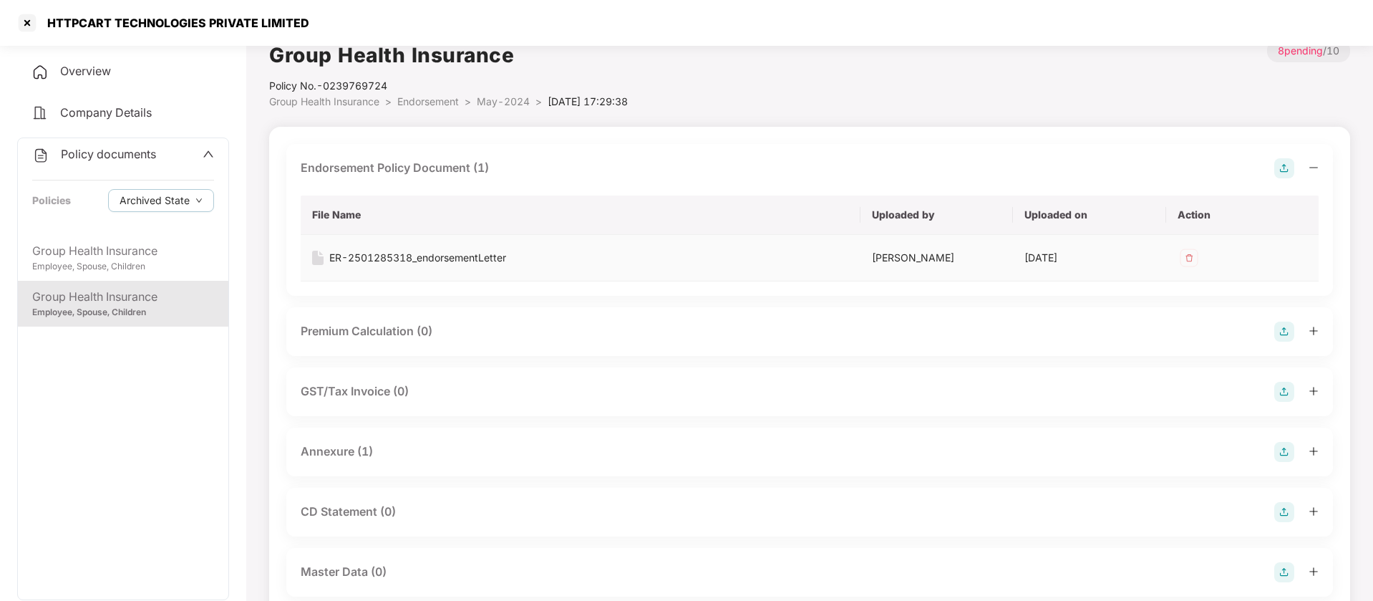
click at [438, 255] on div "ER-2501285318_endorsementLetter" at bounding box center [417, 258] width 177 height 16
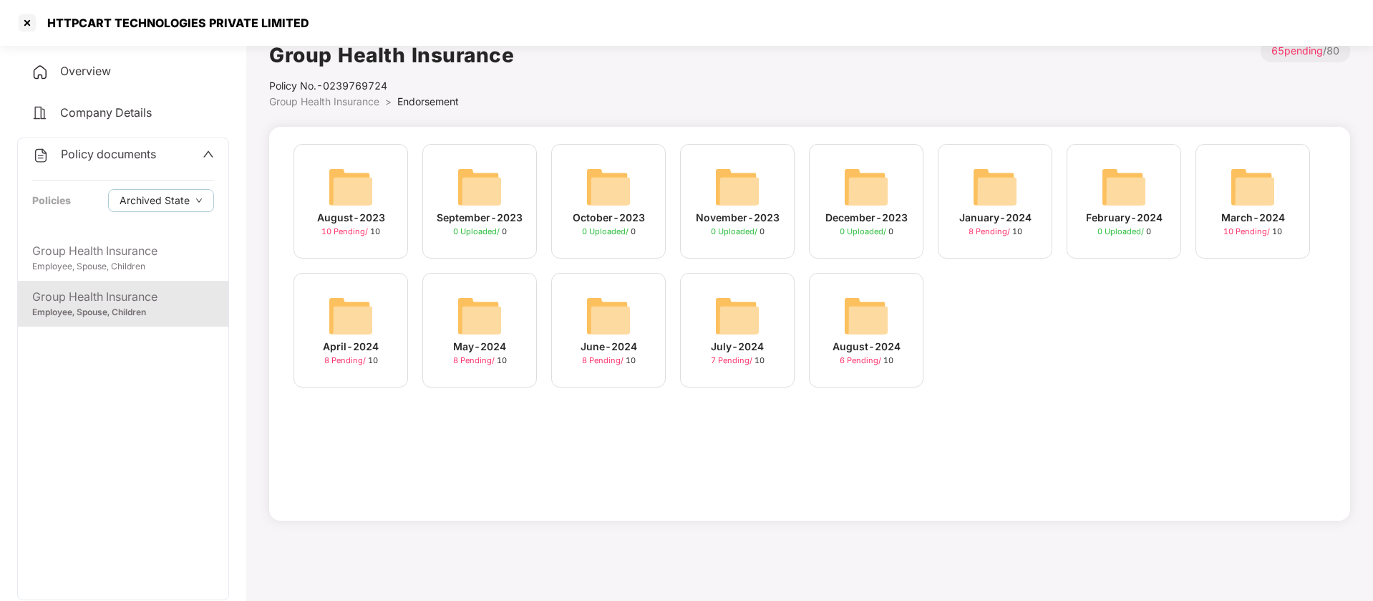
click at [640, 300] on div "June-2024 8 Pending / 10" at bounding box center [608, 330] width 115 height 115
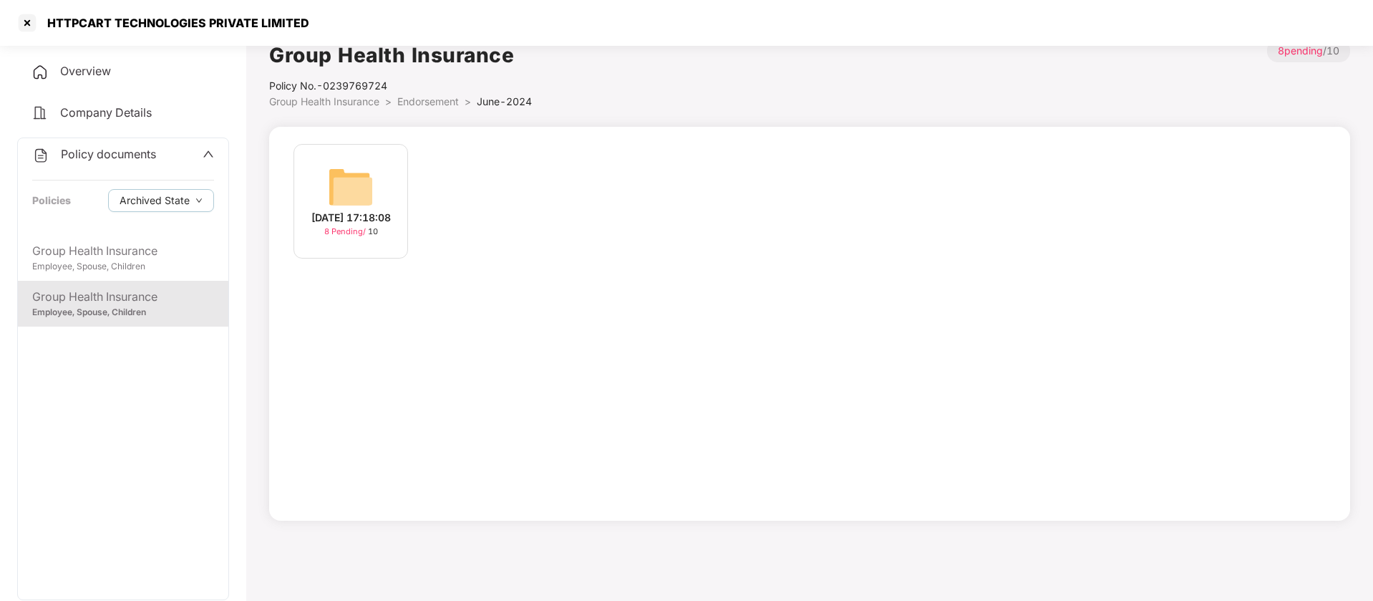
click at [351, 180] on img at bounding box center [351, 187] width 46 height 46
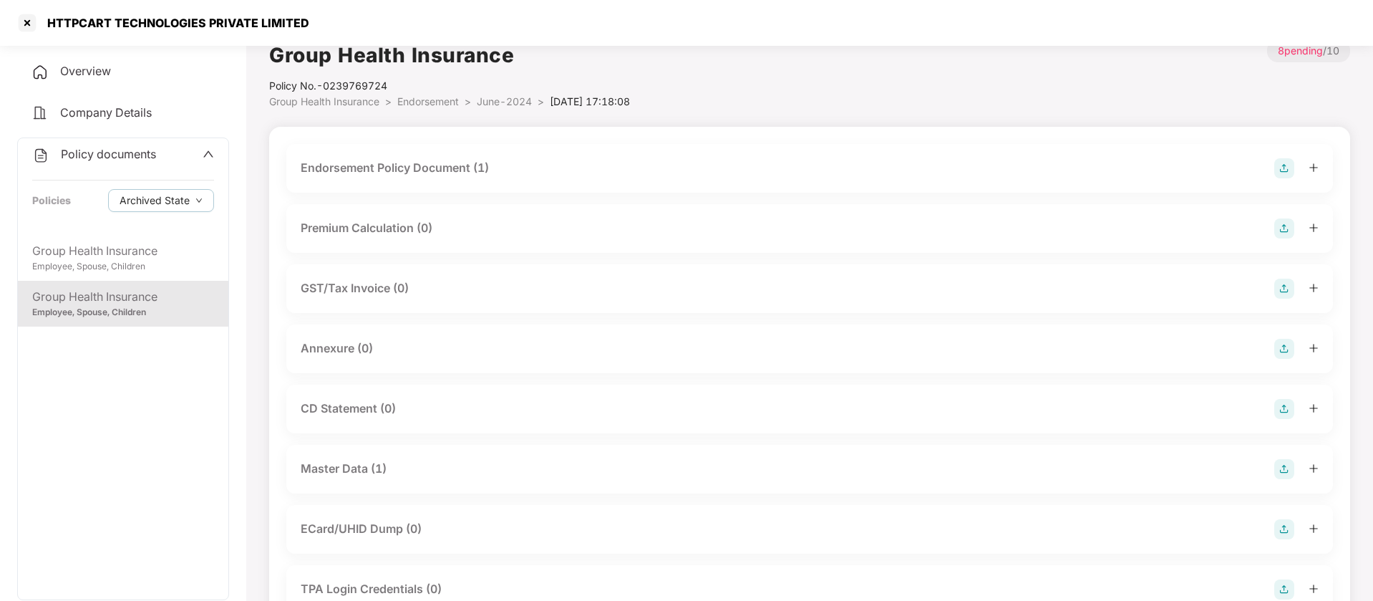
click at [463, 162] on div "Endorsement Policy Document (1)" at bounding box center [395, 168] width 188 height 18
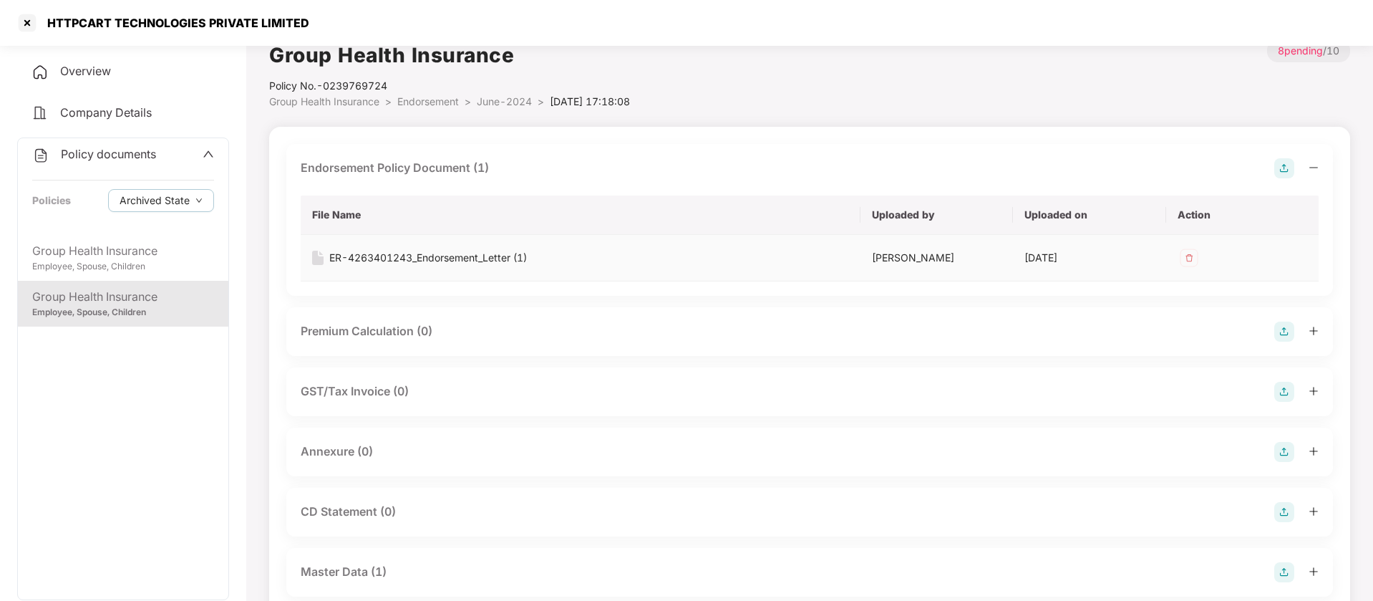
click at [452, 254] on div "ER-4263401243_Endorsement_Letter (1)" at bounding box center [428, 258] width 198 height 16
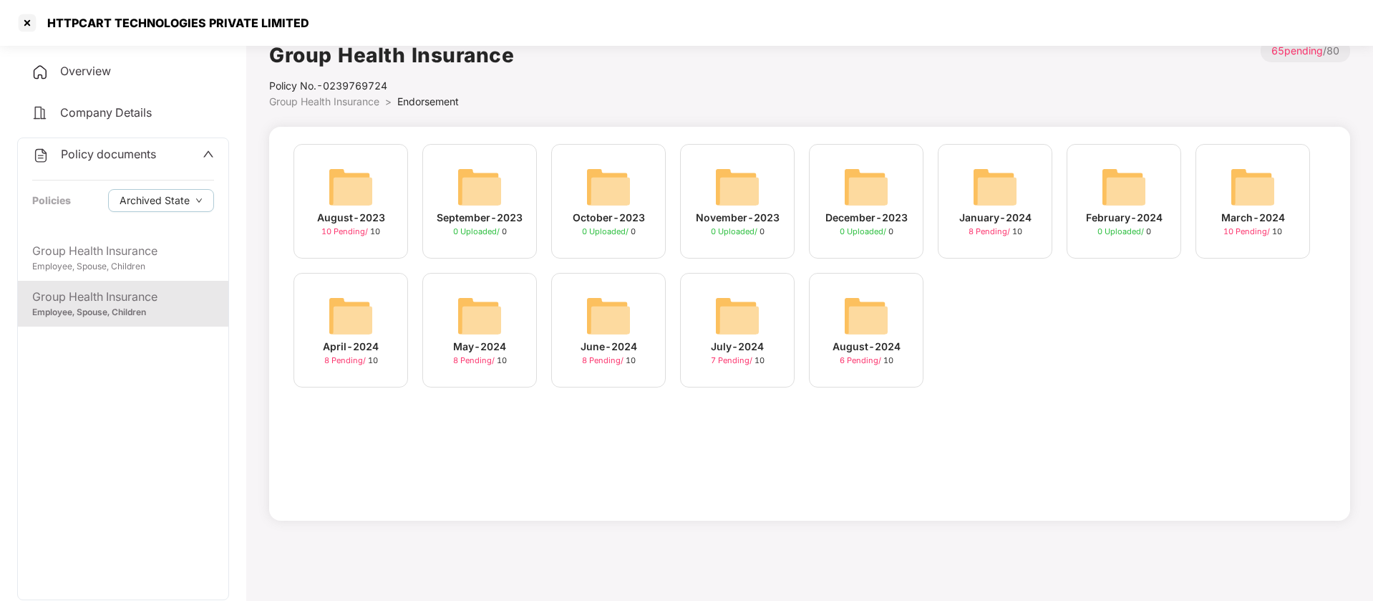
click at [765, 309] on div "July-2024 7 Pending / 10" at bounding box center [737, 330] width 115 height 115
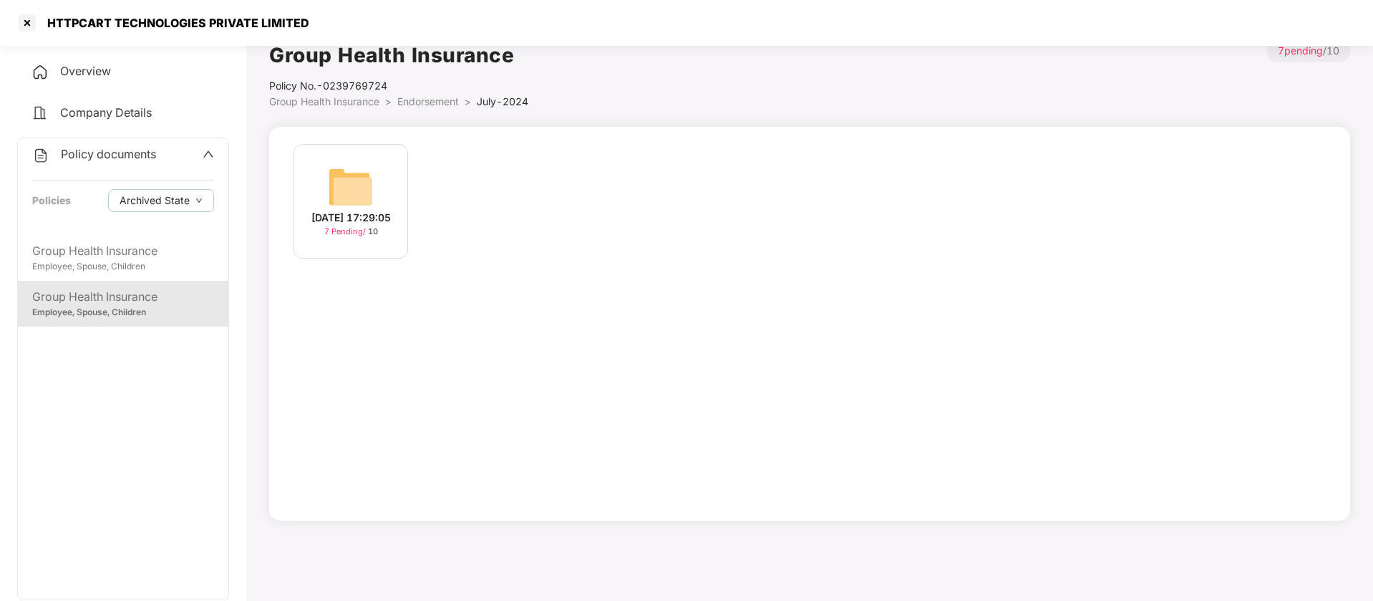
click at [377, 197] on div "08-Jul-2024 17:29:05 7 Pending / 10" at bounding box center [351, 201] width 115 height 115
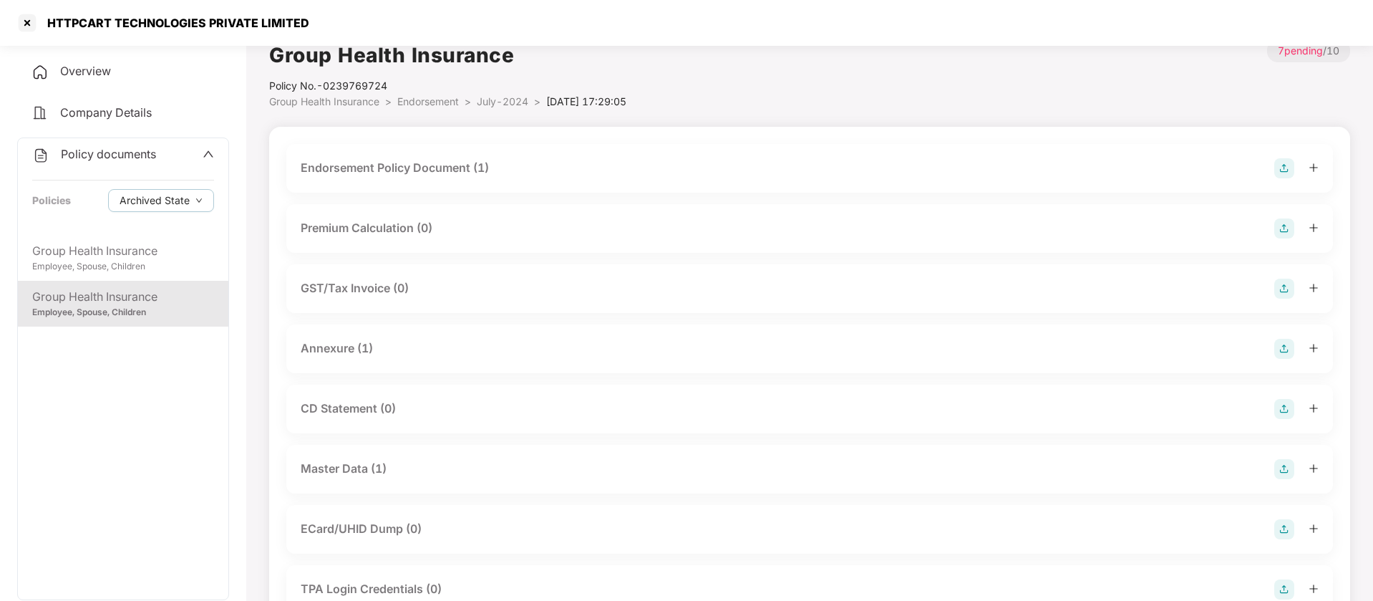
click at [458, 170] on div "Endorsement Policy Document (1)" at bounding box center [395, 168] width 188 height 18
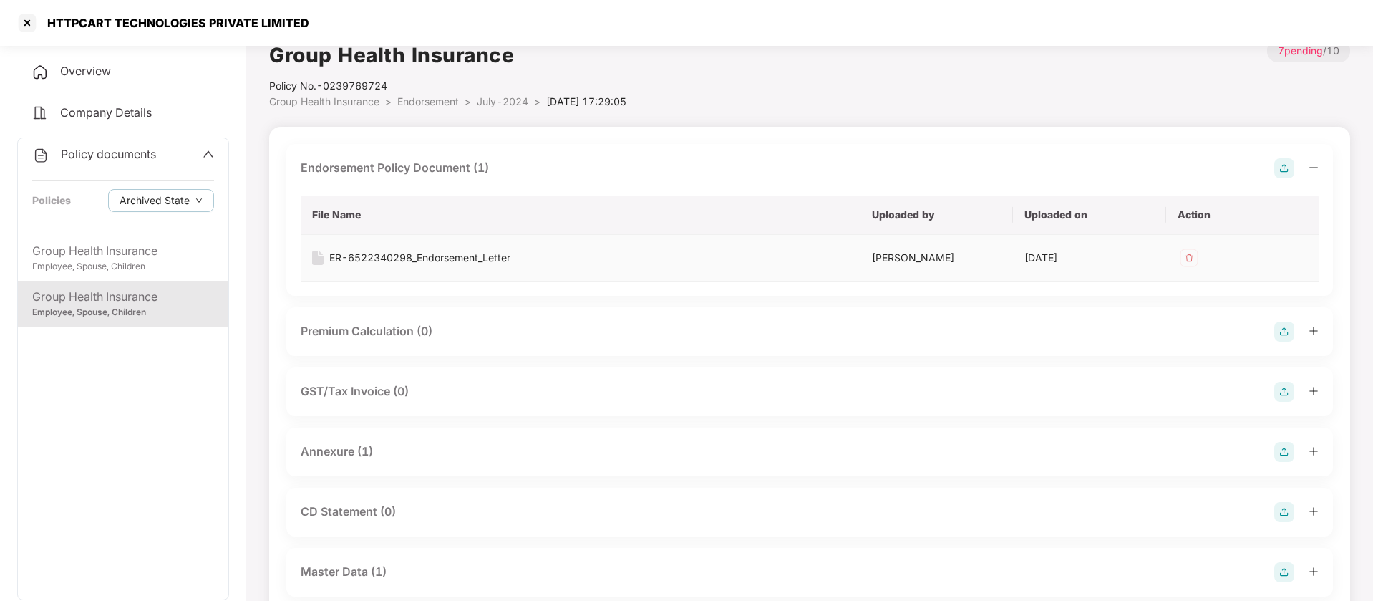
click at [478, 259] on div "ER-6522340298_Endorsement_Letter" at bounding box center [419, 258] width 181 height 16
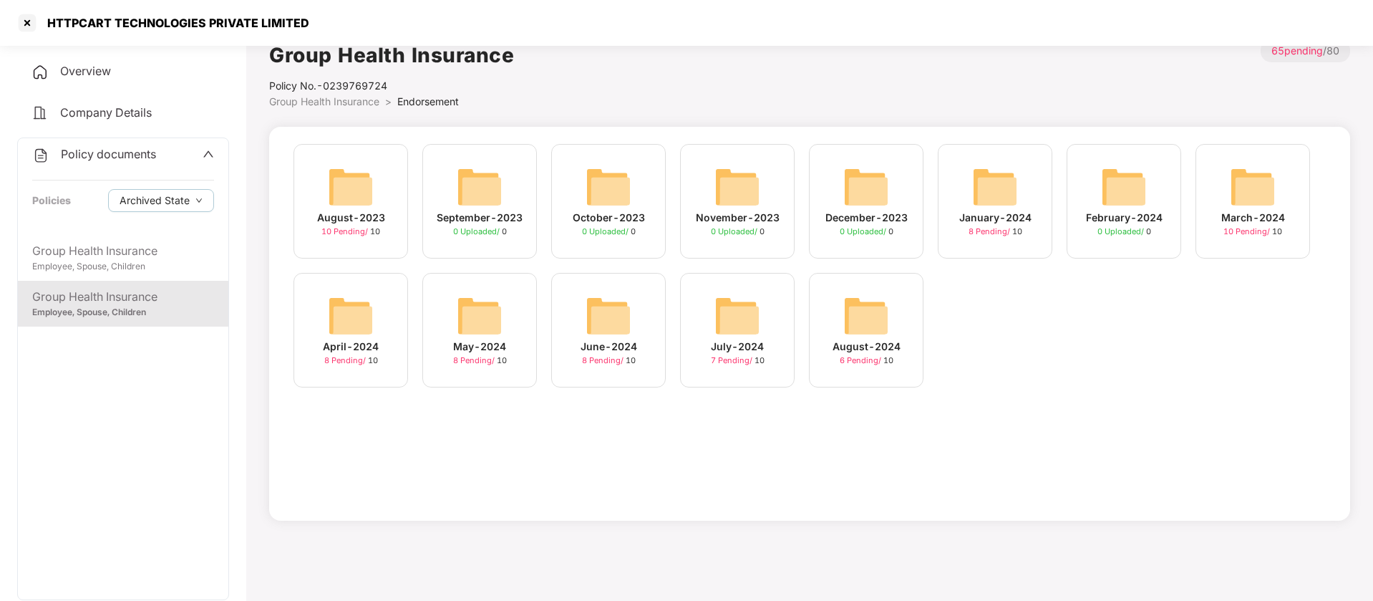
click at [891, 322] on div "August-2024 6 Pending / 10" at bounding box center [866, 330] width 115 height 115
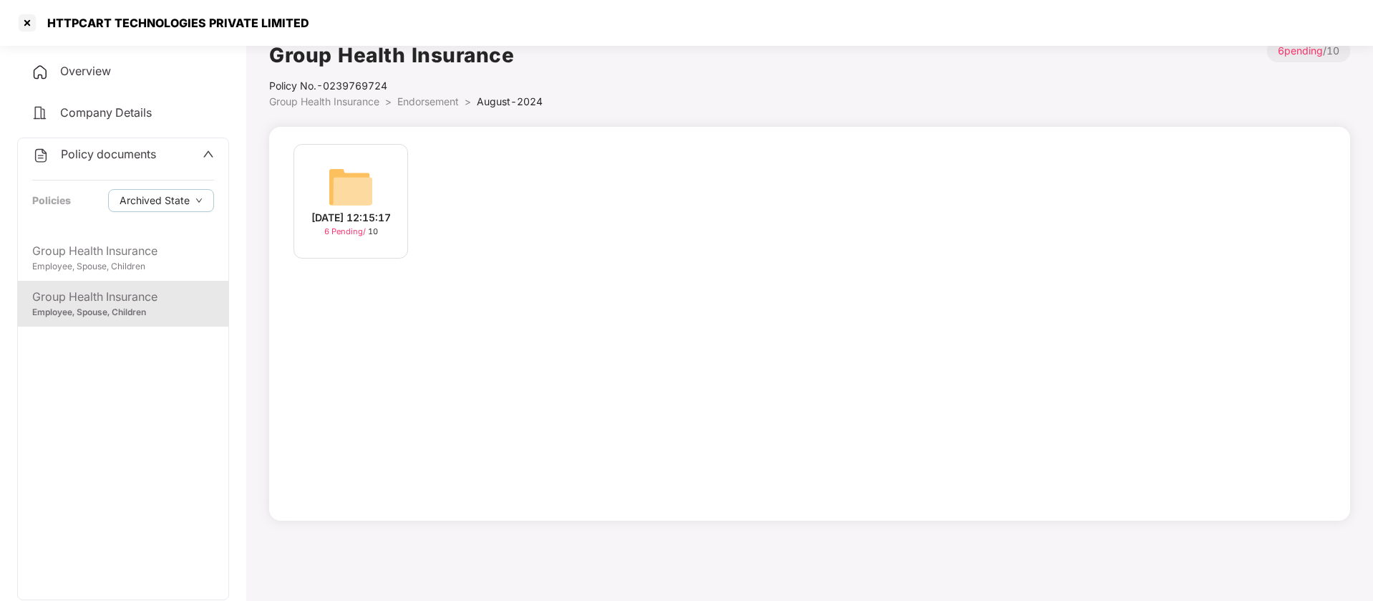
click at [364, 175] on img at bounding box center [351, 187] width 46 height 46
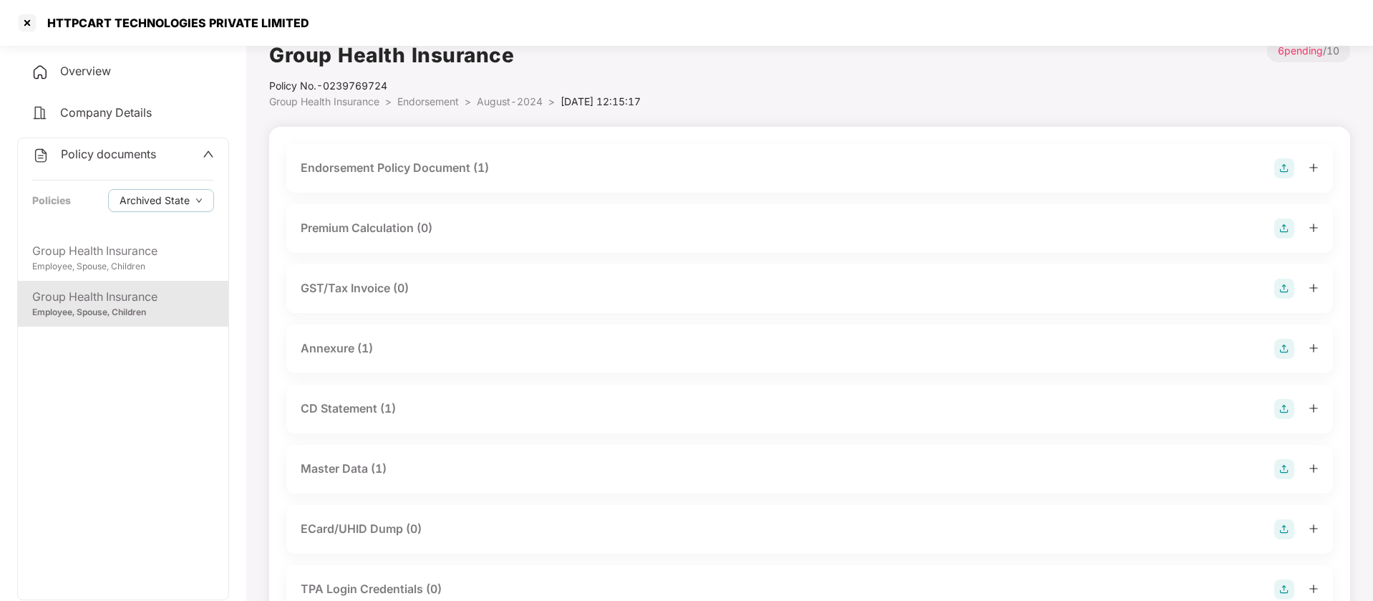
click at [454, 173] on div "Endorsement Policy Document (1)" at bounding box center [395, 168] width 188 height 18
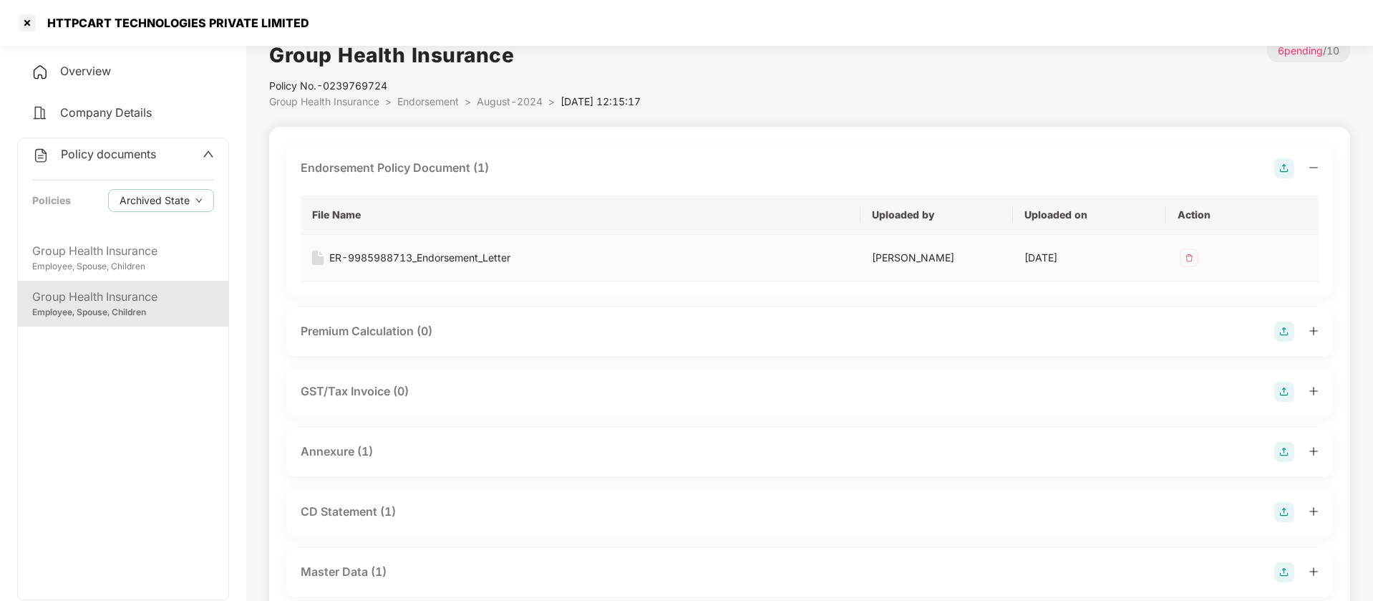
click at [468, 255] on div "ER-9985988713_Endorsement_Letter" at bounding box center [419, 258] width 181 height 16
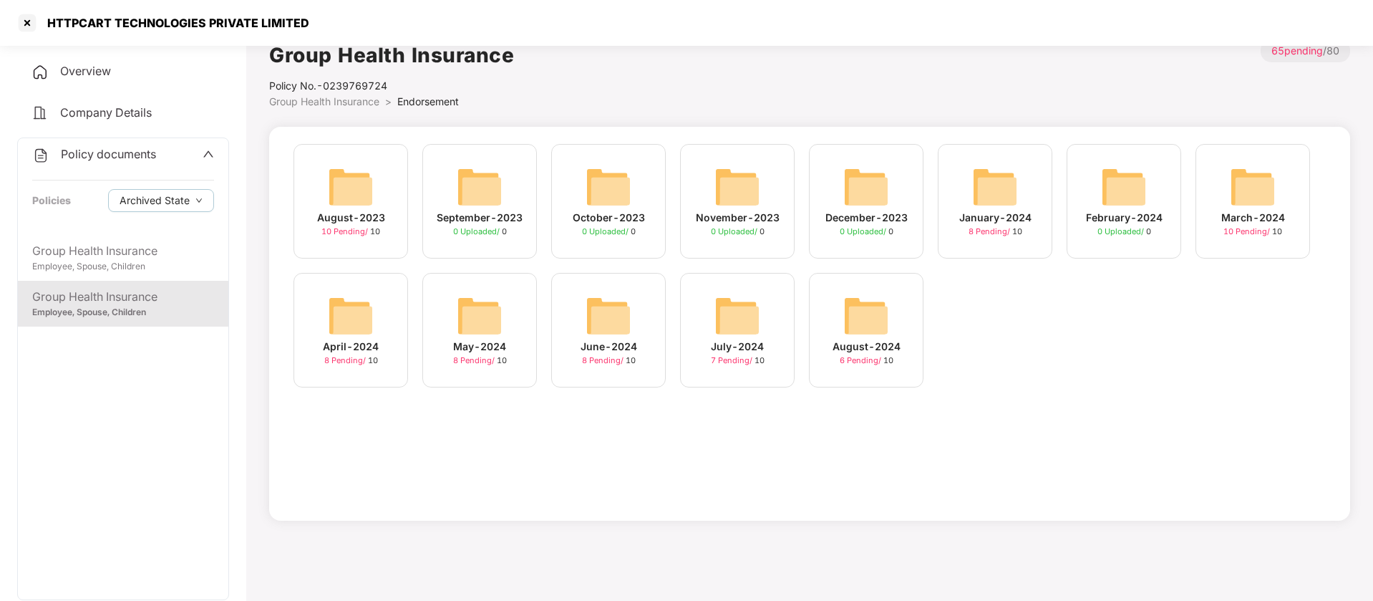
click at [349, 228] on span "10 Pending /" at bounding box center [346, 231] width 49 height 10
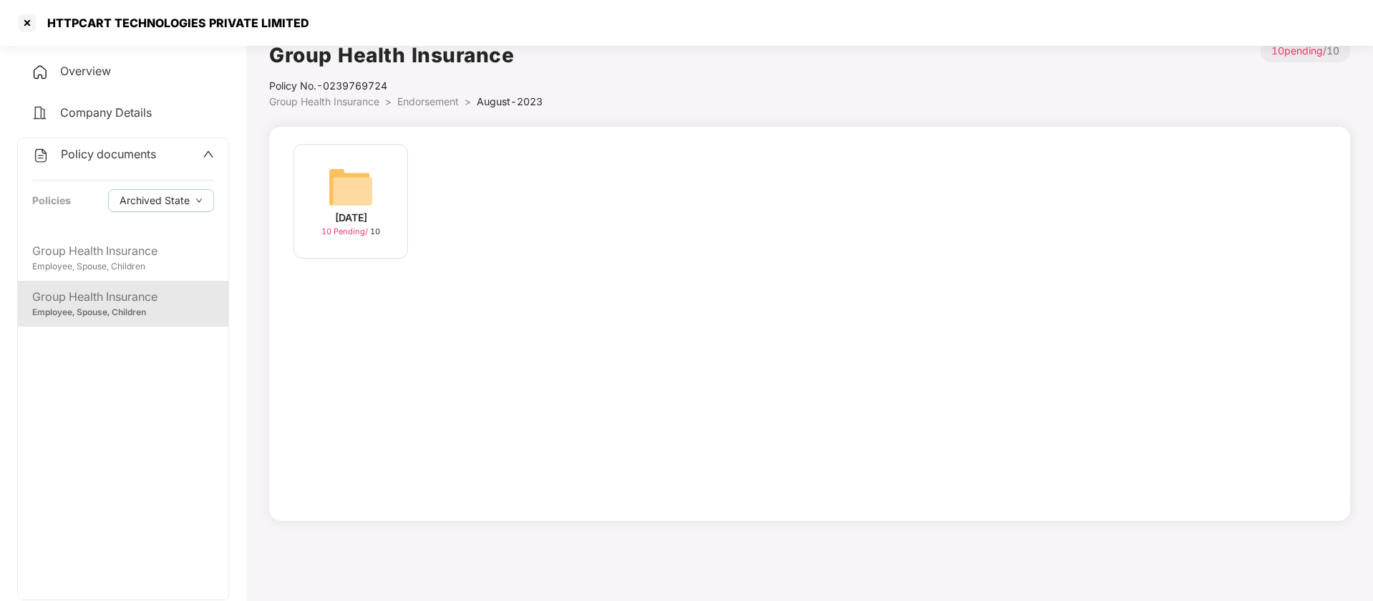
click at [352, 221] on div "01-Aug-2023" at bounding box center [351, 218] width 32 height 16
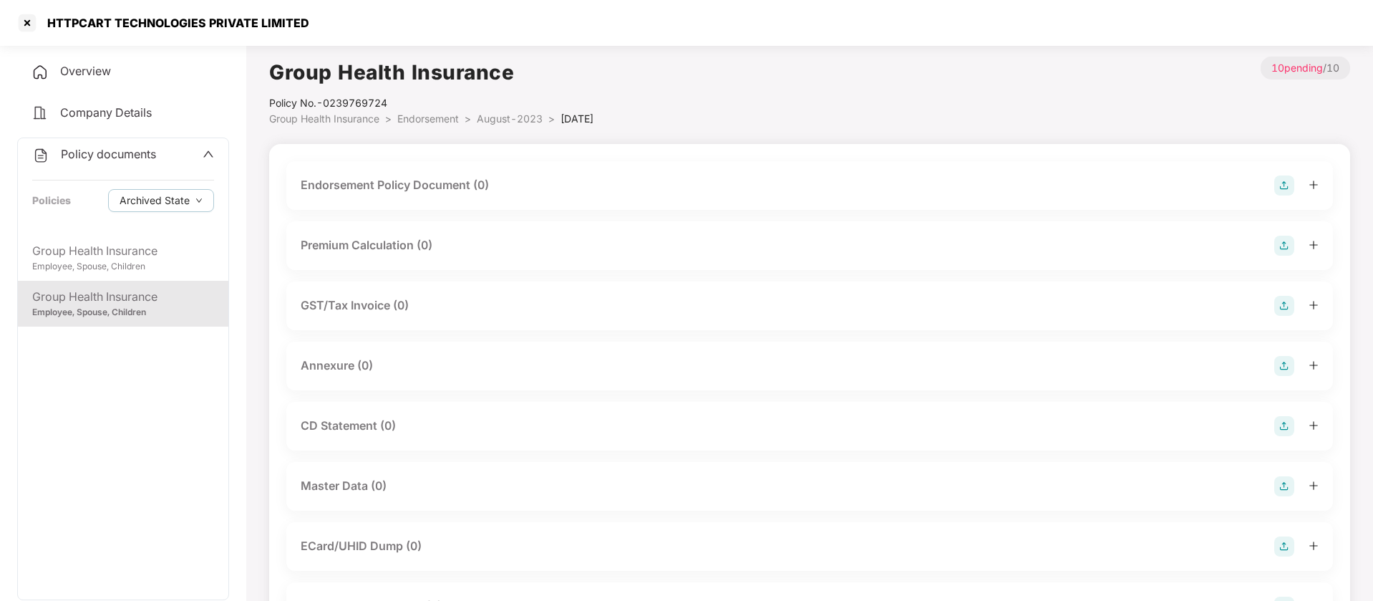
click at [440, 116] on span "Endorsement" at bounding box center [428, 118] width 62 height 12
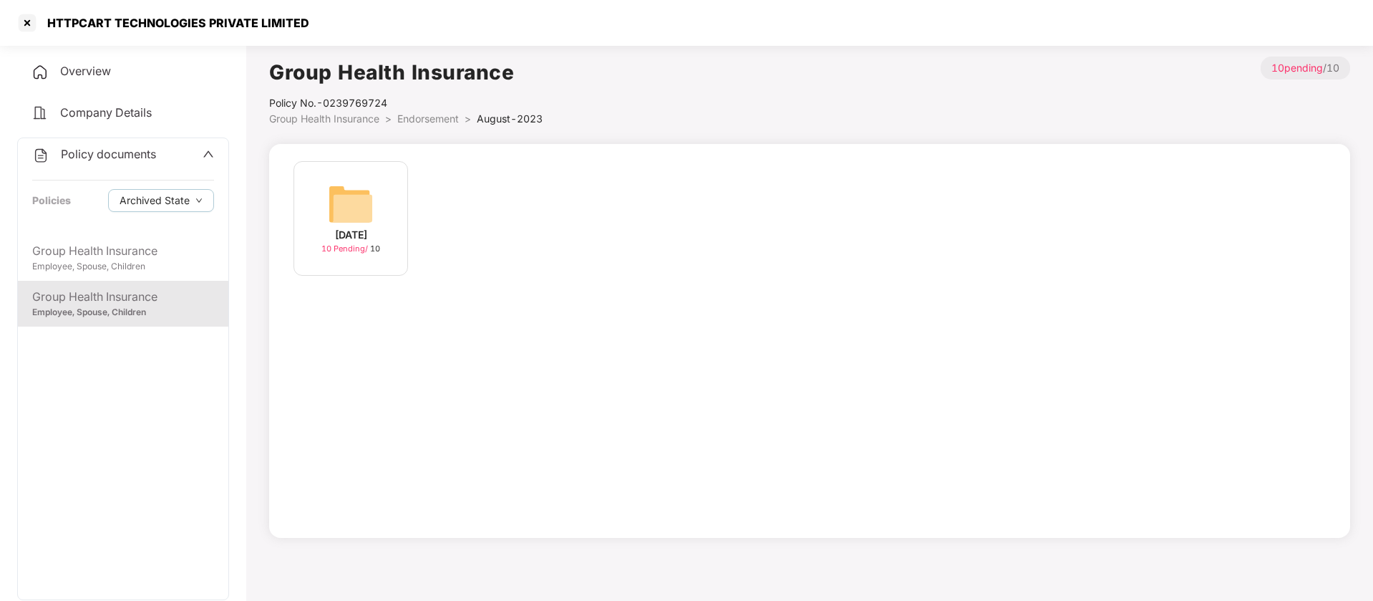
scroll to position [17, 0]
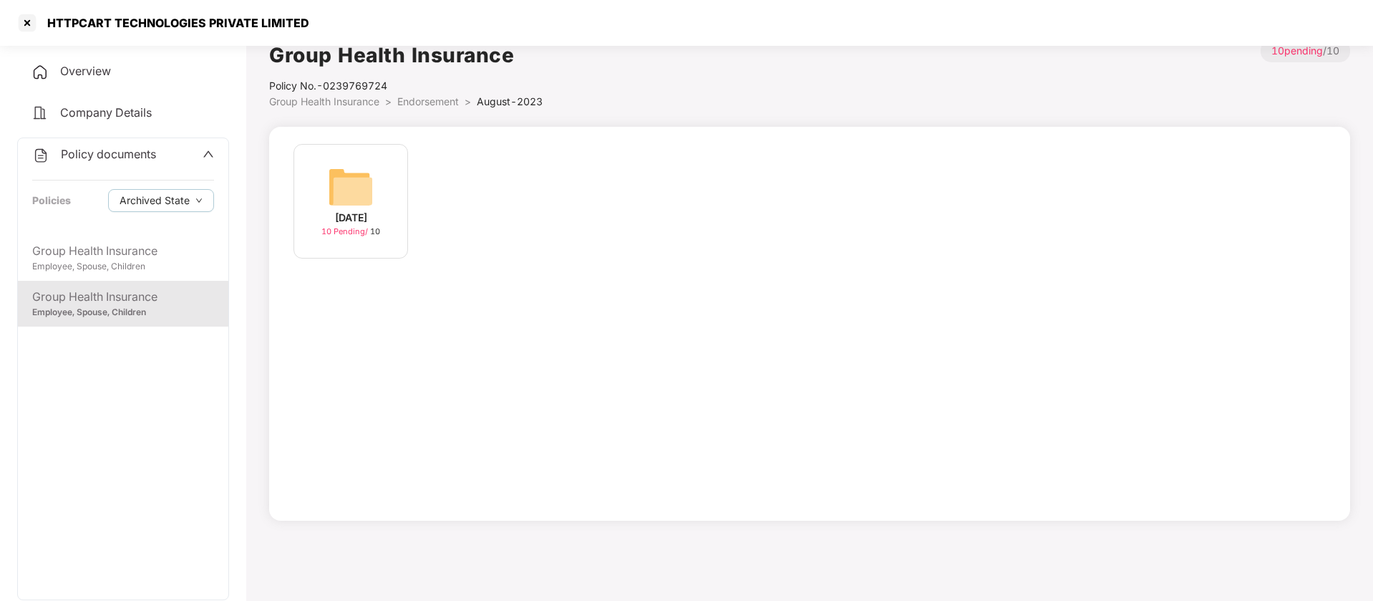
click at [432, 105] on span "Endorsement" at bounding box center [428, 101] width 62 height 12
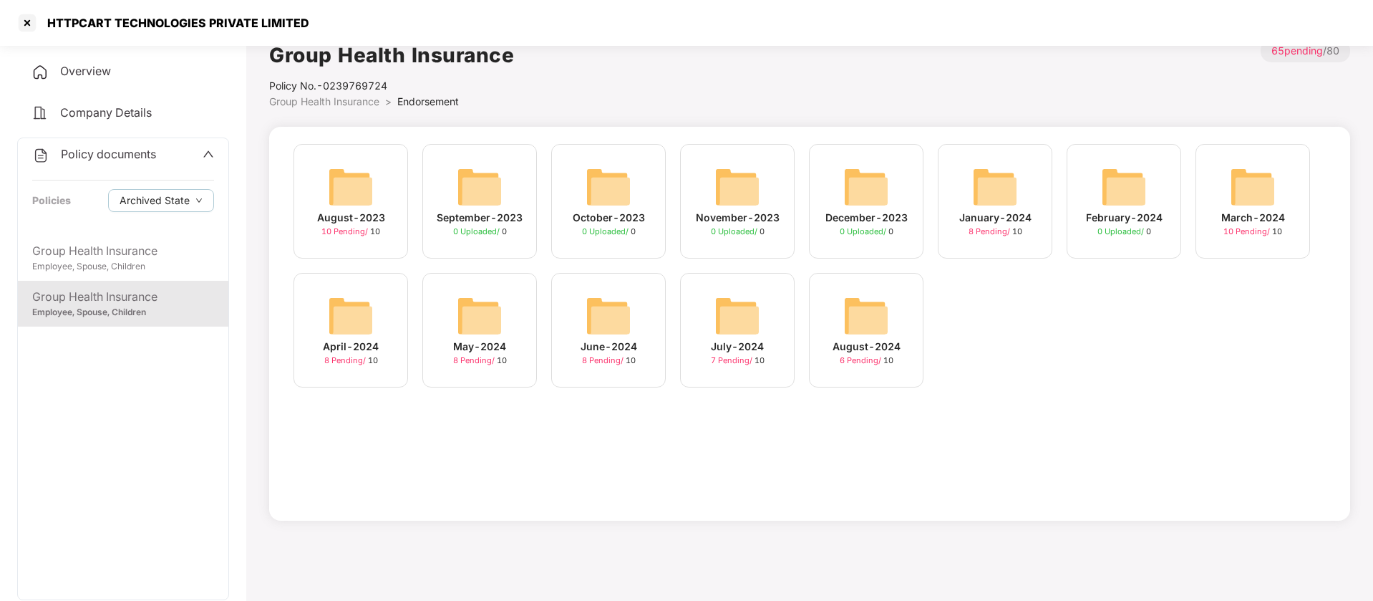
click at [1000, 199] on img at bounding box center [995, 187] width 46 height 46
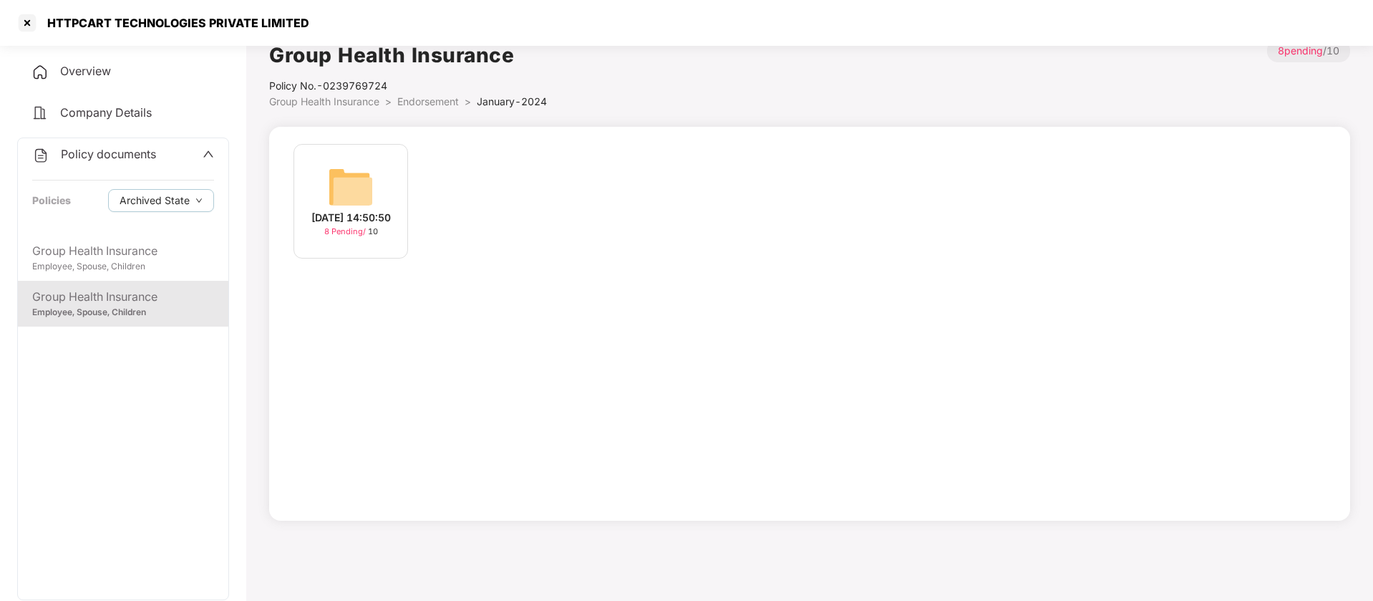
click at [356, 173] on img at bounding box center [351, 187] width 46 height 46
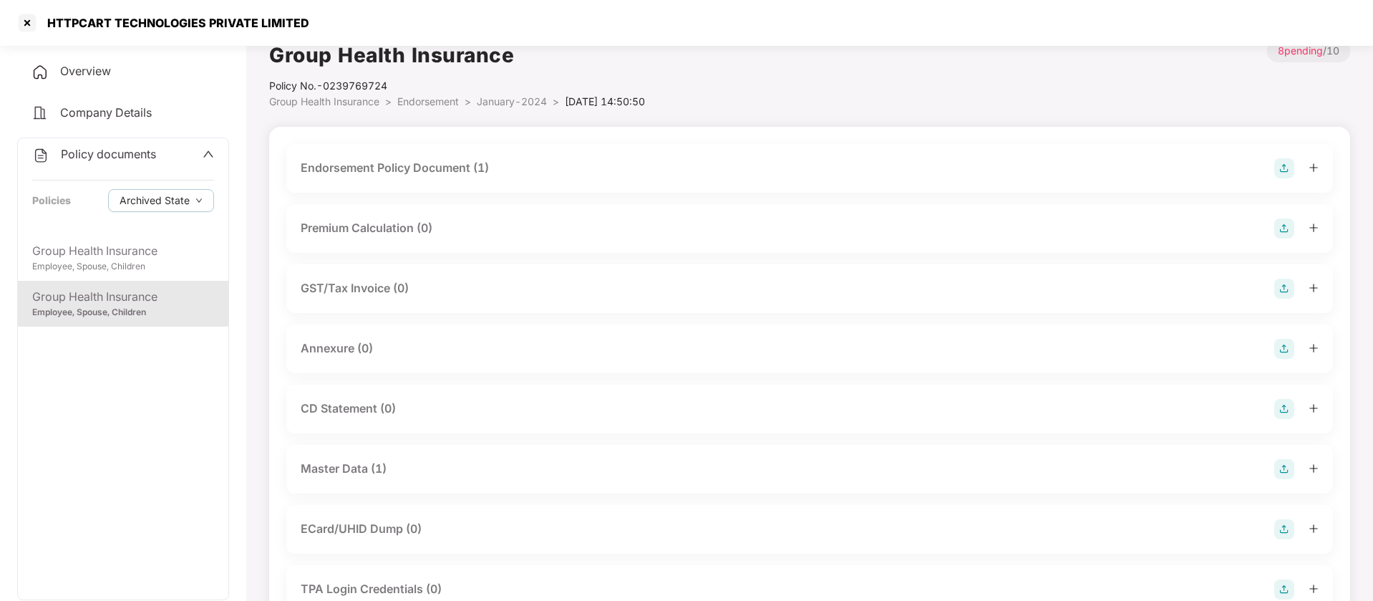
click at [369, 171] on div "Endorsement Policy Document (1)" at bounding box center [395, 168] width 188 height 18
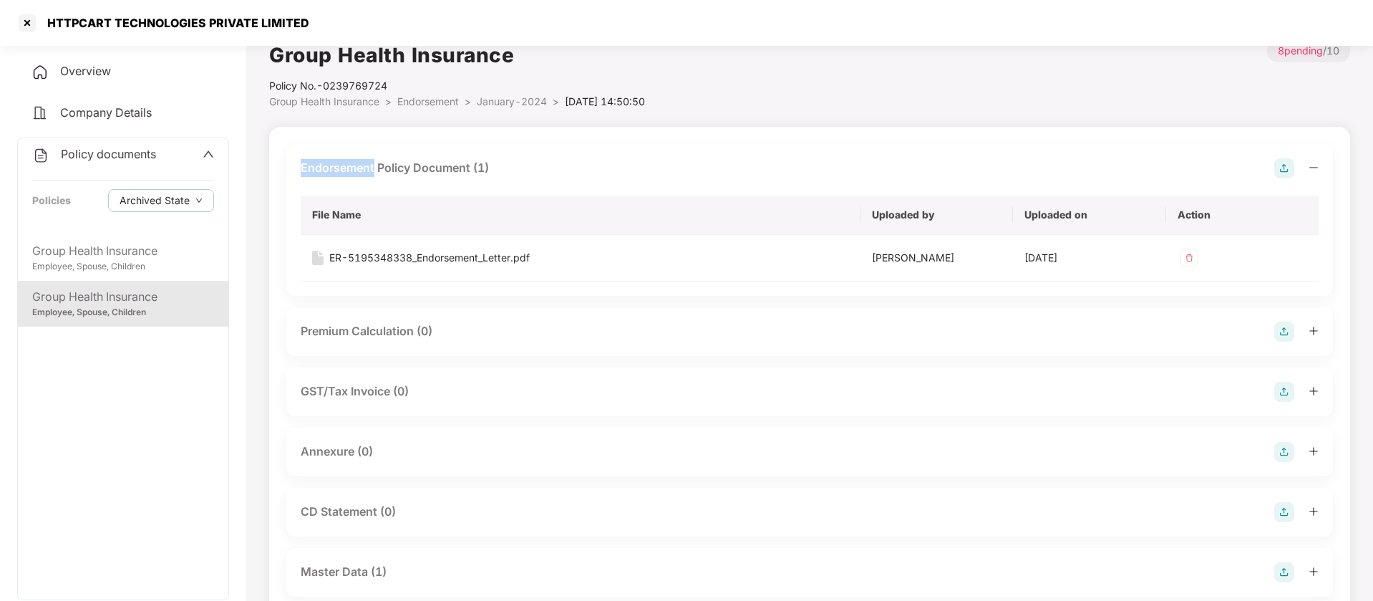
click at [369, 171] on div "Endorsement Policy Document (1)" at bounding box center [395, 168] width 188 height 18
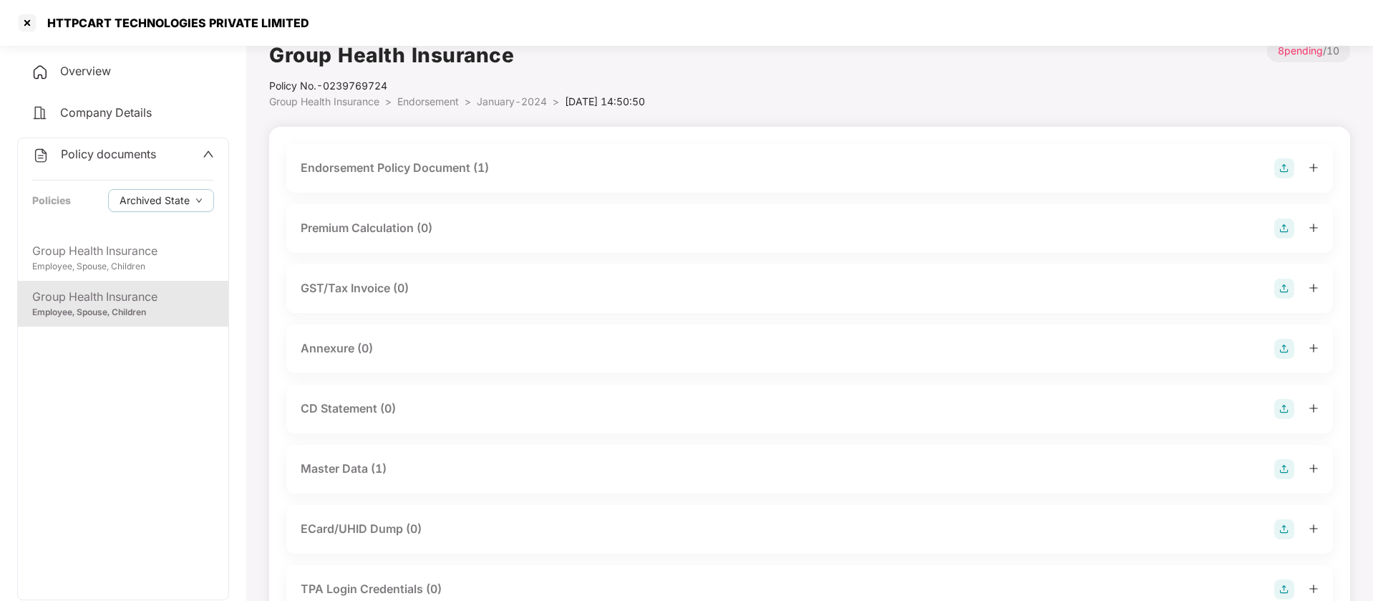
click at [389, 163] on div "Endorsement Policy Document (1)" at bounding box center [395, 168] width 188 height 18
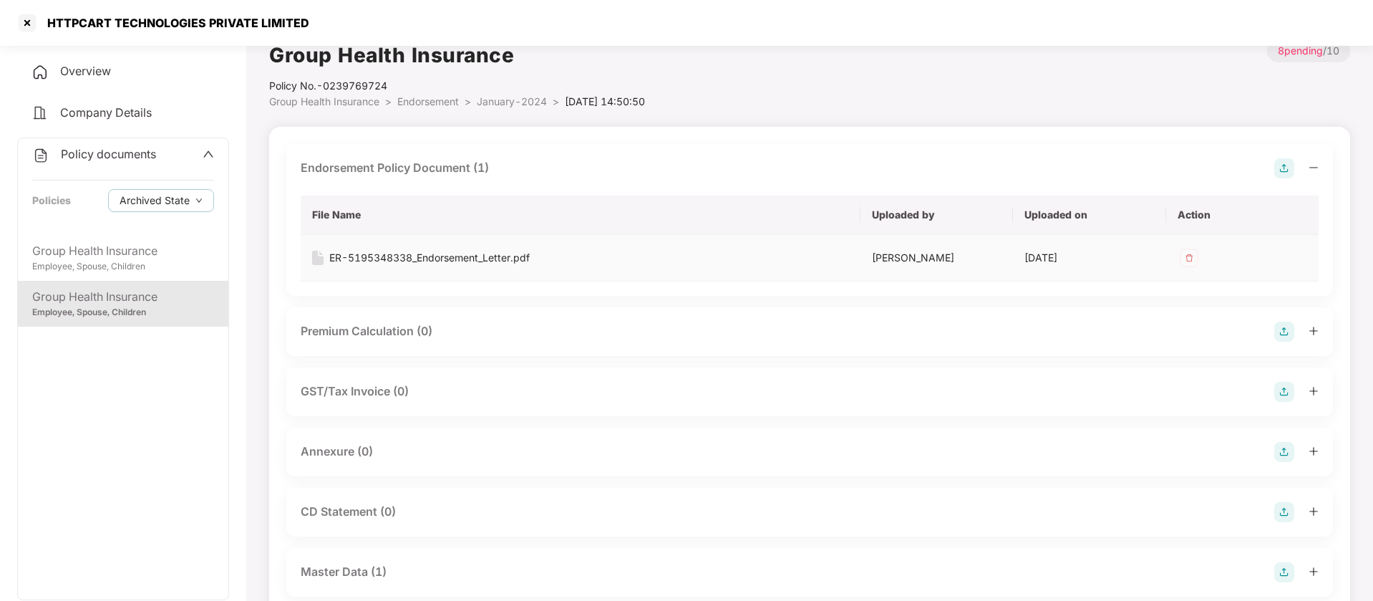
click at [447, 268] on td "ER-5195348338_Endorsement_Letter.pdf" at bounding box center [581, 258] width 560 height 47
click at [438, 255] on div "ER-5195348338_Endorsement_Letter.pdf" at bounding box center [429, 258] width 201 height 16
click at [122, 306] on div "Employee, Spouse, Children" at bounding box center [123, 313] width 182 height 14
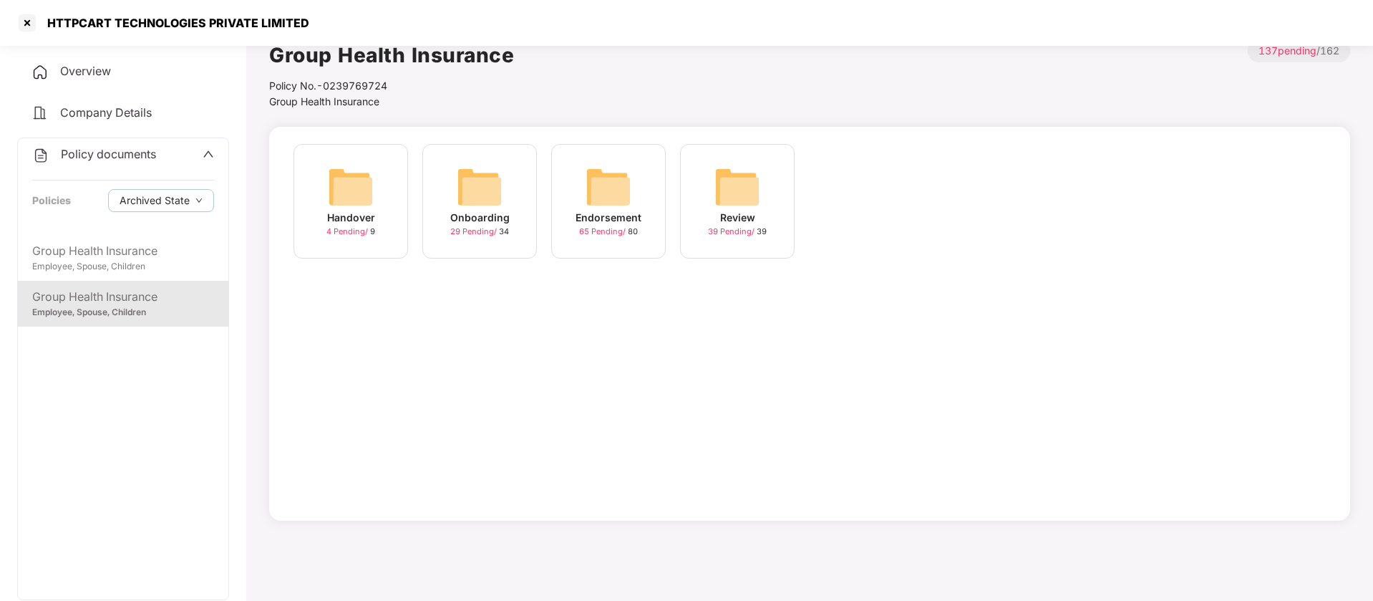
click at [599, 212] on div "Endorsement" at bounding box center [609, 218] width 66 height 16
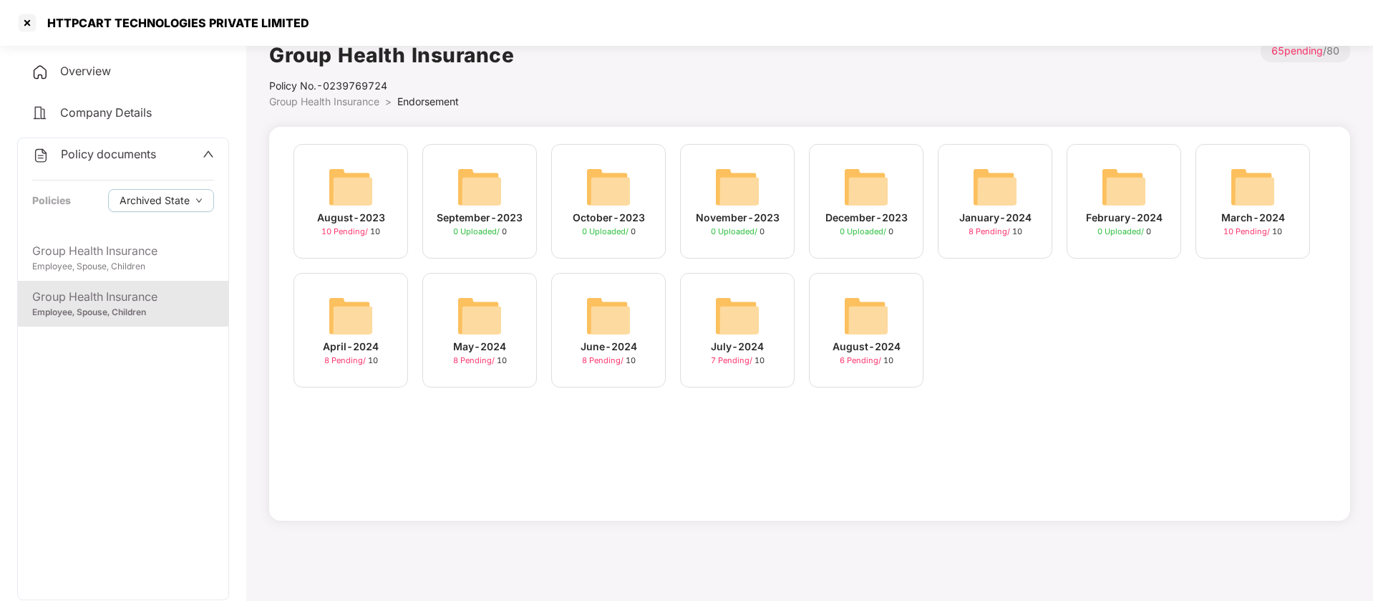
click at [1025, 216] on div "January-2024" at bounding box center [996, 218] width 72 height 16
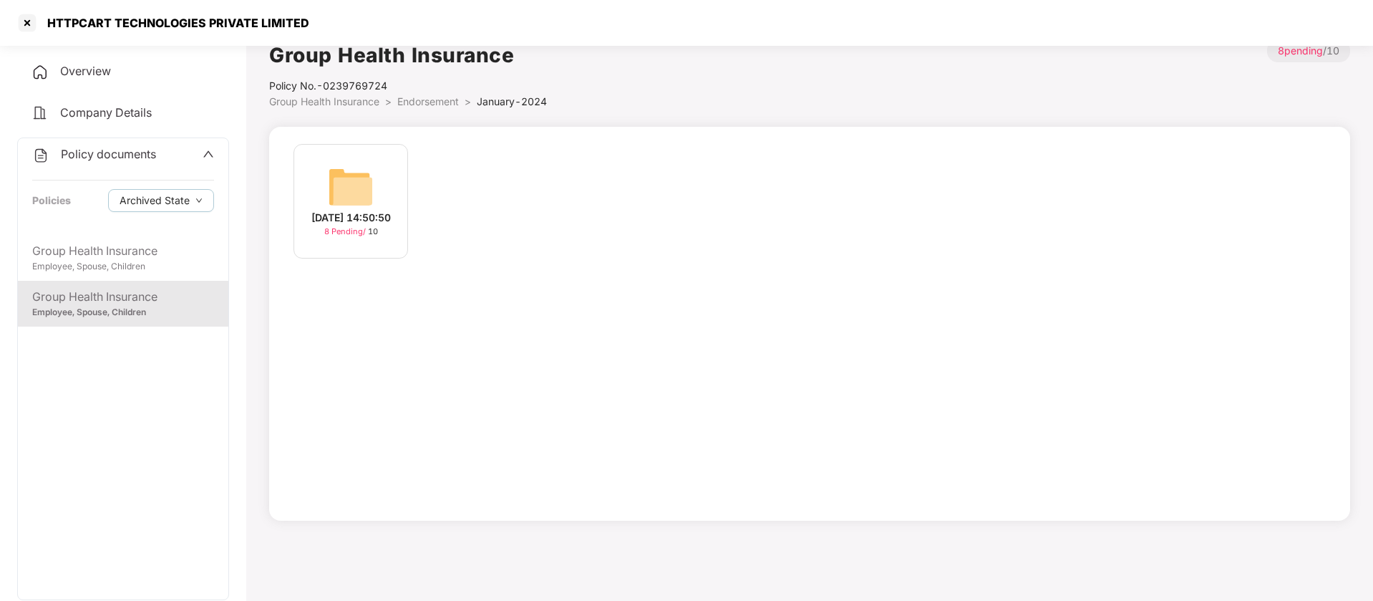
click at [337, 216] on div "19-Jan-2024 14:50:50" at bounding box center [350, 218] width 79 height 16
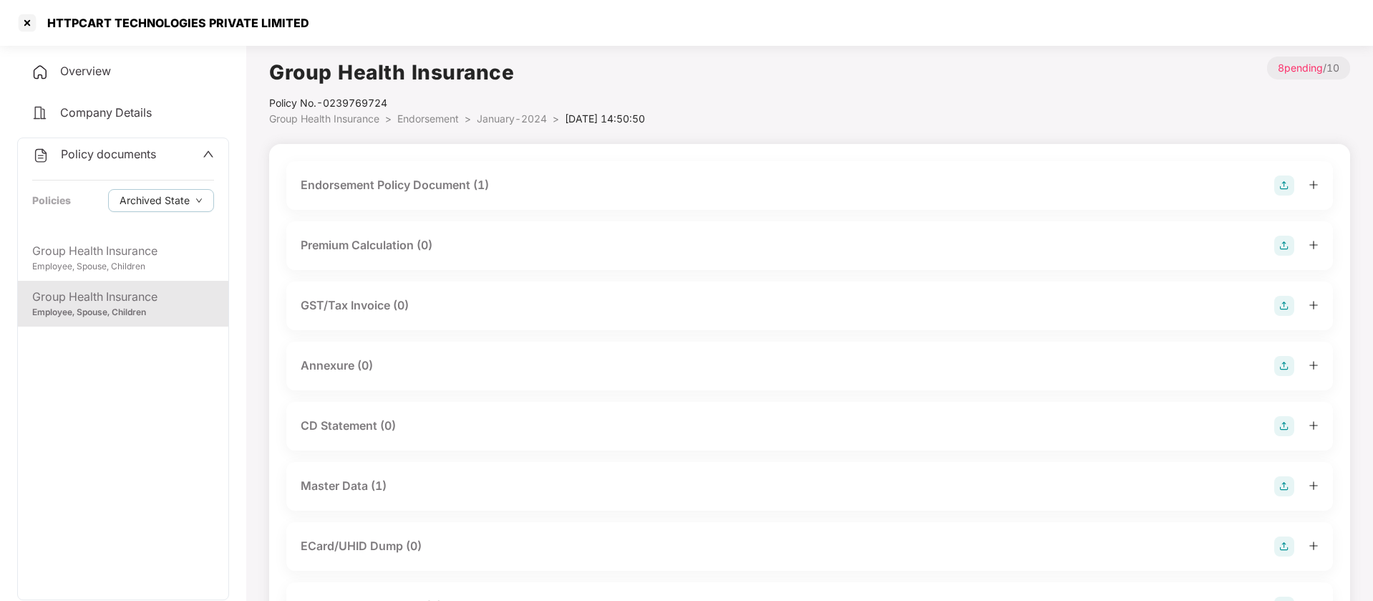
click at [501, 120] on span "January-2024" at bounding box center [512, 118] width 70 height 12
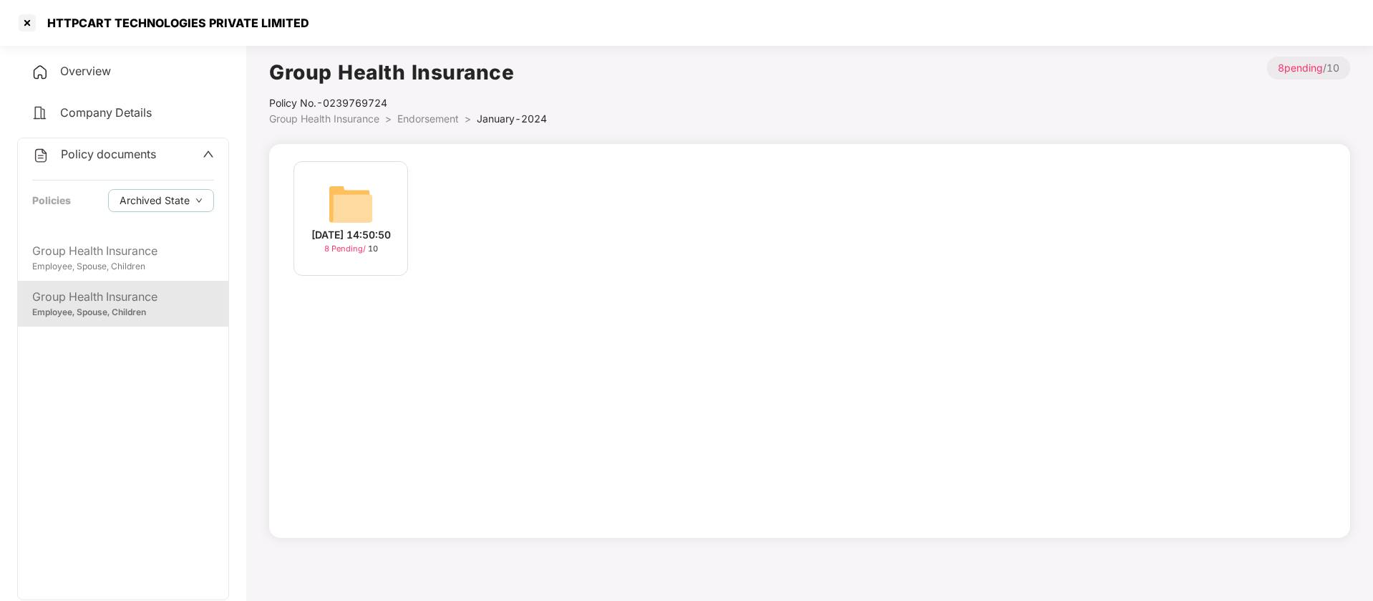
scroll to position [17, 0]
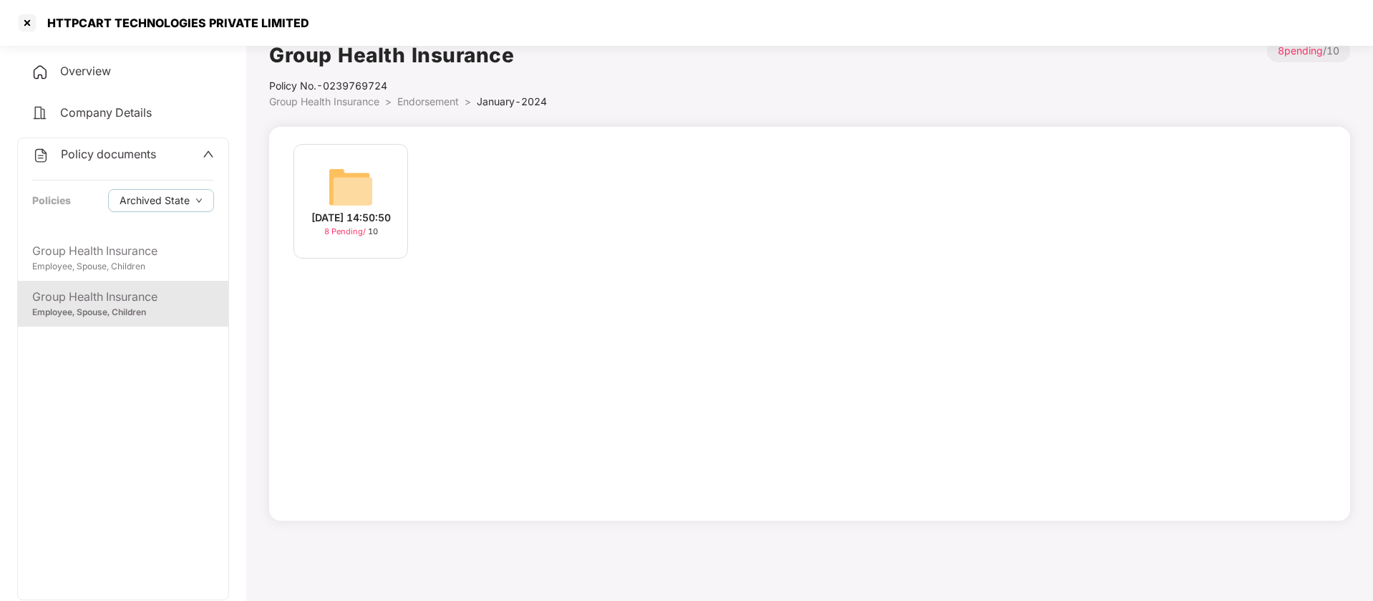
click at [410, 104] on span "Endorsement" at bounding box center [428, 101] width 62 height 12
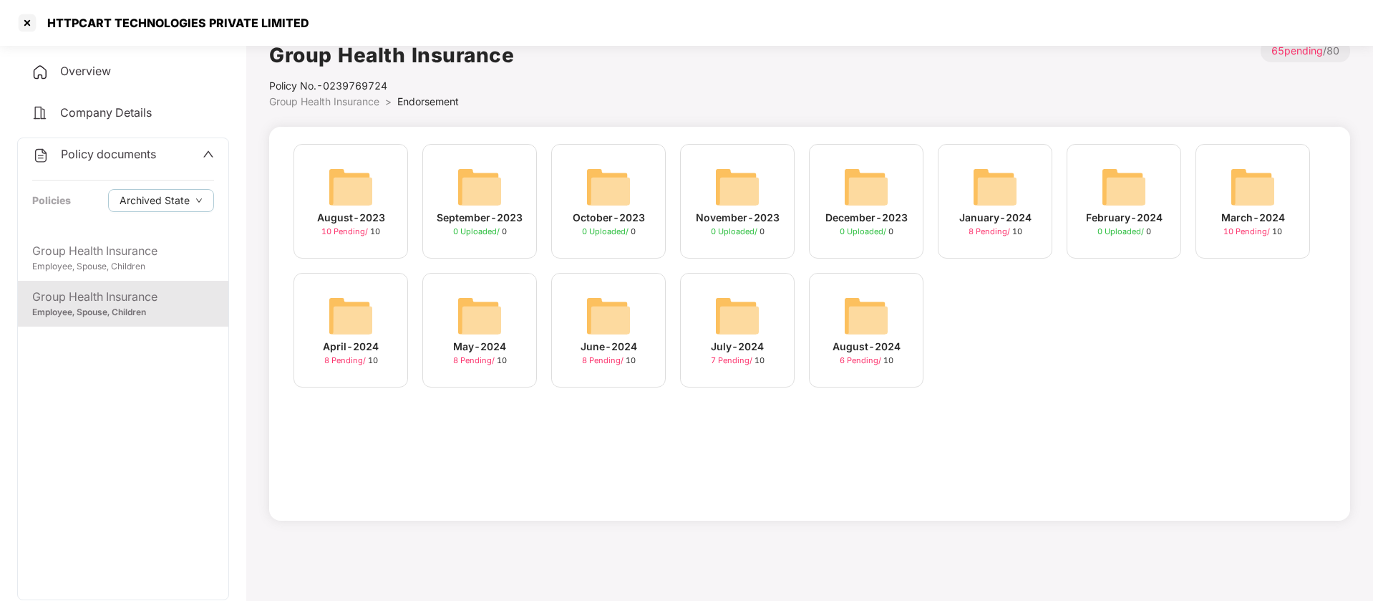
click at [607, 214] on div "October-2023" at bounding box center [609, 218] width 72 height 16
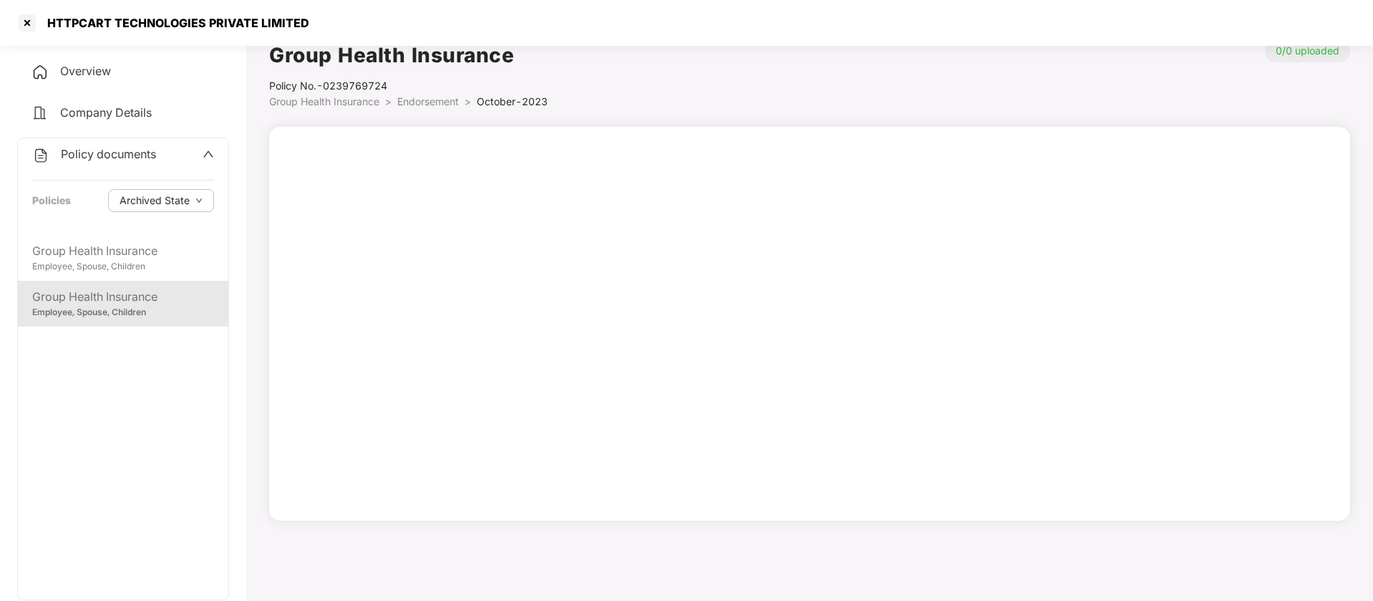
click at [420, 104] on span "Endorsement" at bounding box center [428, 101] width 62 height 12
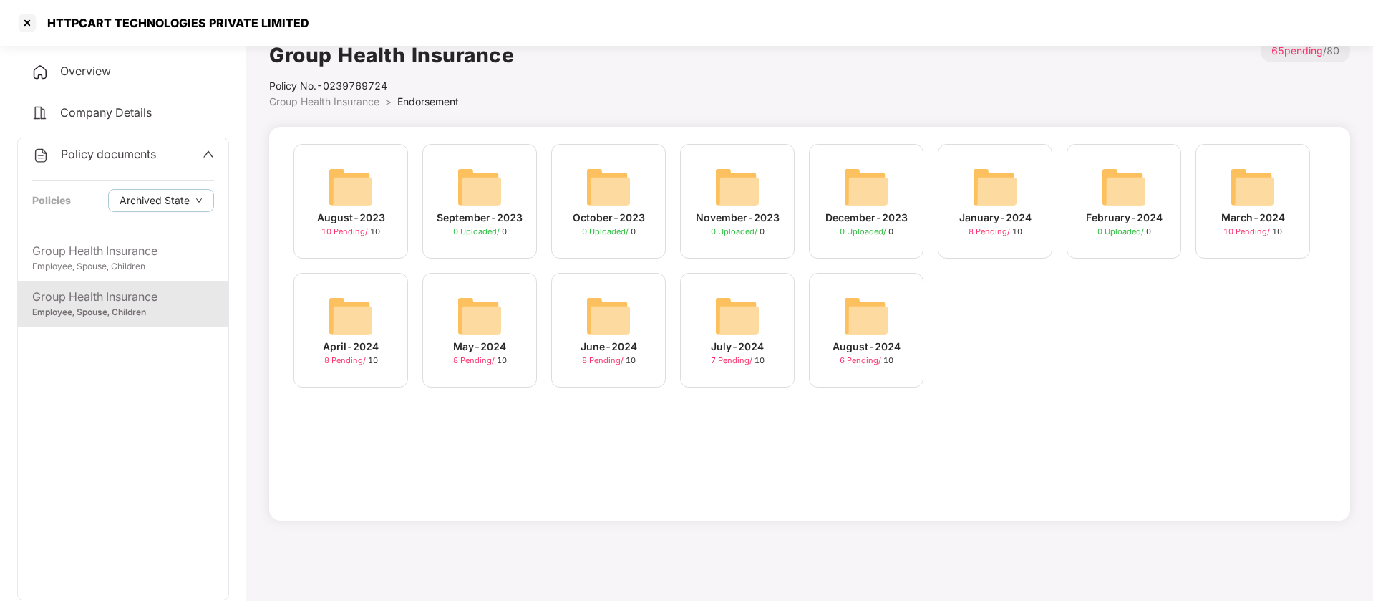
click at [979, 207] on img at bounding box center [995, 187] width 46 height 46
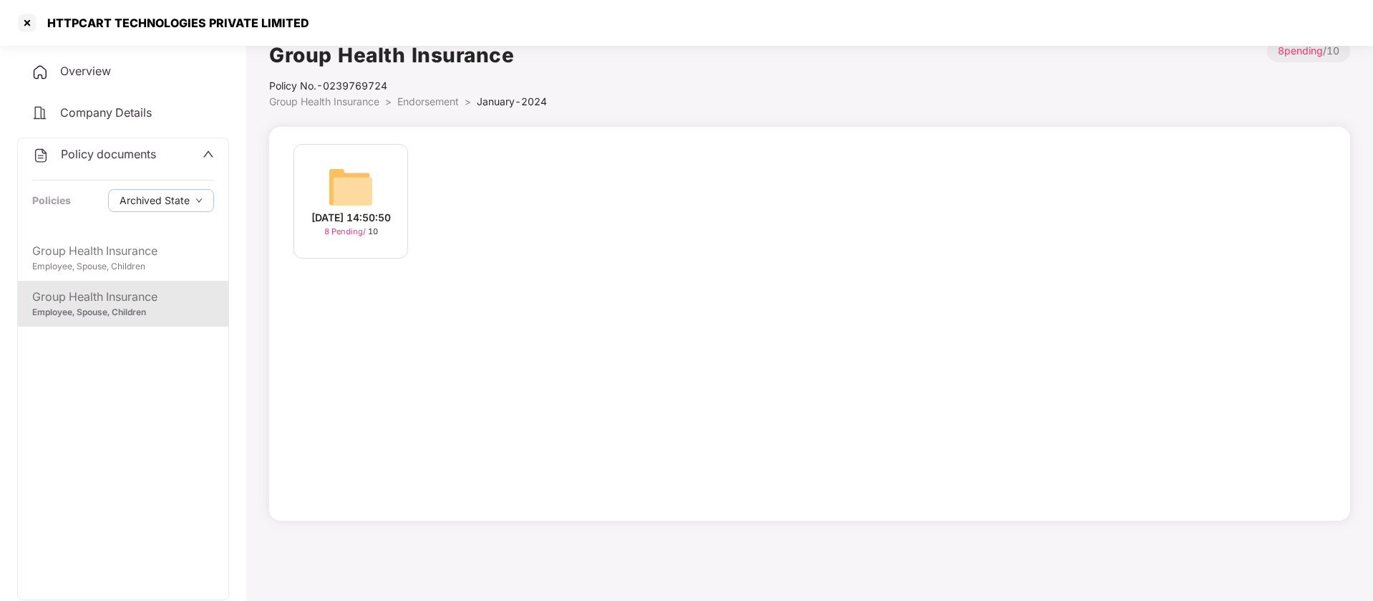
click at [372, 187] on img at bounding box center [351, 187] width 46 height 46
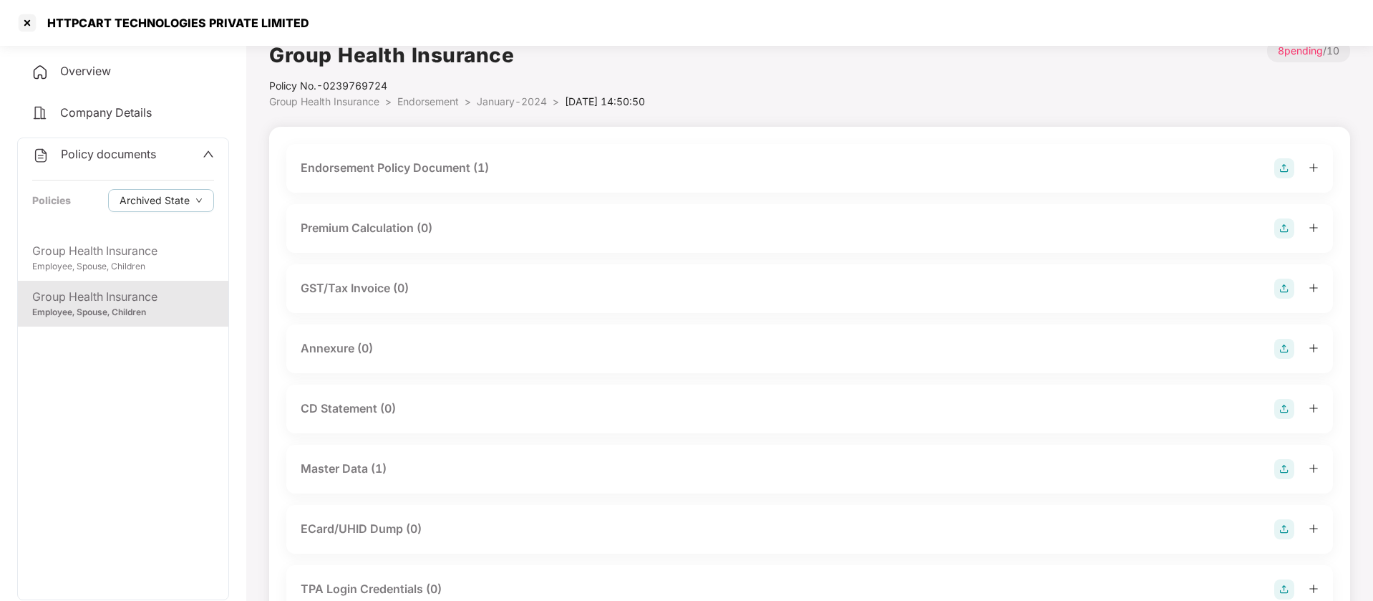
click at [349, 470] on div "Master Data (1)" at bounding box center [344, 469] width 86 height 18
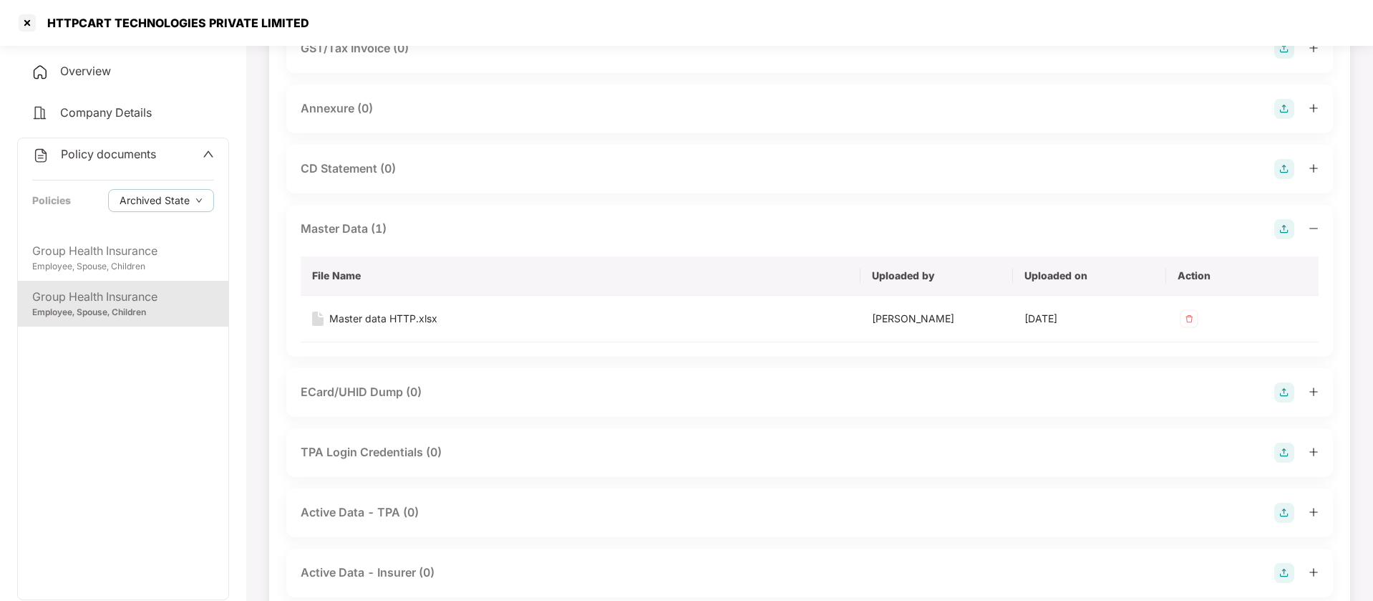
scroll to position [260, 0]
click at [381, 319] on div "Master data HTTP.xlsx" at bounding box center [383, 316] width 108 height 16
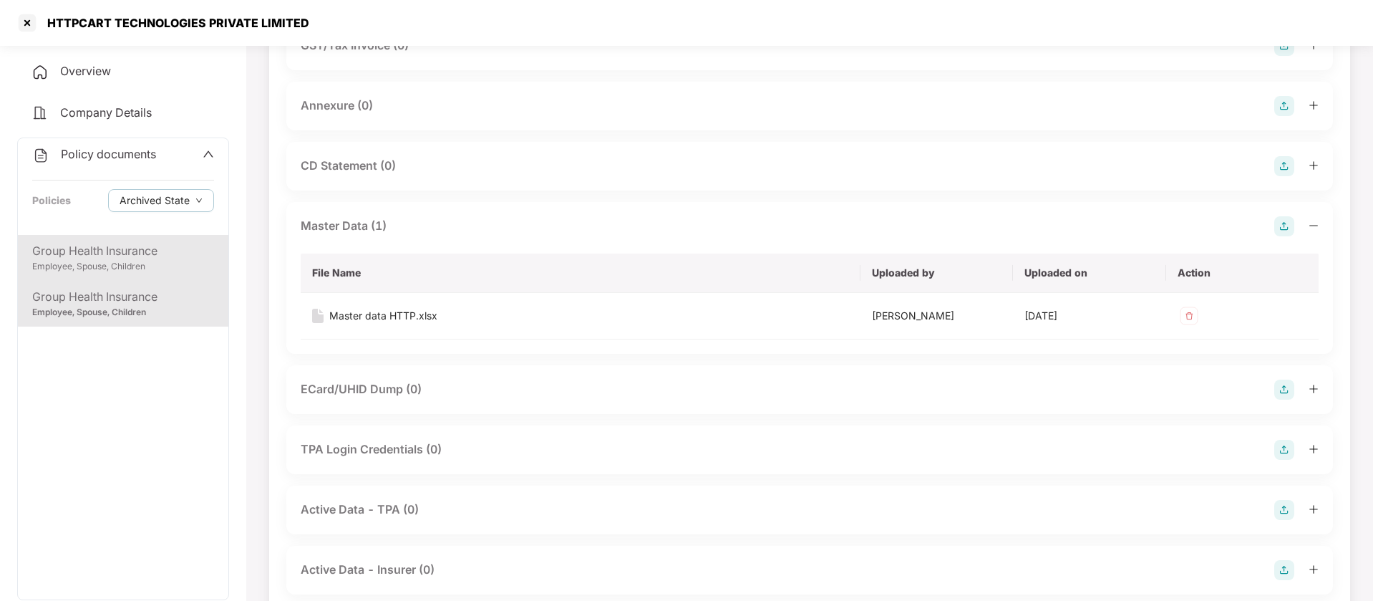
click at [135, 253] on div "Group Health Insurance" at bounding box center [123, 251] width 182 height 18
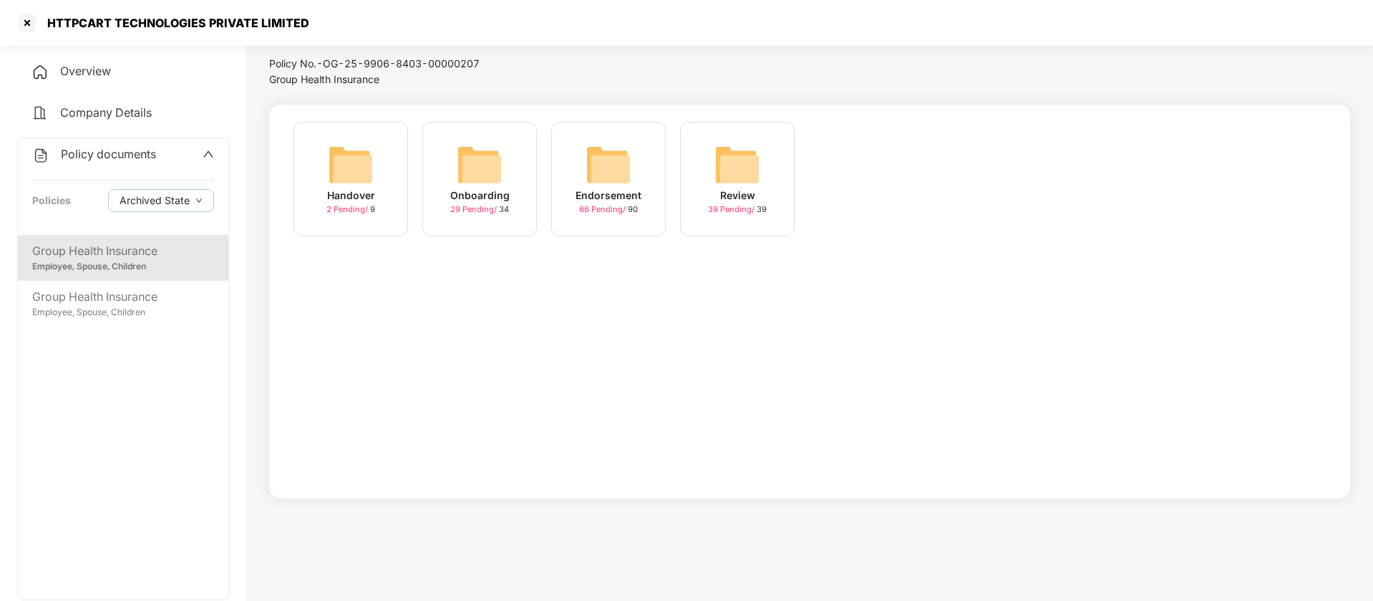
scroll to position [0, 0]
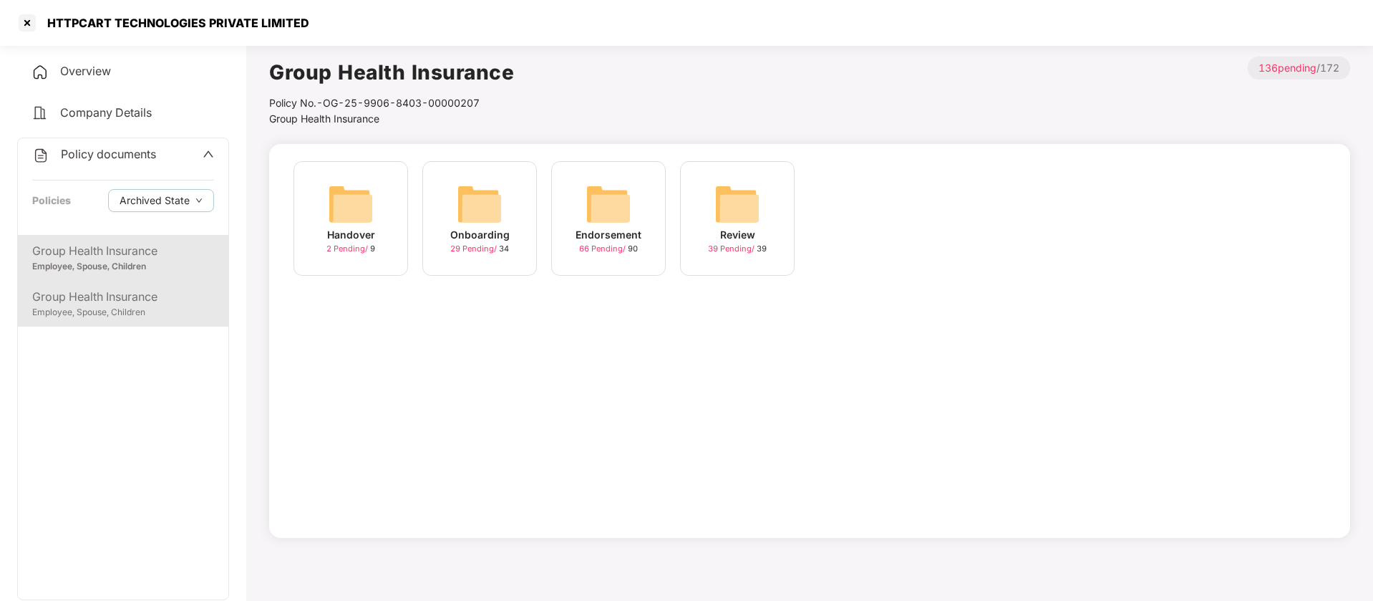
click at [97, 289] on div "Group Health Insurance" at bounding box center [123, 297] width 182 height 18
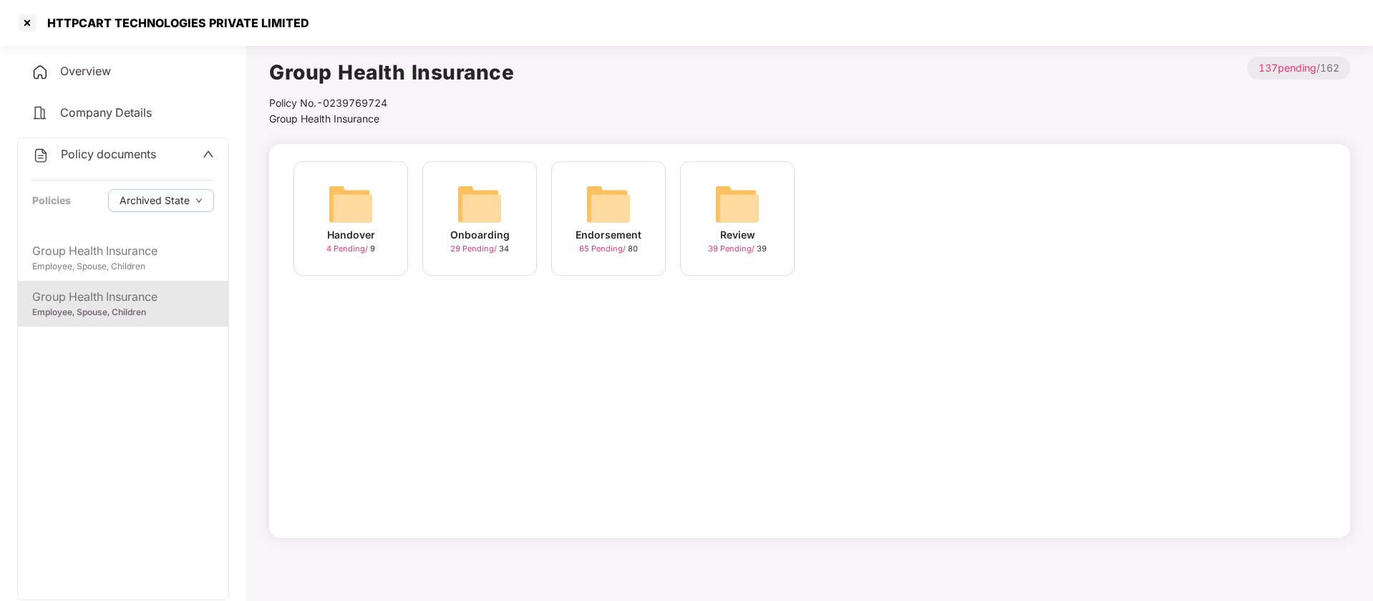
click at [619, 227] on div "Endorsement" at bounding box center [609, 235] width 66 height 16
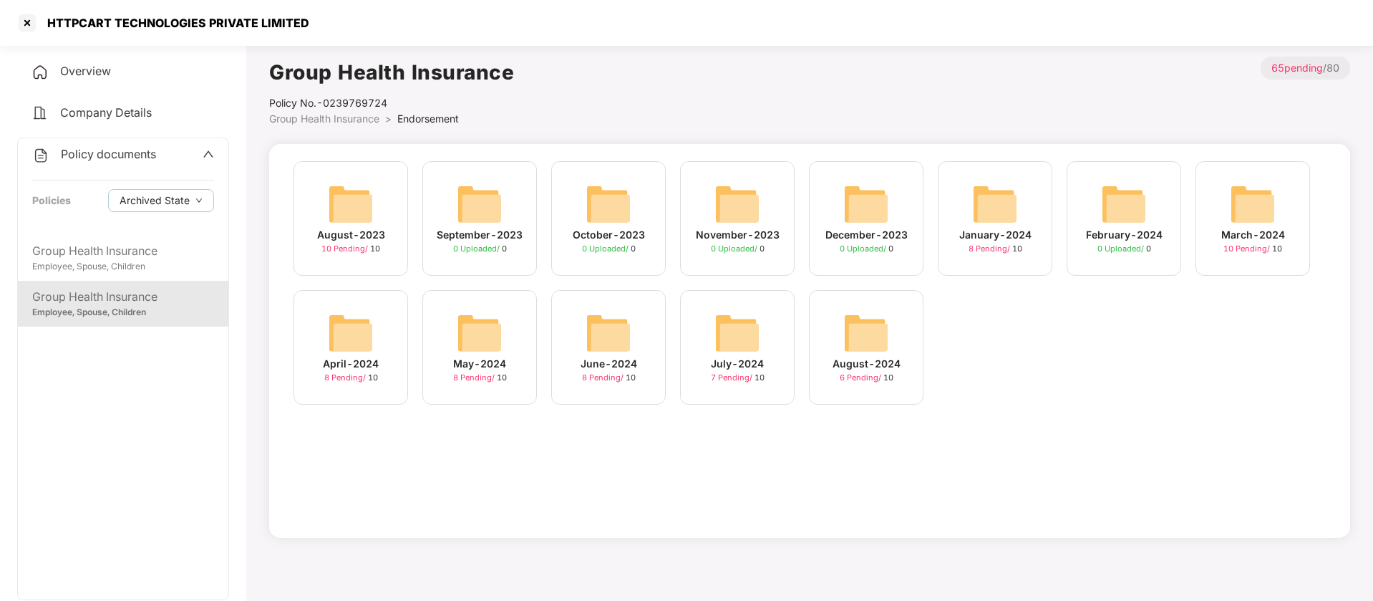
click at [865, 367] on div "August-2024" at bounding box center [867, 364] width 68 height 16
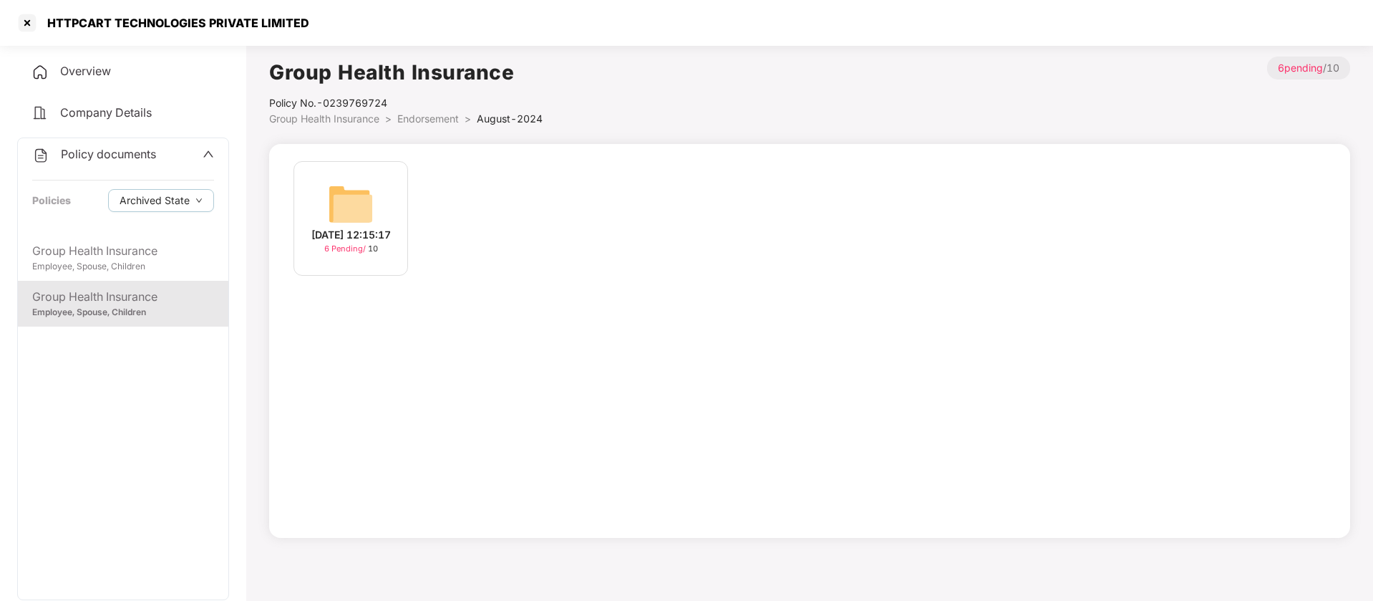
click at [366, 234] on div "07-Aug-2024 12:15:17" at bounding box center [350, 235] width 79 height 16
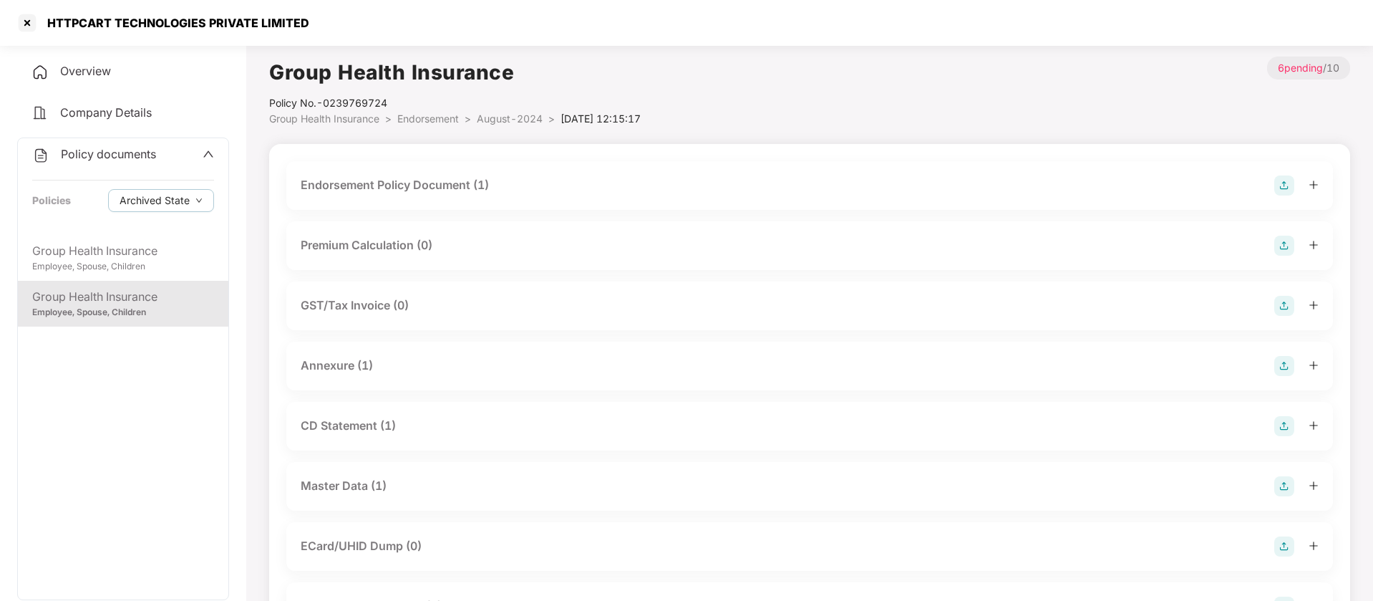
click at [417, 193] on div "Endorsement Policy Document (1)" at bounding box center [395, 185] width 188 height 18
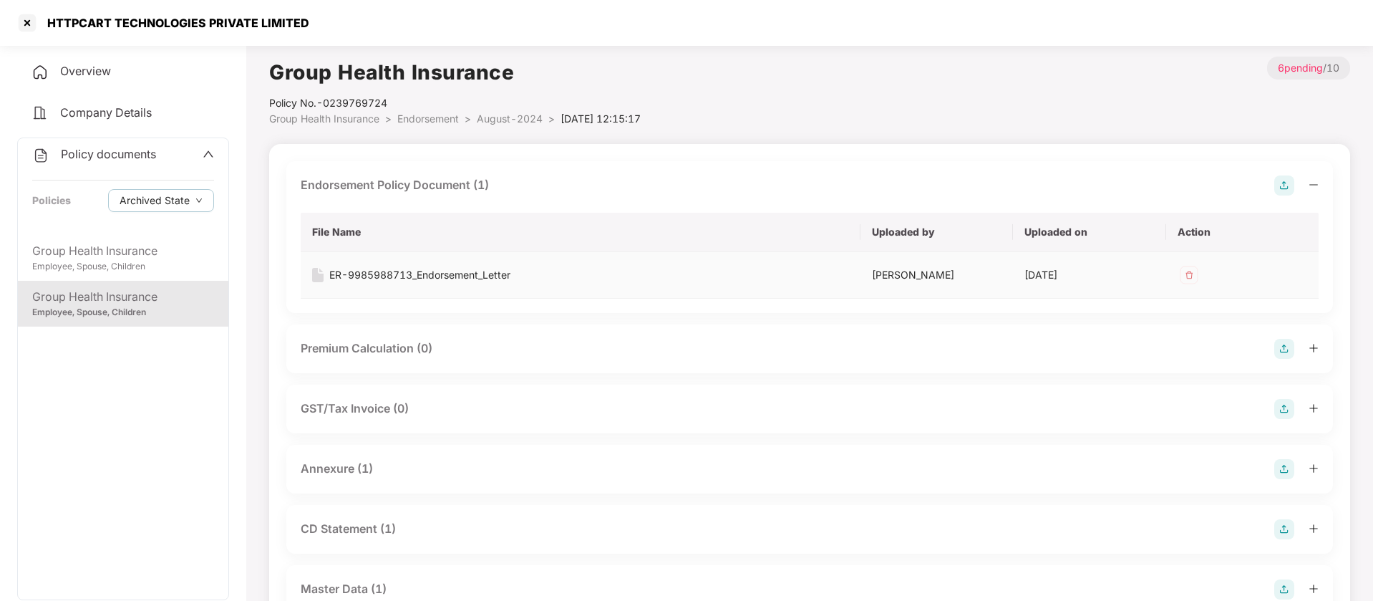
click at [391, 274] on div "ER-9985988713_Endorsement_Letter" at bounding box center [419, 275] width 181 height 16
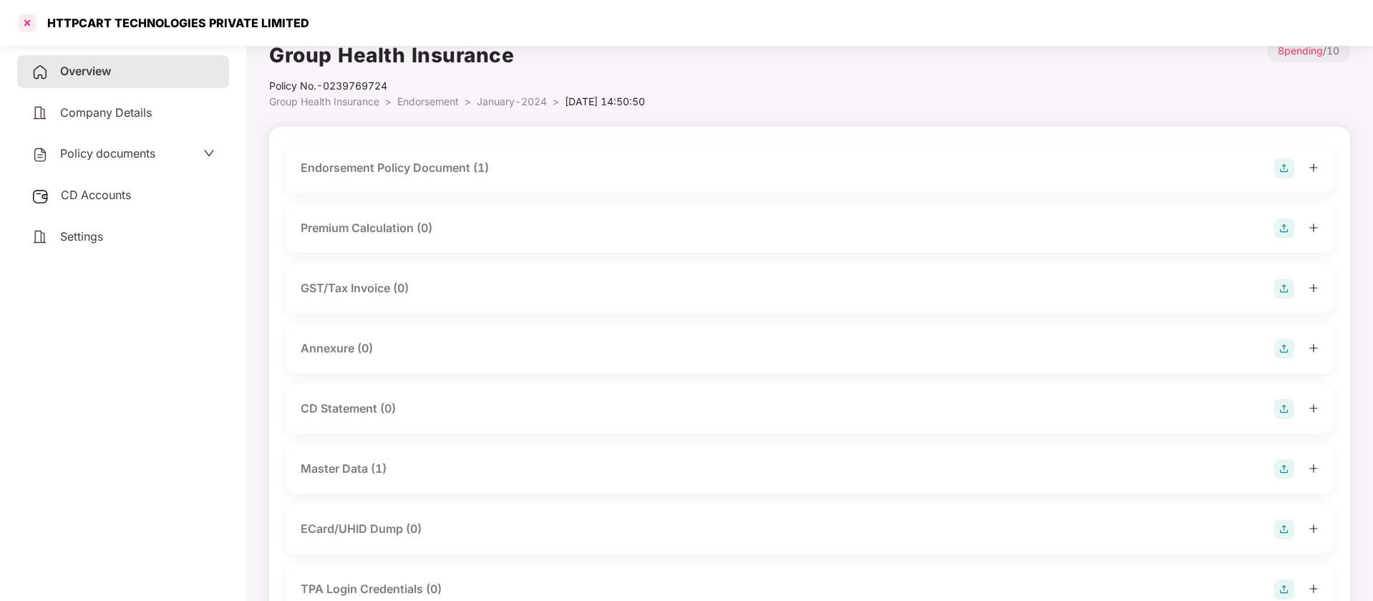
scroll to position [17, 0]
click at [28, 21] on div at bounding box center [27, 22] width 23 height 23
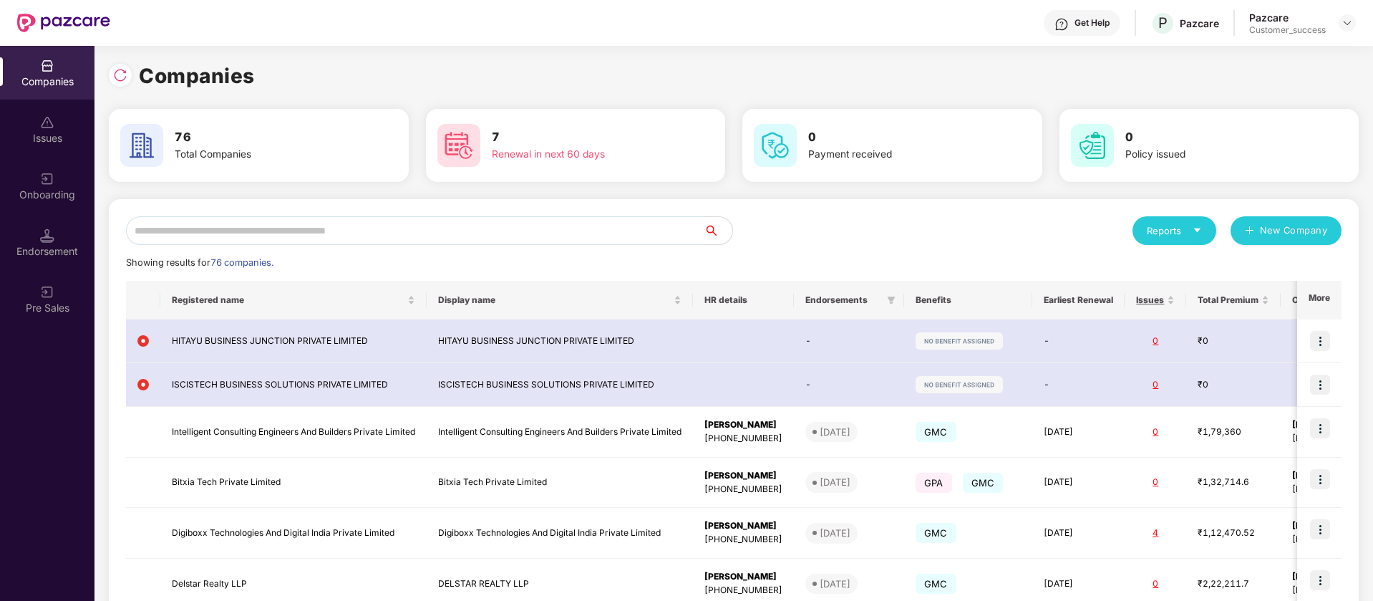
click at [361, 236] on input "text" at bounding box center [415, 230] width 578 height 29
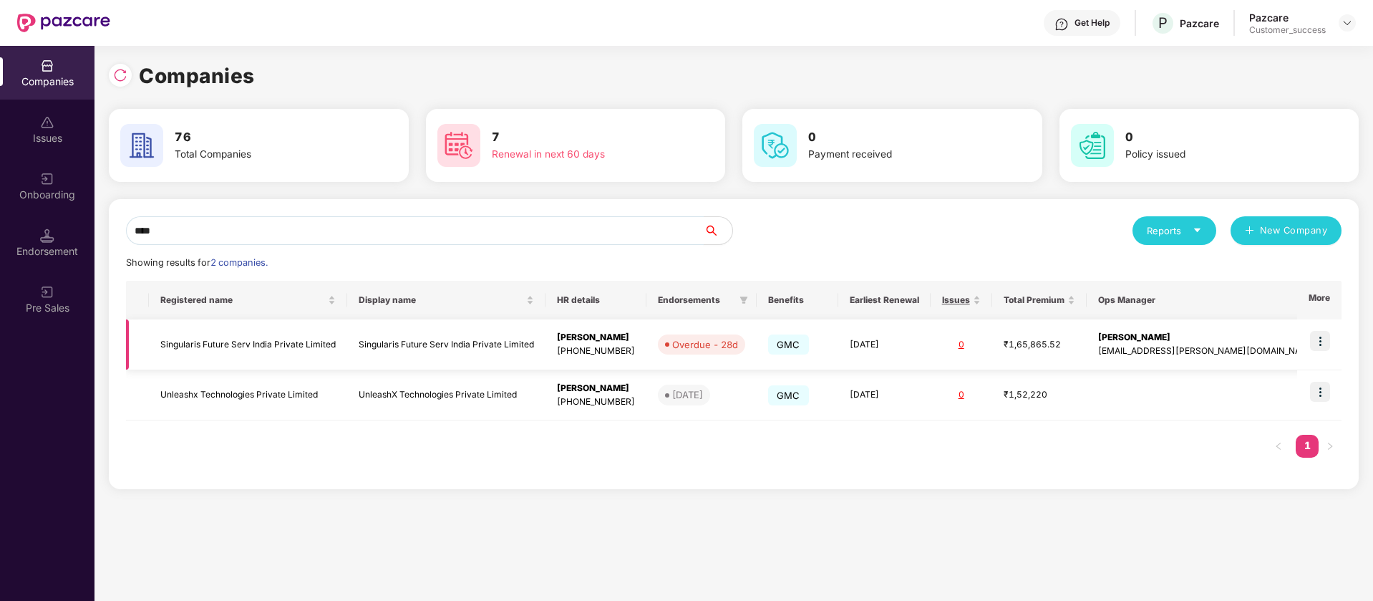
type input "****"
click at [1326, 336] on img at bounding box center [1320, 341] width 20 height 20
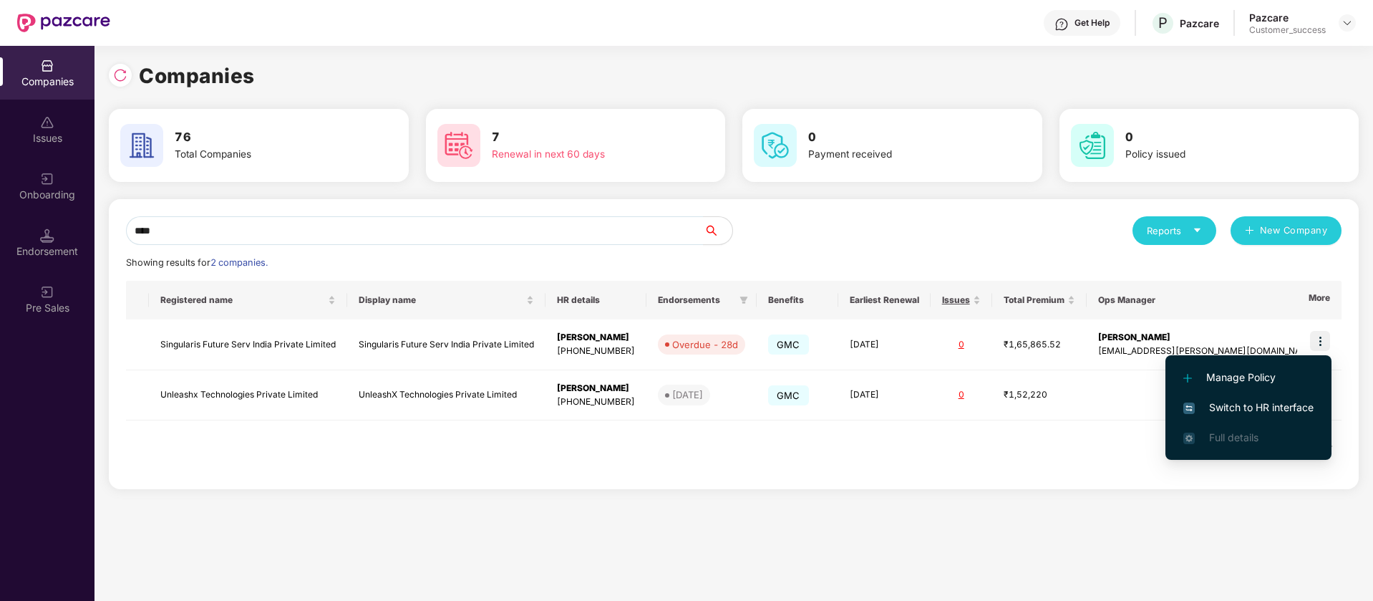
click at [1280, 410] on span "Switch to HR interface" at bounding box center [1249, 408] width 130 height 16
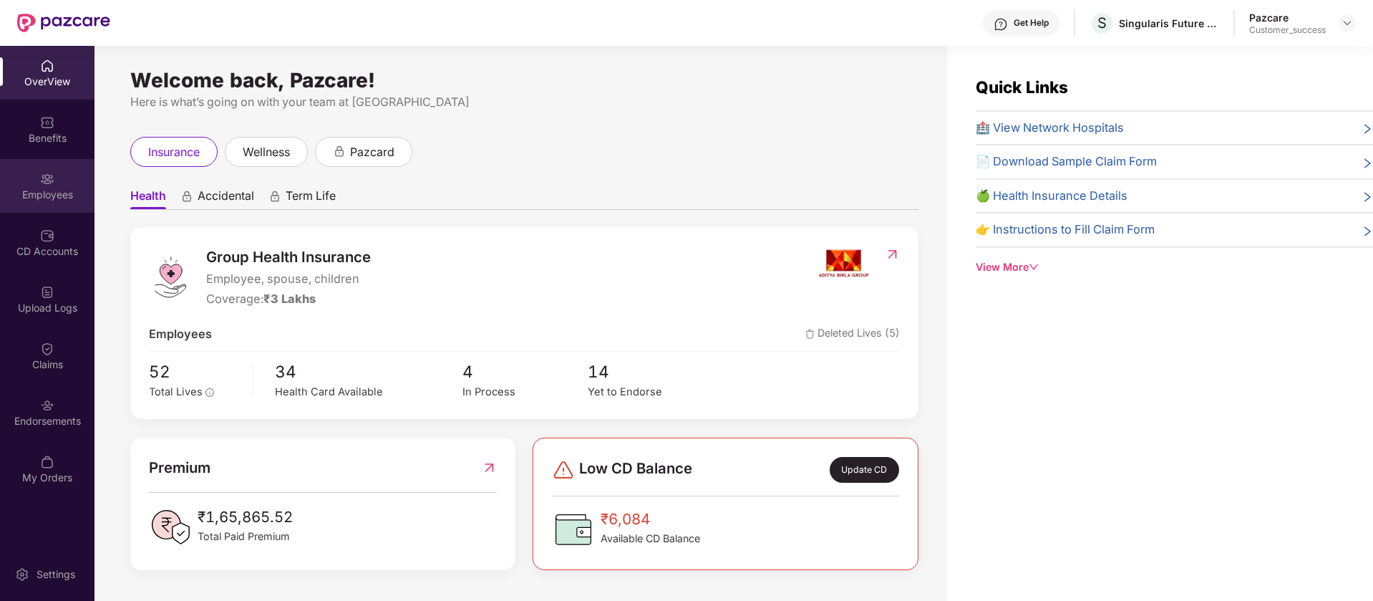
click at [66, 195] on div "Employees" at bounding box center [47, 195] width 95 height 14
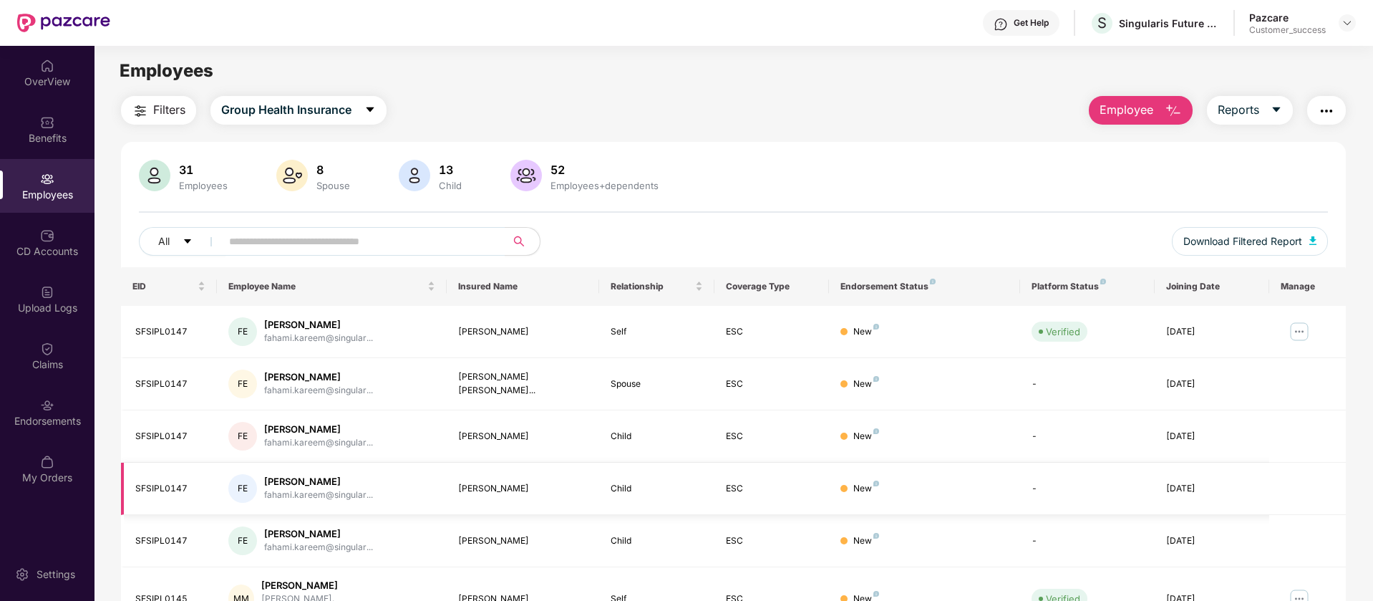
scroll to position [179, 0]
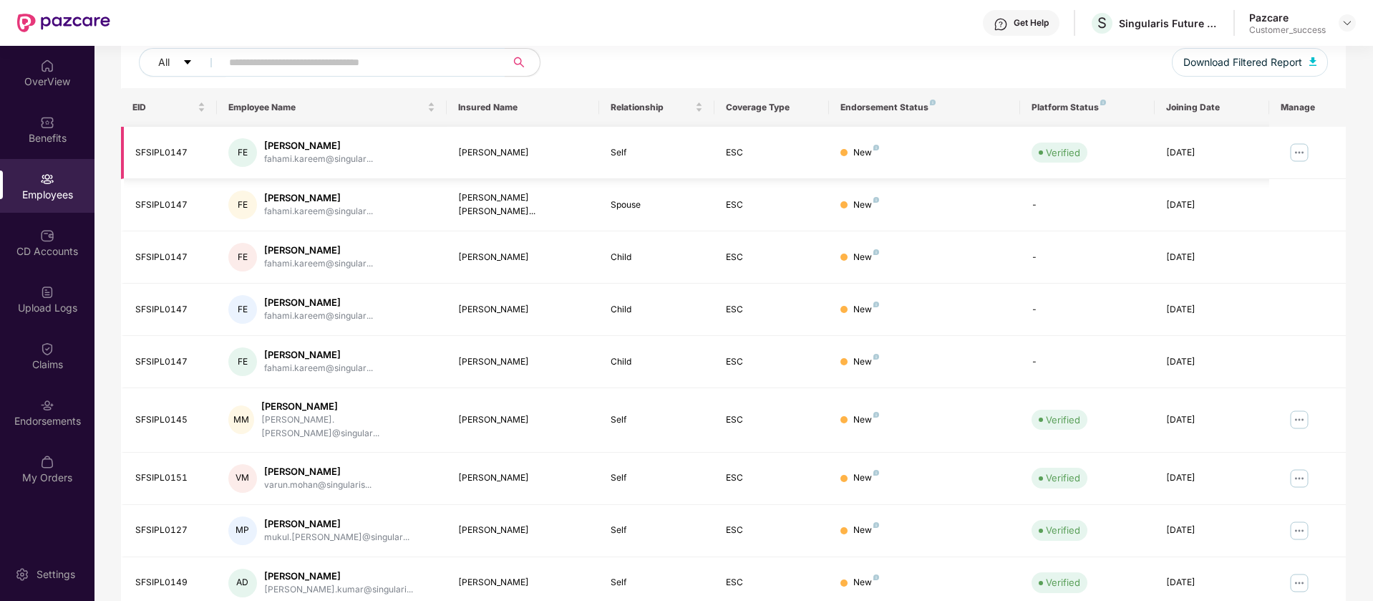
click at [1296, 154] on img at bounding box center [1299, 152] width 23 height 23
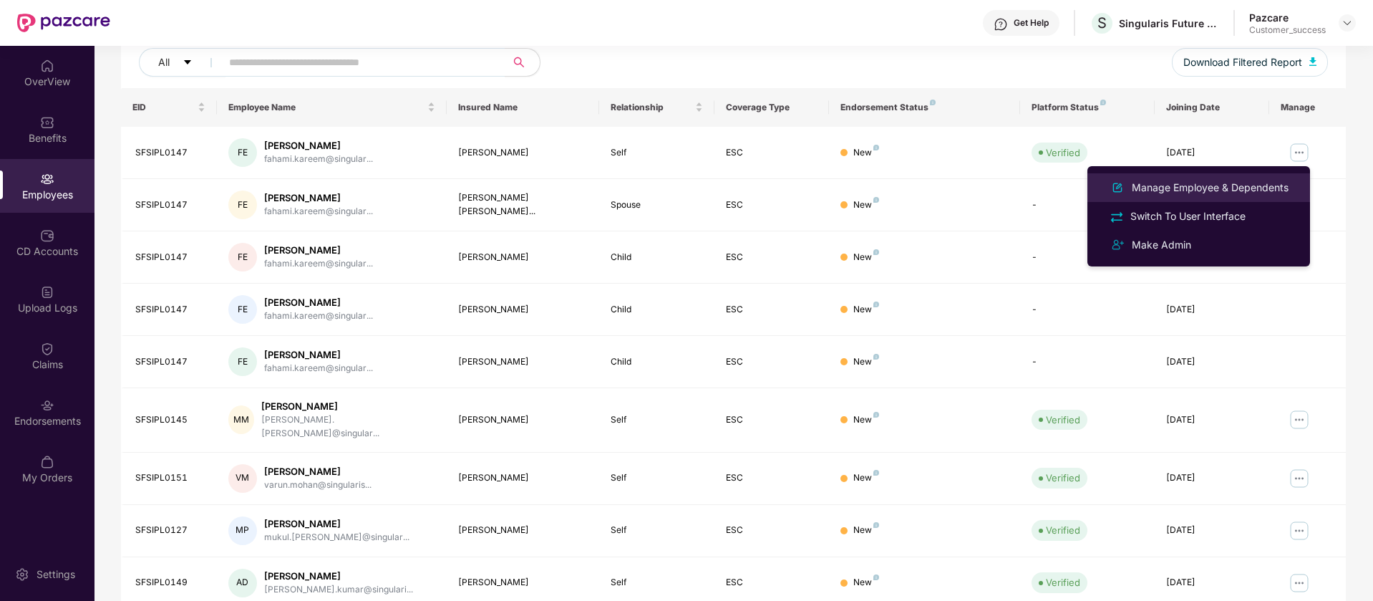
click at [1255, 192] on div "Manage Employee & Dependents" at bounding box center [1210, 188] width 163 height 16
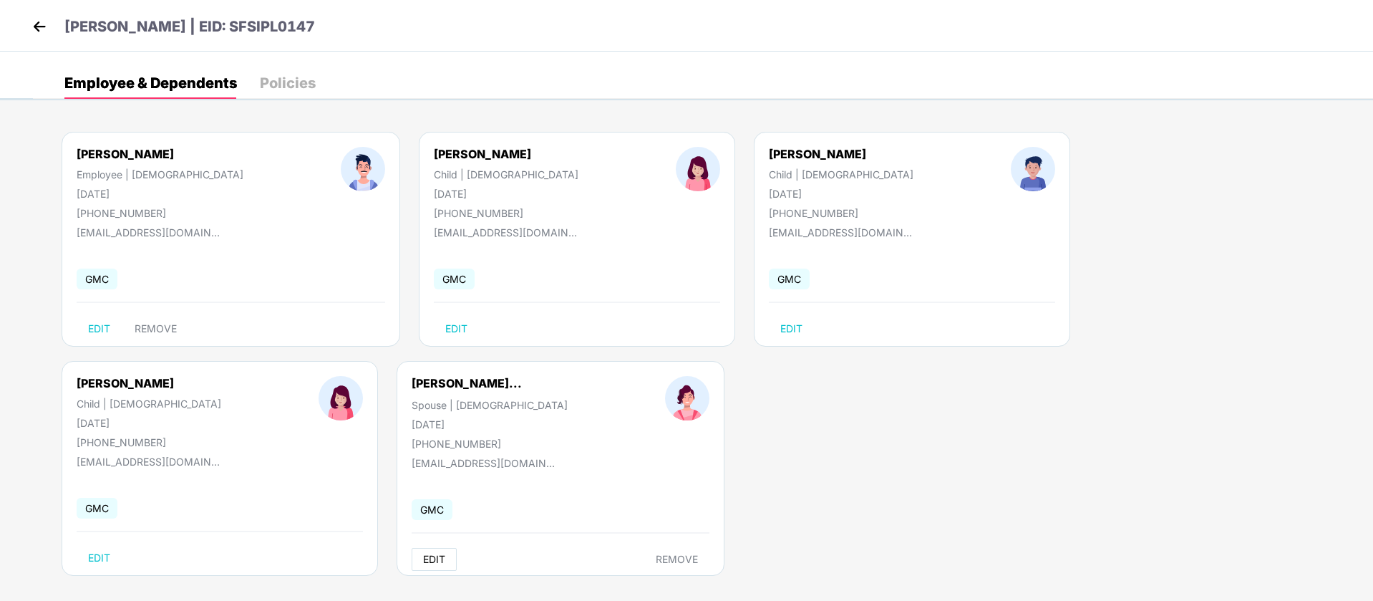
click at [423, 558] on span "EDIT" at bounding box center [434, 559] width 22 height 11
select select "******"
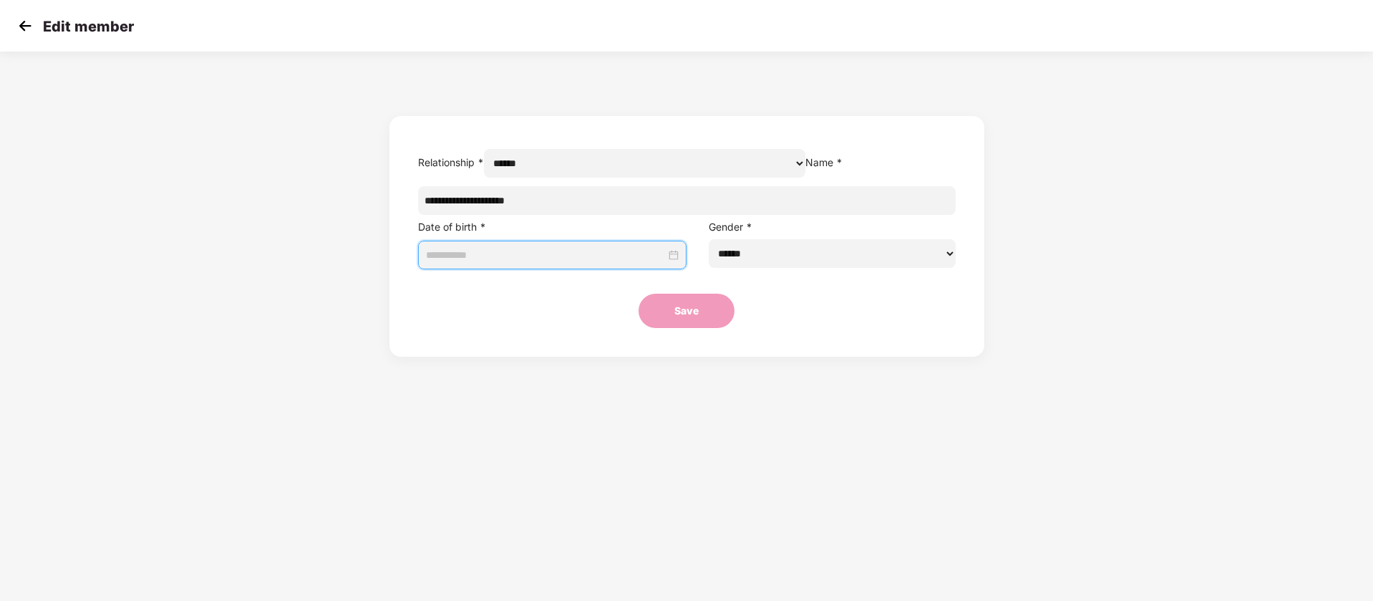
click at [619, 263] on input at bounding box center [546, 255] width 241 height 16
click at [640, 317] on button "2007" at bounding box center [638, 317] width 25 height 29
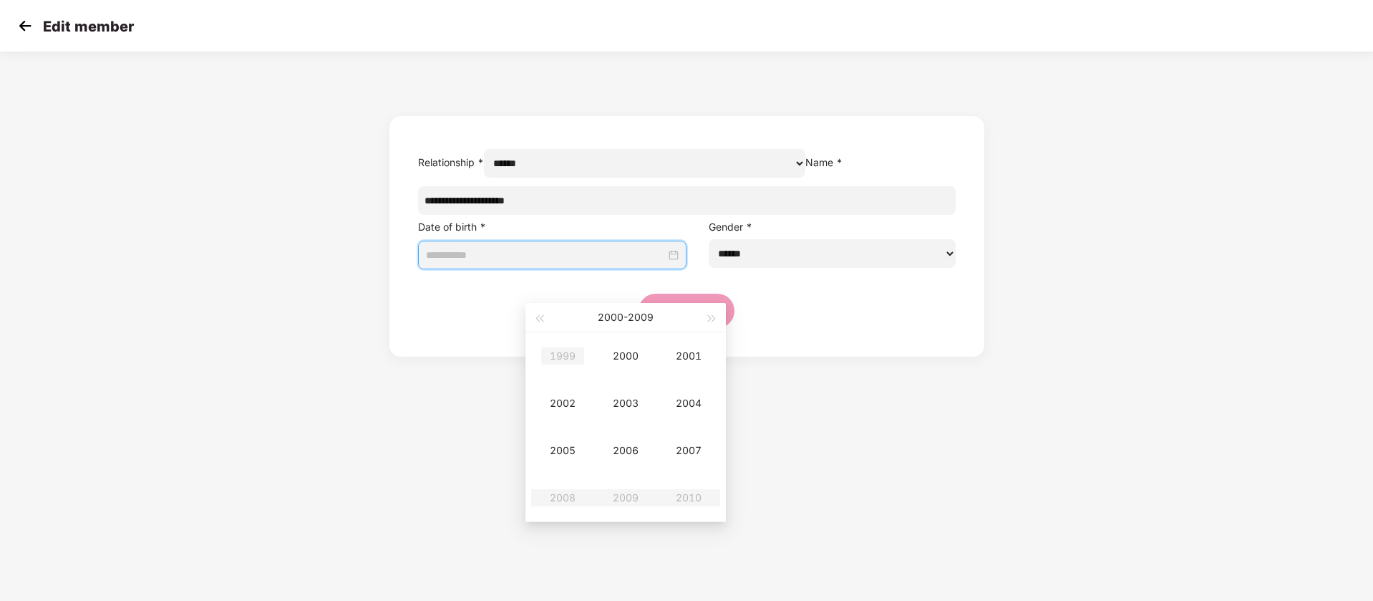
type input "**********"
click at [542, 327] on button "button" at bounding box center [539, 317] width 16 height 29
type input "**********"
click at [682, 410] on div "1994" at bounding box center [688, 403] width 43 height 17
type input "**********"
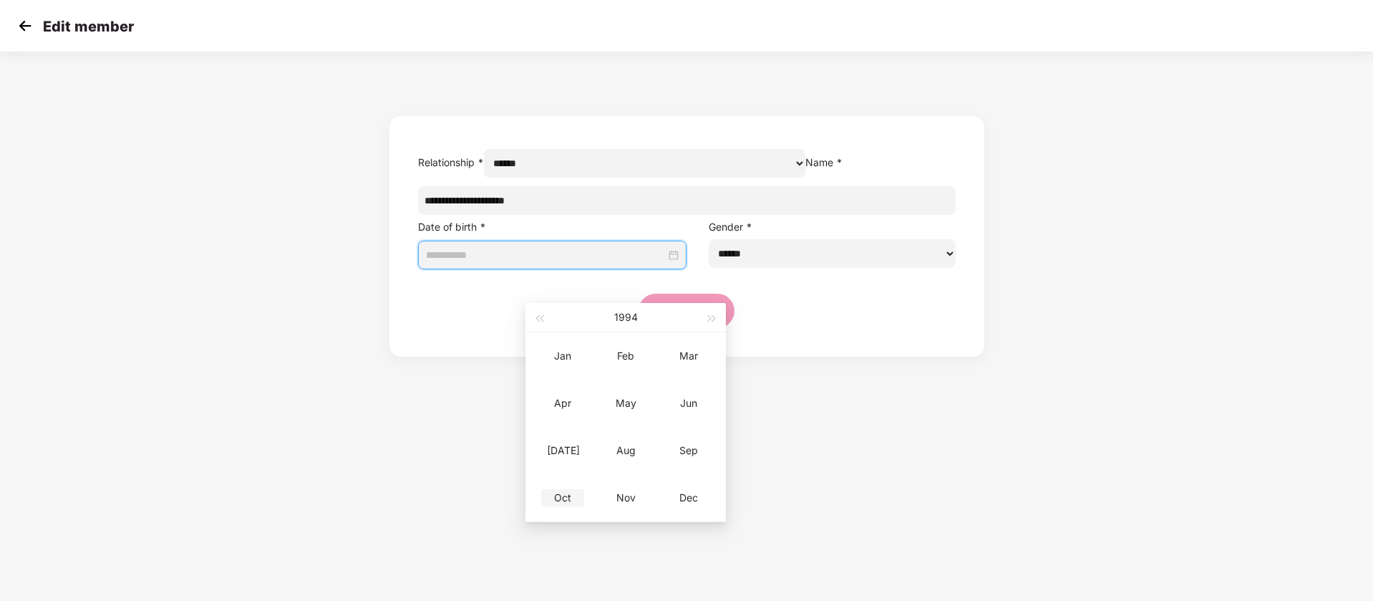
click at [567, 496] on div "Oct" at bounding box center [562, 497] width 43 height 17
type input "**********"
click at [574, 417] on div "10" at bounding box center [572, 414] width 17 height 17
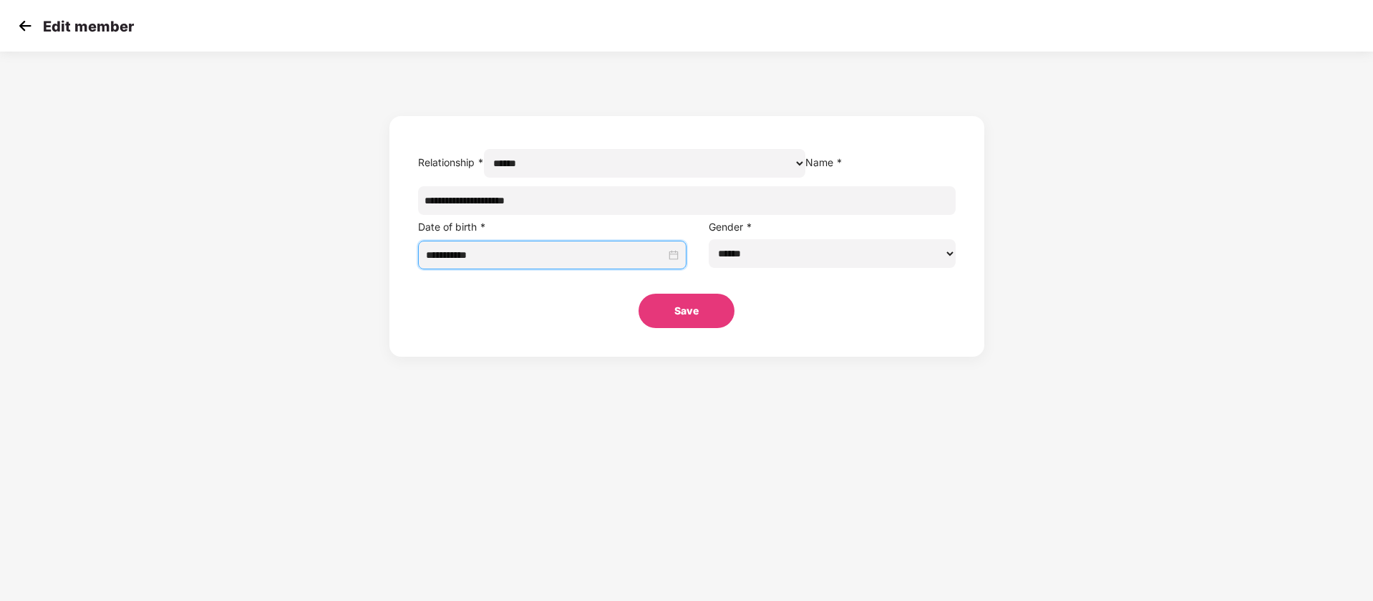
click at [674, 328] on button "Save" at bounding box center [687, 311] width 96 height 34
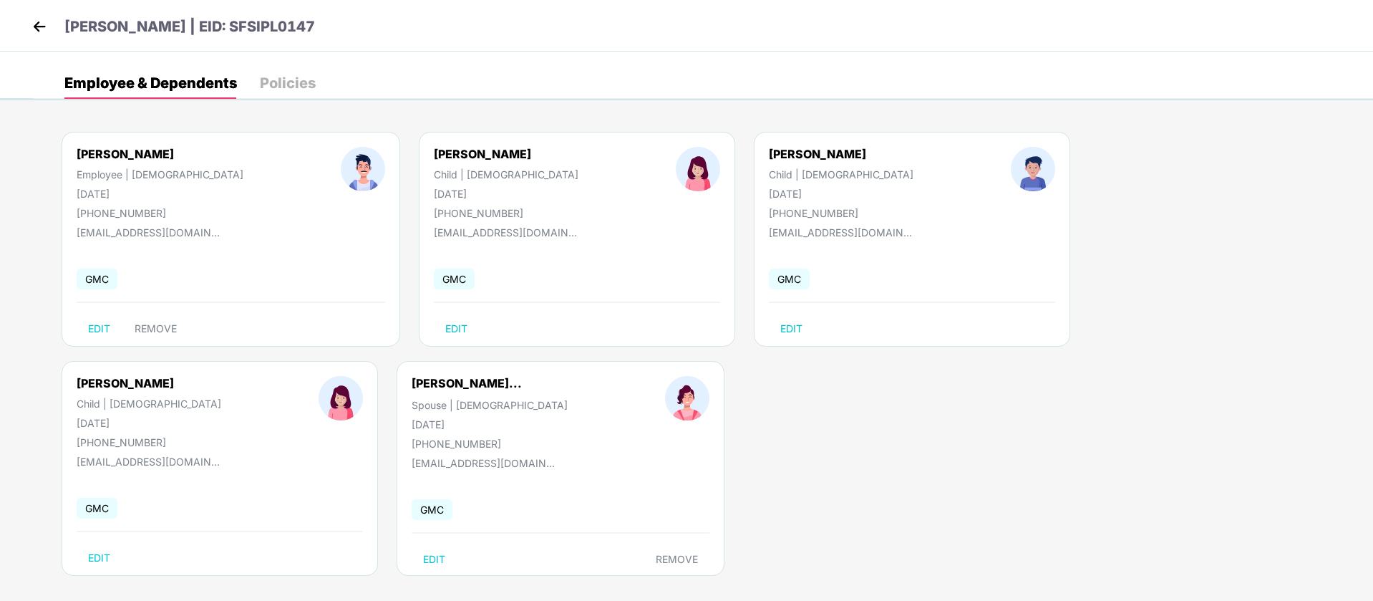
click at [43, 29] on img at bounding box center [39, 26] width 21 height 21
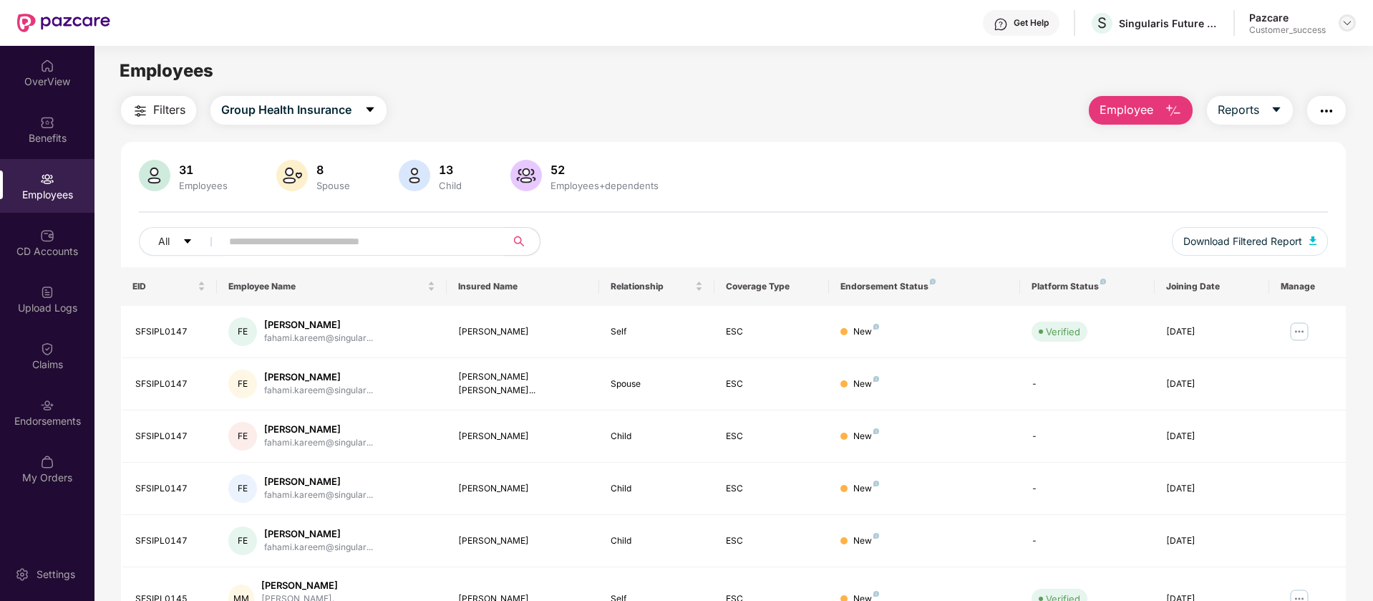
click at [1348, 26] on img at bounding box center [1347, 22] width 11 height 11
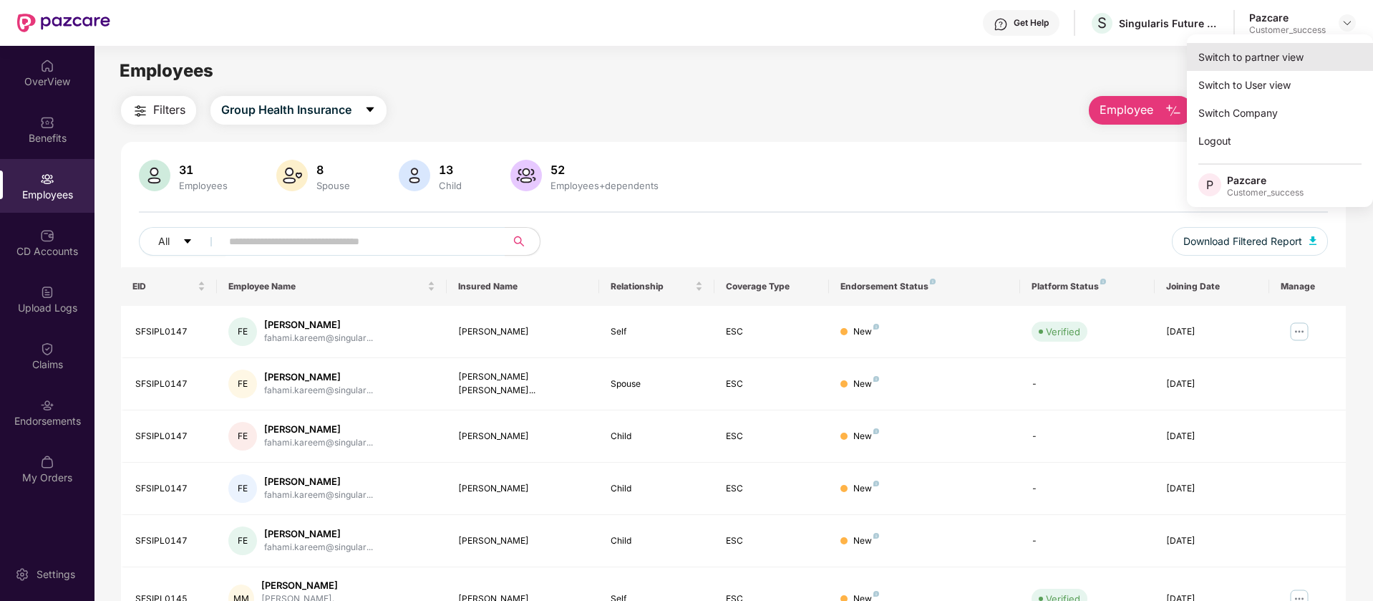
click at [1317, 47] on div "Switch to partner view" at bounding box center [1280, 57] width 186 height 28
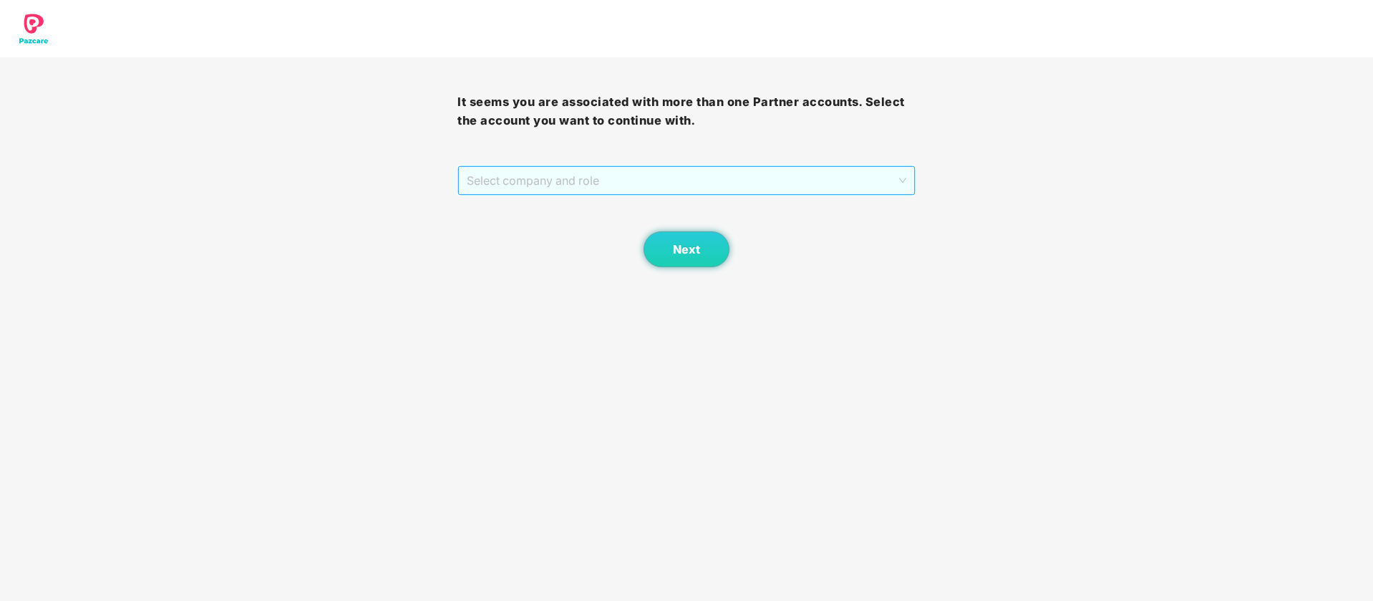
click at [631, 187] on span "Select company and role" at bounding box center [686, 180] width 439 height 27
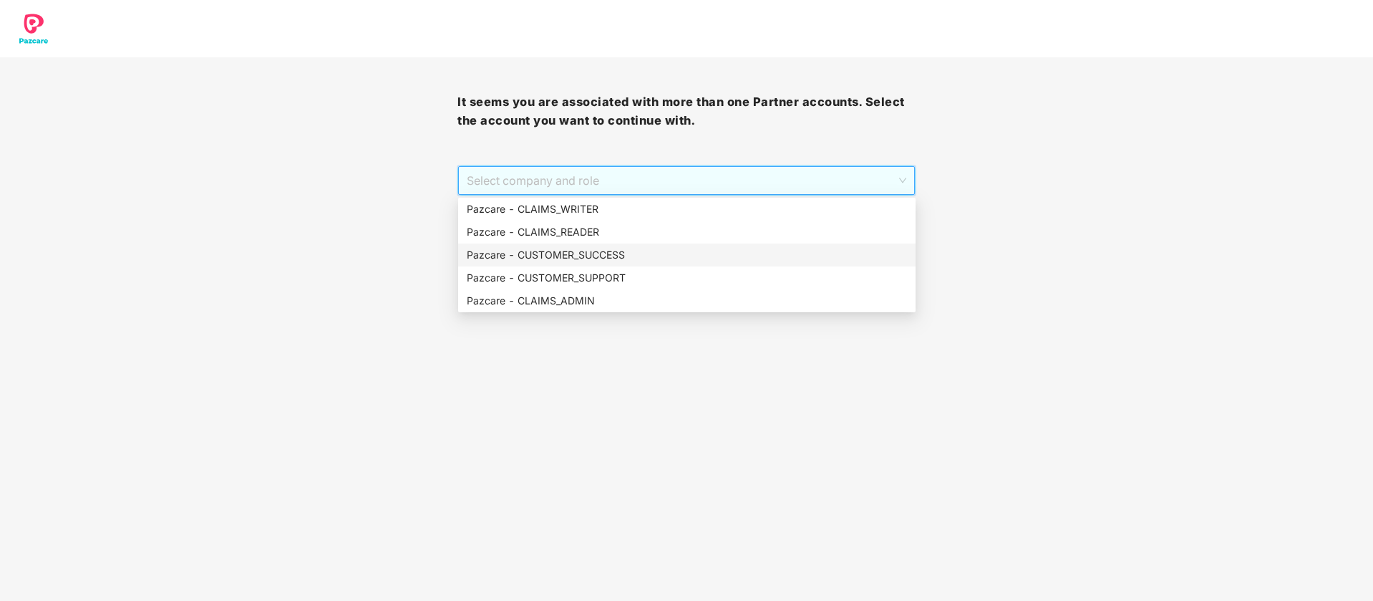
click at [610, 253] on div "Pazcare - CUSTOMER_SUCCESS" at bounding box center [687, 255] width 440 height 16
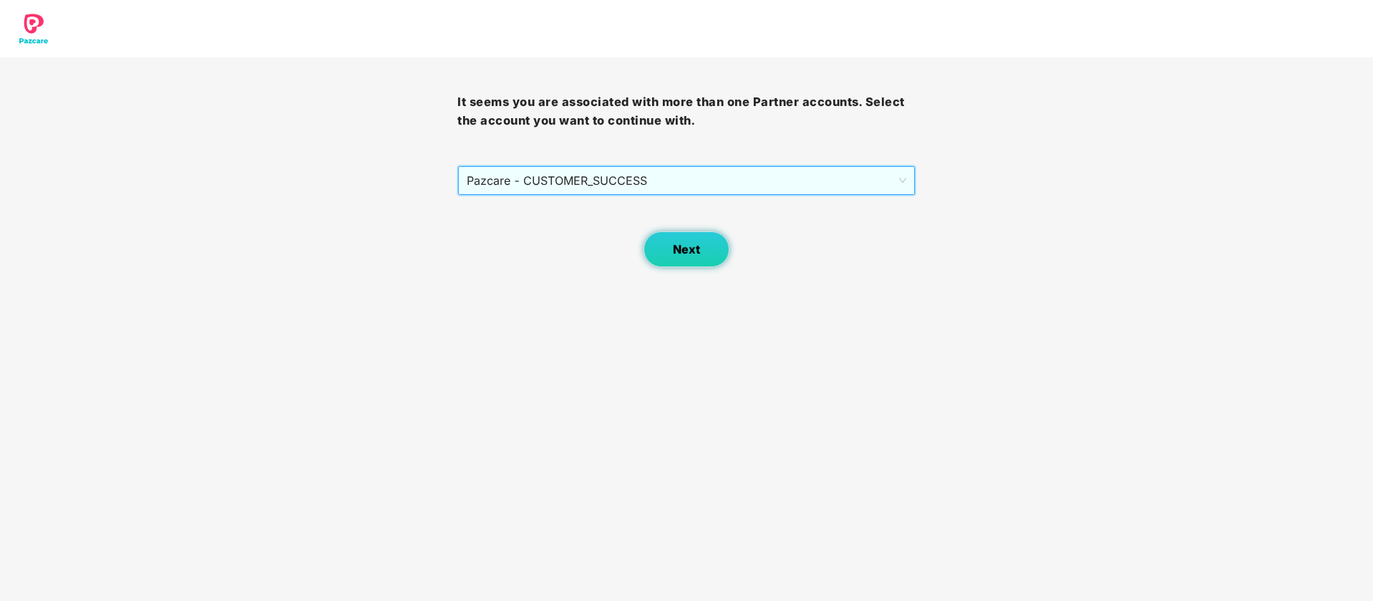
click at [665, 248] on button "Next" at bounding box center [687, 249] width 86 height 36
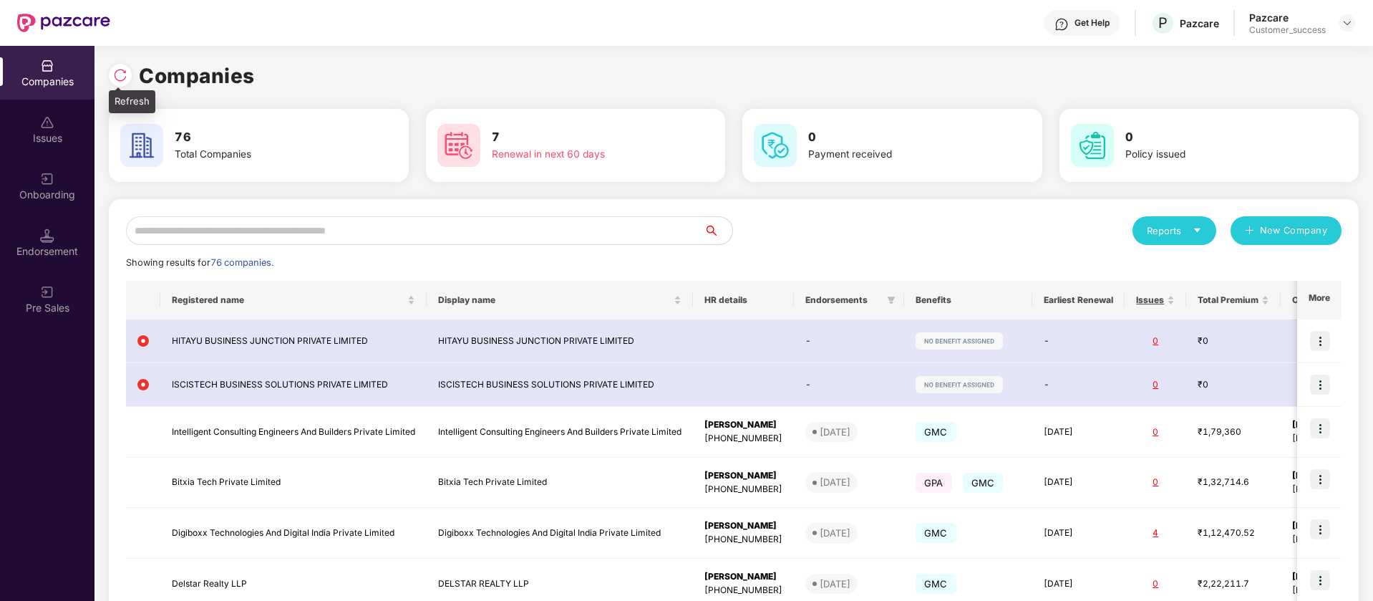
click at [121, 74] on img at bounding box center [120, 75] width 14 height 14
click at [1346, 21] on img at bounding box center [1347, 22] width 11 height 11
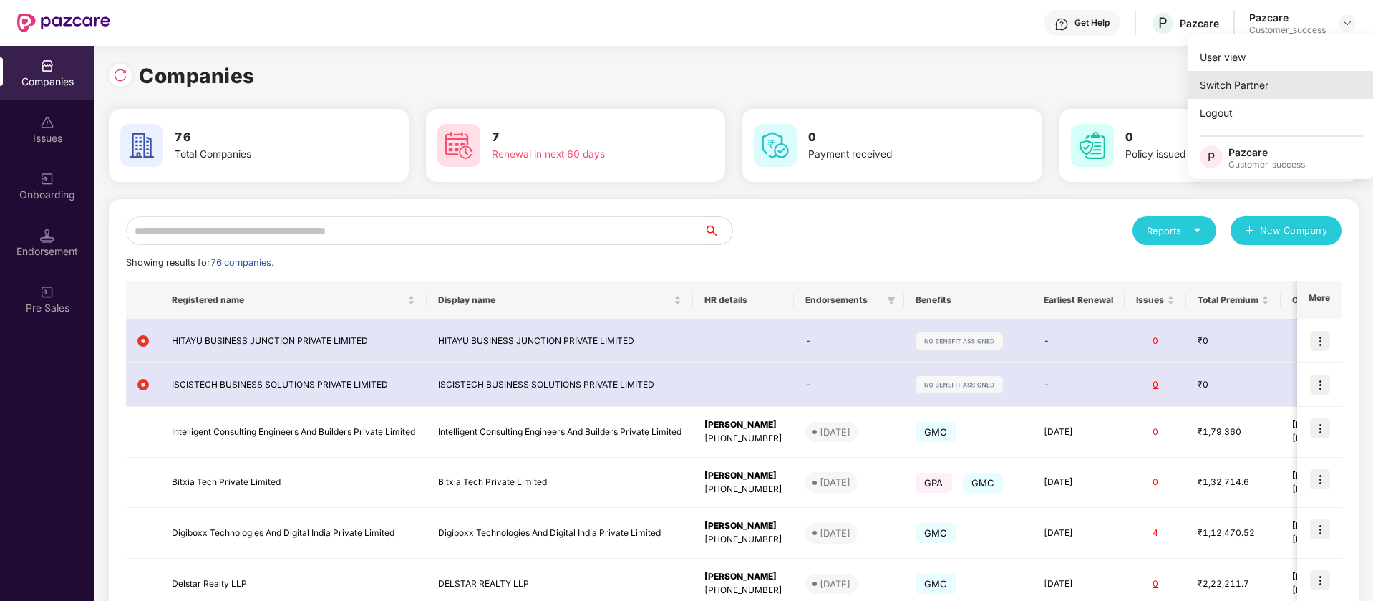
click at [1269, 72] on div "Switch Partner" at bounding box center [1282, 85] width 186 height 28
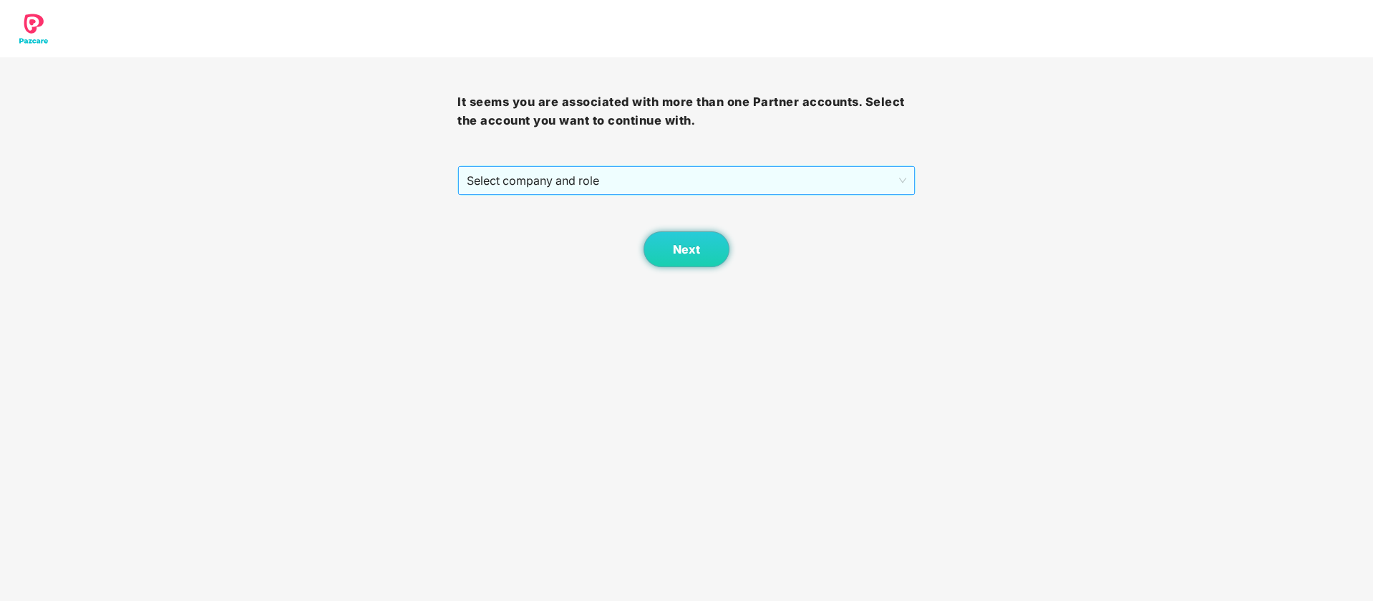
click at [564, 183] on span "Select company and role" at bounding box center [686, 180] width 439 height 27
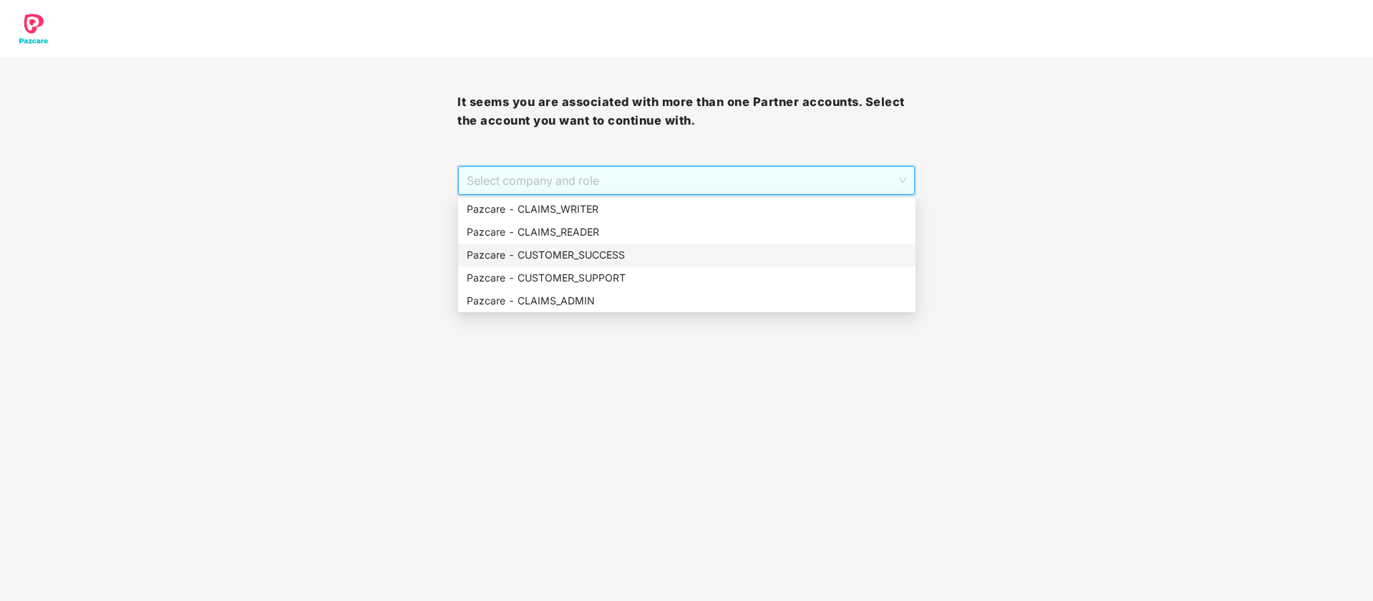
click at [599, 253] on div "Pazcare - CUSTOMER_SUCCESS" at bounding box center [687, 255] width 440 height 16
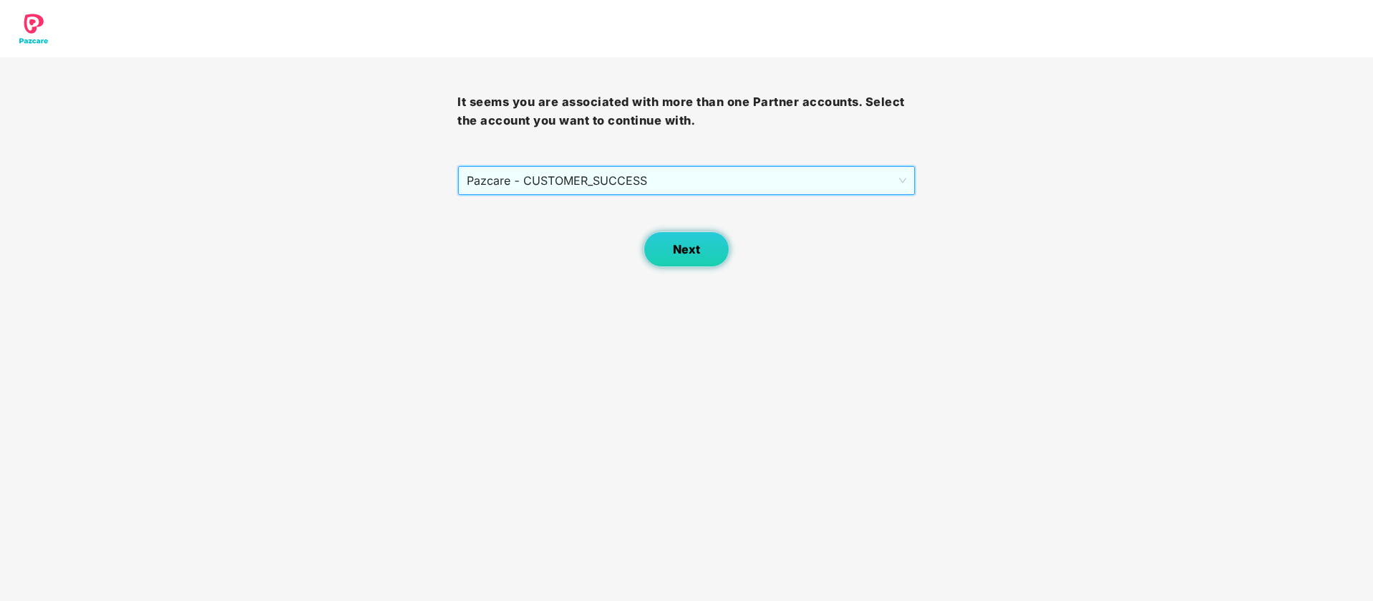
click at [691, 257] on button "Next" at bounding box center [687, 249] width 86 height 36
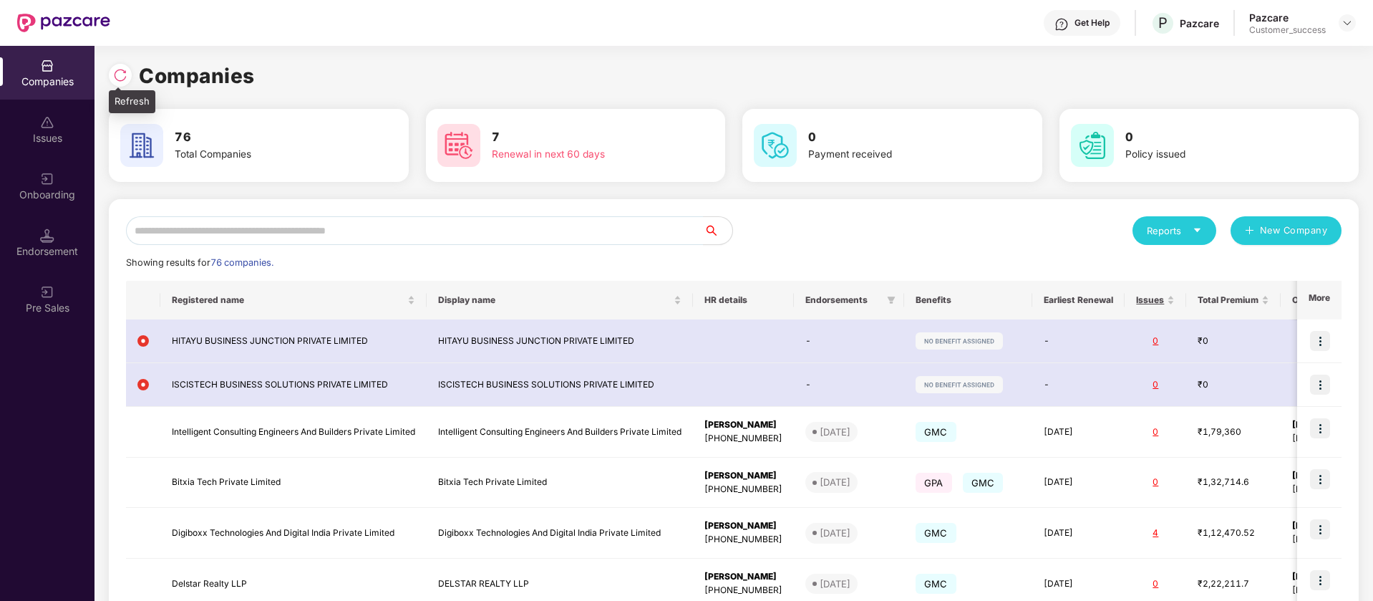
click at [120, 77] on img at bounding box center [120, 75] width 14 height 14
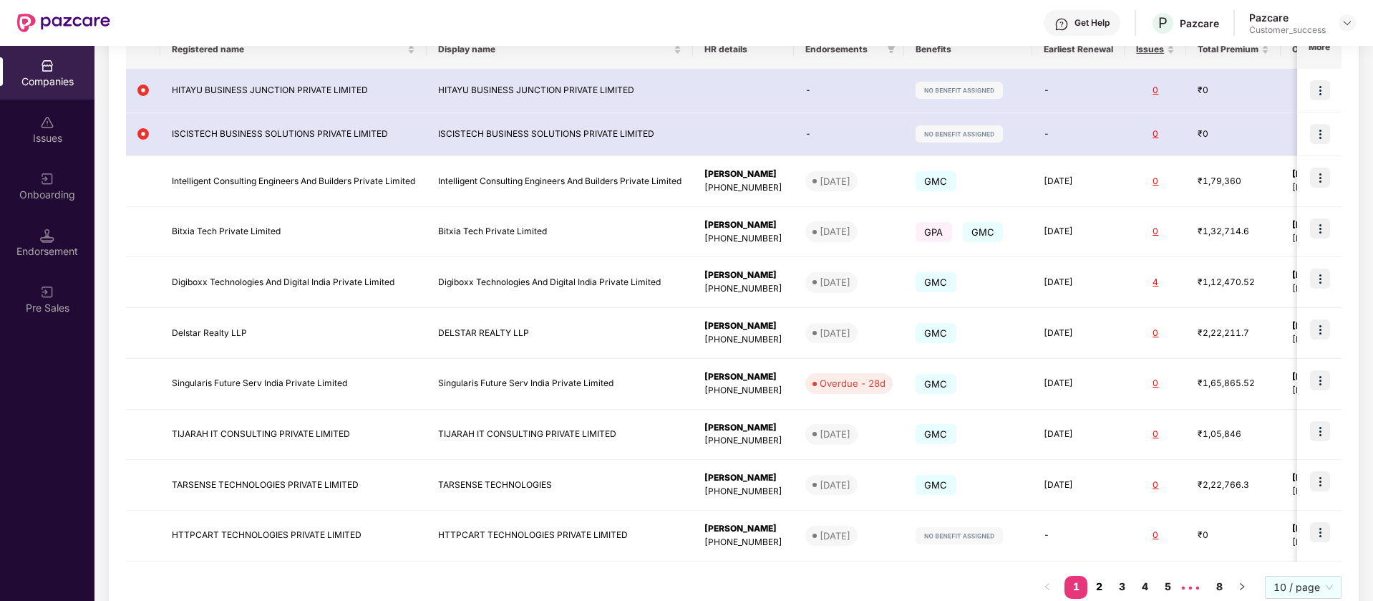
click at [1098, 584] on link "2" at bounding box center [1099, 586] width 23 height 21
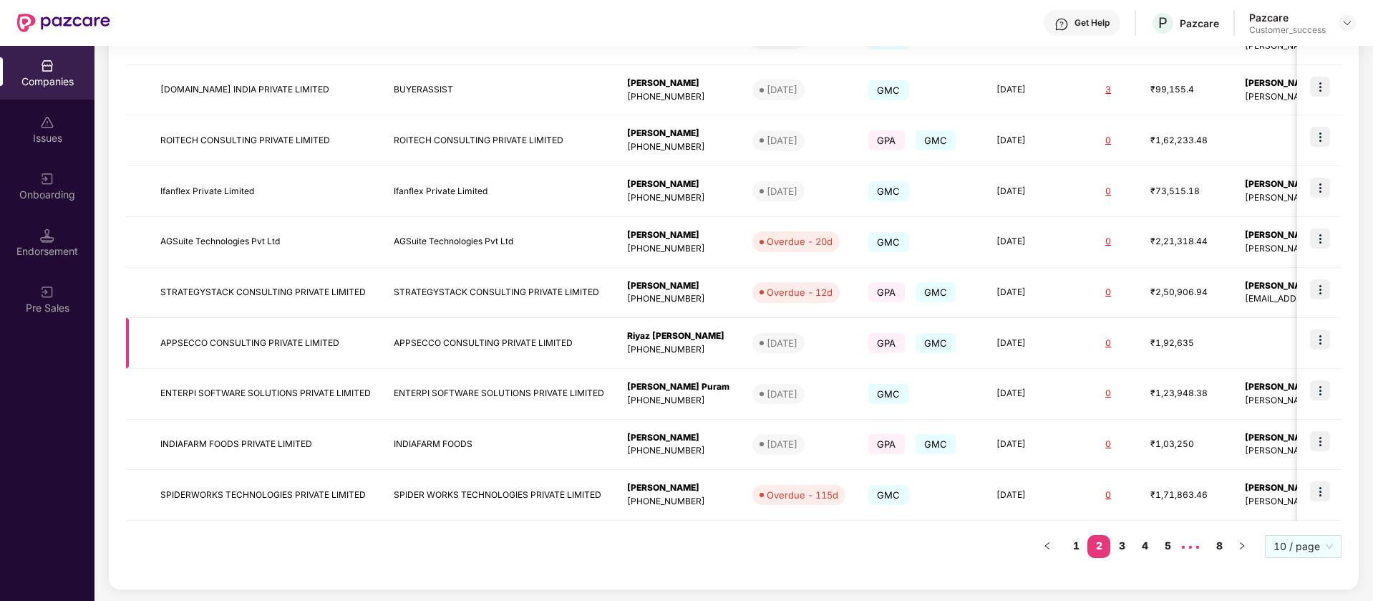
scroll to position [0, 83]
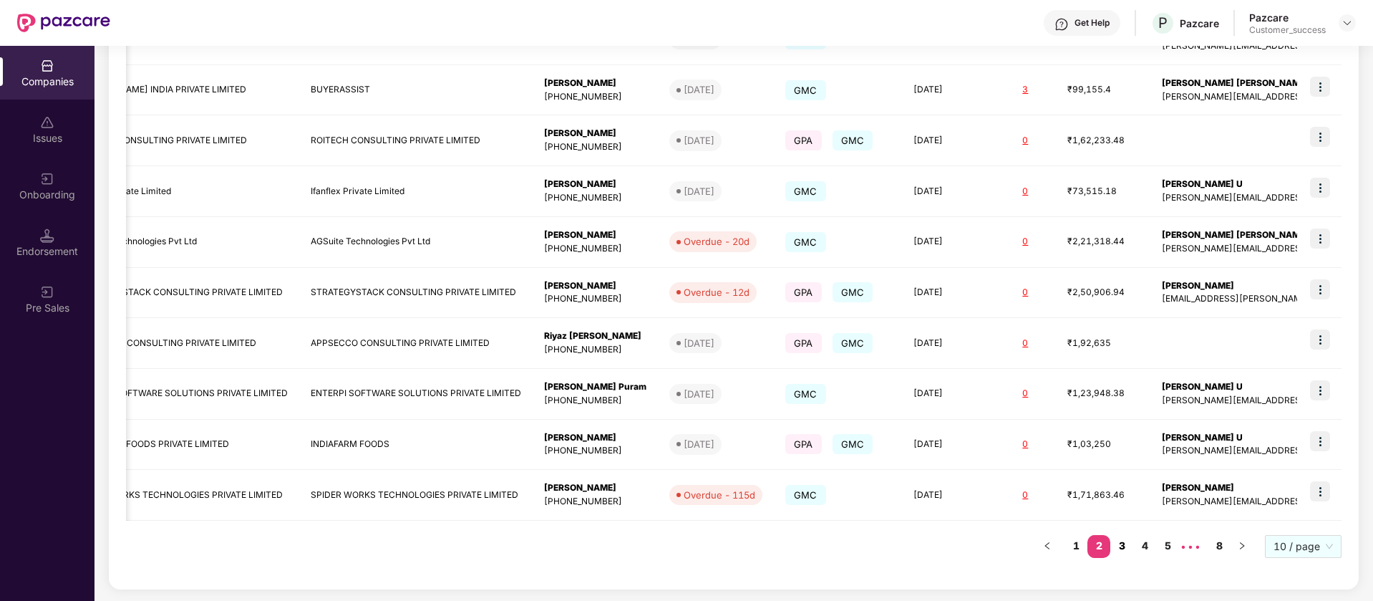
click at [1121, 548] on link "3" at bounding box center [1122, 545] width 23 height 21
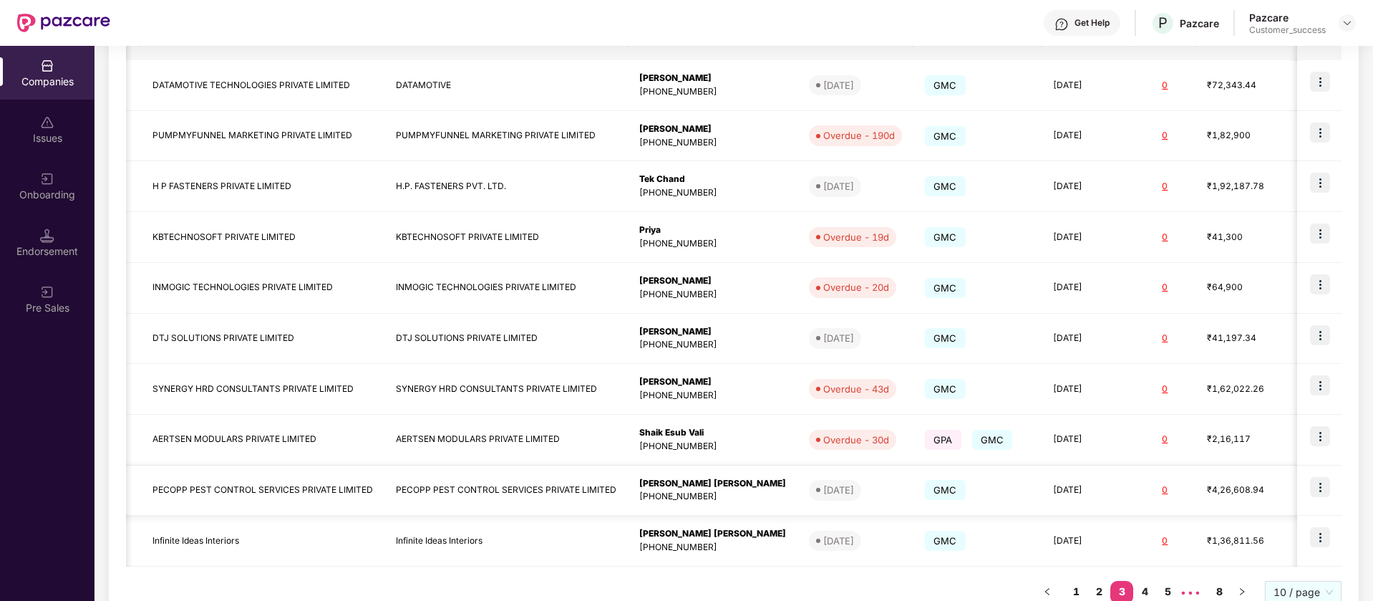
scroll to position [0, 110]
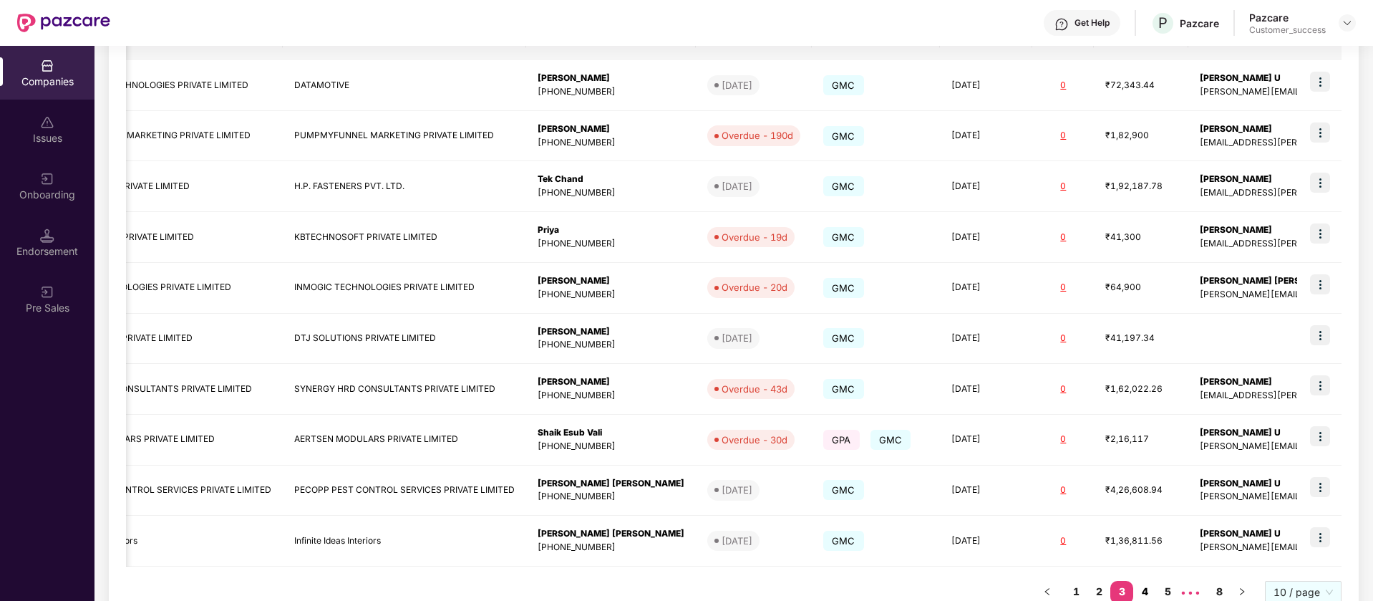
click at [1146, 590] on link "4" at bounding box center [1145, 591] width 23 height 21
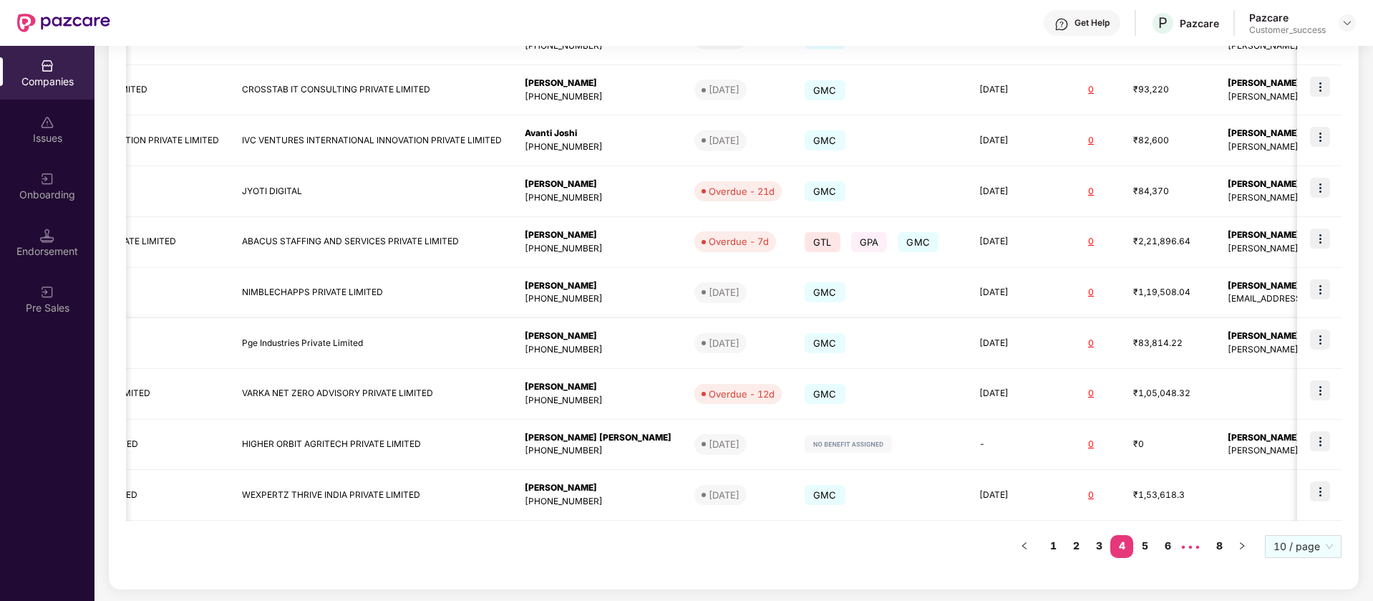
scroll to position [0, 218]
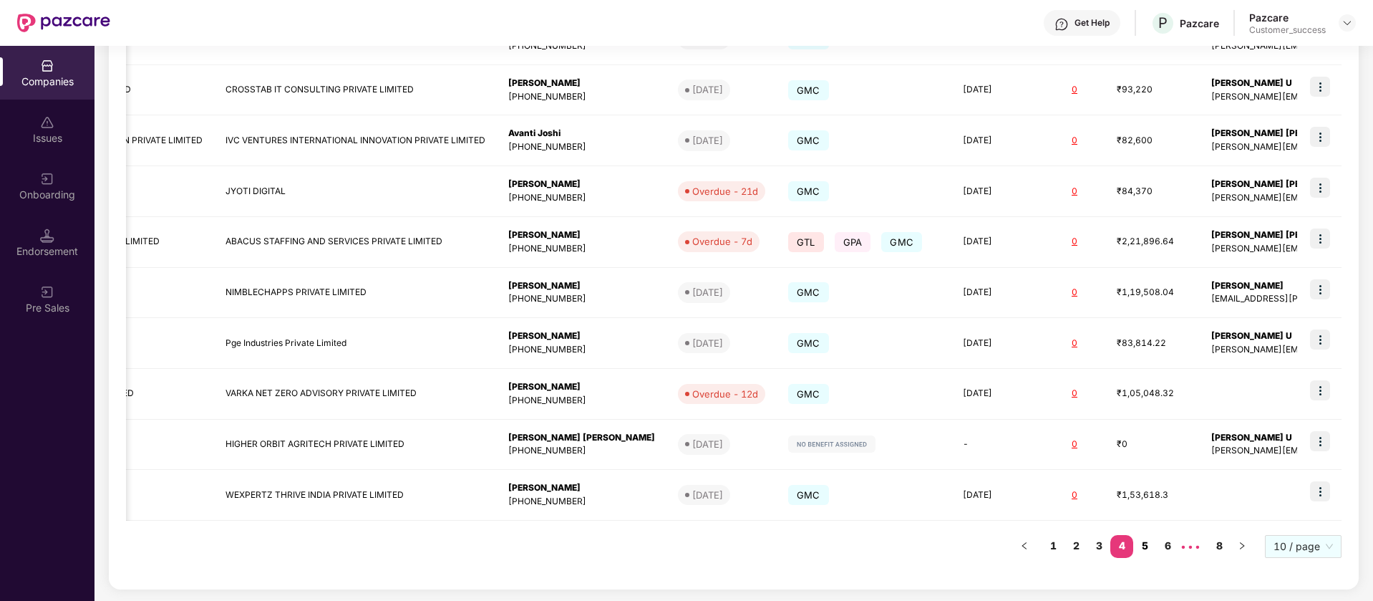
click at [1144, 547] on link "5" at bounding box center [1145, 545] width 23 height 21
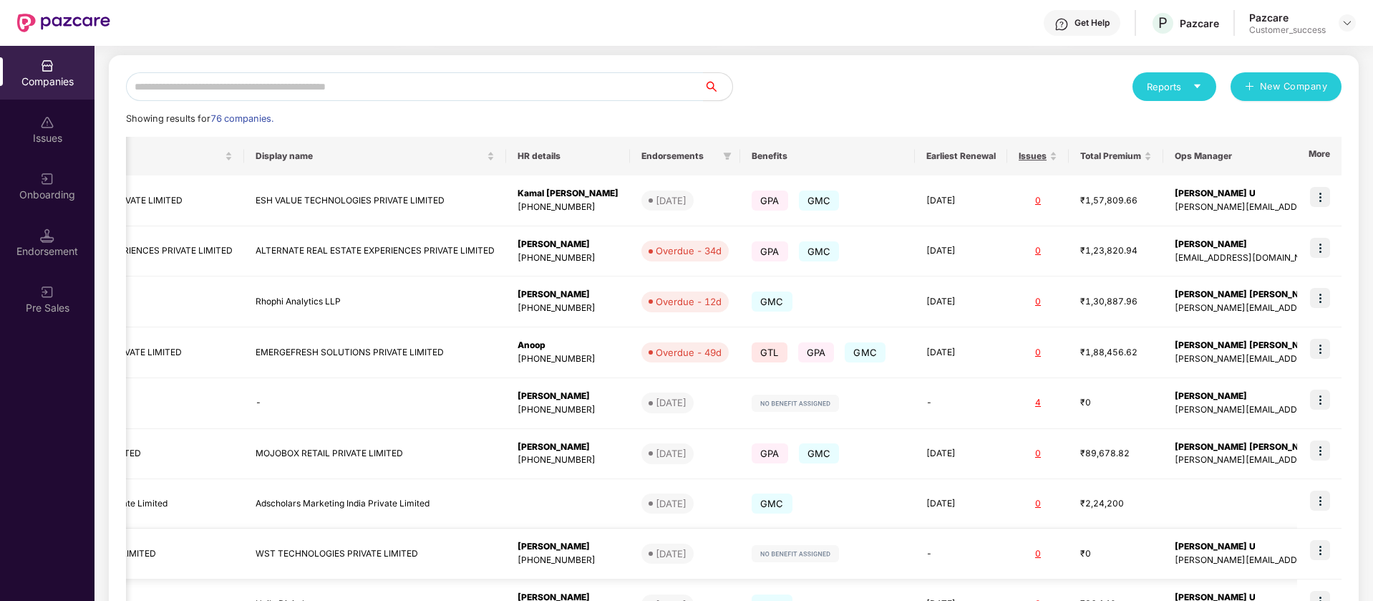
scroll to position [0, 0]
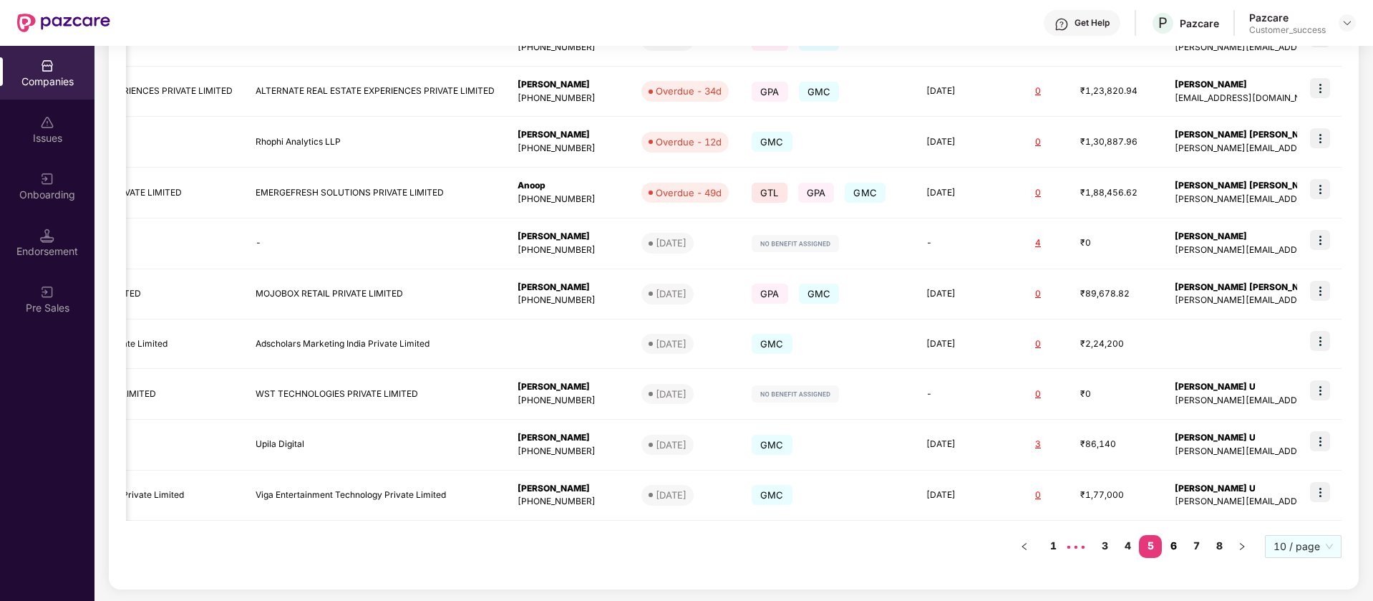
click at [1174, 549] on link "6" at bounding box center [1173, 545] width 23 height 21
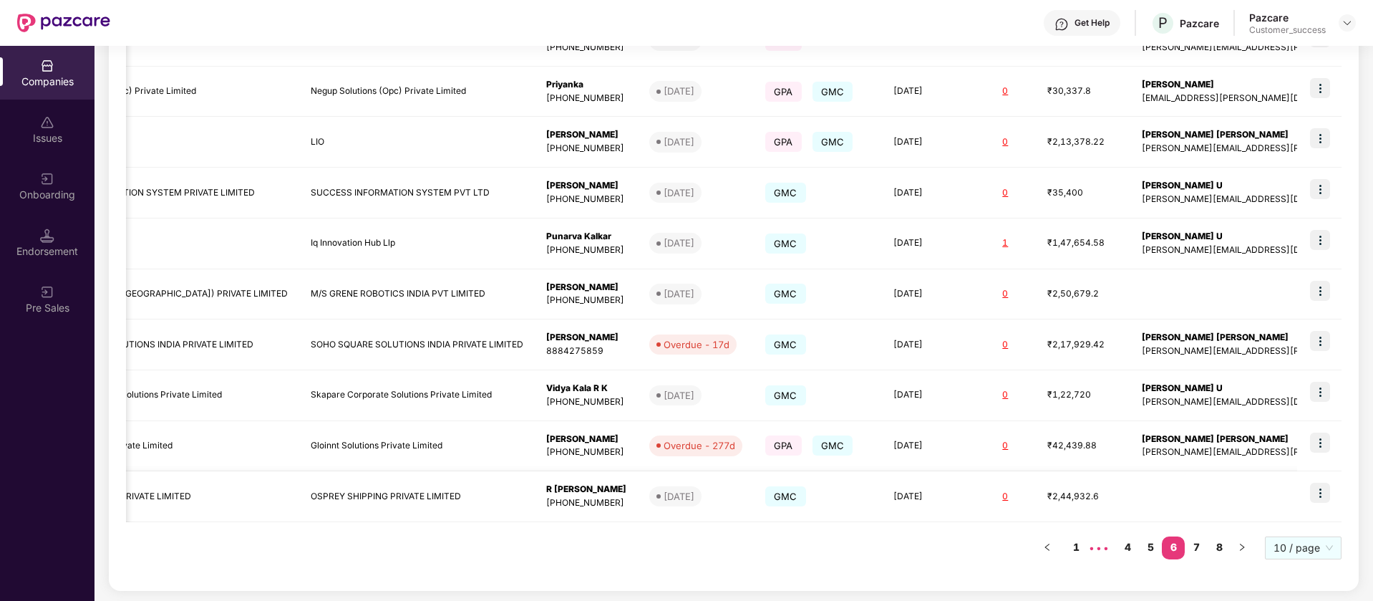
click at [1320, 493] on img at bounding box center [1320, 493] width 20 height 20
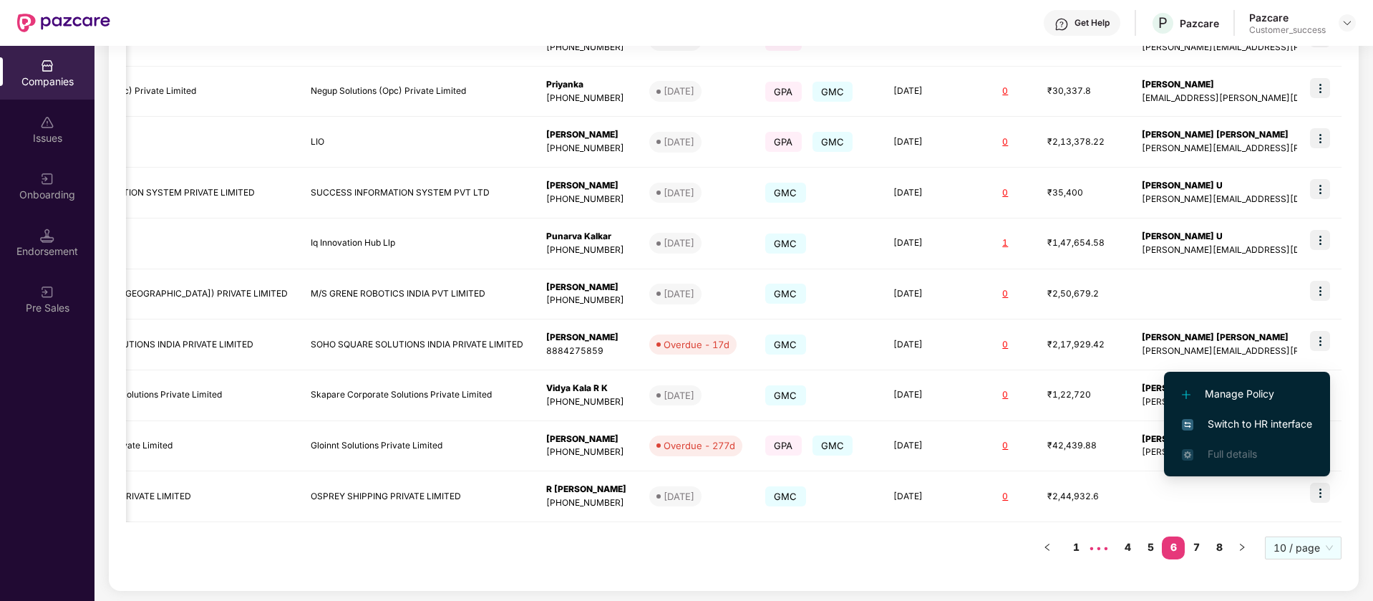
click at [1271, 422] on span "Switch to HR interface" at bounding box center [1247, 424] width 130 height 16
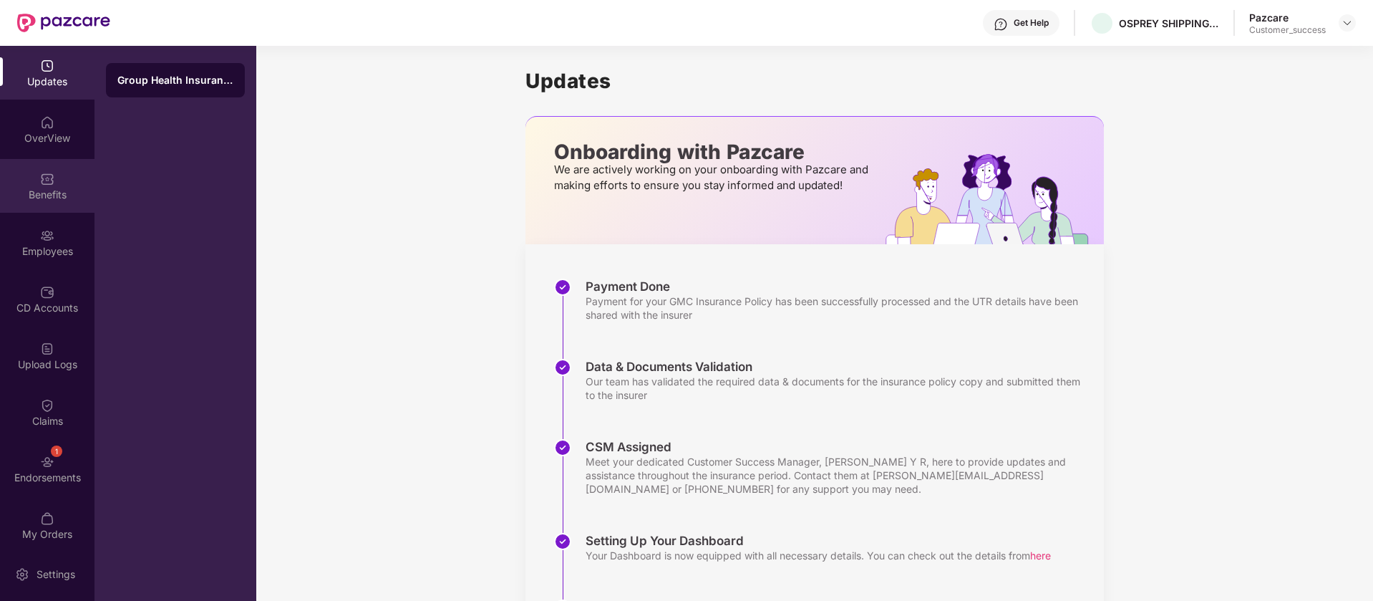
click at [41, 176] on img at bounding box center [47, 179] width 14 height 14
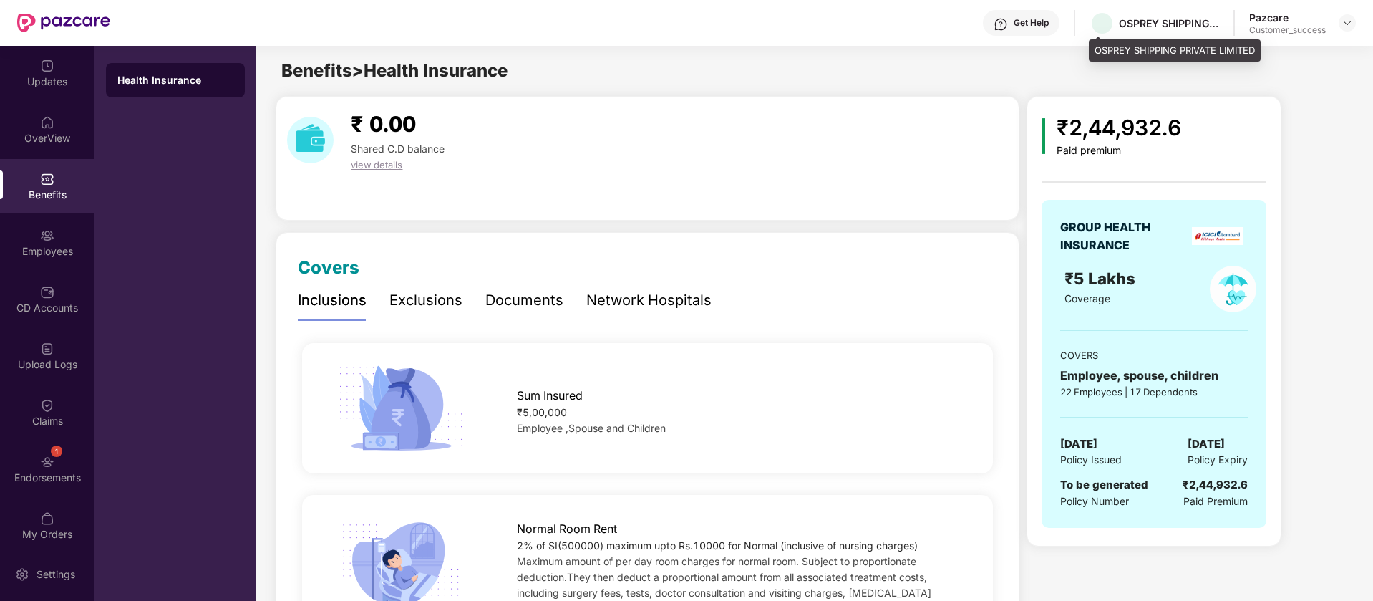
click at [1136, 21] on div "OSPREY SHIPPING PRIVATE LIMITED" at bounding box center [1169, 23] width 100 height 14
copy div "OSPREY SHIPPING PRIVATE LIMITED"
